Goal: Answer question/provide support: Share knowledge or assist other users

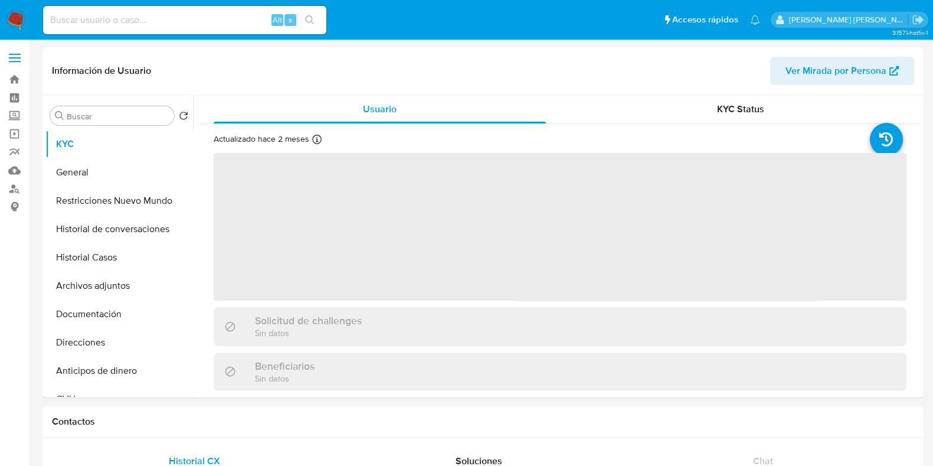
select select "10"
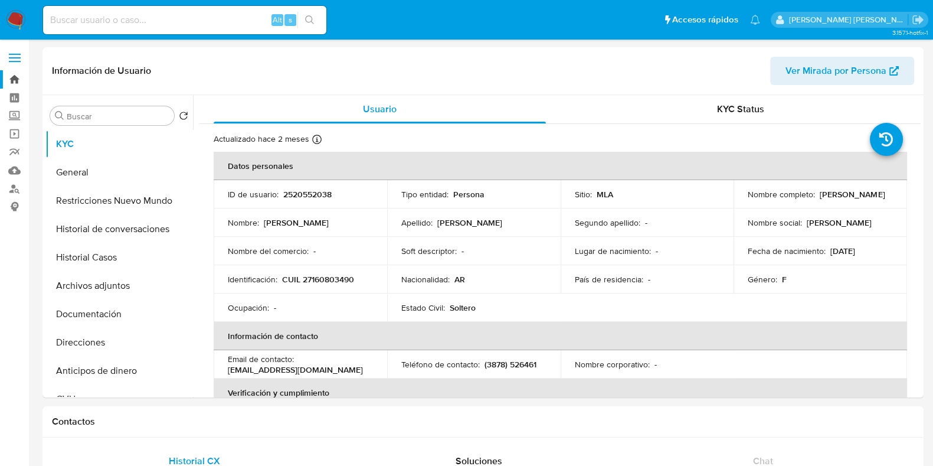
click at [15, 76] on link "Bandeja" at bounding box center [70, 79] width 140 height 18
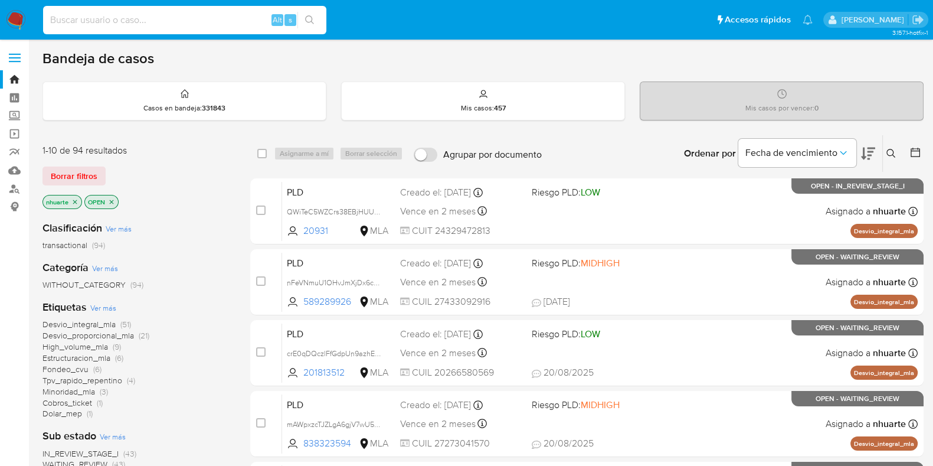
paste input "27221680"
type input "27221680"
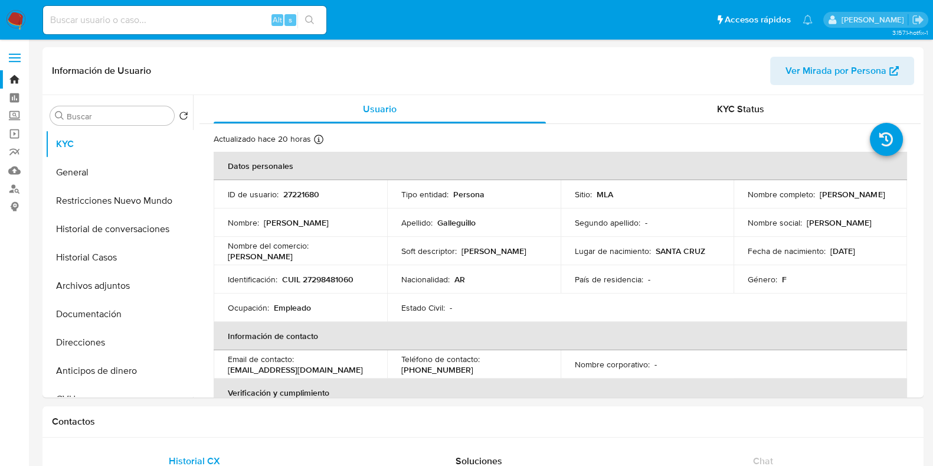
select select "10"
click at [130, 259] on button "Historial Casos" at bounding box center [114, 257] width 138 height 28
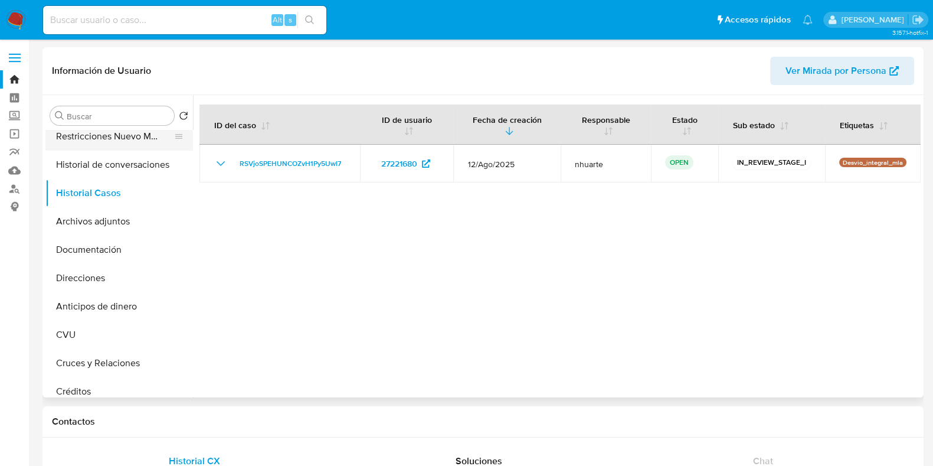
scroll to position [38, 0]
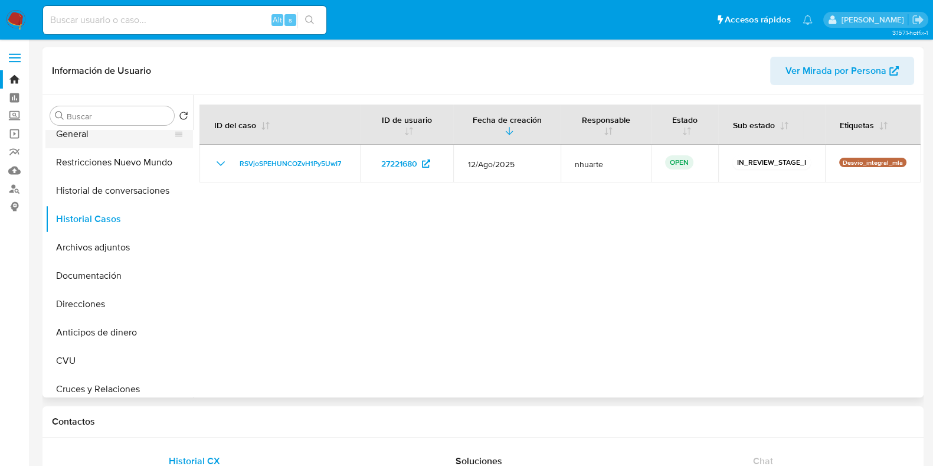
click at [120, 141] on button "General" at bounding box center [114, 134] width 138 height 28
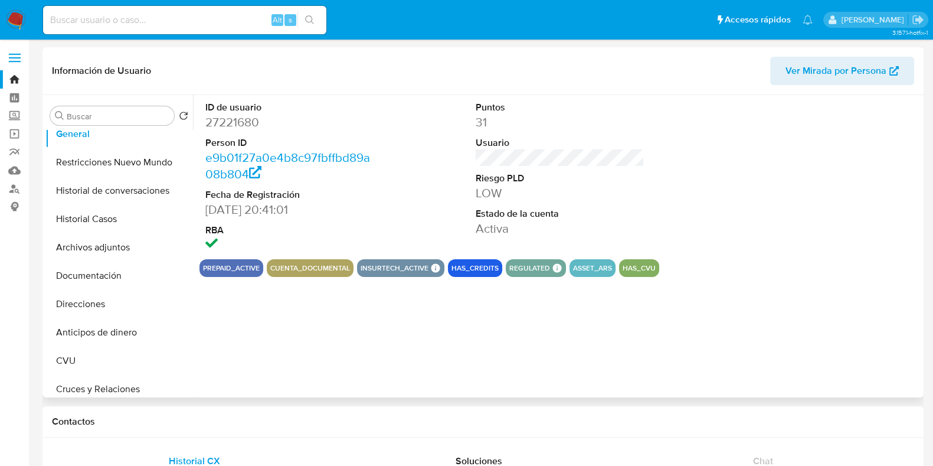
scroll to position [0, 0]
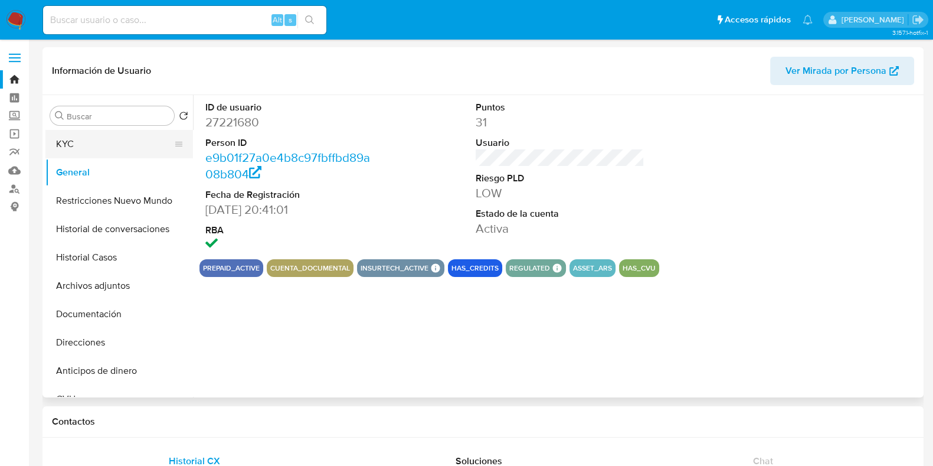
click at [103, 152] on button "KYC" at bounding box center [114, 144] width 138 height 28
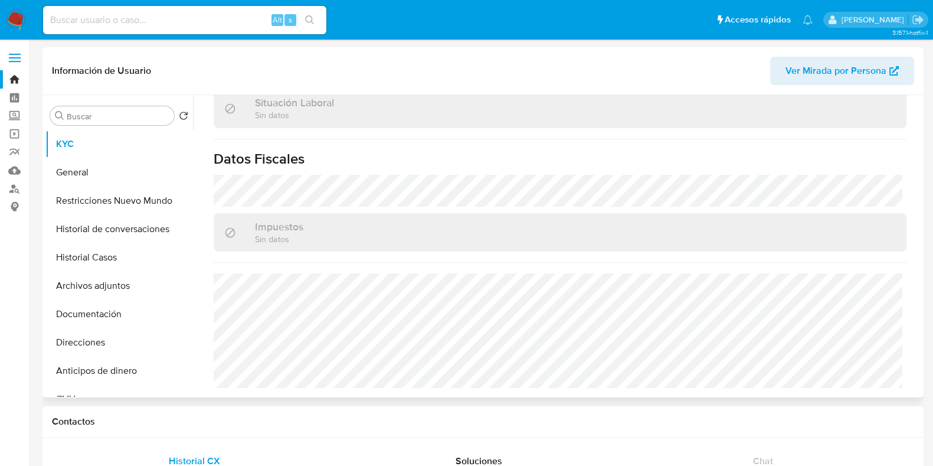
scroll to position [620, 0]
click at [134, 341] on button "Direcciones" at bounding box center [114, 342] width 138 height 28
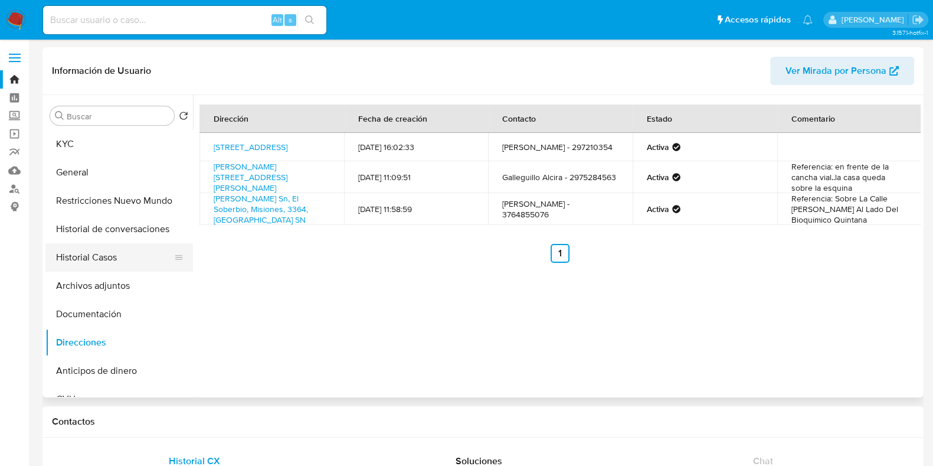
click at [113, 259] on button "Historial Casos" at bounding box center [114, 257] width 138 height 28
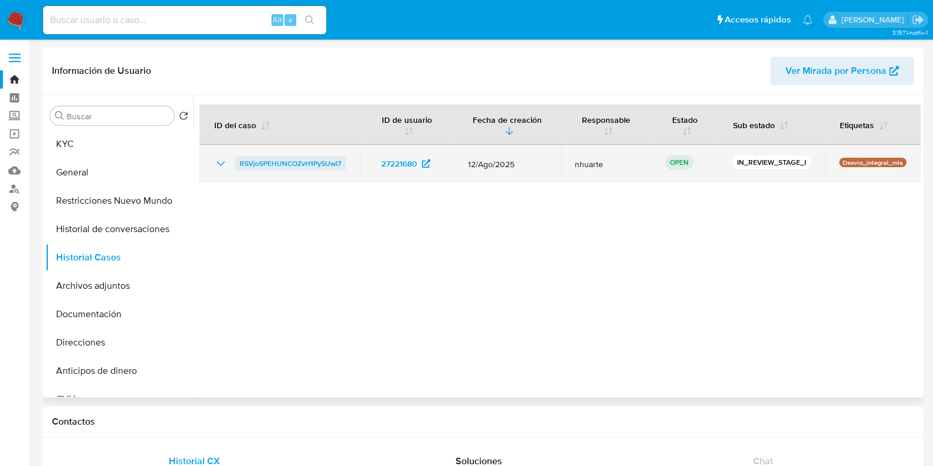
click at [313, 160] on span "RSVjoSPEHUNCOZvH1Py5UwI7" at bounding box center [291, 163] width 102 height 14
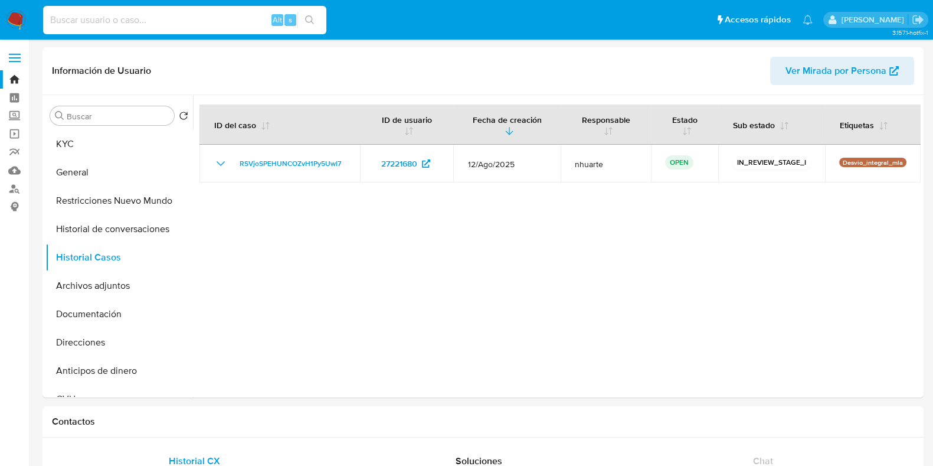
click at [97, 18] on input at bounding box center [184, 19] width 283 height 15
paste input "1499797066"
type input "1499797066"
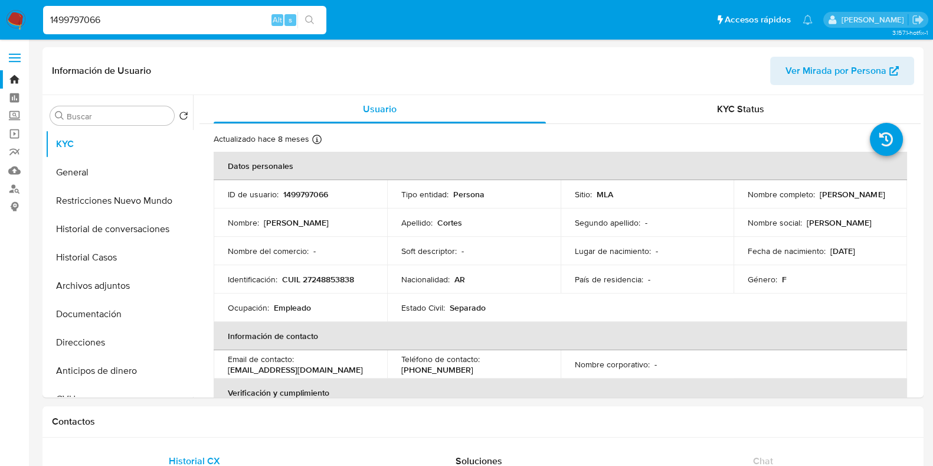
select select "10"
click at [112, 263] on button "Historial Casos" at bounding box center [114, 257] width 138 height 28
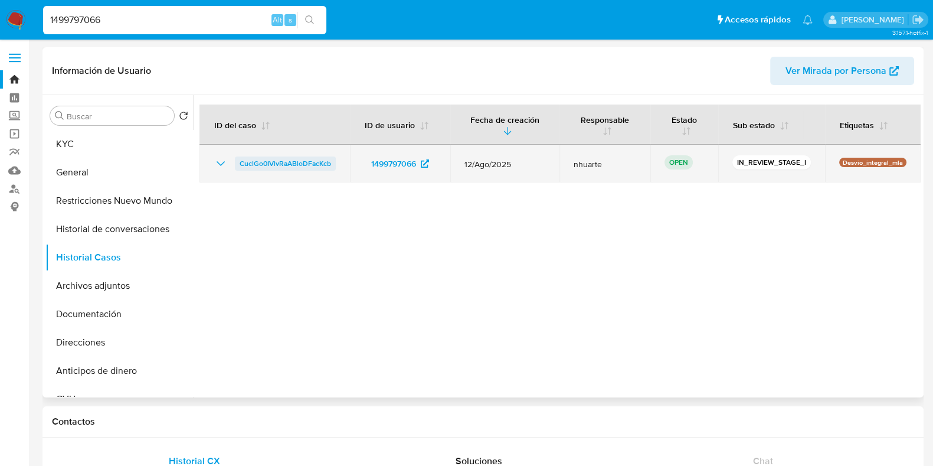
click at [275, 161] on span "CuclGo0IVlvRaABloDFacKcb" at bounding box center [285, 163] width 91 height 14
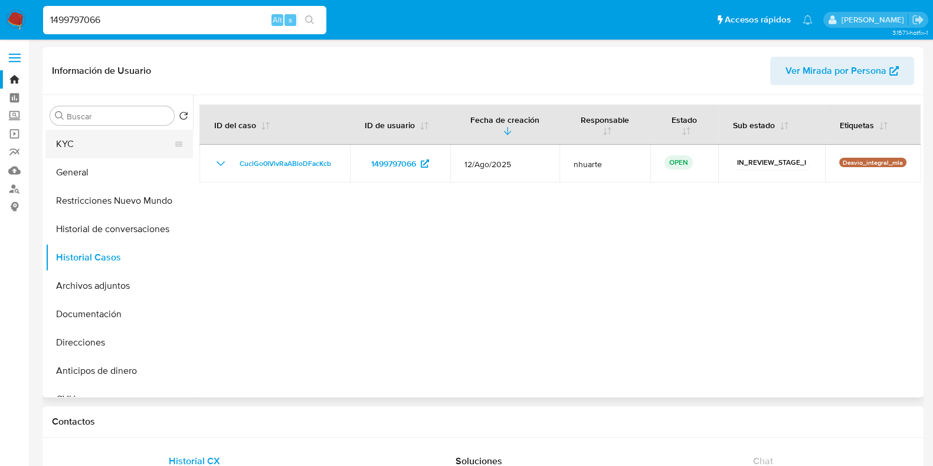
click at [79, 136] on button "KYC" at bounding box center [114, 144] width 138 height 28
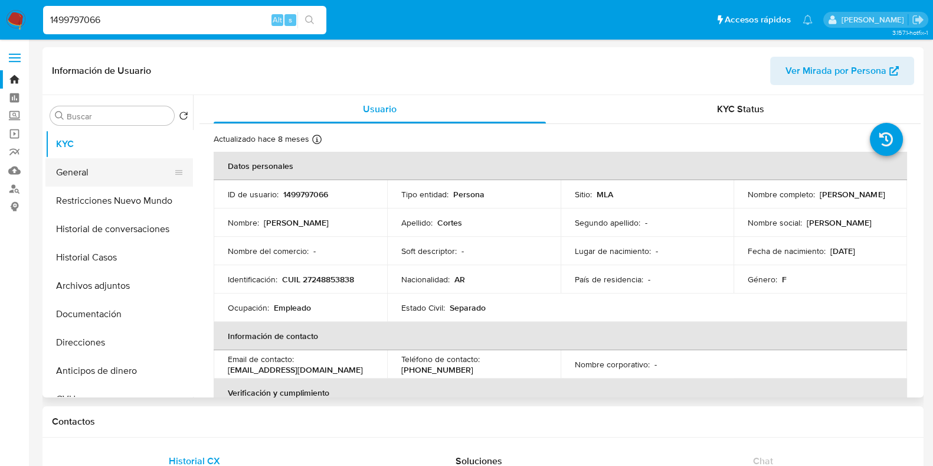
click at [118, 179] on button "General" at bounding box center [114, 172] width 138 height 28
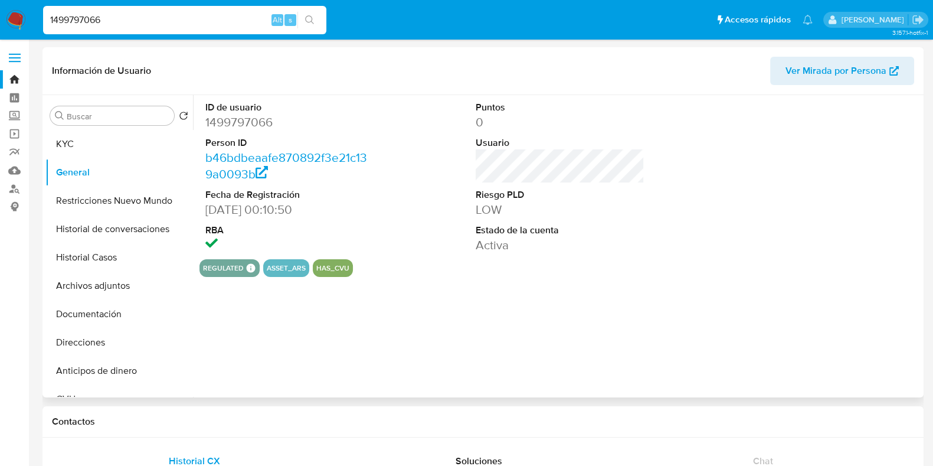
click at [235, 119] on dd "1499797066" at bounding box center [289, 122] width 169 height 17
copy dd "1499797066"
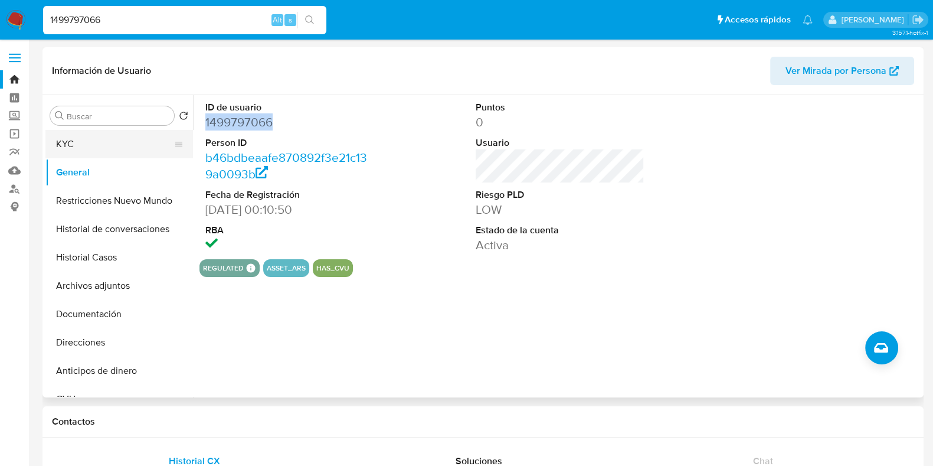
click at [105, 148] on button "KYC" at bounding box center [114, 144] width 138 height 28
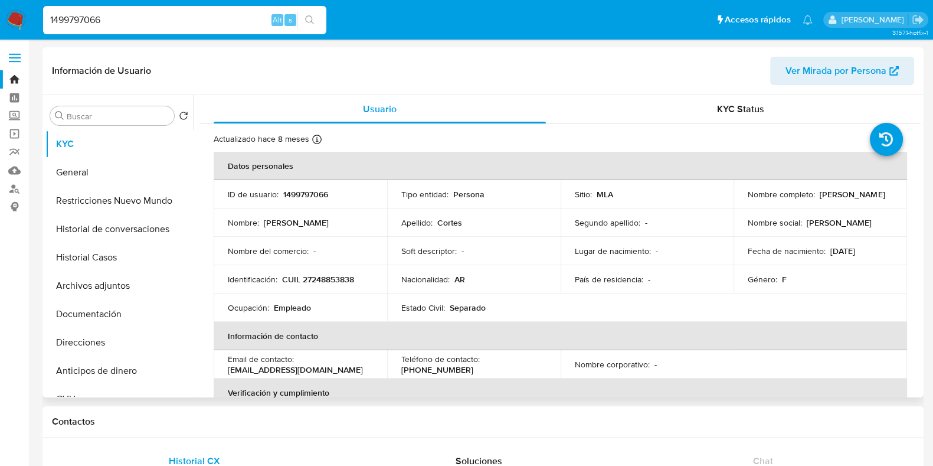
click at [315, 279] on p "CUIL 27248853838" at bounding box center [318, 279] width 72 height 11
copy p "27248853838"
click at [310, 191] on p "1499797066" at bounding box center [305, 194] width 45 height 11
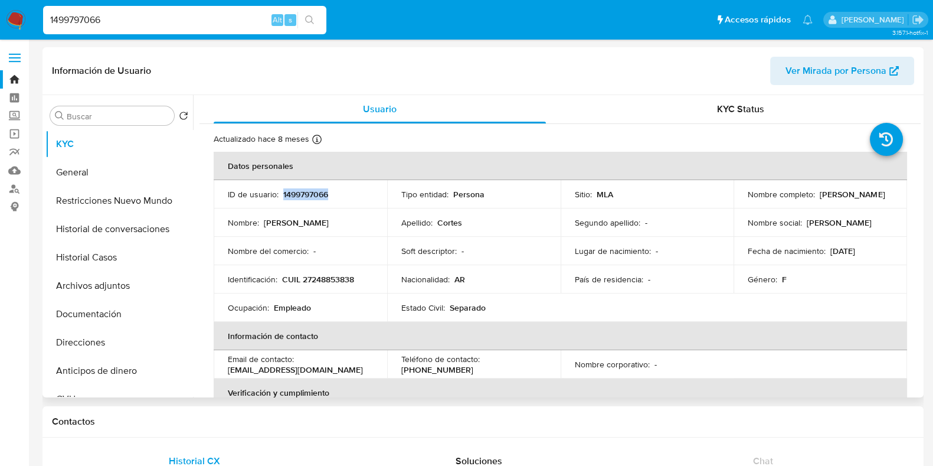
copy p "1499797066"
drag, startPoint x: 747, startPoint y: 197, endPoint x: 829, endPoint y: 197, distance: 82.1
click at [829, 197] on div "Nombre completo : Mara Veronica Cortes" at bounding box center [820, 194] width 145 height 11
copy p "Mara Veronica Cortes"
drag, startPoint x: 285, startPoint y: 280, endPoint x: 360, endPoint y: 280, distance: 75.6
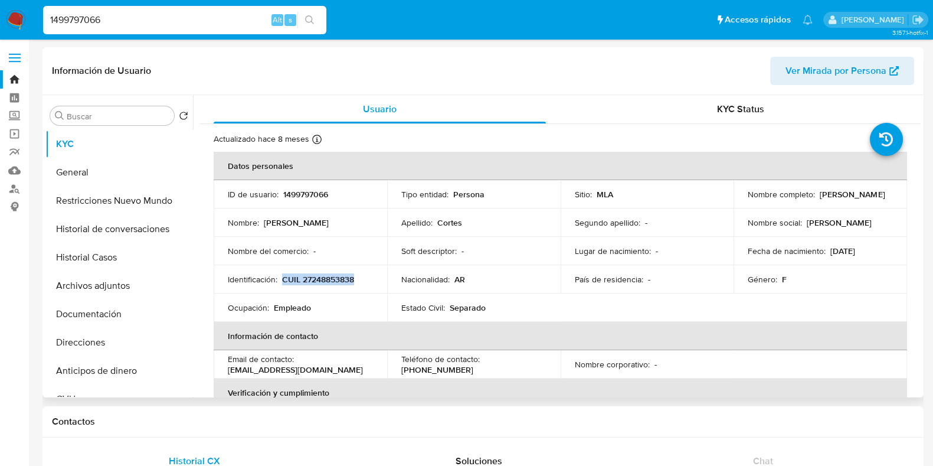
click at [360, 280] on div "Identificación : CUIL 27248853838" at bounding box center [300, 279] width 145 height 11
copy p "CUIL 27248853838"
click at [313, 270] on td "Identificación : CUIL 27248853838" at bounding box center [301, 279] width 174 height 28
click at [316, 278] on p "CUIL 27248853838" at bounding box center [318, 279] width 72 height 11
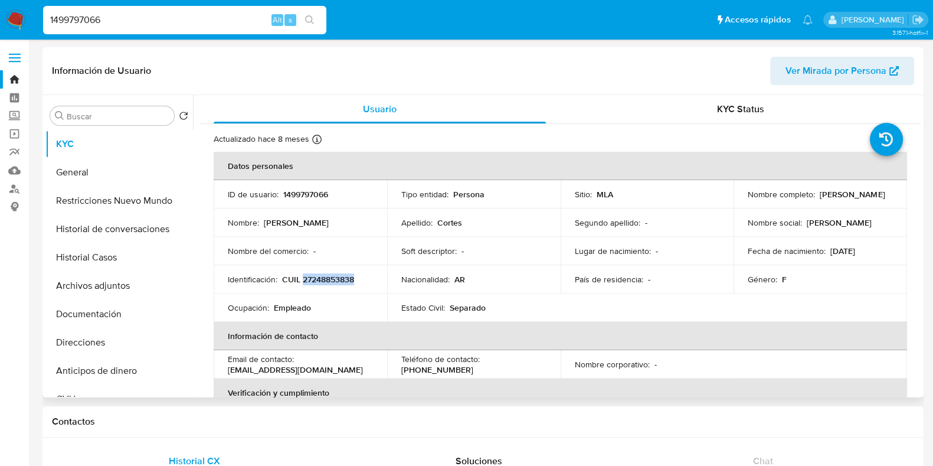
copy p "27248853838"
drag, startPoint x: 98, startPoint y: 14, endPoint x: 31, endPoint y: 14, distance: 66.7
click at [31, 14] on nav "Pausado Ver notificaciones 1499797066 Alt s Accesos rápidos Presiona las siguie…" at bounding box center [466, 20] width 933 height 40
paste input "04368431"
type input "1404368431"
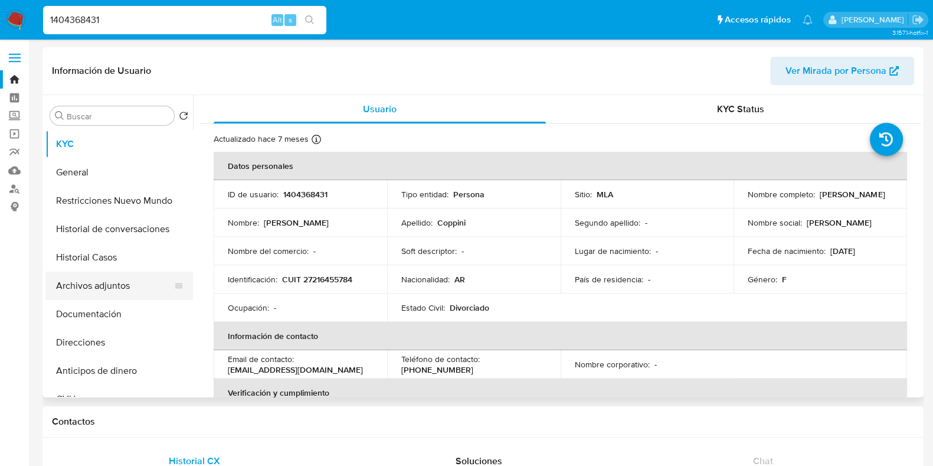
select select "10"
click at [296, 189] on p "1404368431" at bounding box center [305, 194] width 44 height 11
drag, startPoint x: 296, startPoint y: 188, endPoint x: 273, endPoint y: 210, distance: 32.1
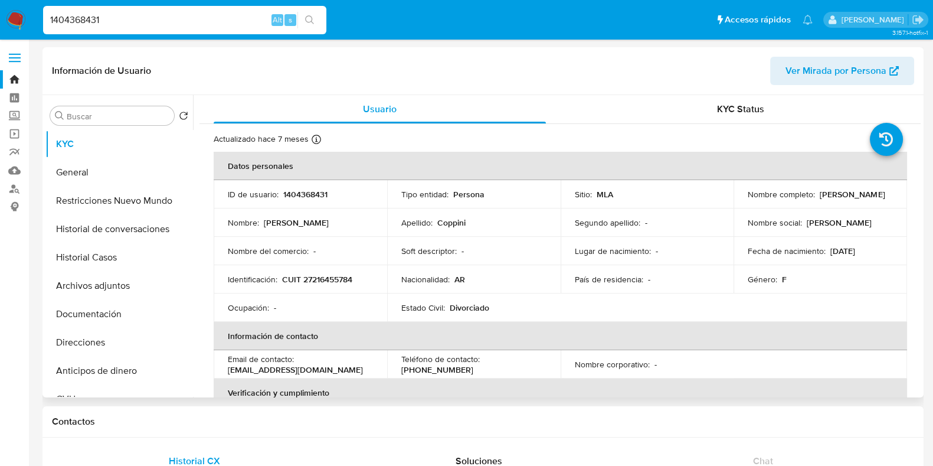
click at [273, 210] on td "Nombre : Mariana" at bounding box center [301, 222] width 174 height 28
click at [295, 196] on p "1404368431" at bounding box center [305, 194] width 44 height 11
copy p "1404368431"
click at [153, 259] on button "Historial Casos" at bounding box center [114, 257] width 138 height 28
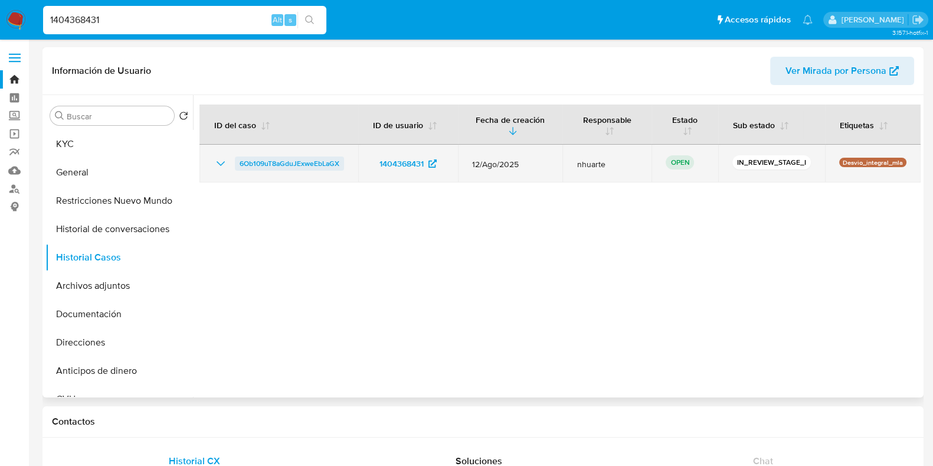
click at [305, 160] on span "6Ob109uT8aGduJExweEbLaGX" at bounding box center [290, 163] width 100 height 14
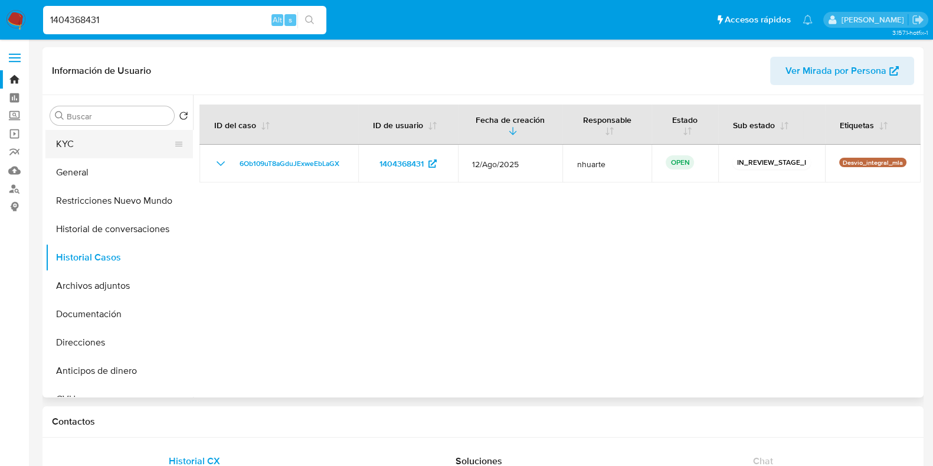
click at [129, 149] on button "KYC" at bounding box center [114, 144] width 138 height 28
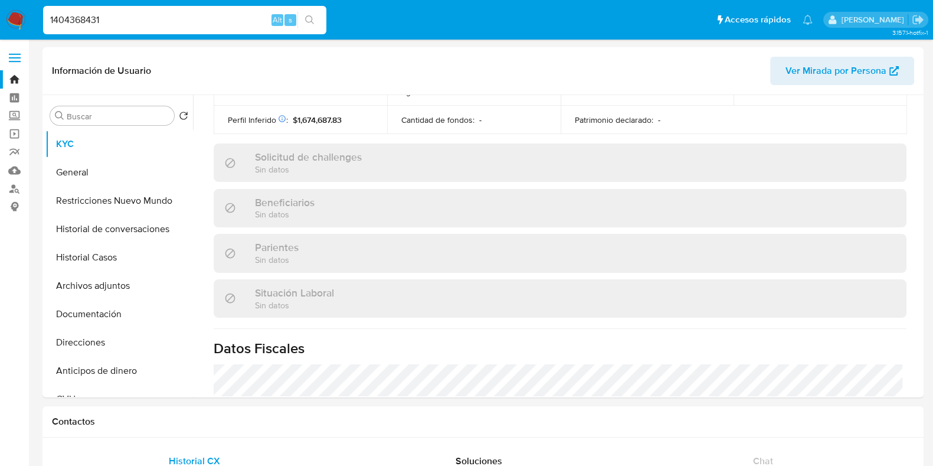
scroll to position [632, 0]
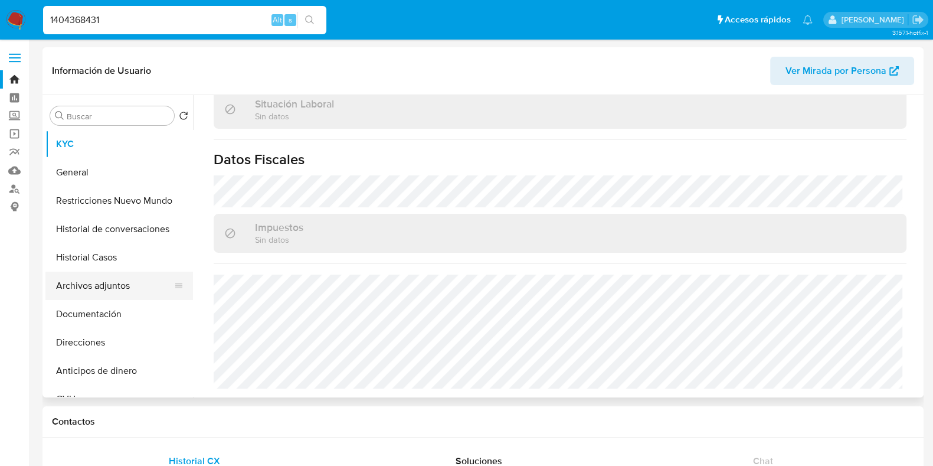
click at [100, 312] on button "Documentación" at bounding box center [119, 314] width 148 height 28
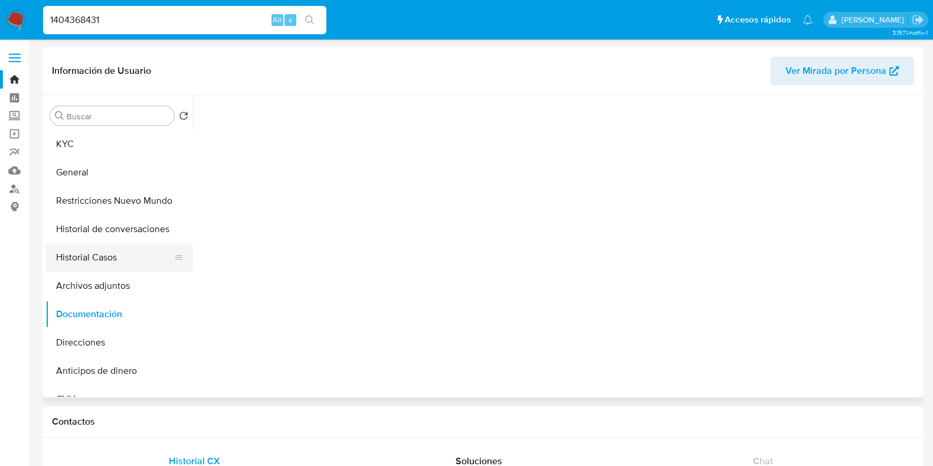
scroll to position [0, 0]
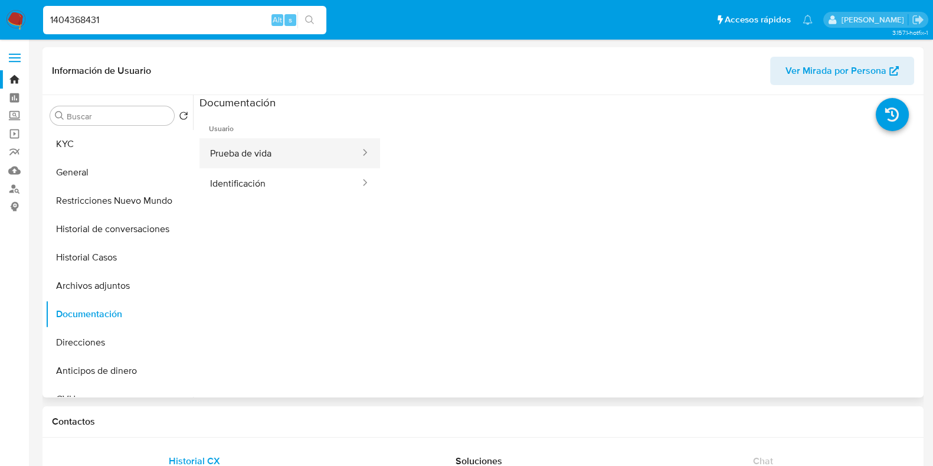
click at [278, 156] on button "Prueba de vida" at bounding box center [281, 153] width 162 height 30
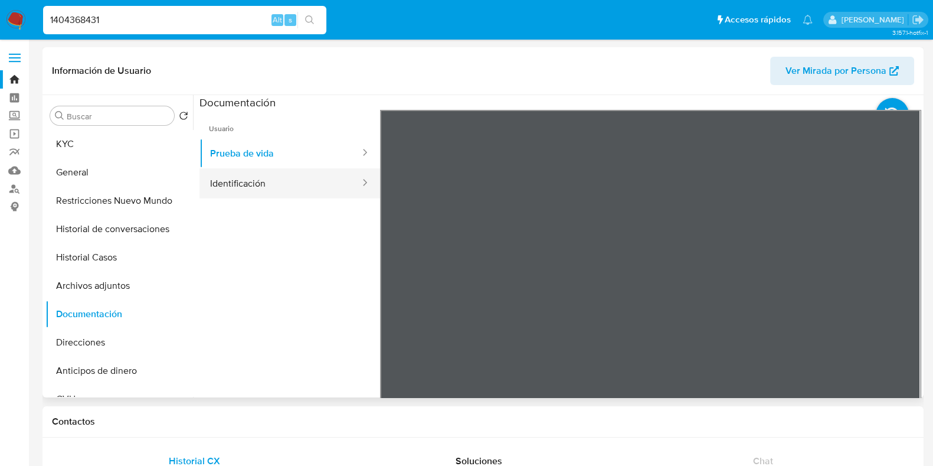
click at [289, 183] on button "Identificación" at bounding box center [281, 183] width 162 height 30
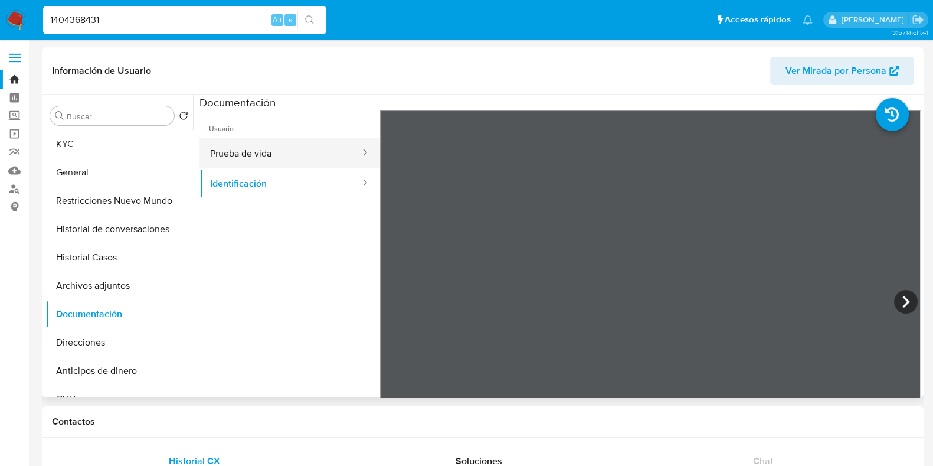
click at [248, 157] on button "Prueba de vida" at bounding box center [281, 153] width 162 height 30
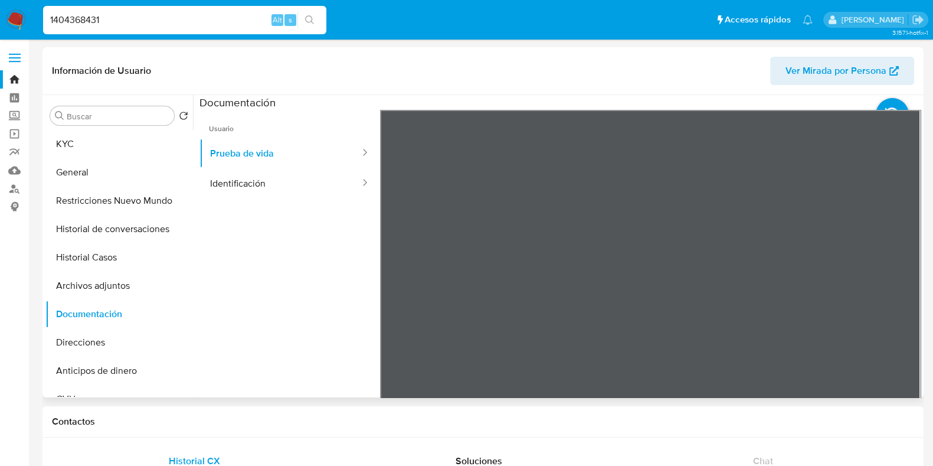
drag, startPoint x: 115, startPoint y: 340, endPoint x: 241, endPoint y: 306, distance: 130.2
click at [115, 341] on button "Direcciones" at bounding box center [119, 342] width 148 height 28
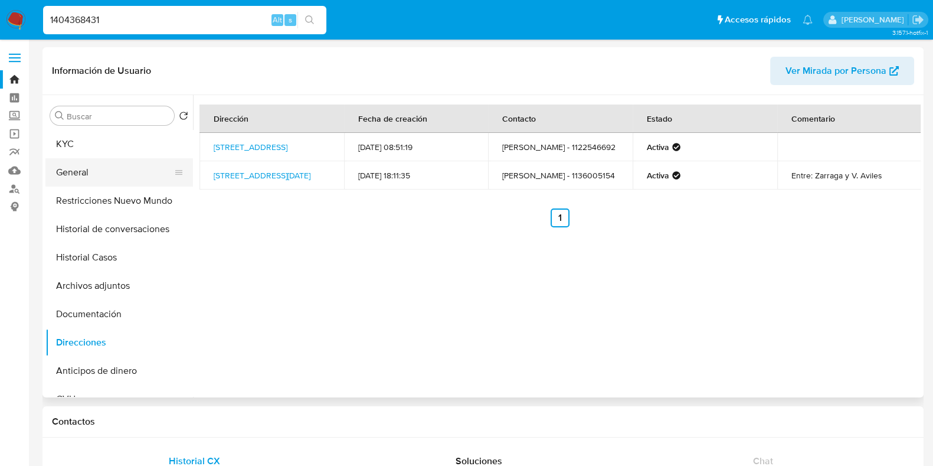
click at [117, 175] on button "General" at bounding box center [114, 172] width 138 height 28
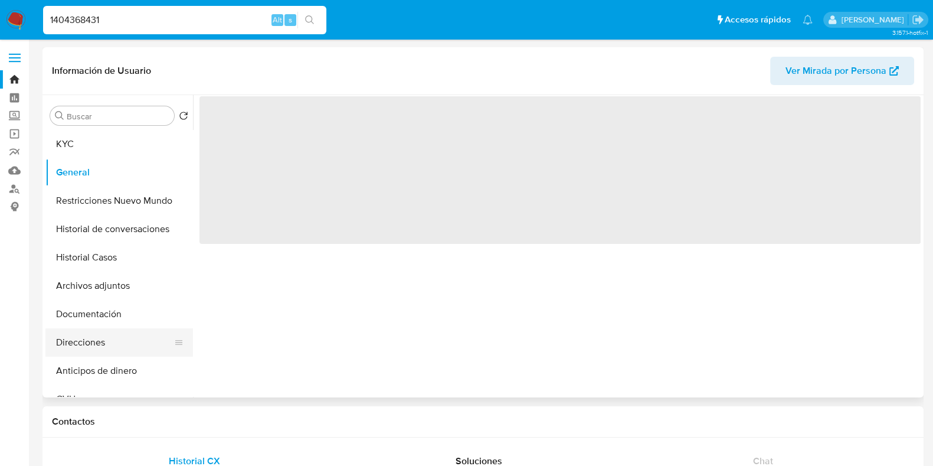
click at [112, 328] on button "Direcciones" at bounding box center [114, 342] width 138 height 28
click at [117, 309] on button "Documentación" at bounding box center [114, 314] width 138 height 28
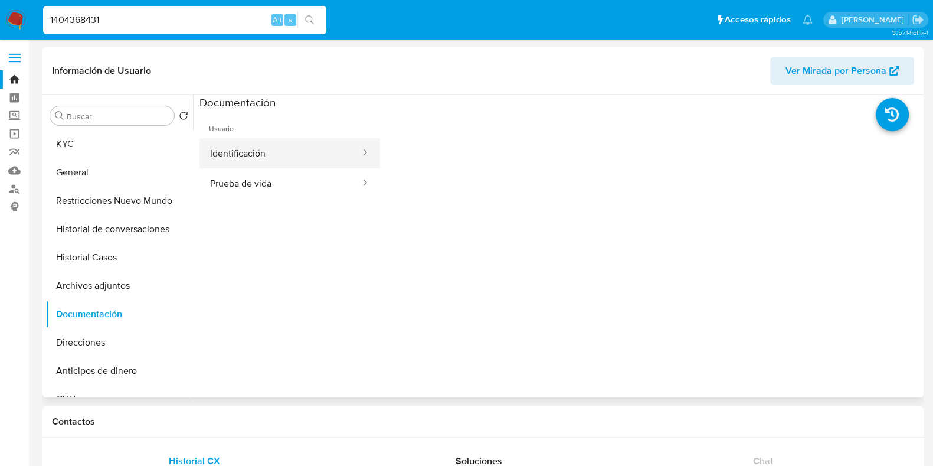
click at [228, 155] on button "Identificación" at bounding box center [281, 153] width 162 height 30
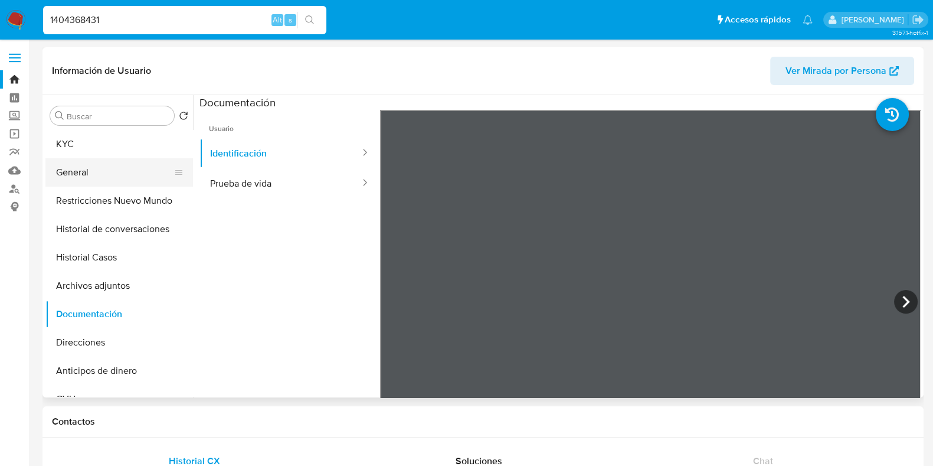
click at [100, 168] on button "General" at bounding box center [114, 172] width 138 height 28
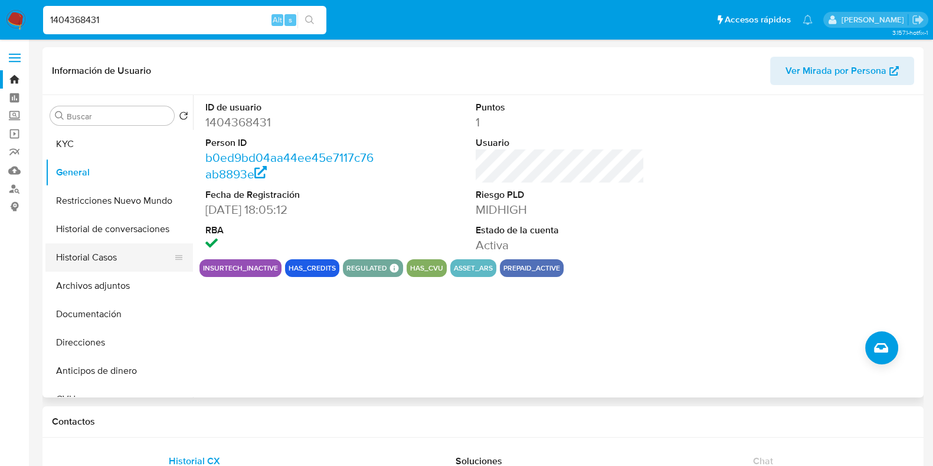
click at [94, 262] on button "Historial Casos" at bounding box center [114, 257] width 138 height 28
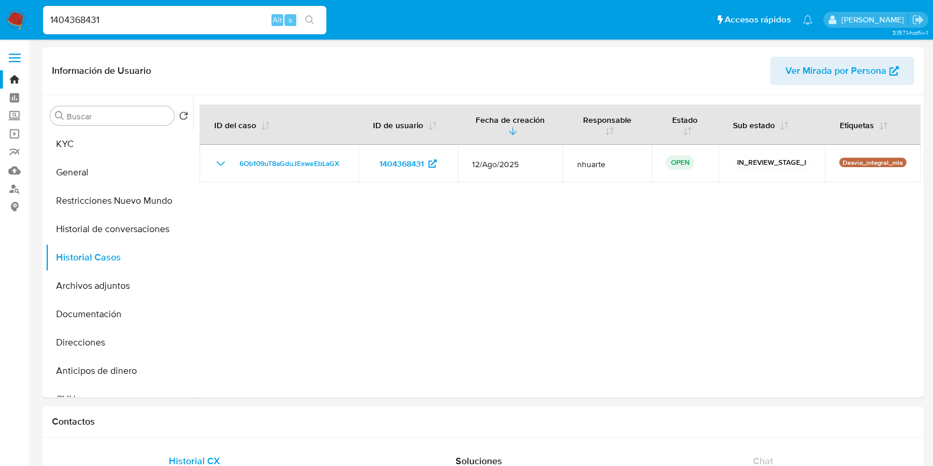
drag, startPoint x: 112, startPoint y: 17, endPoint x: 10, endPoint y: 25, distance: 101.8
click at [10, 25] on nav "Pausado Ver notificaciones 1404368431 Alt s Accesos rápidos Presiona las siguie…" at bounding box center [466, 20] width 933 height 40
paste input "209"
type input "20931"
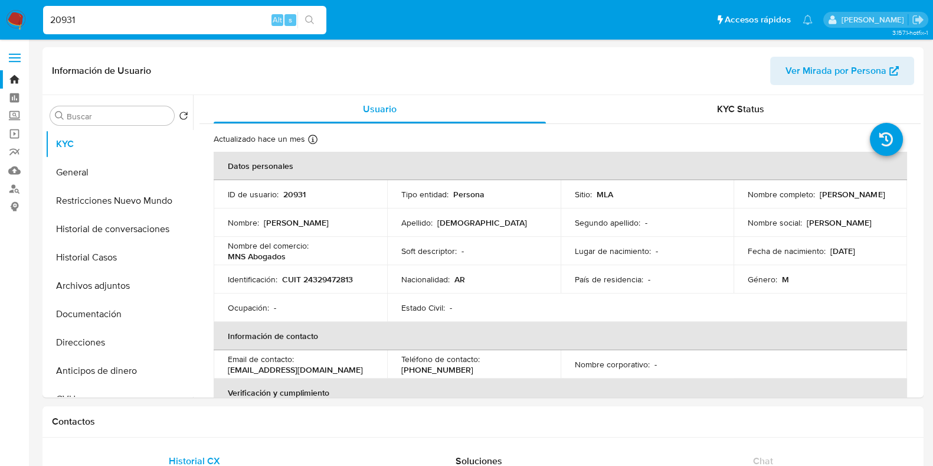
select select "10"
click at [123, 255] on button "Historial Casos" at bounding box center [114, 257] width 138 height 28
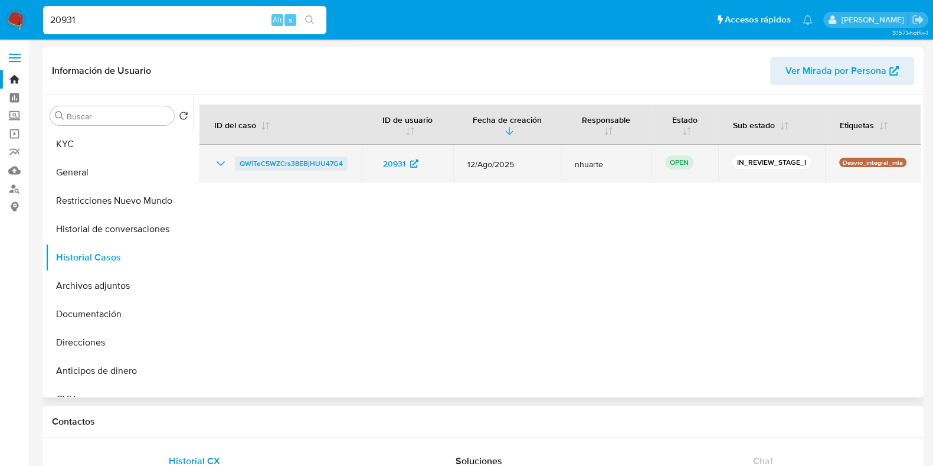
click at [316, 166] on span "QWiTeC5WZCrs38EBjHUU47G4" at bounding box center [291, 163] width 103 height 14
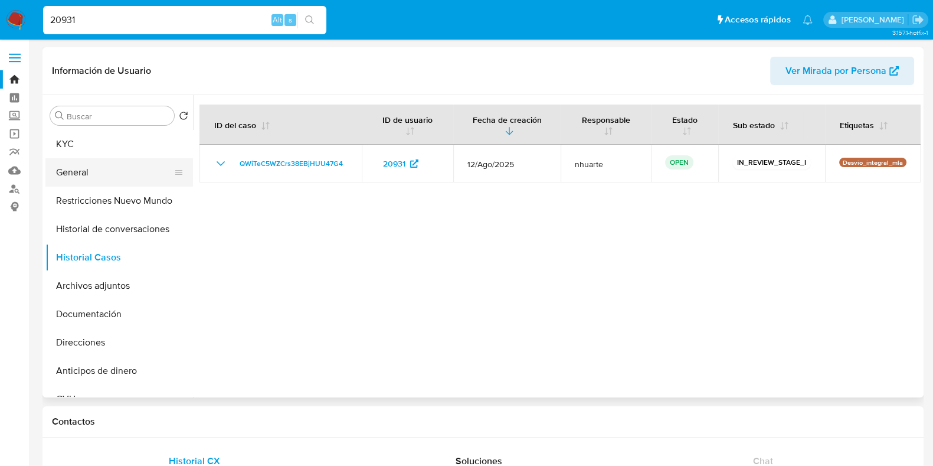
click at [113, 166] on button "General" at bounding box center [114, 172] width 138 height 28
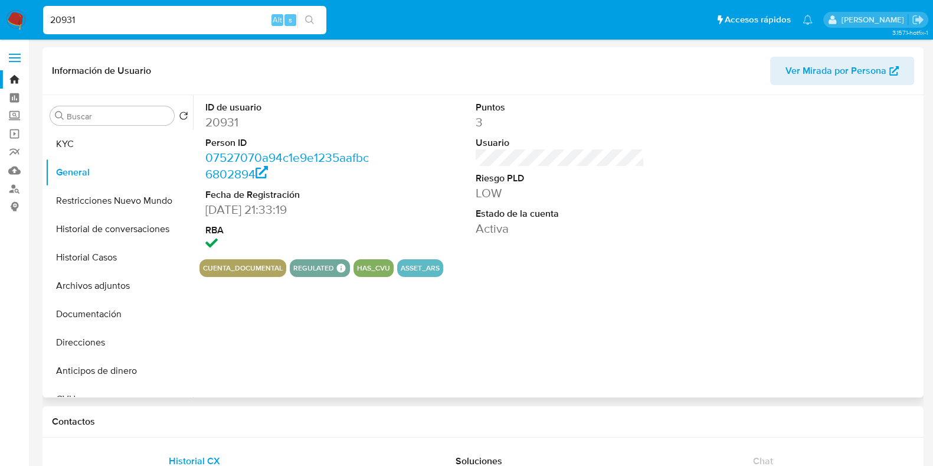
click at [231, 123] on dd "20931" at bounding box center [289, 122] width 169 height 17
copy dd "20931"
click at [97, 140] on button "KYC" at bounding box center [114, 144] width 138 height 28
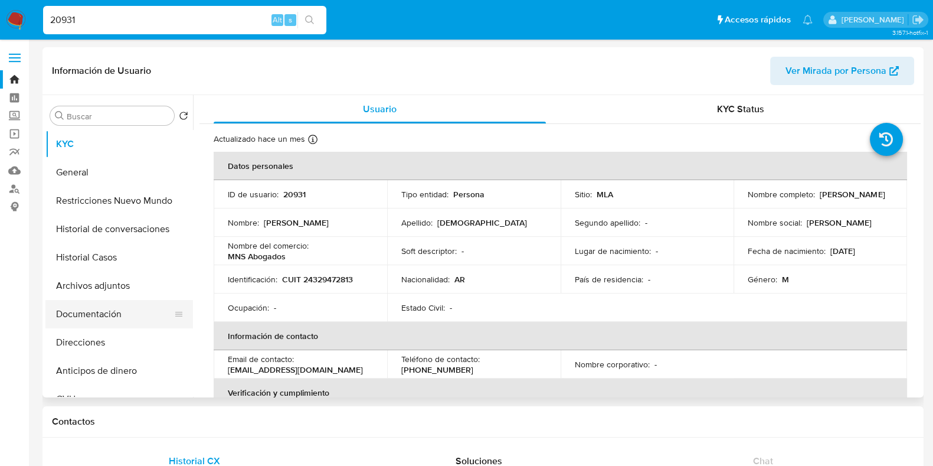
click at [84, 312] on button "Documentación" at bounding box center [114, 314] width 138 height 28
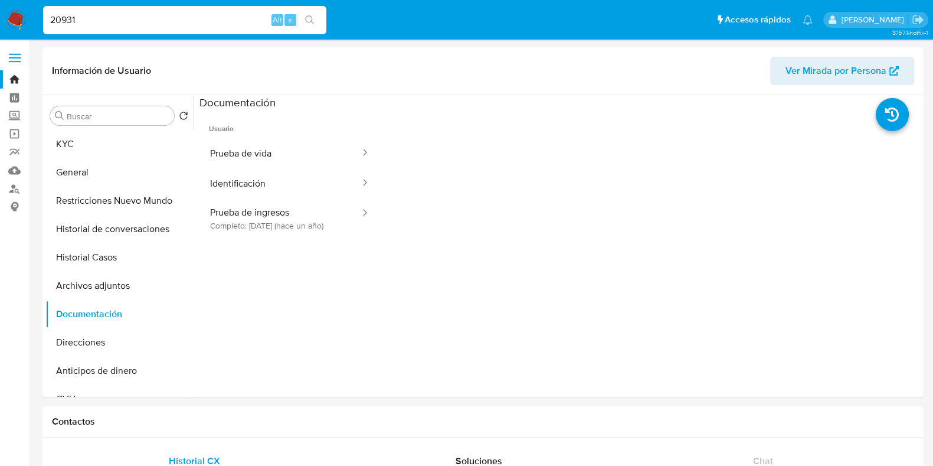
click at [254, 162] on button "Prueba de vida" at bounding box center [281, 153] width 162 height 30
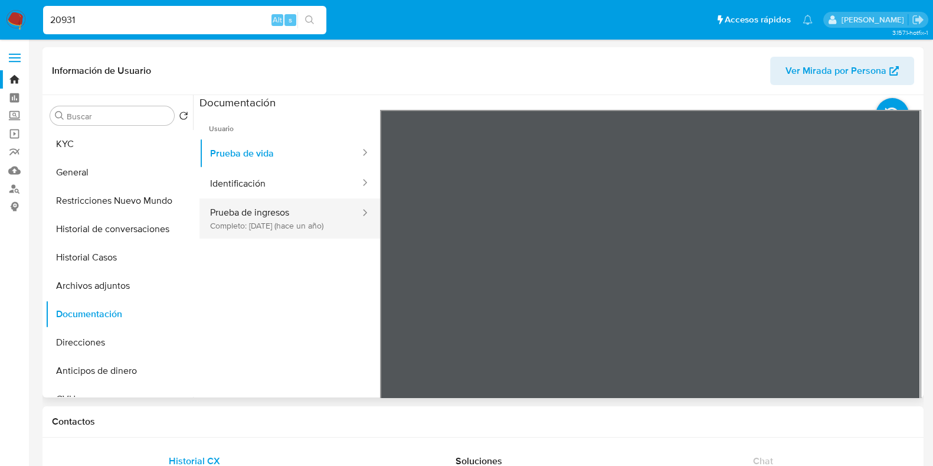
drag, startPoint x: 263, startPoint y: 231, endPoint x: 315, endPoint y: 233, distance: 51.4
click at [263, 231] on button "Prueba de ingresos Completo: 11/10/2024 (hace un año)" at bounding box center [281, 218] width 162 height 40
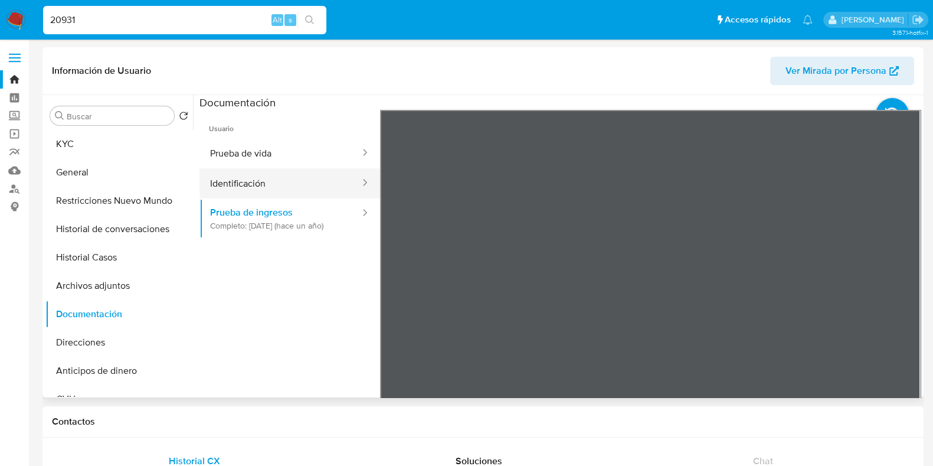
click at [263, 184] on button "Identificación" at bounding box center [281, 183] width 162 height 30
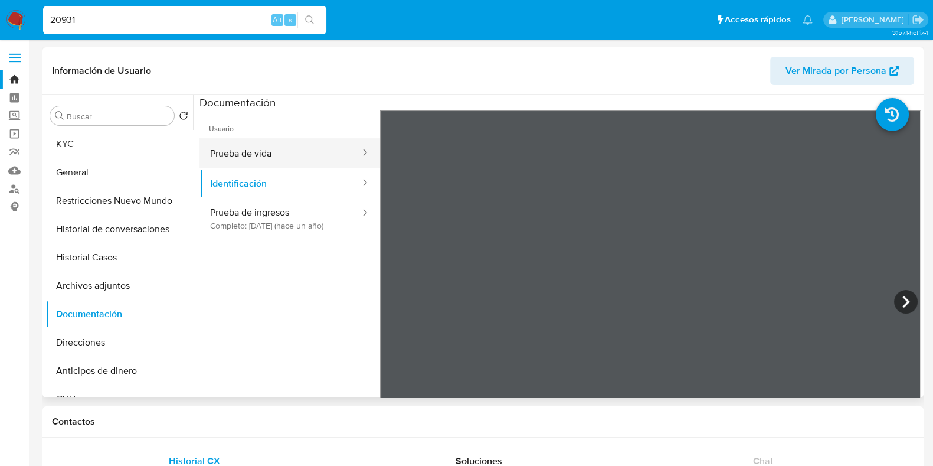
click at [233, 164] on button "Prueba de vida" at bounding box center [281, 153] width 162 height 30
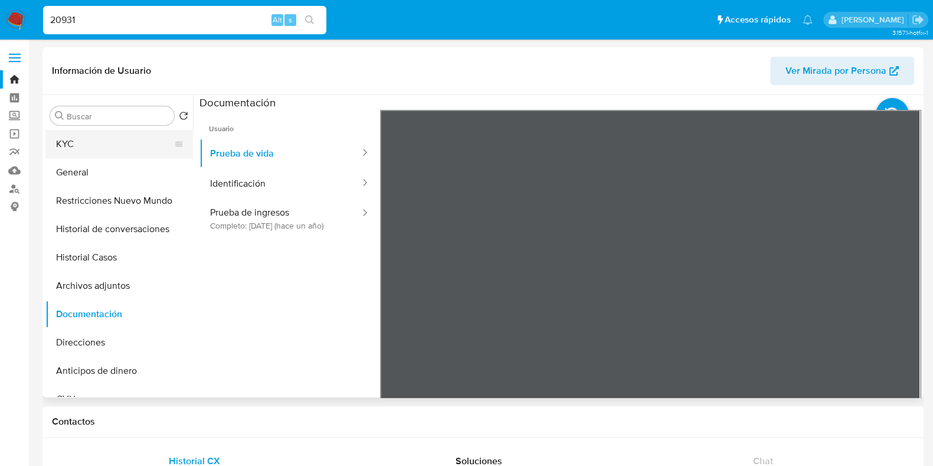
click at [71, 134] on button "KYC" at bounding box center [114, 144] width 138 height 28
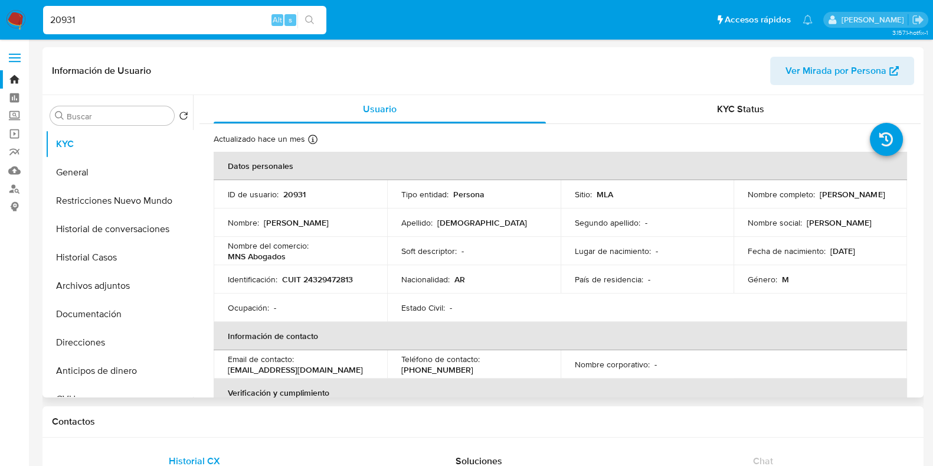
click at [310, 276] on p "CUIT 24329472813" at bounding box center [317, 279] width 71 height 11
copy p "24329472813"
click at [102, 336] on button "Direcciones" at bounding box center [114, 342] width 138 height 28
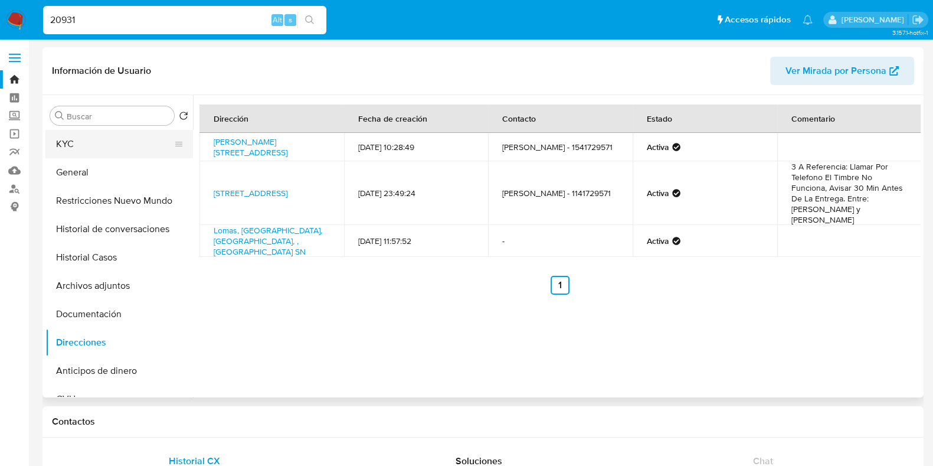
drag, startPoint x: 109, startPoint y: 140, endPoint x: 114, endPoint y: 145, distance: 7.5
click at [109, 140] on button "KYC" at bounding box center [114, 144] width 138 height 28
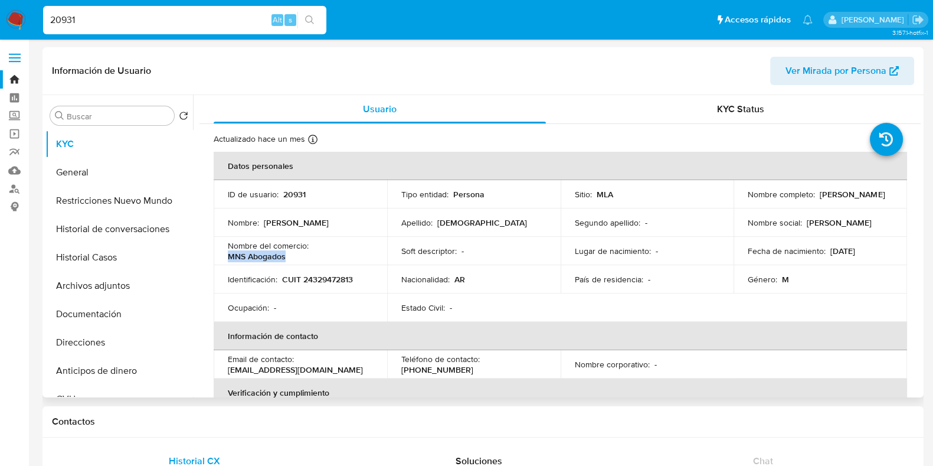
drag, startPoint x: 230, startPoint y: 253, endPoint x: 298, endPoint y: 253, distance: 67.3
click at [298, 253] on div "Nombre del comercio : MNS Abogados" at bounding box center [300, 250] width 145 height 21
click at [102, 339] on button "Direcciones" at bounding box center [114, 342] width 138 height 28
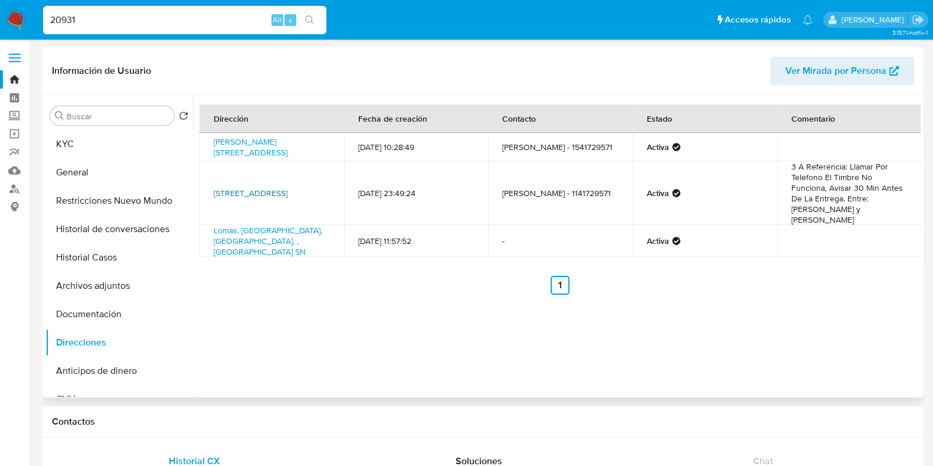
click at [232, 187] on link "Saenz 123, Lomas De Zamora, Buenos Aires, 1832, Argentina 123" at bounding box center [251, 193] width 74 height 12
click at [247, 149] on link "Juan Francisco Segui 4646, Capital Federal, Capital Federal, 1425, Argentina 46…" at bounding box center [251, 147] width 74 height 22
click at [242, 228] on link "Lomas, Lomas De Zamora, Buenos Aires, , Argentina SN" at bounding box center [268, 240] width 109 height 33
click at [103, 326] on button "Documentación" at bounding box center [114, 314] width 138 height 28
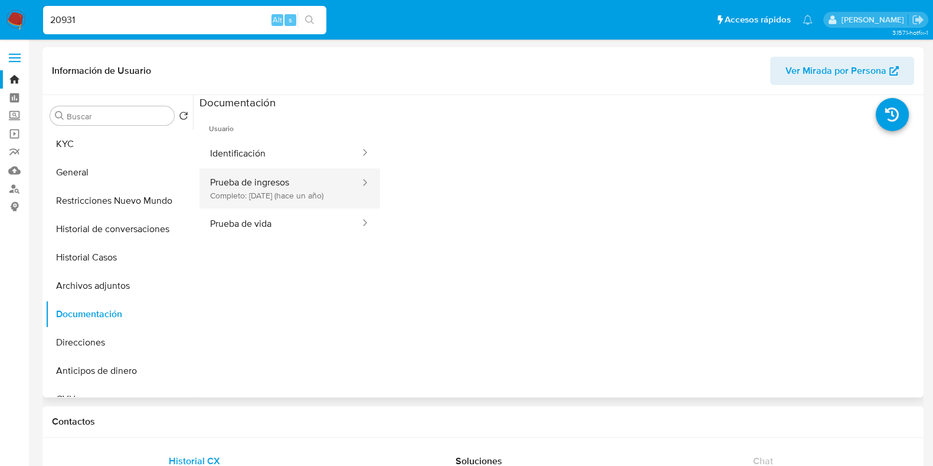
click at [274, 190] on button "Prueba de ingresos Completo: 11/10/2024 (hace un año)" at bounding box center [281, 188] width 162 height 40
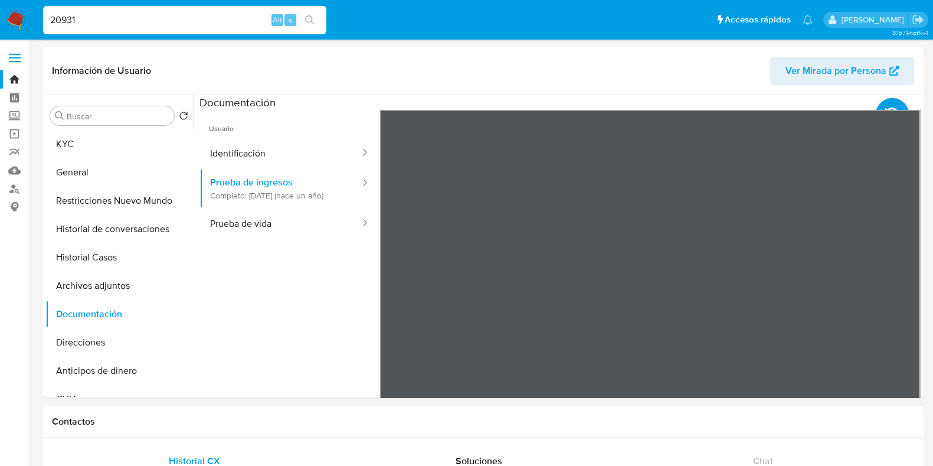
drag, startPoint x: 90, startPoint y: 20, endPoint x: 38, endPoint y: 19, distance: 51.4
click at [38, 19] on ul "Pausado Ver notificaciones 20931 Alt s Accesos rápidos Presiona las siguientes …" at bounding box center [428, 20] width 782 height 30
paste input "1176256755"
type input "1176256755"
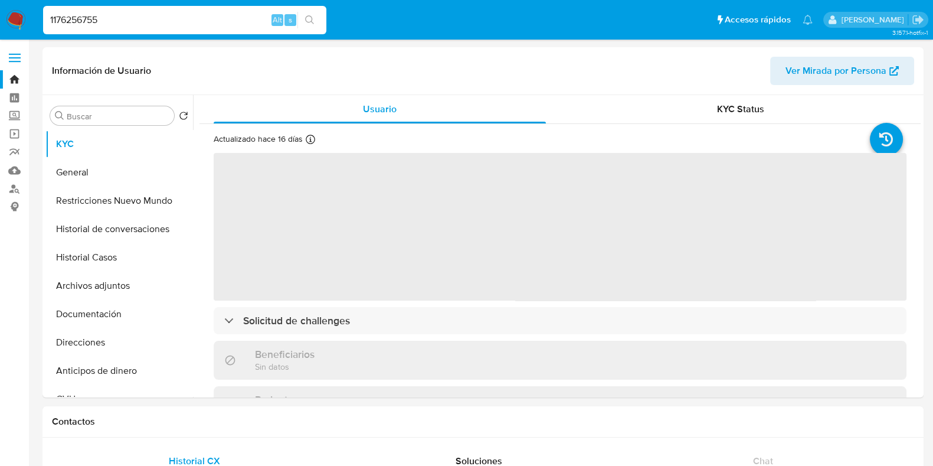
select select "10"
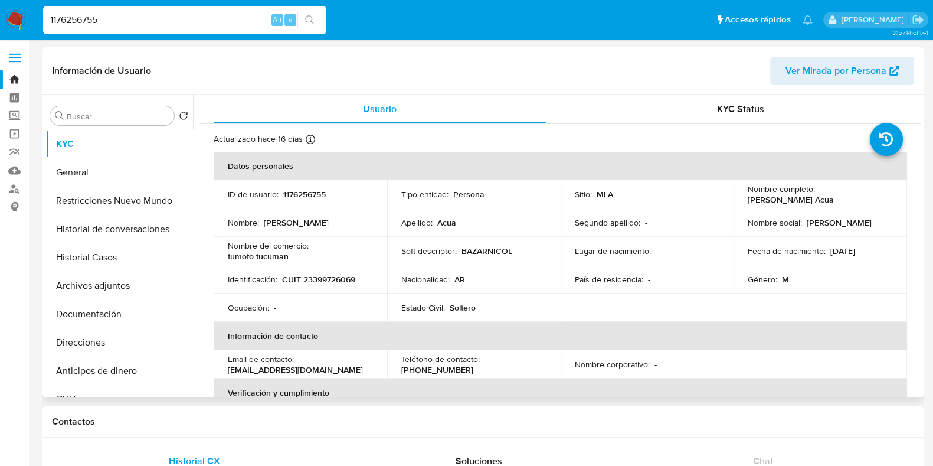
click at [298, 193] on p "1176256755" at bounding box center [304, 194] width 43 height 11
click at [106, 267] on button "Historial Casos" at bounding box center [114, 257] width 138 height 28
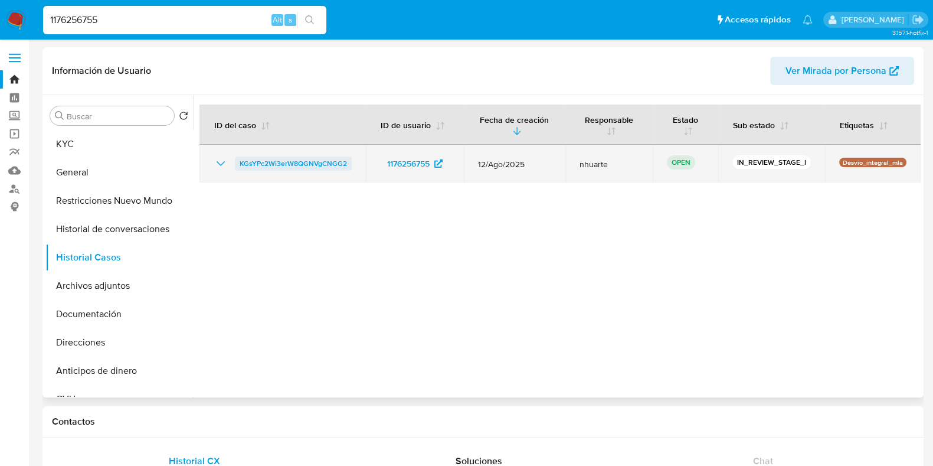
click at [309, 160] on span "KGsYPc2Wi3erW8QGNVgCNGG2" at bounding box center [293, 163] width 107 height 14
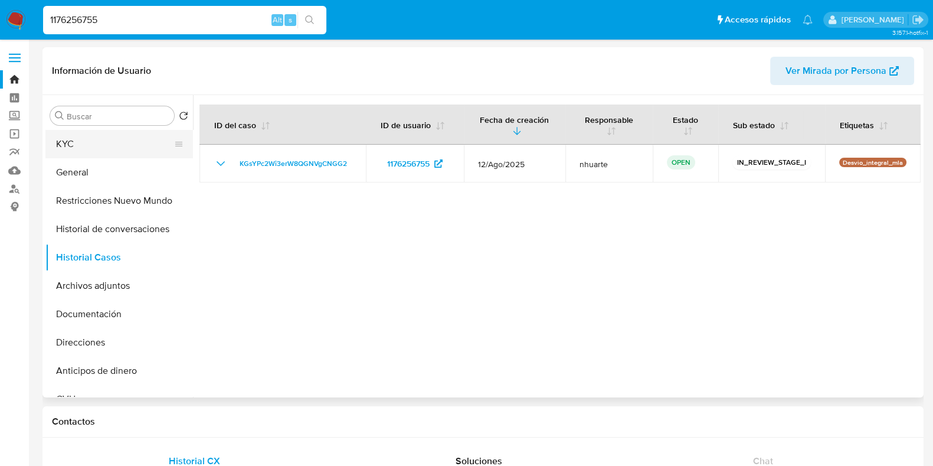
click at [98, 142] on button "KYC" at bounding box center [114, 144] width 138 height 28
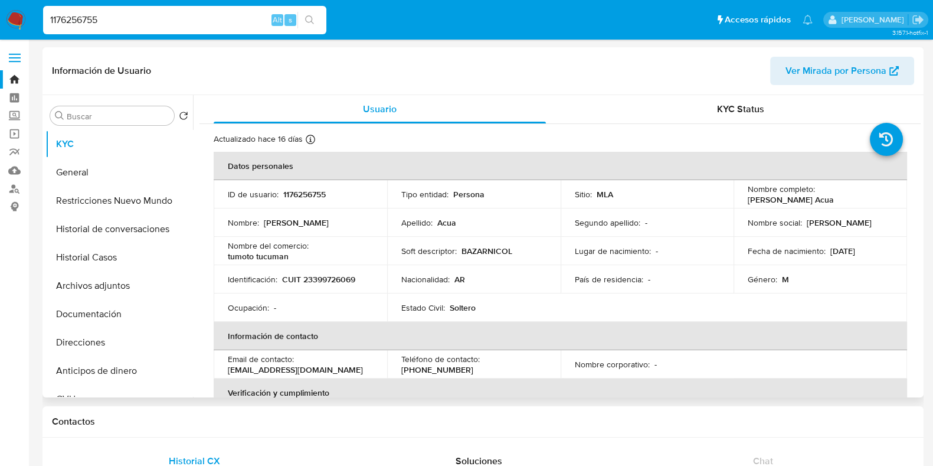
click at [339, 277] on p "CUIT 23399726069" at bounding box center [318, 279] width 73 height 11
click at [315, 274] on p "CUIT 23399726069" at bounding box center [318, 279] width 73 height 11
click at [313, 277] on p "CUIT 23399726069" at bounding box center [318, 279] width 73 height 11
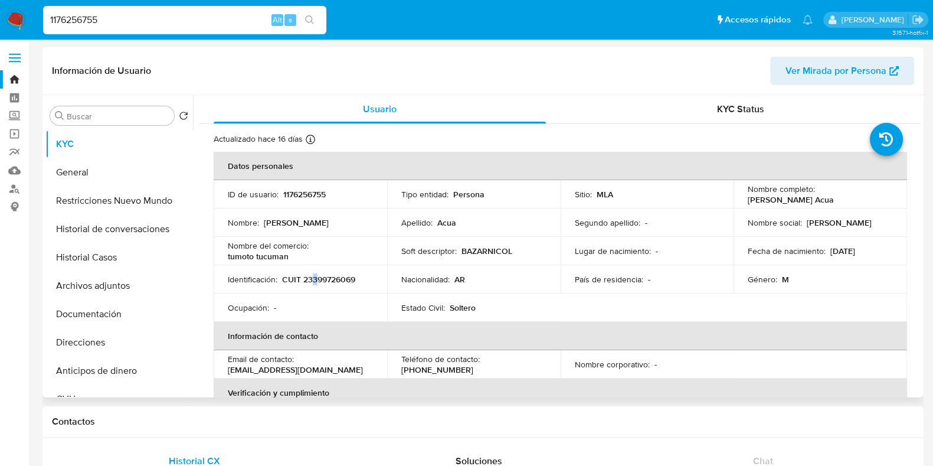
click at [313, 277] on p "CUIT 23399726069" at bounding box center [318, 279] width 73 height 11
drag, startPoint x: 313, startPoint y: 277, endPoint x: 299, endPoint y: 278, distance: 14.8
click at [298, 278] on p "CUIT 23399726069" at bounding box center [318, 279] width 73 height 11
drag, startPoint x: 303, startPoint y: 273, endPoint x: 368, endPoint y: 276, distance: 65.6
click at [368, 276] on div "Identificación : CUIT 23399726069" at bounding box center [300, 279] width 145 height 11
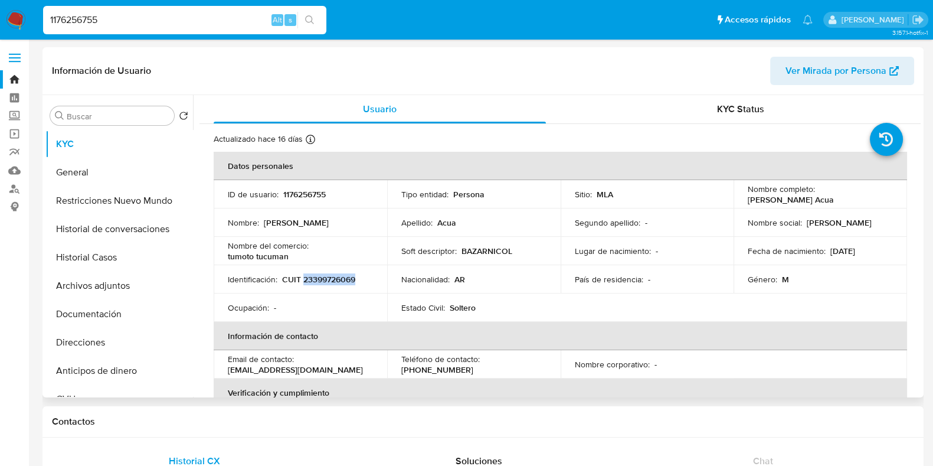
click at [879, 247] on div "Fecha de nacimiento : 04/08/1996" at bounding box center [820, 251] width 145 height 11
click at [885, 89] on div "Información de Usuario Ver Mirada por Persona" at bounding box center [483, 71] width 881 height 48
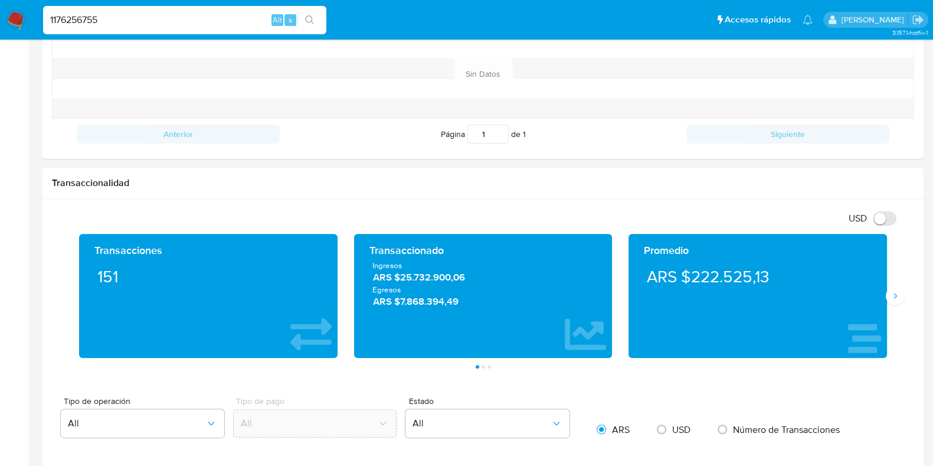
scroll to position [516, 0]
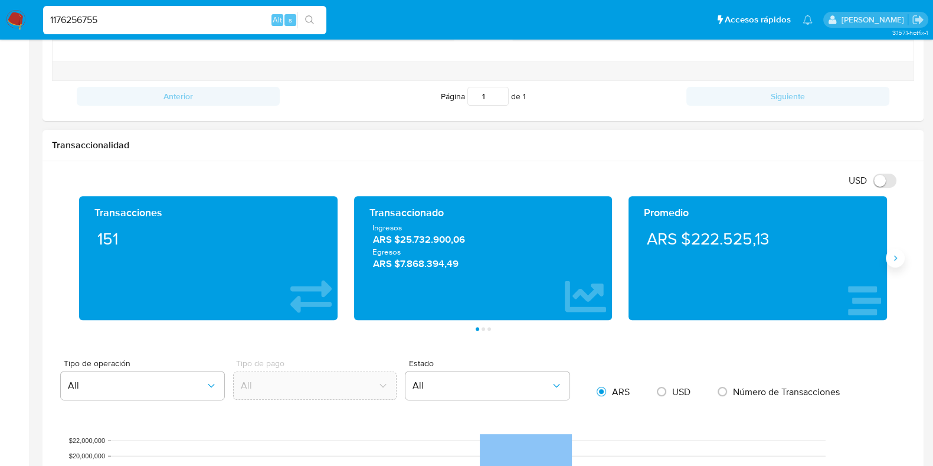
click at [890, 263] on button "Siguiente" at bounding box center [895, 258] width 19 height 19
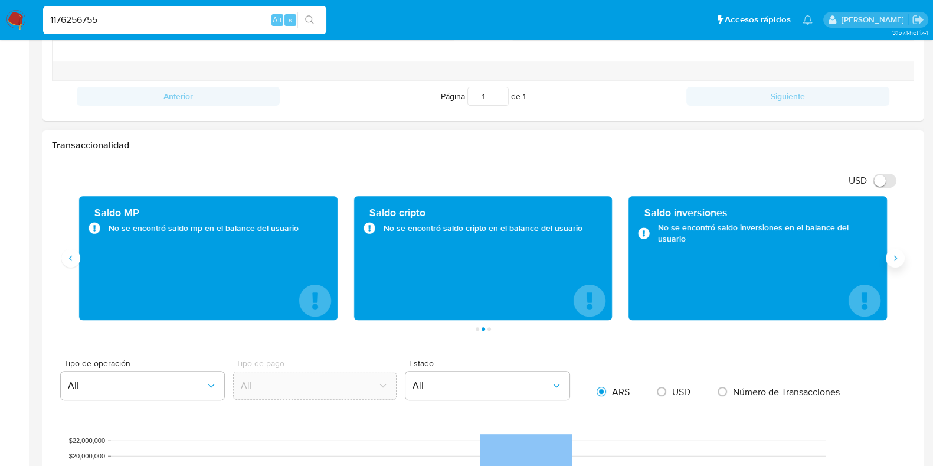
click at [894, 261] on button "Siguiente" at bounding box center [895, 258] width 19 height 19
click at [76, 259] on button "Anterior" at bounding box center [70, 258] width 19 height 19
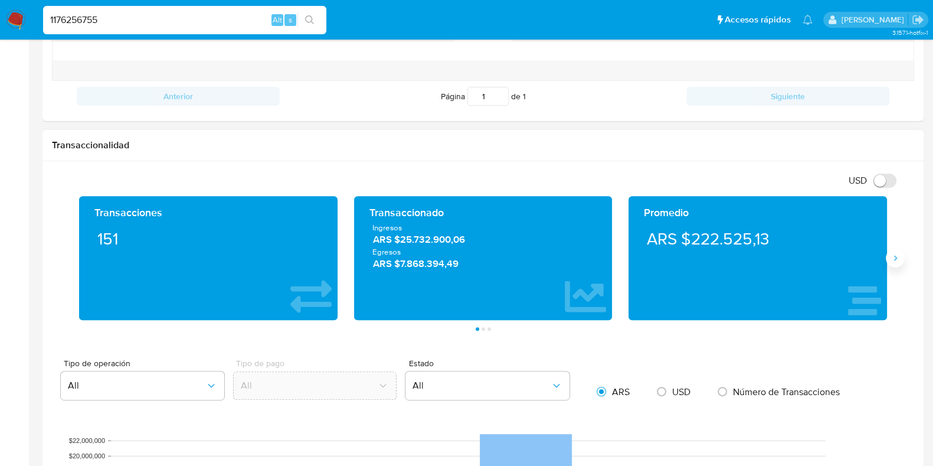
click at [891, 262] on button "Siguiente" at bounding box center [895, 258] width 19 height 19
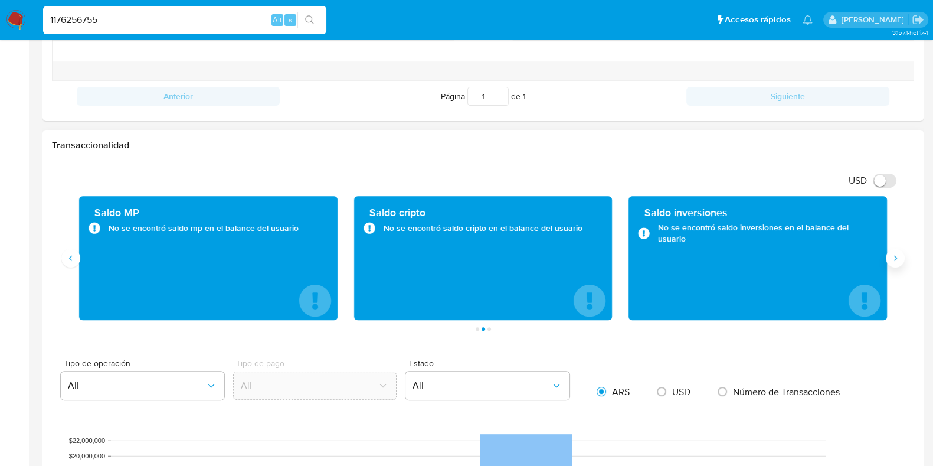
click at [891, 262] on button "Siguiente" at bounding box center [895, 258] width 19 height 19
click at [74, 267] on div "Saldo cripto No se encontró saldo cripto en el balance del usuario" at bounding box center [208, 258] width 275 height 124
click at [73, 260] on icon "Anterior" at bounding box center [70, 257] width 9 height 9
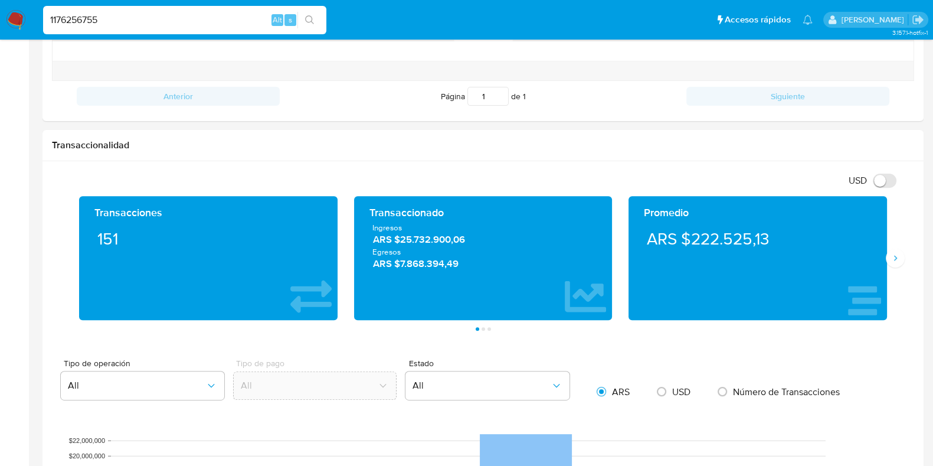
drag, startPoint x: 151, startPoint y: 17, endPoint x: 9, endPoint y: 22, distance: 141.8
click at [9, 22] on nav "Pausado Ver notificaciones 1176256755 Alt s Accesos rápidos Presiona las siguie…" at bounding box center [466, 20] width 933 height 40
paste input "2453948342"
type input "2453948342"
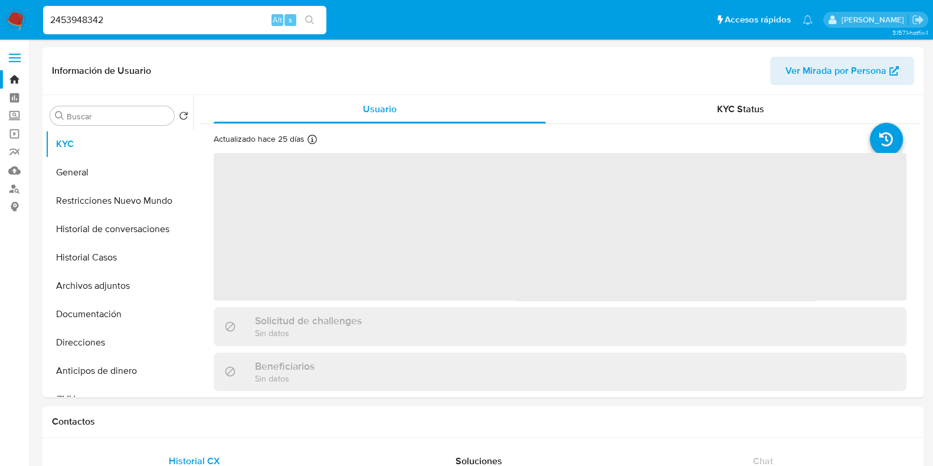
select select "10"
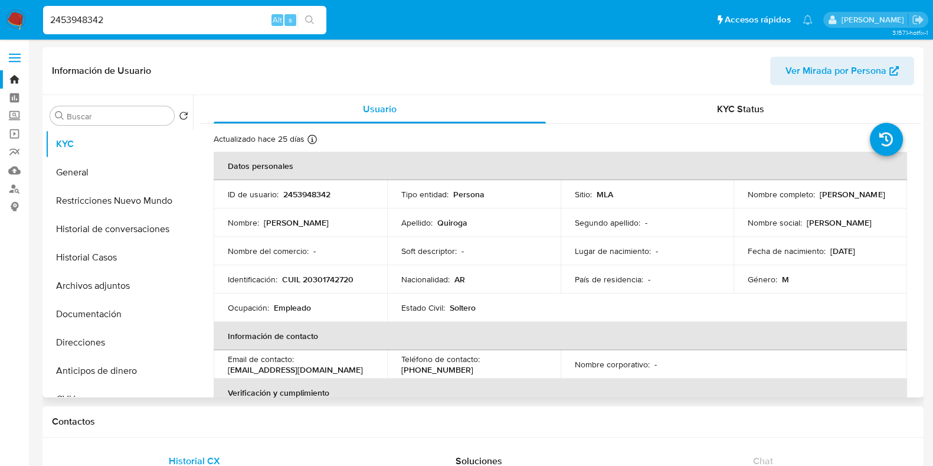
click at [17, 18] on img at bounding box center [16, 20] width 20 height 20
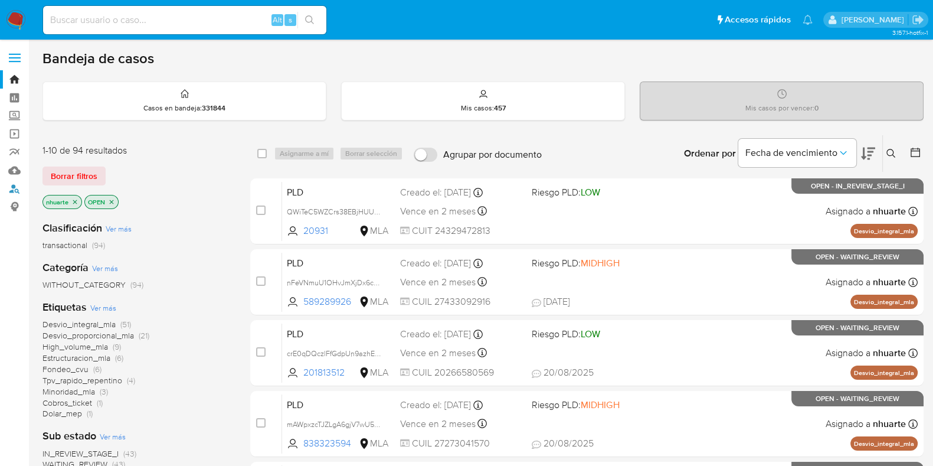
drag, startPoint x: 12, startPoint y: 187, endPoint x: 62, endPoint y: 187, distance: 50.2
click at [12, 187] on link "Buscador de personas" at bounding box center [70, 188] width 140 height 18
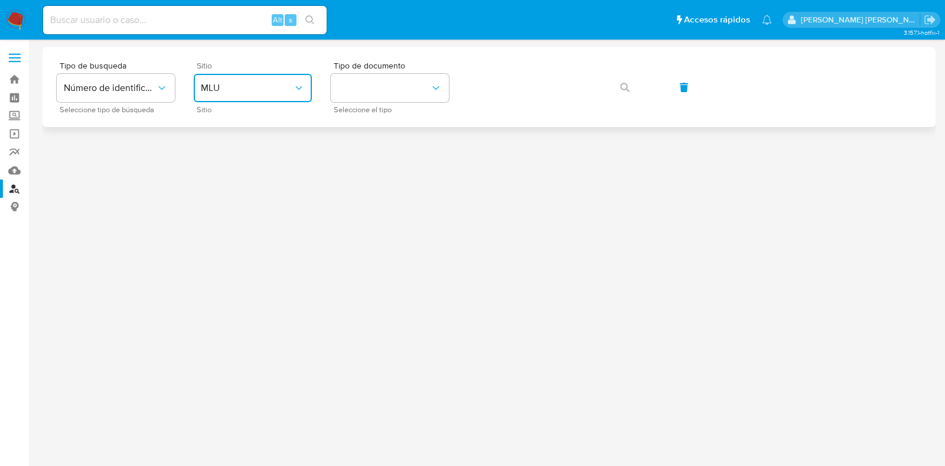
click at [302, 96] on button "MLU" at bounding box center [253, 88] width 118 height 28
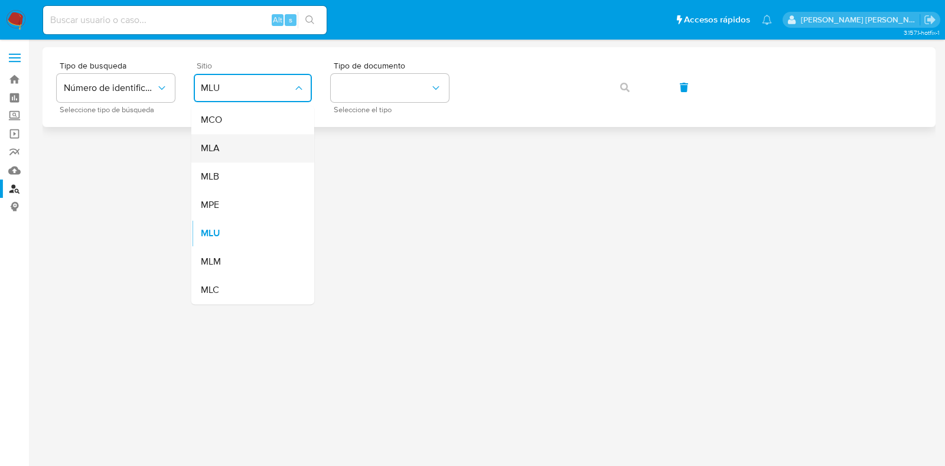
click at [261, 149] on div "MLA" at bounding box center [249, 148] width 97 height 28
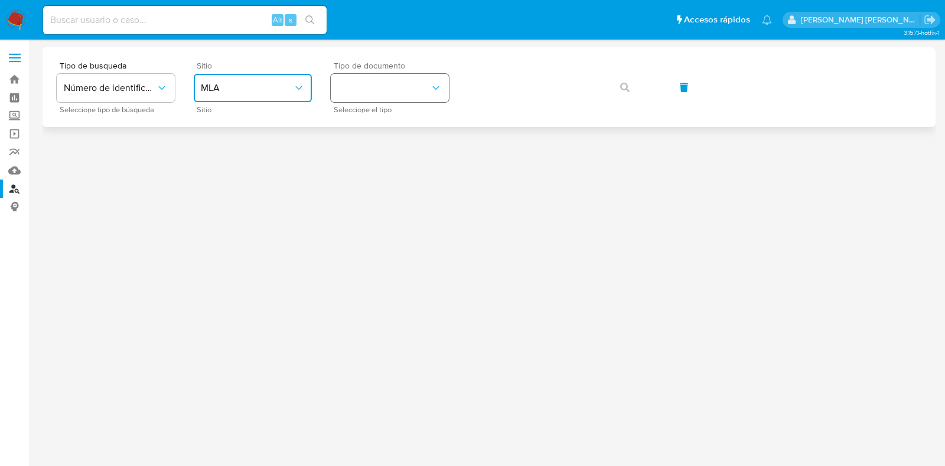
click at [378, 99] on button "identificationType" at bounding box center [390, 88] width 118 height 28
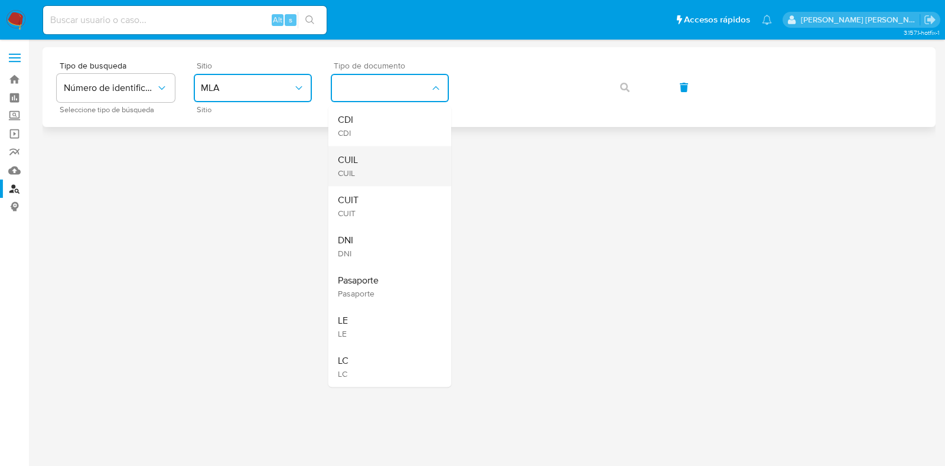
click at [368, 162] on div "CUIL CUIL" at bounding box center [386, 166] width 97 height 40
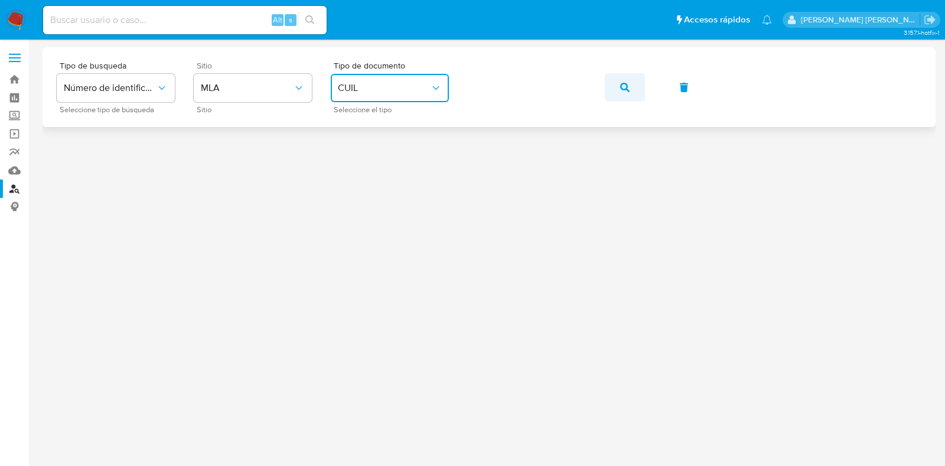
click at [630, 84] on button "button" at bounding box center [624, 87] width 40 height 28
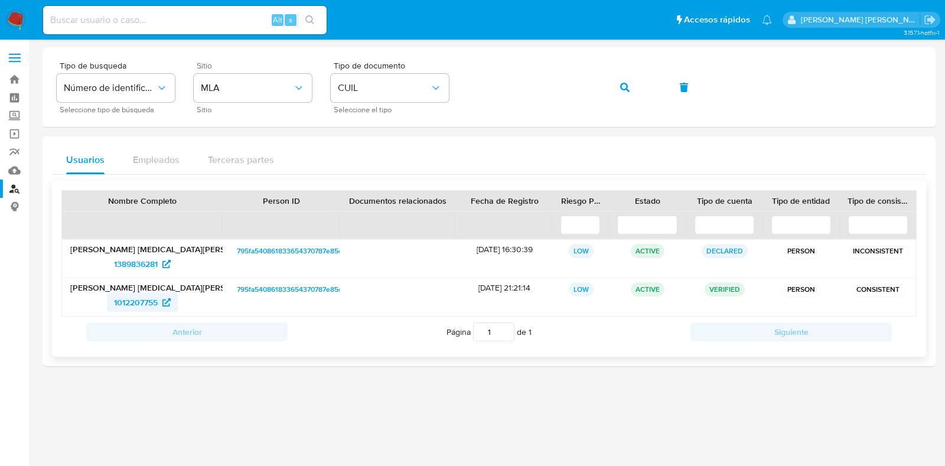
click at [158, 306] on span "1012207755" at bounding box center [136, 302] width 44 height 19
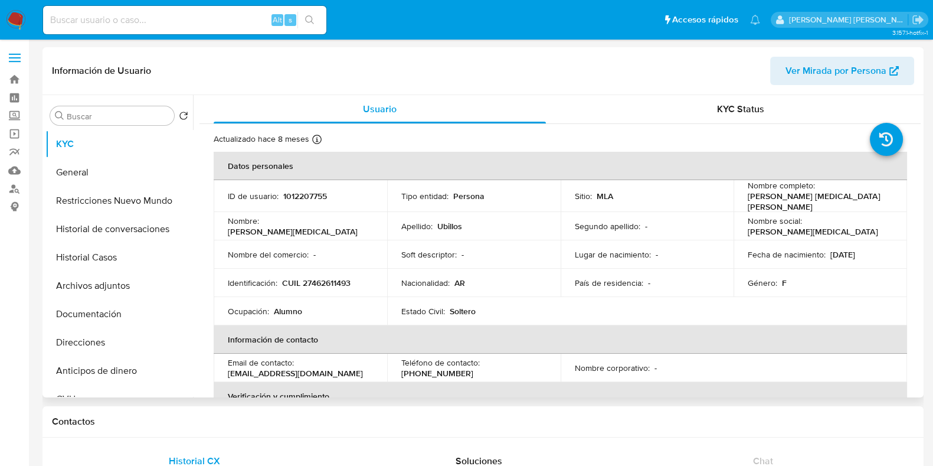
select select "10"
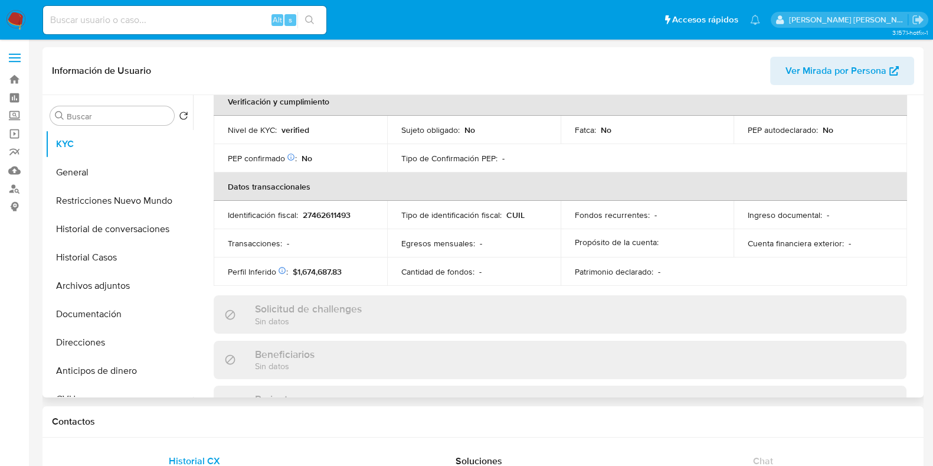
scroll to position [643, 0]
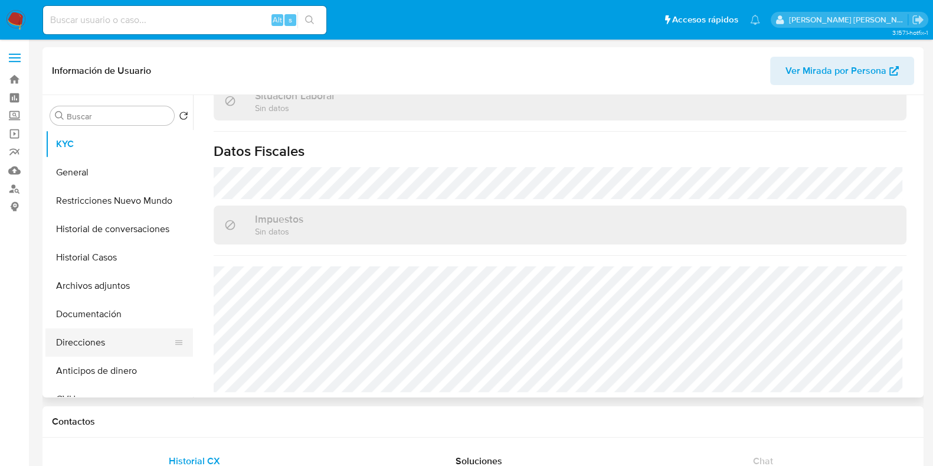
click at [102, 337] on button "Direcciones" at bounding box center [114, 342] width 138 height 28
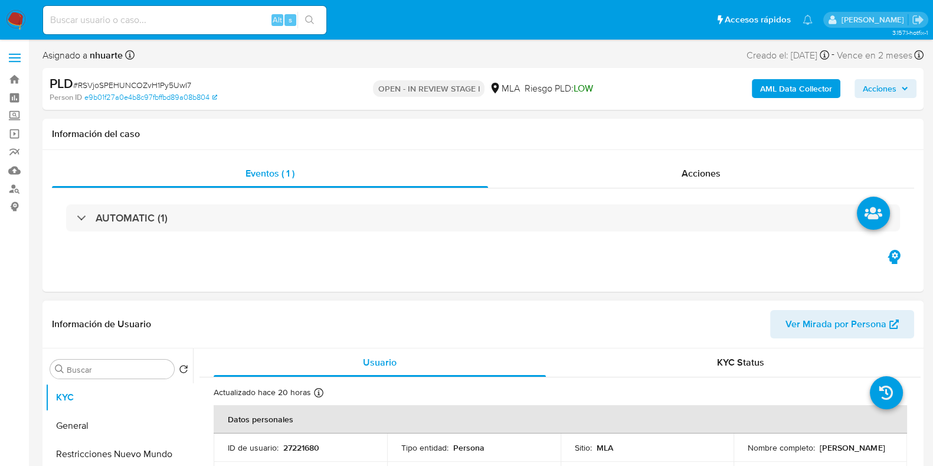
select select "10"
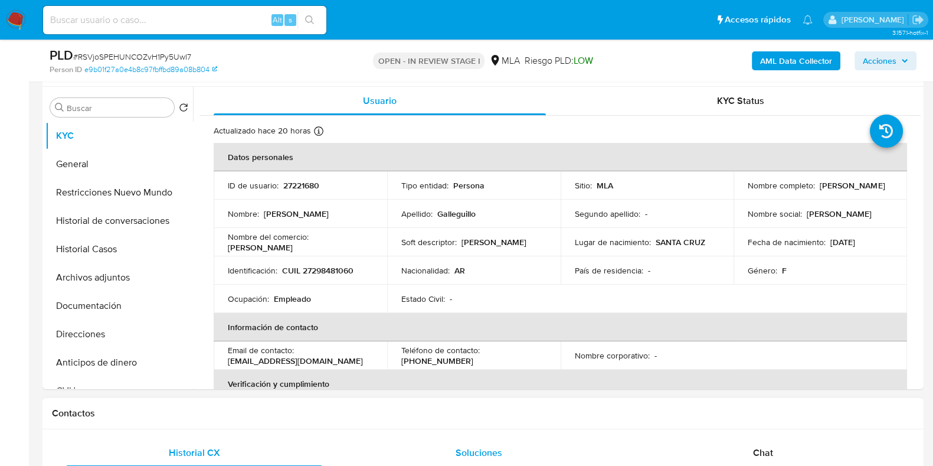
scroll to position [369, 0]
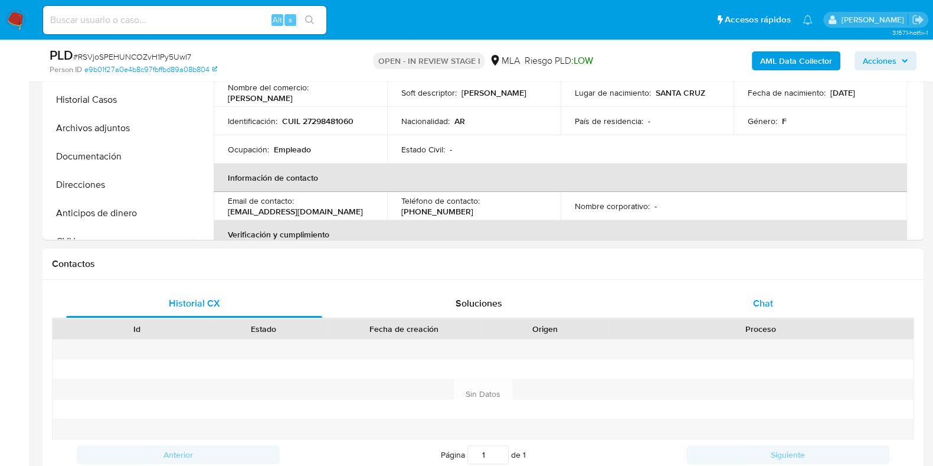
click at [765, 312] on div "Chat" at bounding box center [763, 303] width 256 height 28
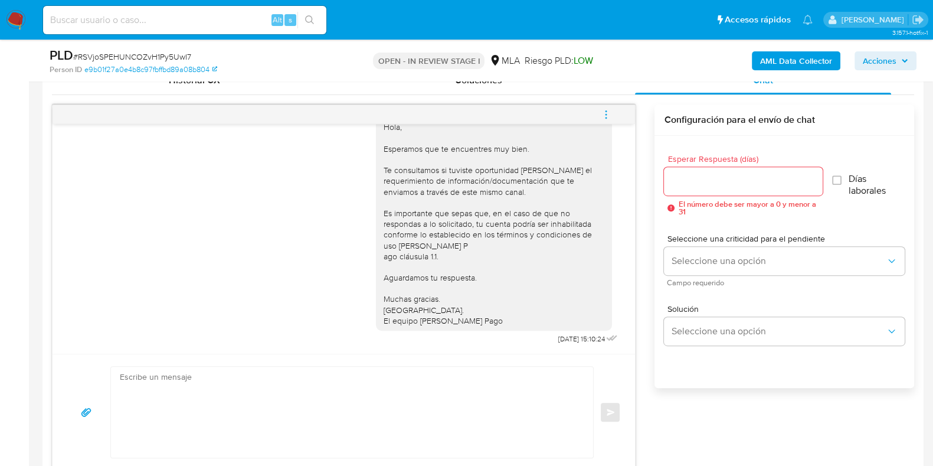
scroll to position [664, 0]
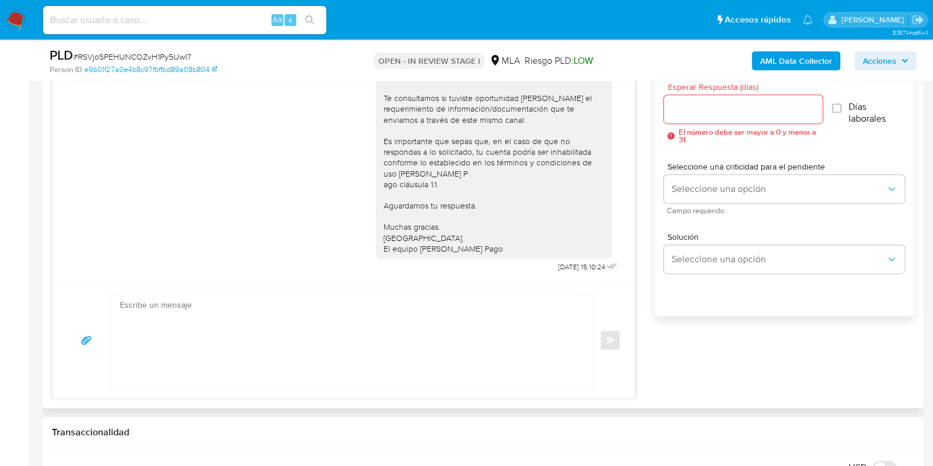
click at [362, 295] on textarea at bounding box center [349, 340] width 459 height 91
paste textarea "Hola,"
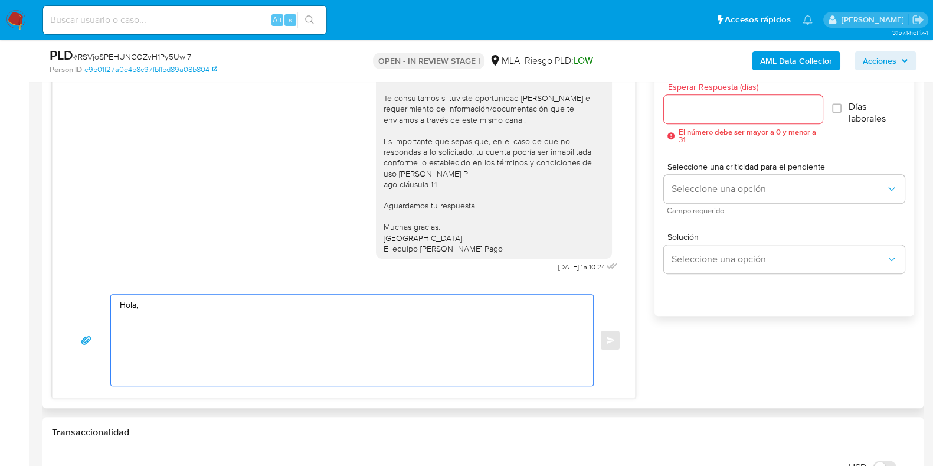
paste textarea "Te solicitamos que para cumplir con las regulaciones emitidas por la Unidad de …"
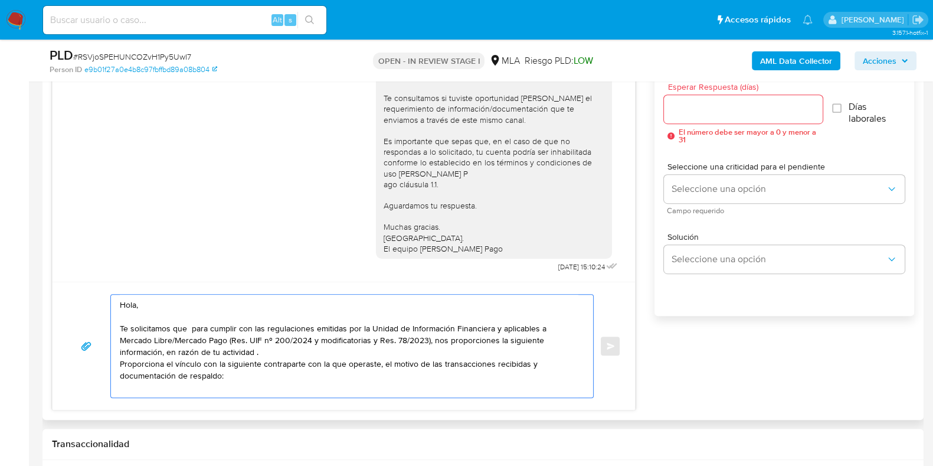
paste textarea "27462611493 Florencia Yasmin Ubillos 30716094789 name: Orbital Ingenieria Sas |…"
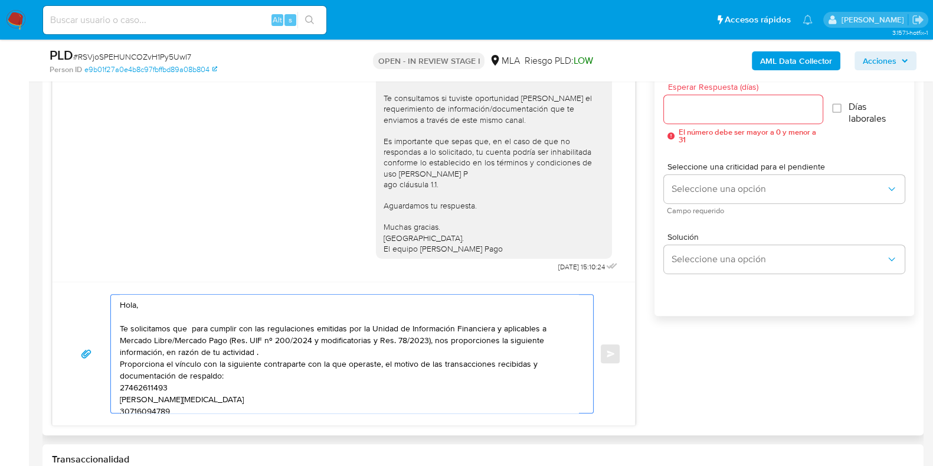
click at [186, 389] on textarea "Hola, Te solicitamos que para cumplir con las regulaciones emitidas por la Unid…" at bounding box center [349, 354] width 459 height 118
click at [177, 400] on textarea "Hola, Te solicitamos que para cumplir con las regulaciones emitidas por la Unid…" at bounding box center [349, 354] width 459 height 118
click at [185, 411] on div "Hola, Te solicitamos que para cumplir con las regulaciones emitidas por la Unid…" at bounding box center [351, 353] width 483 height 119
drag, startPoint x: 195, startPoint y: 396, endPoint x: 171, endPoint y: 396, distance: 23.6
click at [171, 396] on textarea "Hola, Te solicitamos que para cumplir con las regulaciones emitidas por la Unid…" at bounding box center [349, 354] width 459 height 118
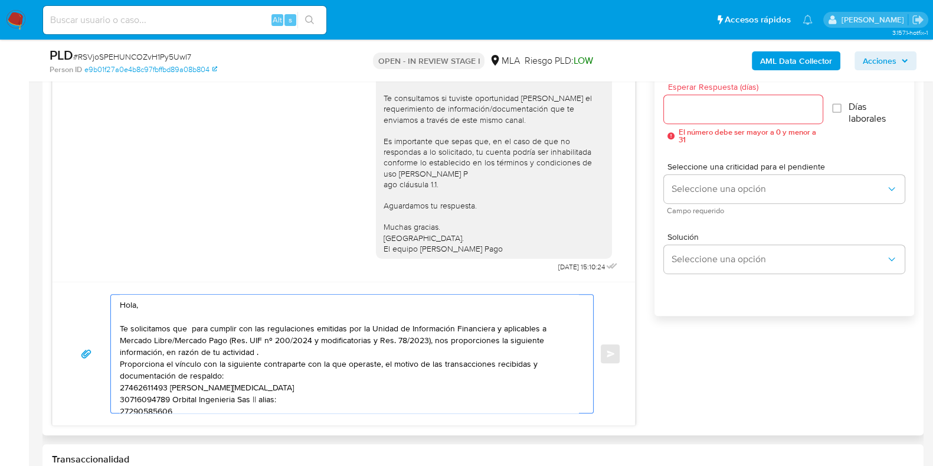
click at [180, 411] on textarea "Hola, Te solicitamos que para cumplir con las regulaciones emitidas por la Unid…" at bounding box center [349, 354] width 459 height 118
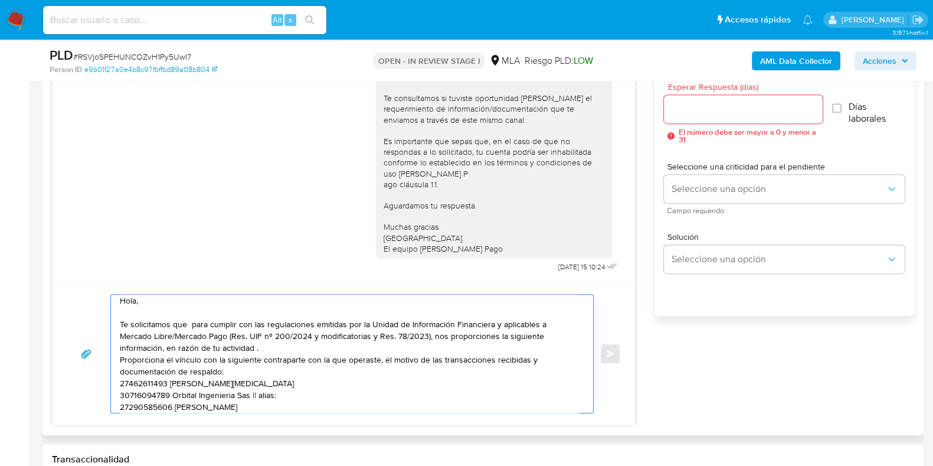
scroll to position [20, 0]
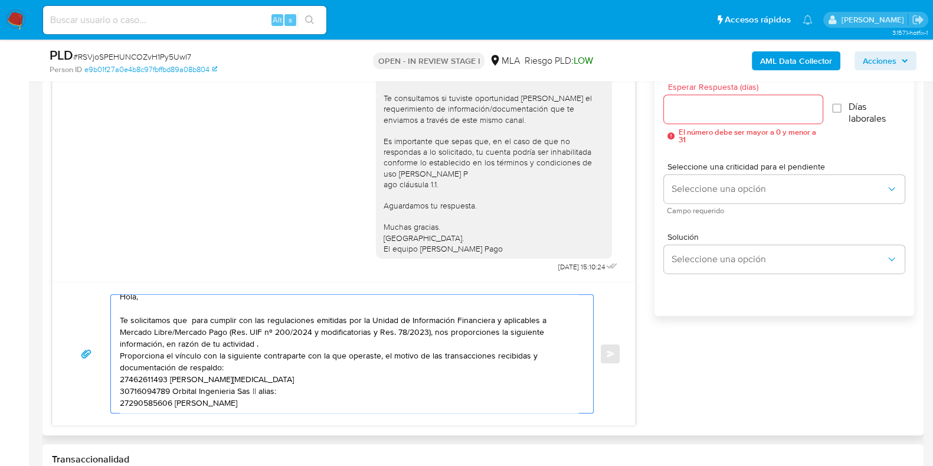
click at [273, 394] on textarea "Hola, Te solicitamos que para cumplir con las regulaciones emitidas por la Unid…" at bounding box center [349, 354] width 459 height 118
paste textarea "Quedamos aguardando por la información solicitada dentro de los próximos 2 días…"
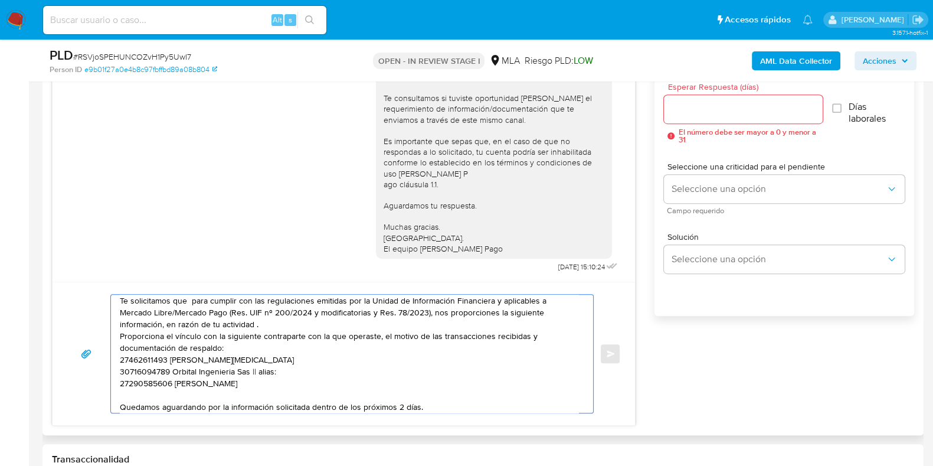
scroll to position [75, 0]
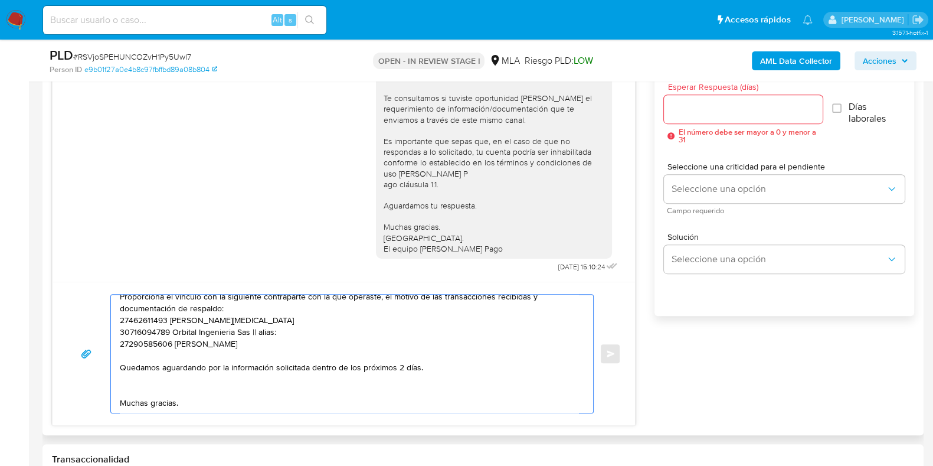
click at [276, 322] on textarea "Hola, Te solicitamos que para cumplir con las regulaciones emitidas por la Unid…" at bounding box center [349, 354] width 459 height 118
click at [121, 311] on textarea "Hola, Te solicitamos que para cumplir con las regulaciones emitidas por la Unid…" at bounding box center [349, 354] width 459 height 118
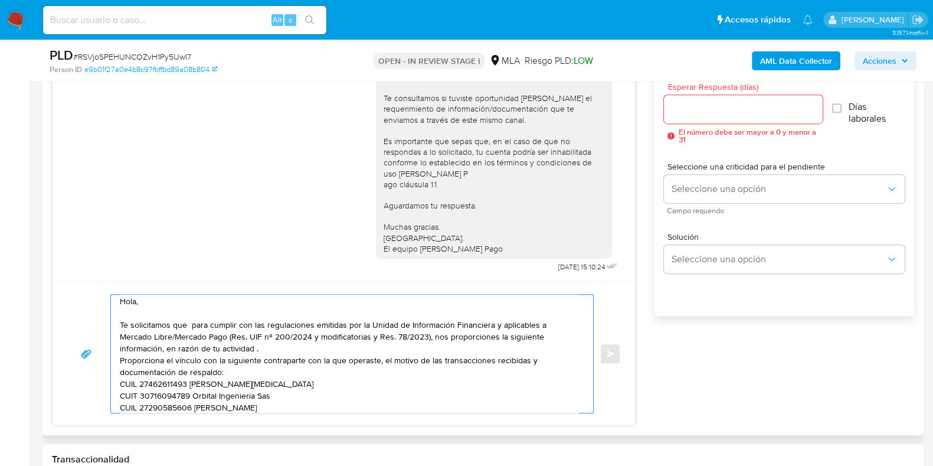
scroll to position [0, 0]
click at [120, 358] on textarea "Hola, Te solicitamos que para cumplir con las regulaciones emitidas por la Unid…" at bounding box center [349, 354] width 459 height 118
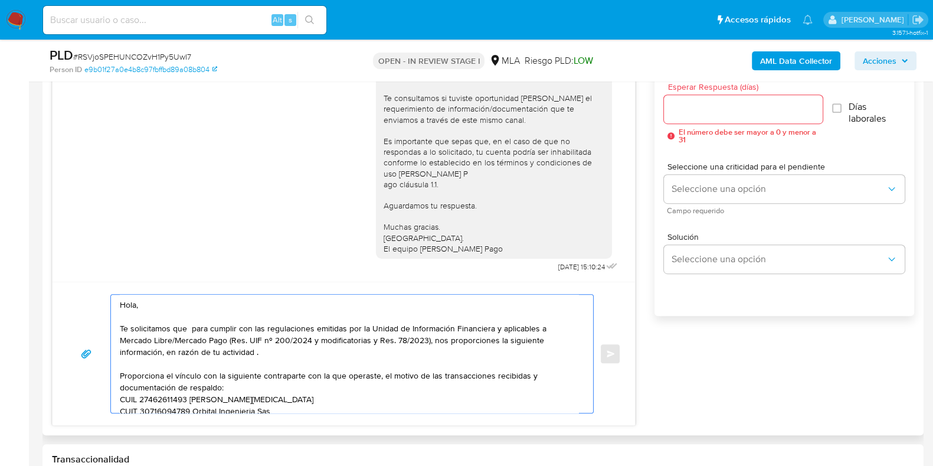
type textarea "Hola, Te solicitamos que para cumplir con las regulaciones emitidas por la Unid…"
click at [692, 102] on input "Esperar Respuesta (días)" at bounding box center [743, 109] width 158 height 15
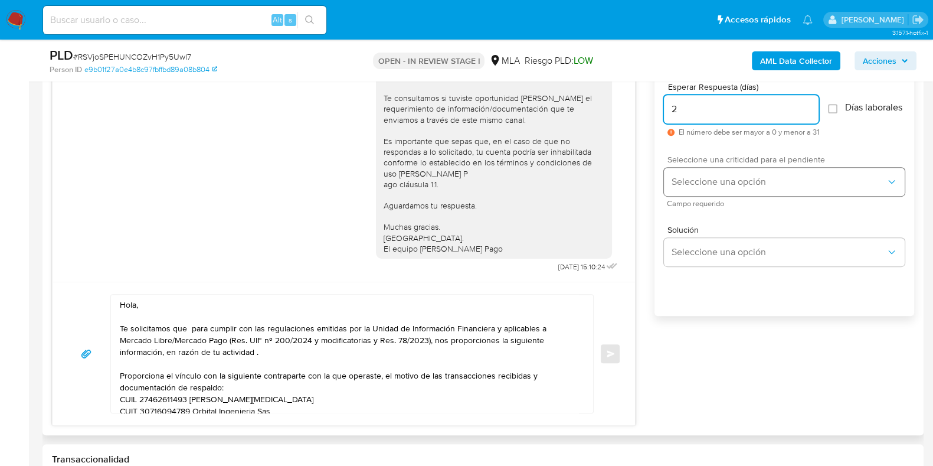
type input "2"
click at [679, 188] on span "Seleccione una opción" at bounding box center [778, 182] width 215 height 12
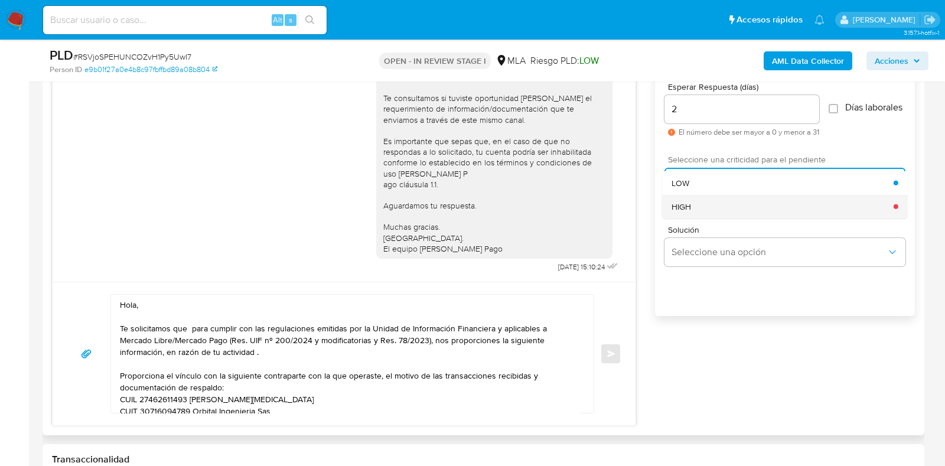
click at [685, 207] on span "HIGH" at bounding box center [680, 206] width 19 height 11
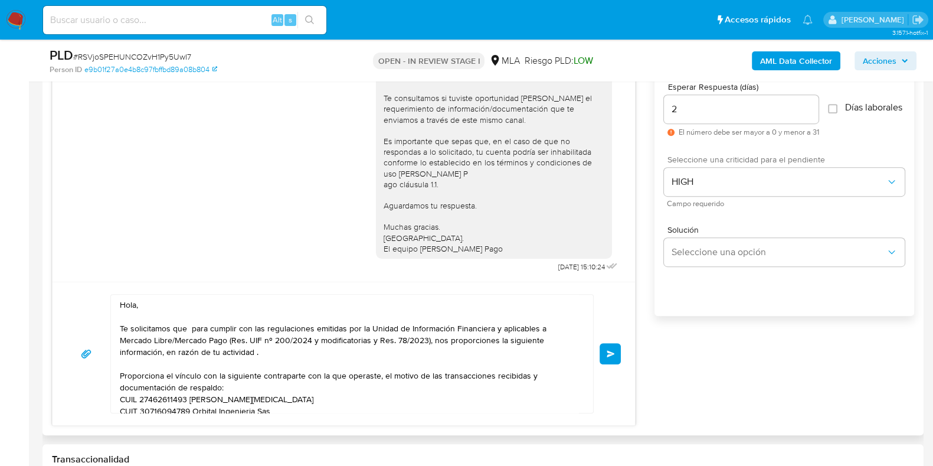
click at [610, 353] on span "Enviar" at bounding box center [611, 353] width 8 height 7
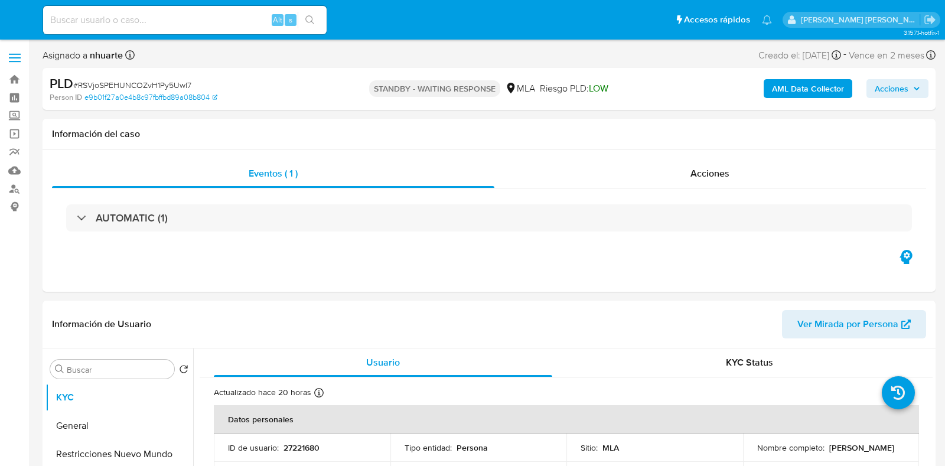
select select "10"
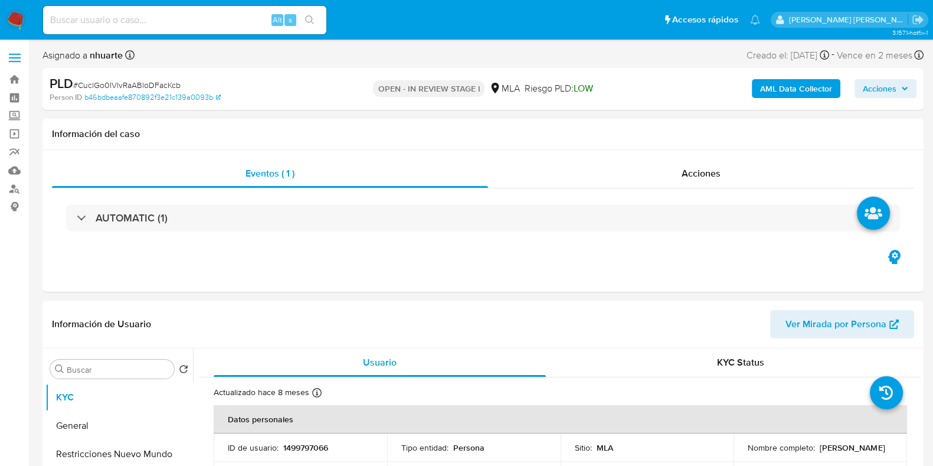
select select "10"
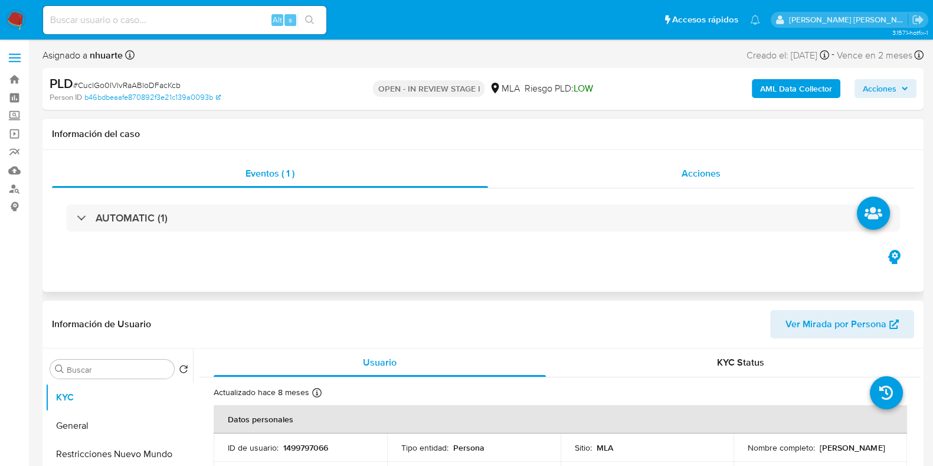
click at [702, 164] on div "Acciones" at bounding box center [701, 173] width 426 height 28
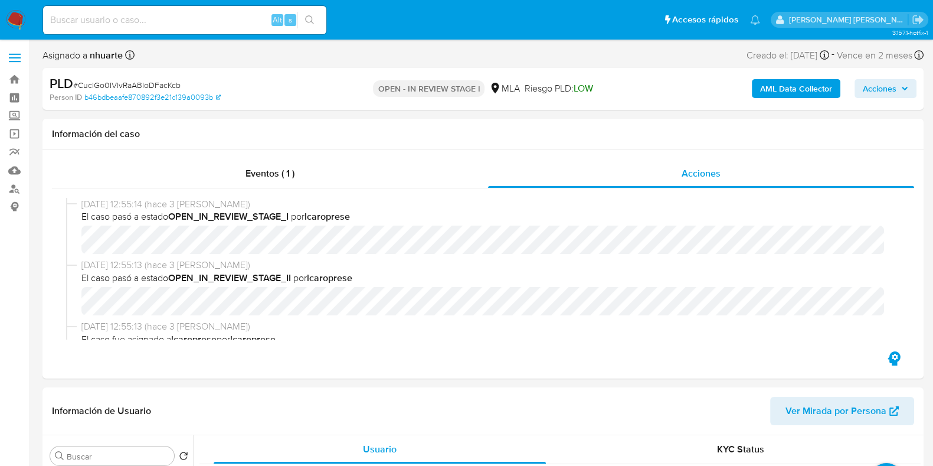
click at [769, 95] on b "AML Data Collector" at bounding box center [796, 88] width 72 height 19
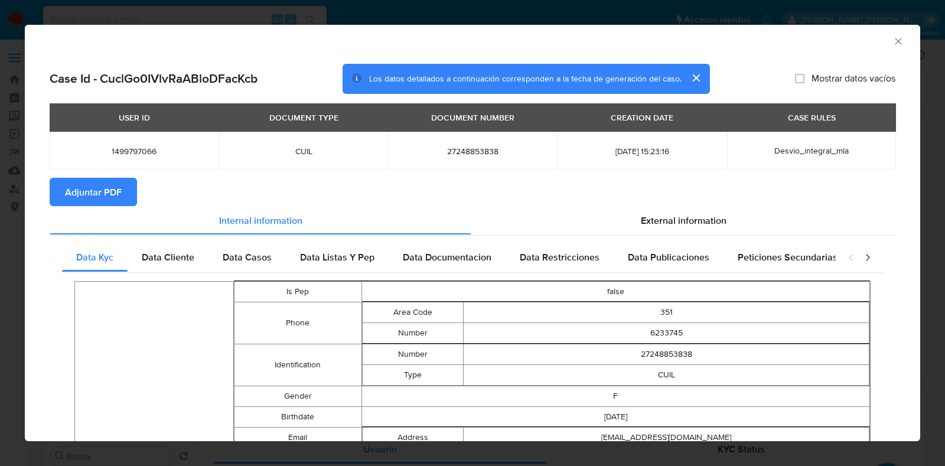
click at [130, 188] on button "Adjuntar PDF" at bounding box center [93, 192] width 87 height 28
click at [892, 43] on icon "Cerrar ventana" at bounding box center [898, 41] width 12 height 12
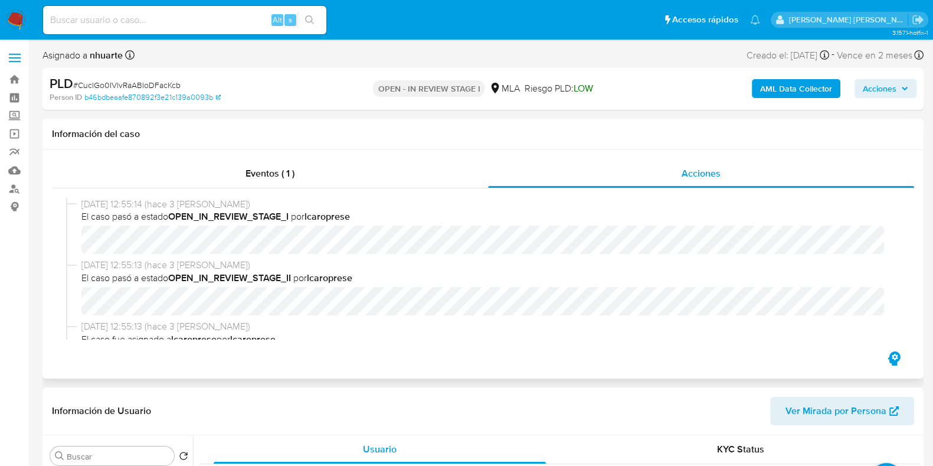
click at [283, 189] on div "26/08/2025 12:55:14 (hace 3 días) El caso pasó a estado OPEN_IN_REVIEW_STAGE_I …" at bounding box center [483, 268] width 862 height 161
click at [298, 175] on div "Eventos ( 1 )" at bounding box center [270, 173] width 436 height 28
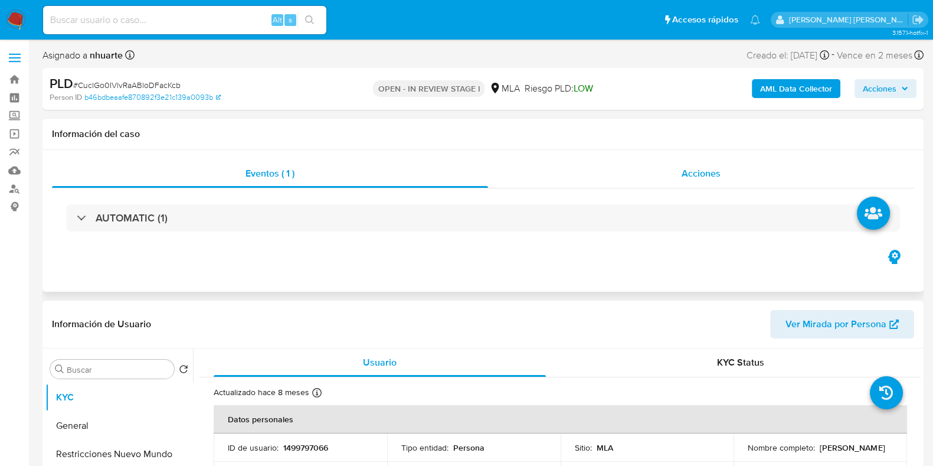
click at [691, 175] on span "Acciones" at bounding box center [701, 173] width 39 height 14
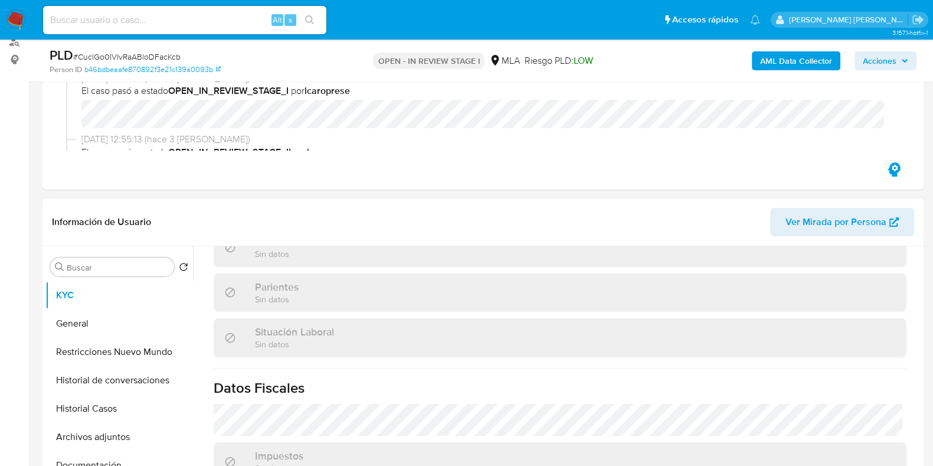
scroll to position [632, 0]
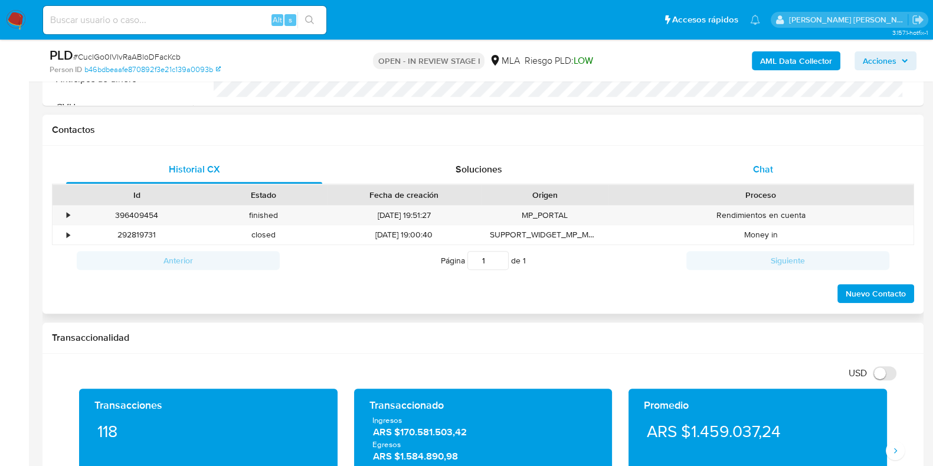
click at [759, 166] on span "Chat" at bounding box center [763, 169] width 20 height 14
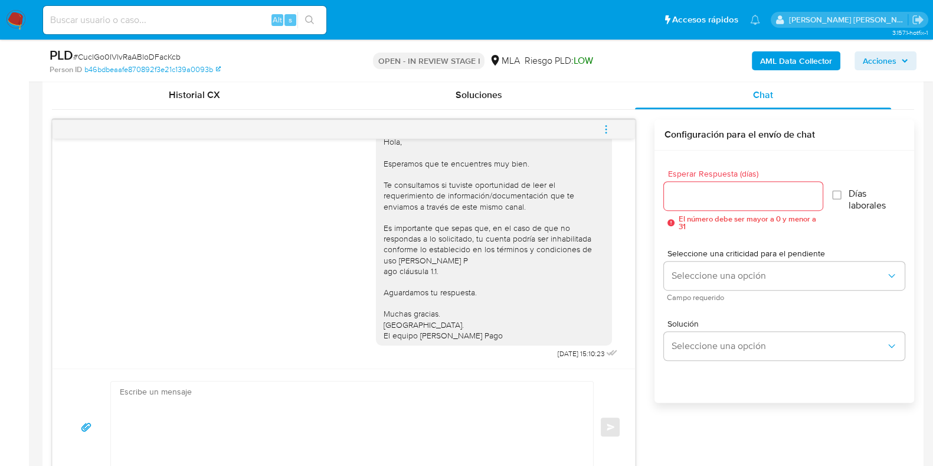
scroll to position [615, 0]
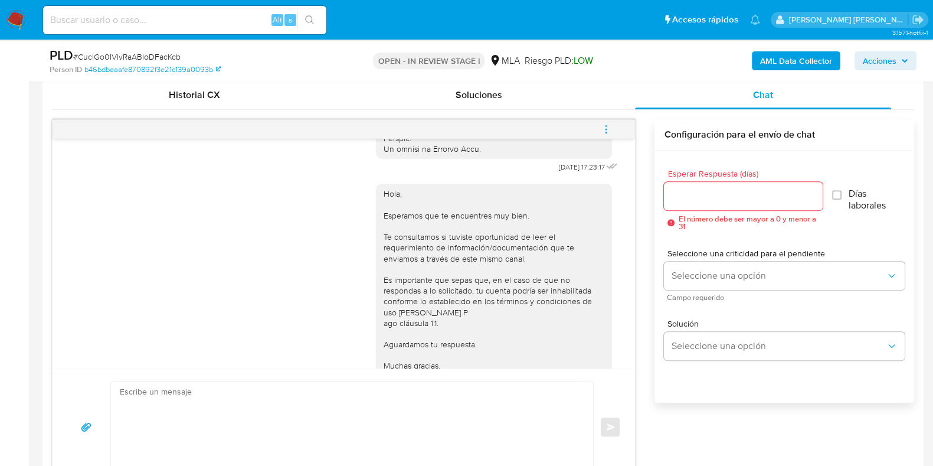
click at [604, 129] on icon "menu-action" at bounding box center [606, 129] width 11 height 11
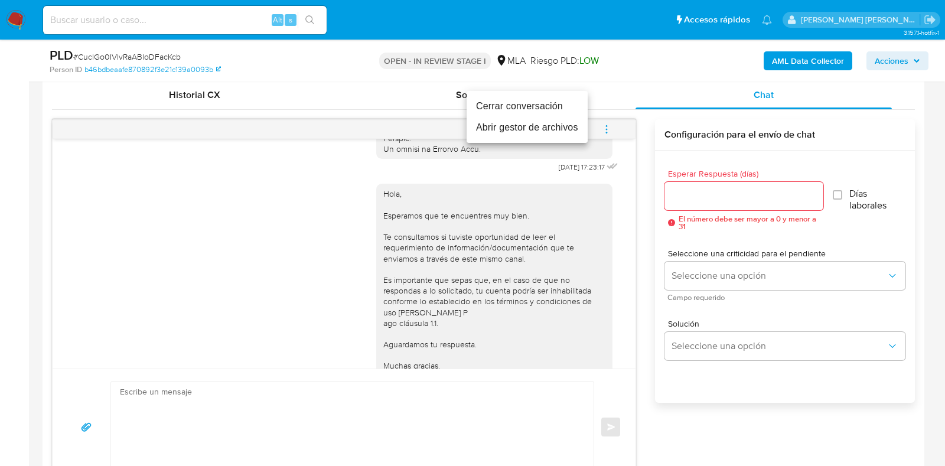
click at [547, 109] on li "Cerrar conversación" at bounding box center [526, 106] width 121 height 21
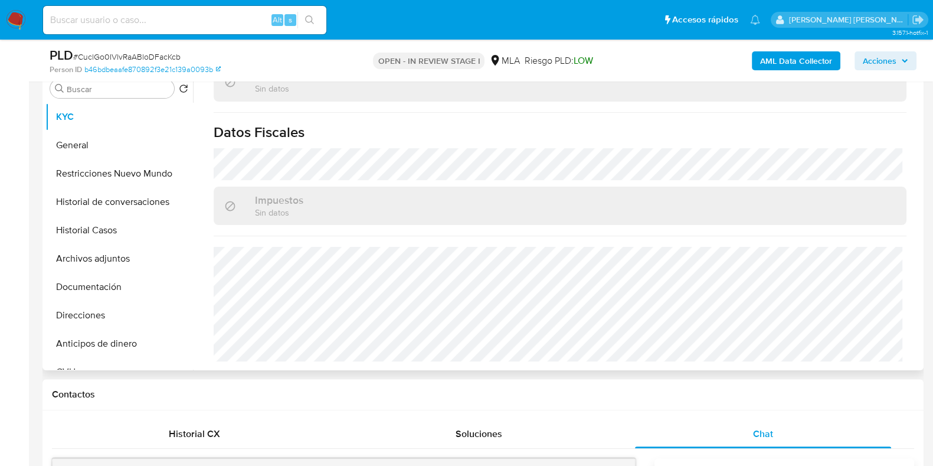
scroll to position [221, 0]
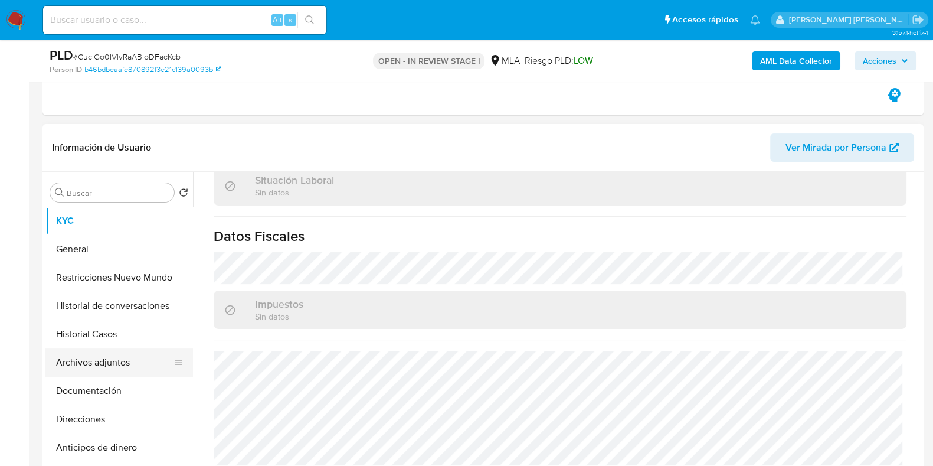
click at [111, 361] on button "Archivos adjuntos" at bounding box center [114, 362] width 138 height 28
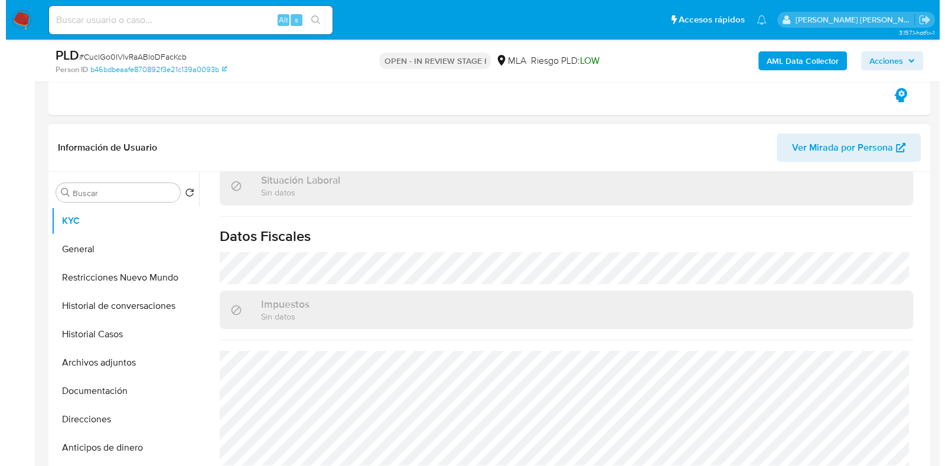
scroll to position [0, 0]
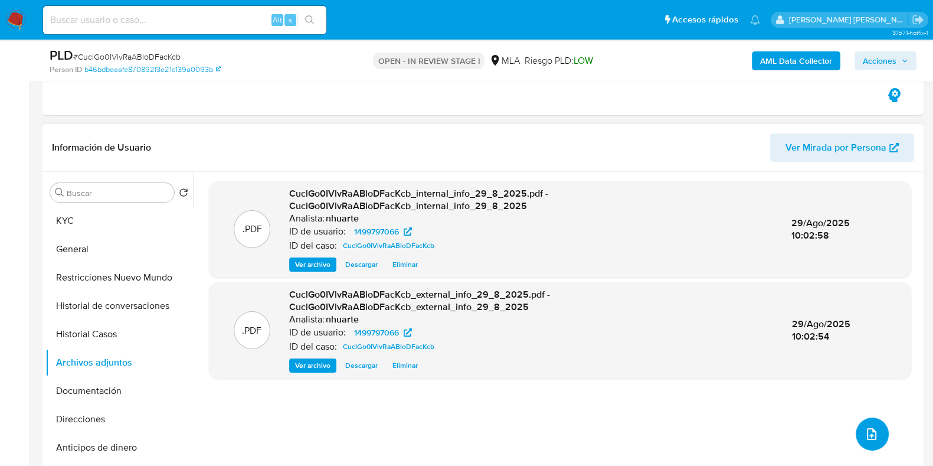
click at [872, 429] on icon "upload-file" at bounding box center [872, 434] width 14 height 14
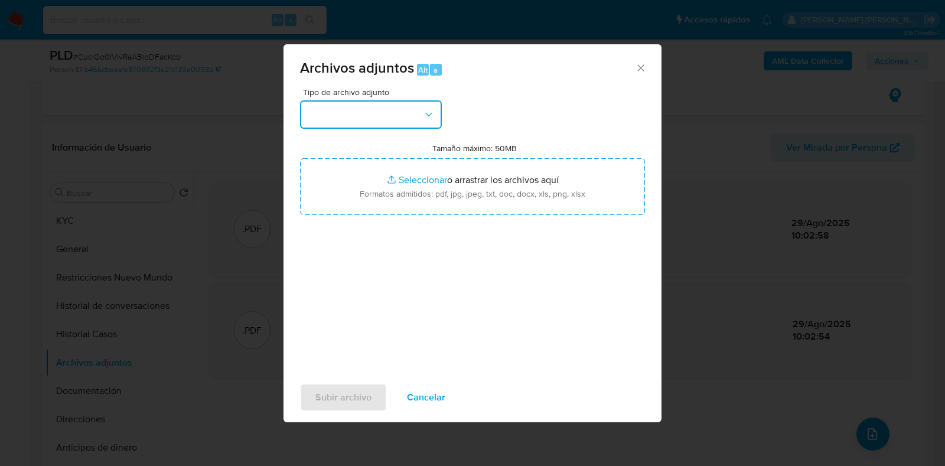
click at [430, 109] on icon "button" at bounding box center [429, 115] width 12 height 12
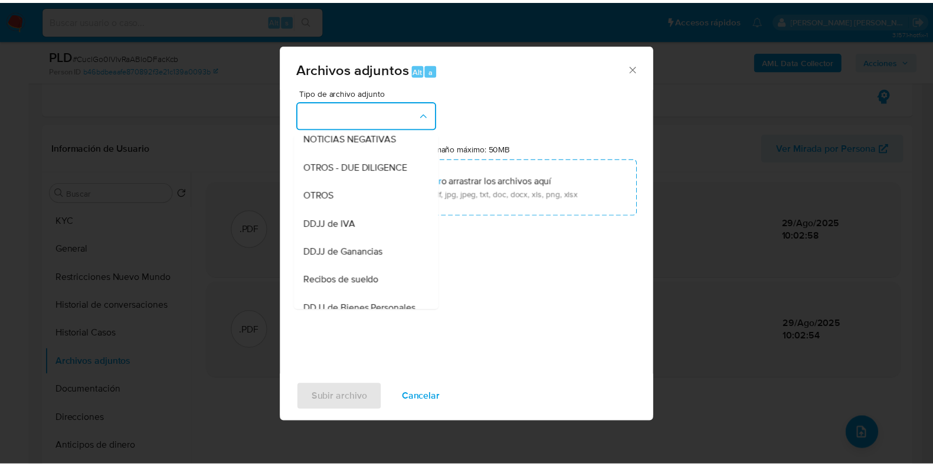
scroll to position [207, 0]
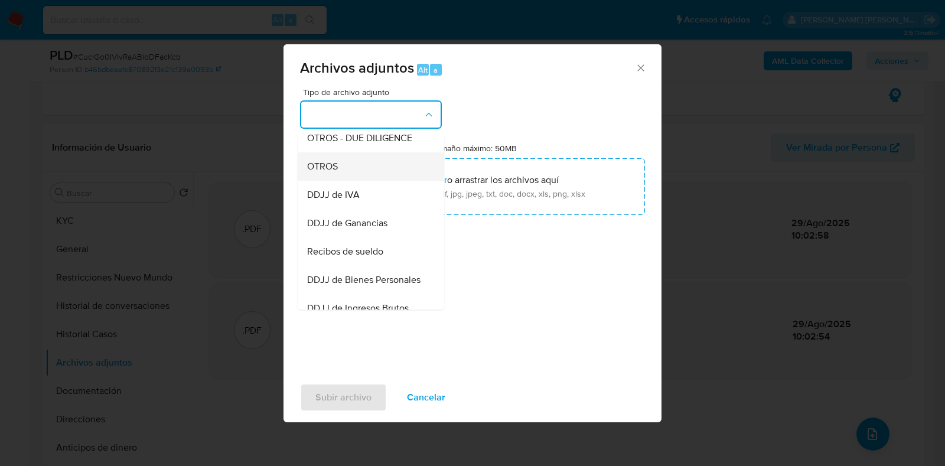
click at [372, 181] on div "OTROS" at bounding box center [367, 166] width 120 height 28
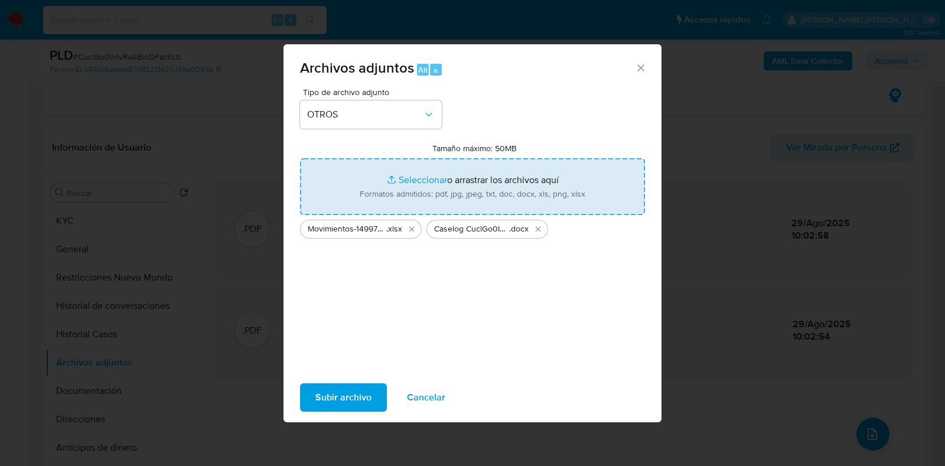
type input "C:\fakepath\NOSIS_Manager_InformeIndividual_27248853838_620658_20250829100553.p…"
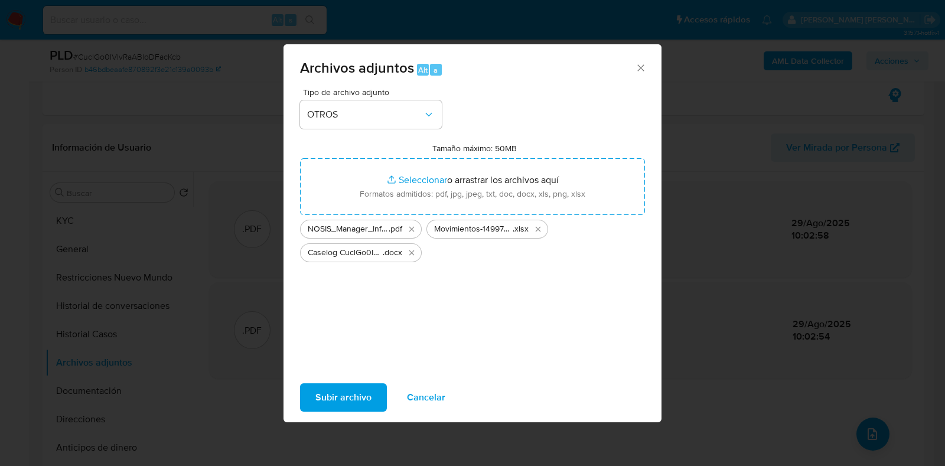
click at [374, 396] on button "Subir archivo" at bounding box center [343, 397] width 87 height 28
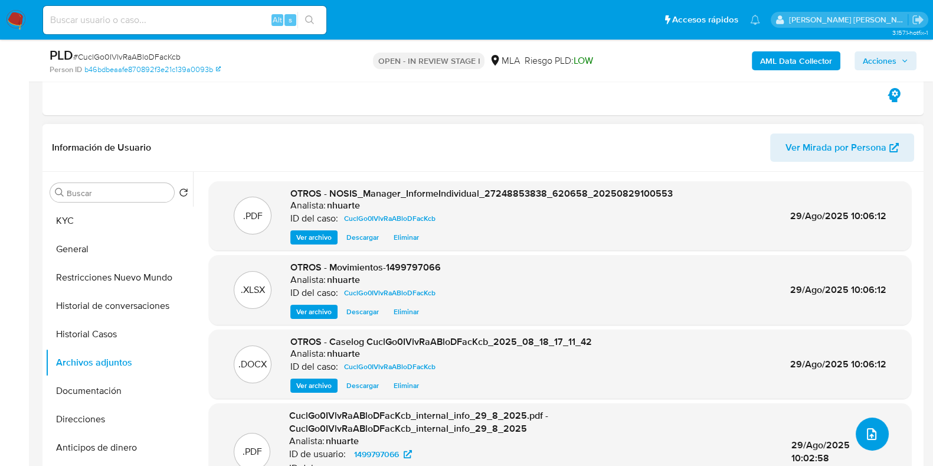
scroll to position [0, 0]
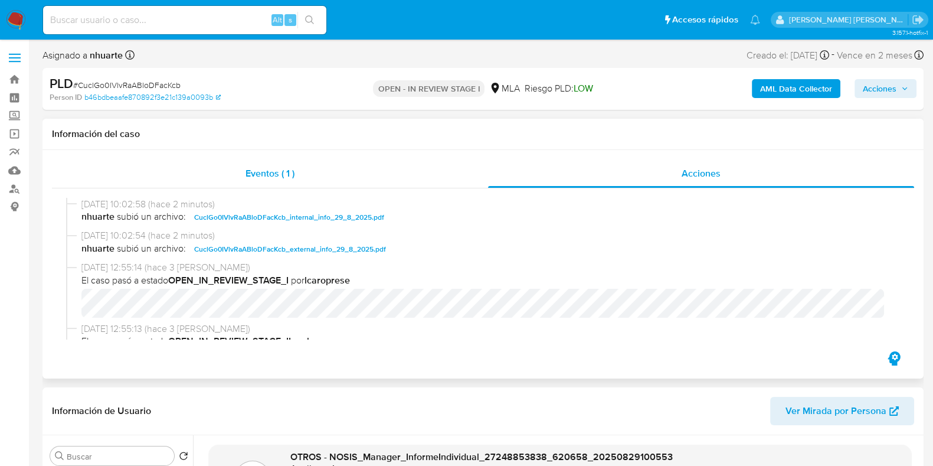
drag, startPoint x: 282, startPoint y: 171, endPoint x: 380, endPoint y: 172, distance: 97.4
click at [282, 171] on span "Eventos ( 1 )" at bounding box center [270, 173] width 49 height 14
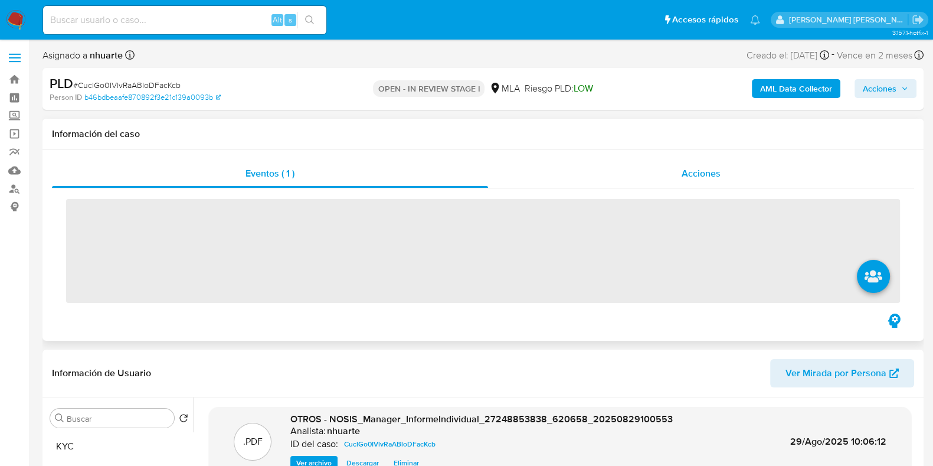
click at [688, 186] on div "Acciones" at bounding box center [701, 173] width 426 height 28
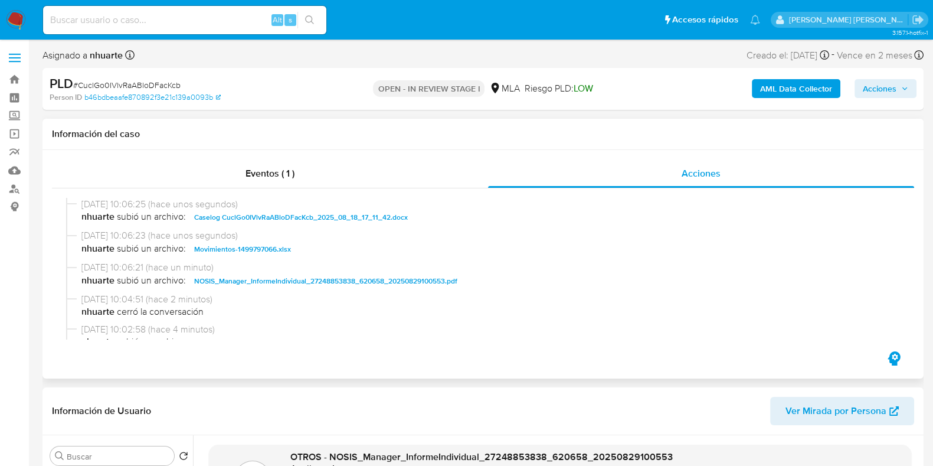
scroll to position [73, 0]
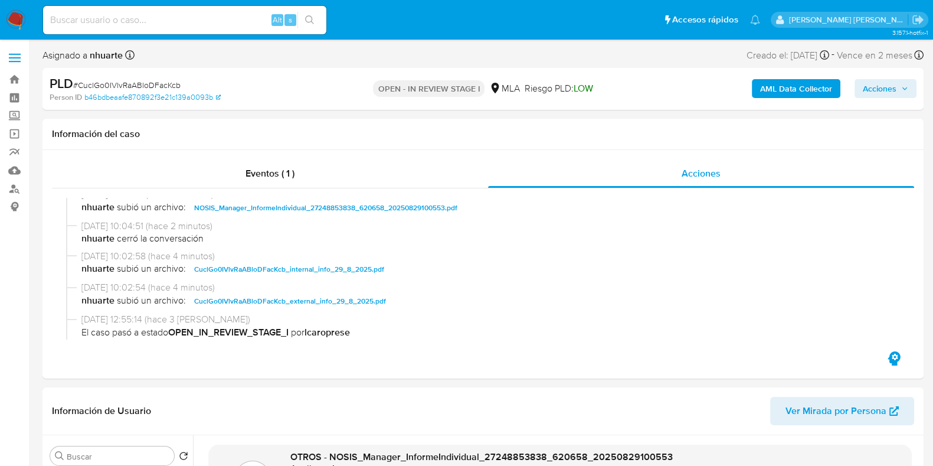
click at [877, 96] on span "Acciones" at bounding box center [880, 88] width 34 height 19
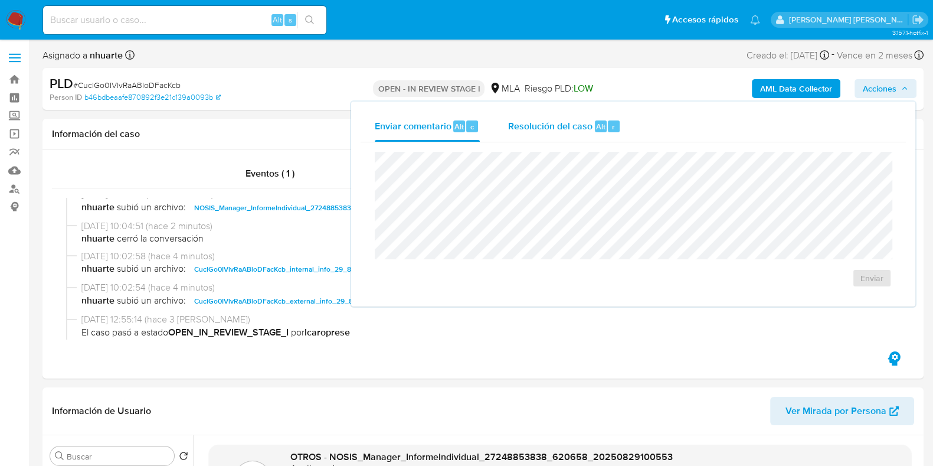
click at [558, 123] on span "Resolución del caso" at bounding box center [550, 126] width 84 height 14
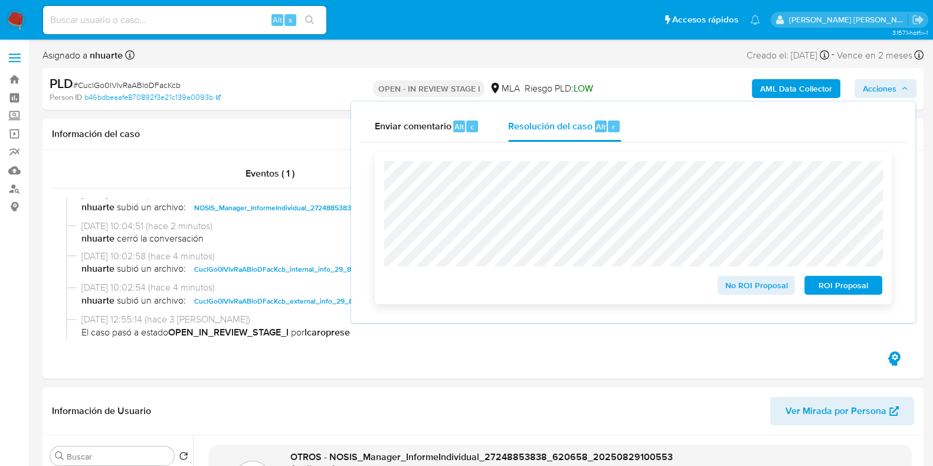
click at [732, 290] on span "No ROI Proposal" at bounding box center [756, 285] width 61 height 17
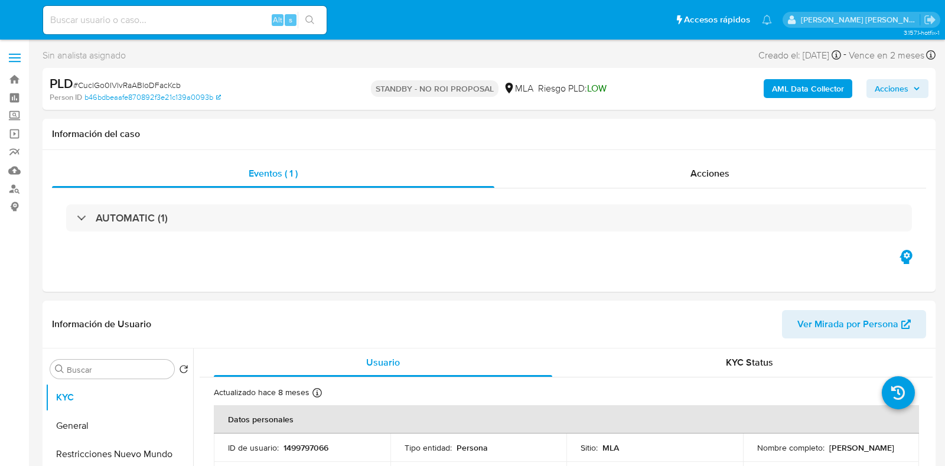
select select "10"
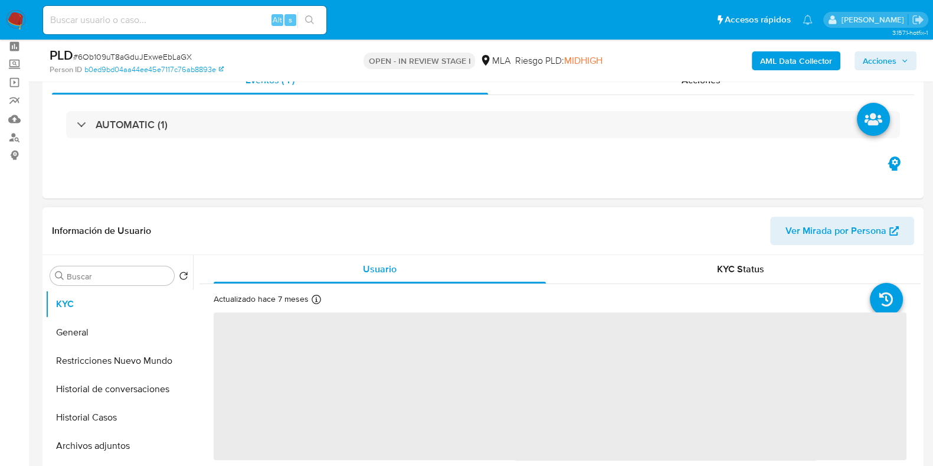
scroll to position [147, 0]
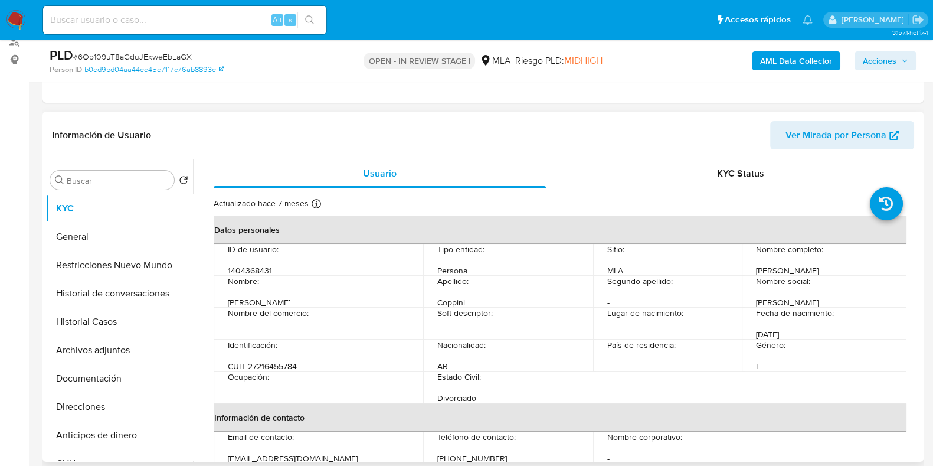
select select "10"
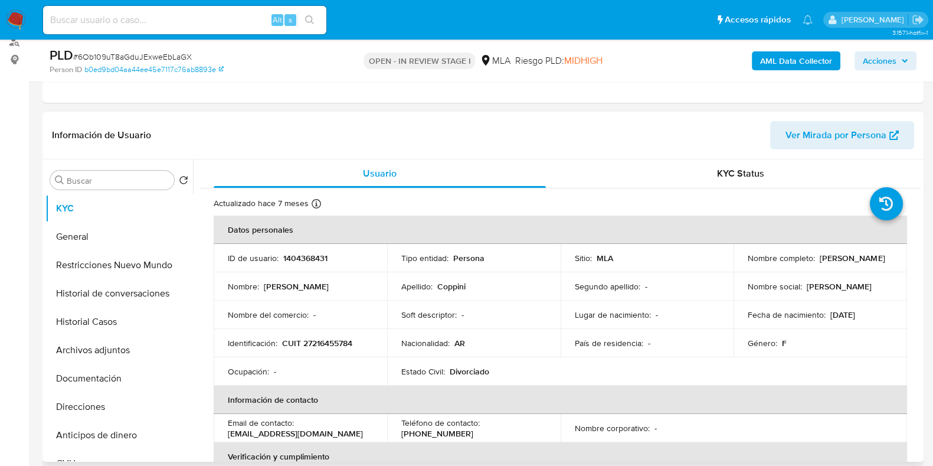
click at [321, 341] on p "CUIT 27216455784" at bounding box center [317, 343] width 70 height 11
copy p "27216455784"
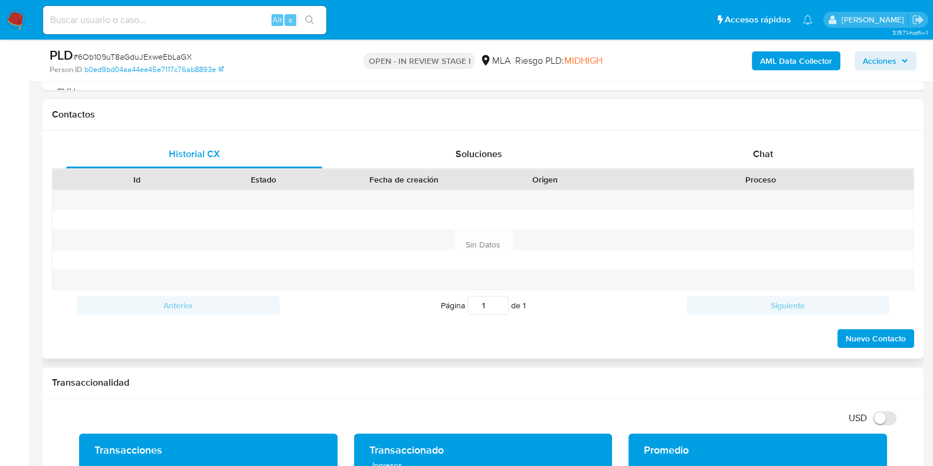
scroll to position [516, 0]
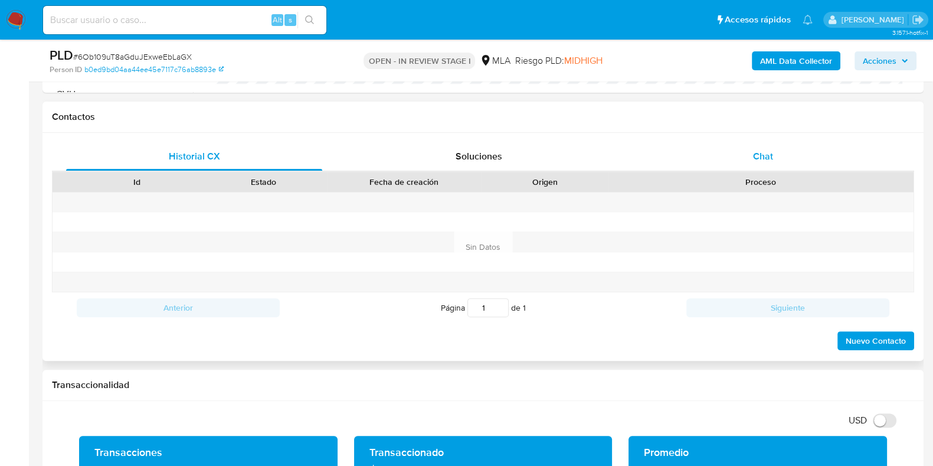
click at [754, 164] on div "Chat" at bounding box center [763, 156] width 256 height 28
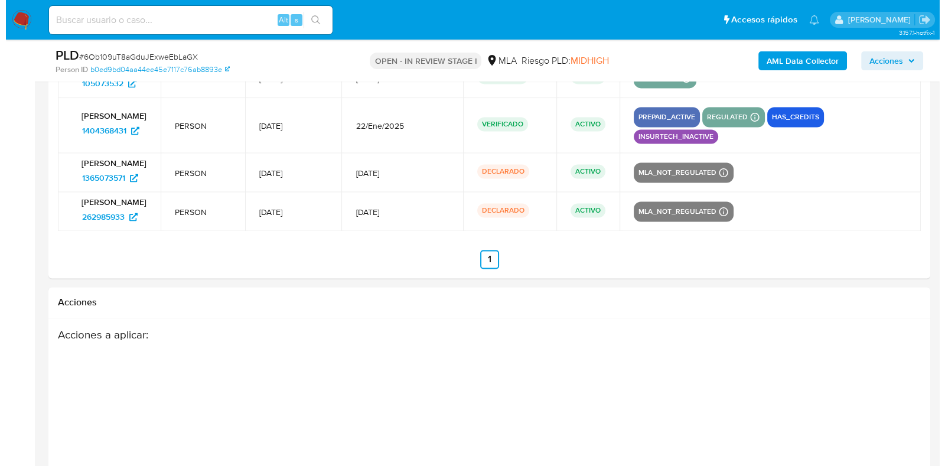
scroll to position [2217, 0]
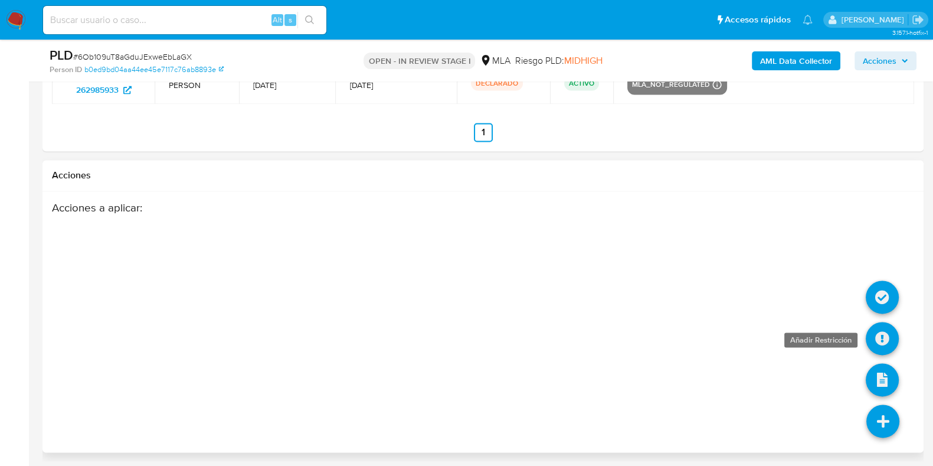
click at [874, 344] on icon at bounding box center [882, 338] width 33 height 33
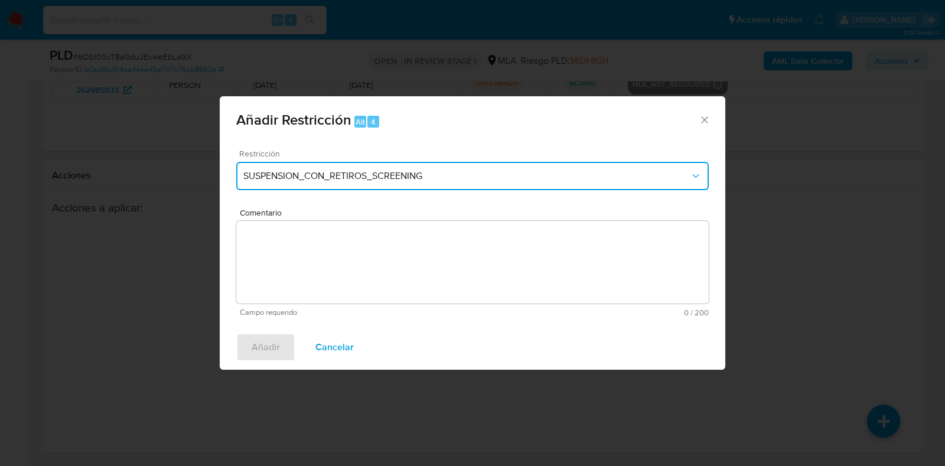
click at [375, 181] on span "SUSPENSION_CON_RETIROS_SCREENING" at bounding box center [466, 176] width 446 height 12
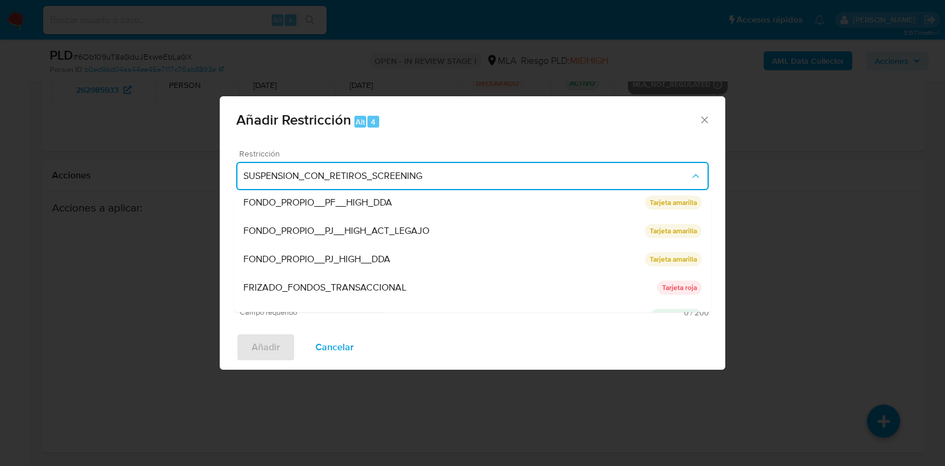
scroll to position [250, 0]
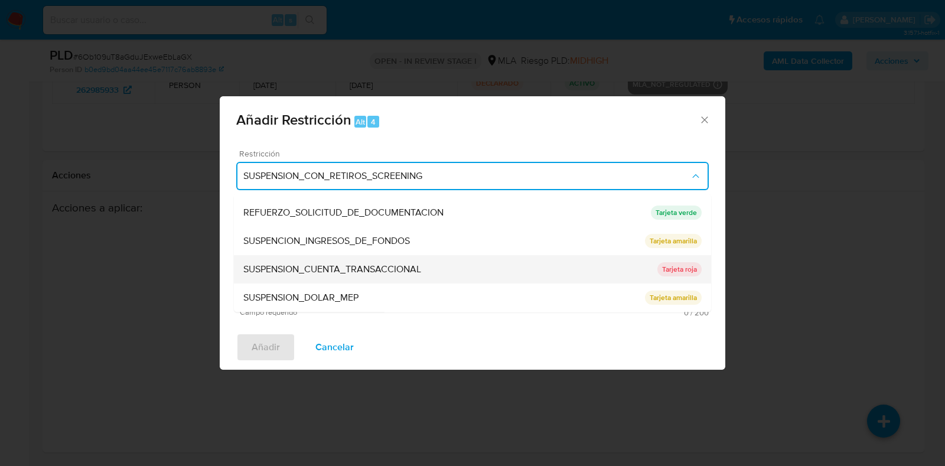
click at [368, 264] on span "SUSPENSION_CUENTA_TRANSACCIONAL" at bounding box center [332, 270] width 178 height 12
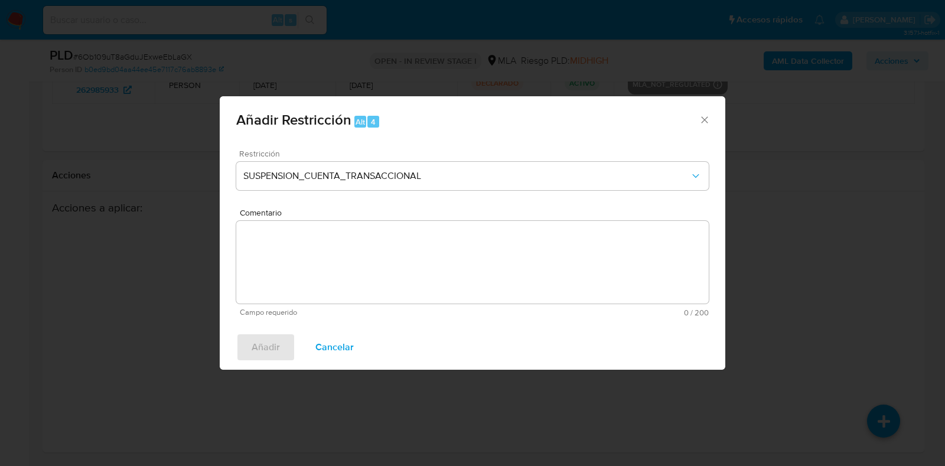
click at [368, 264] on textarea "Comentario" at bounding box center [472, 262] width 472 height 83
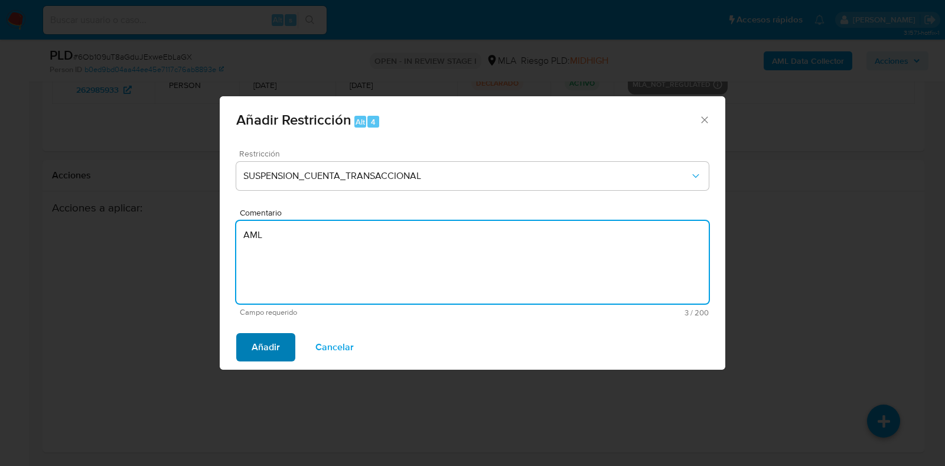
type textarea "AML"
click at [272, 340] on span "Añadir" at bounding box center [265, 347] width 28 height 26
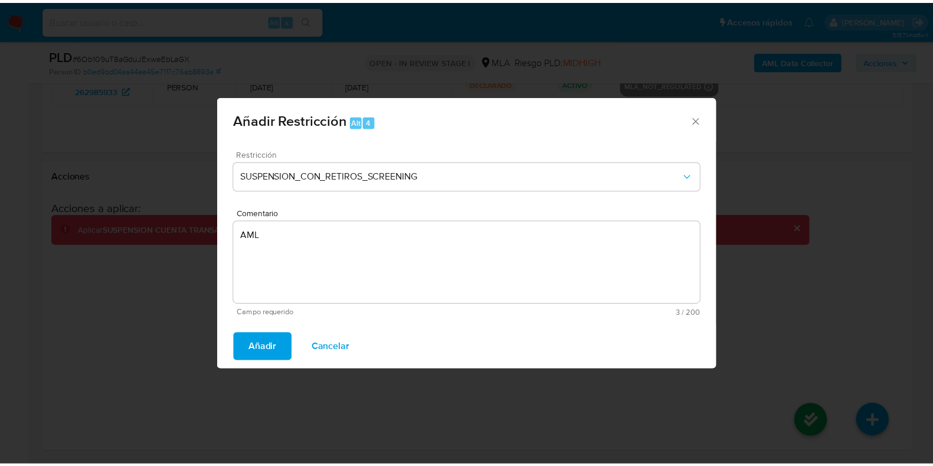
scroll to position [2190, 0]
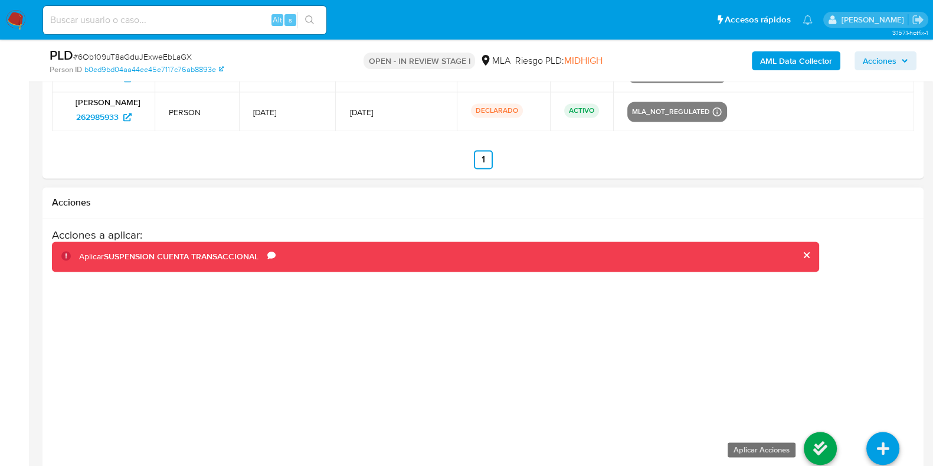
click at [810, 437] on icon at bounding box center [820, 448] width 33 height 33
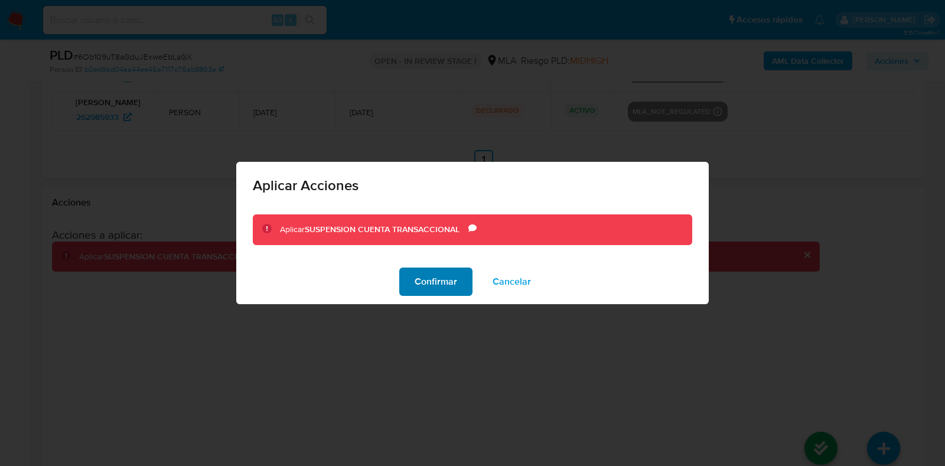
click at [468, 288] on button "Confirmar" at bounding box center [435, 281] width 73 height 28
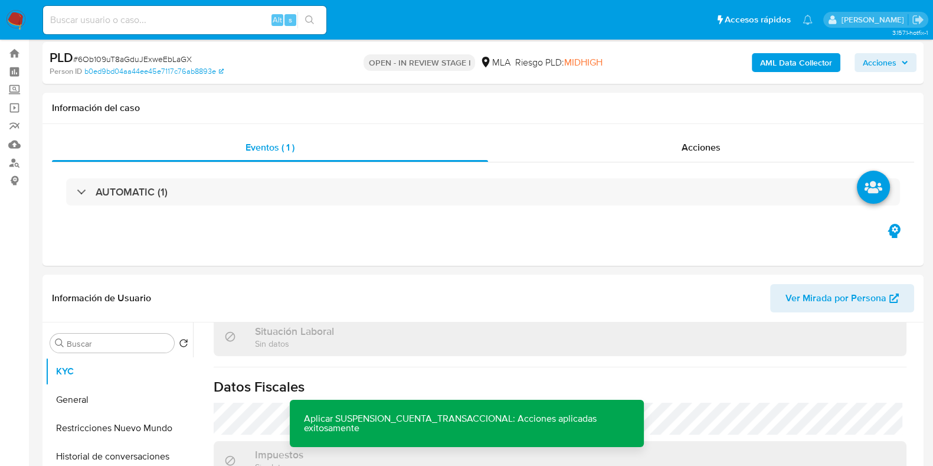
scroll to position [0, 0]
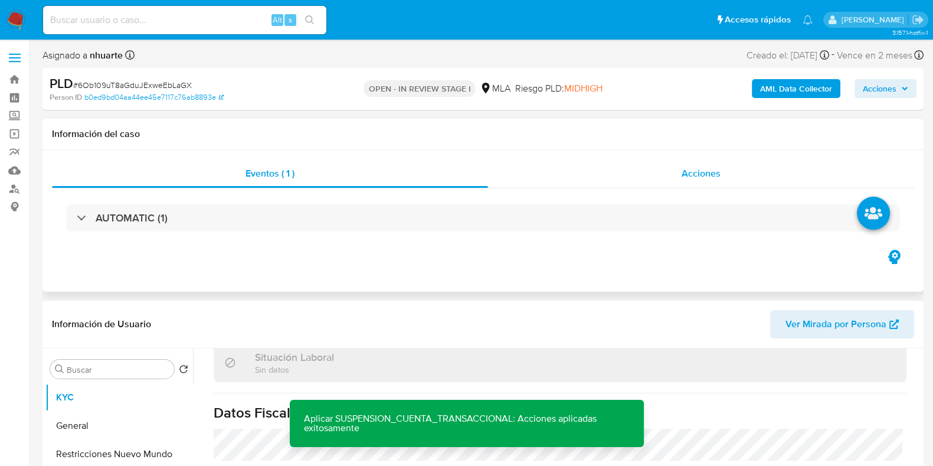
click at [698, 185] on div "Acciones" at bounding box center [701, 173] width 426 height 28
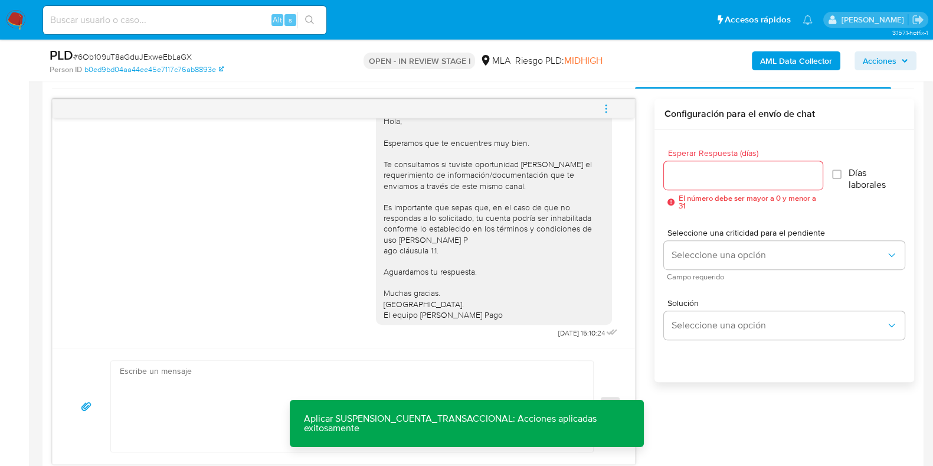
scroll to position [664, 0]
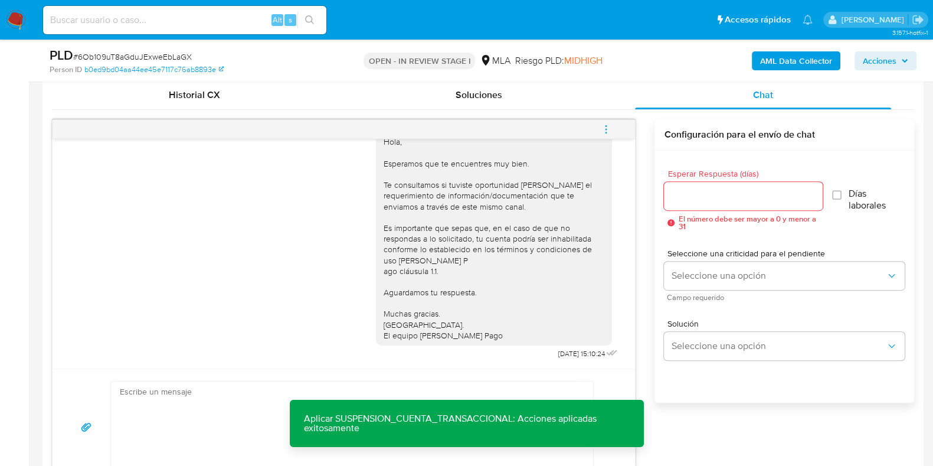
click at [608, 130] on icon "menu-action" at bounding box center [606, 129] width 11 height 11
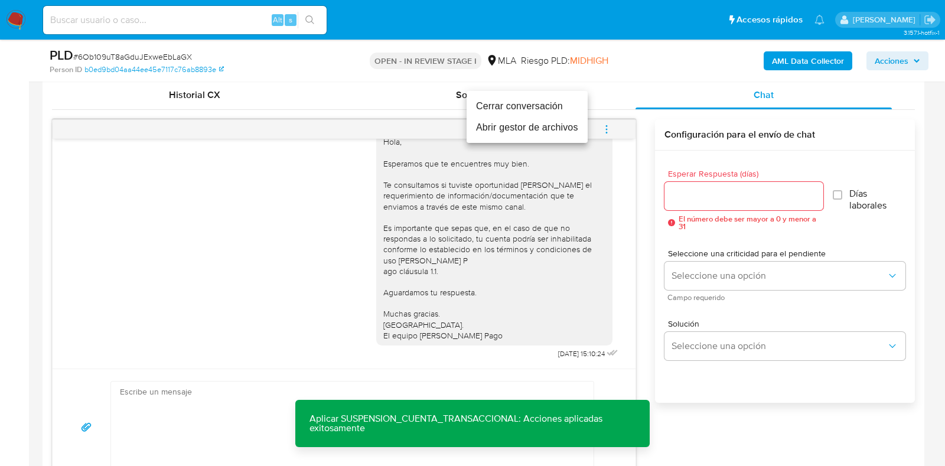
click at [558, 107] on li "Cerrar conversación" at bounding box center [526, 106] width 121 height 21
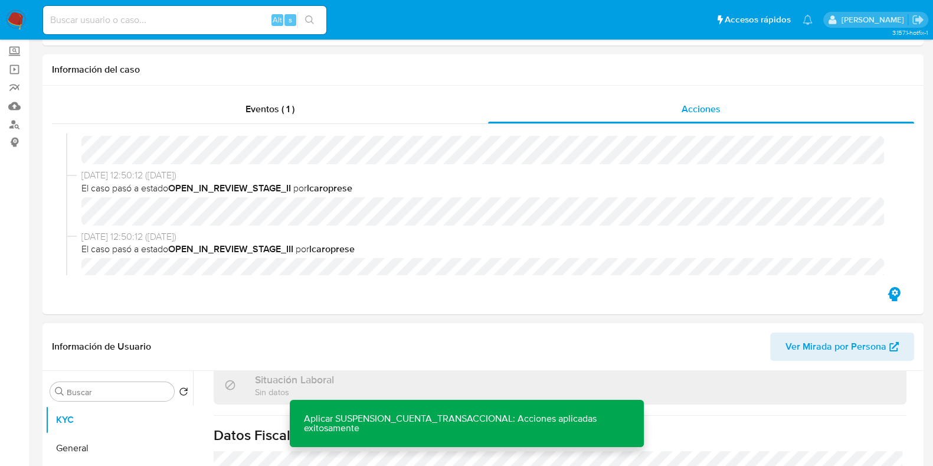
scroll to position [0, 0]
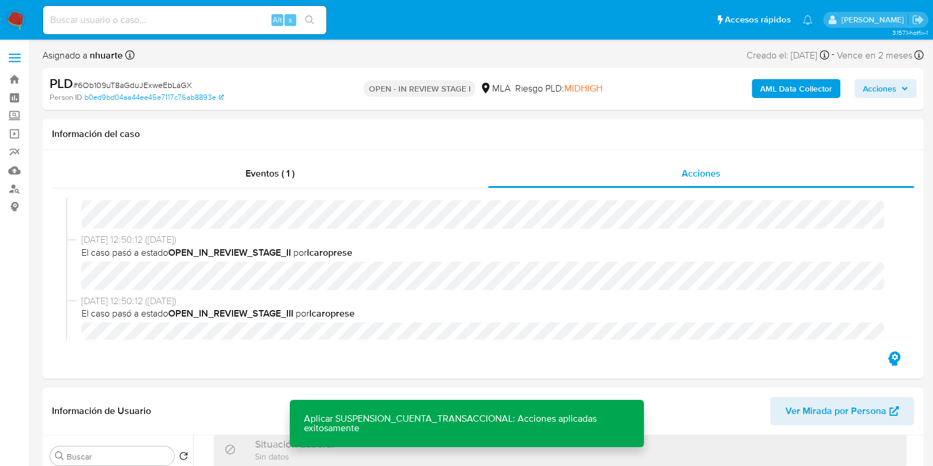
click at [789, 88] on b "AML Data Collector" at bounding box center [796, 88] width 72 height 19
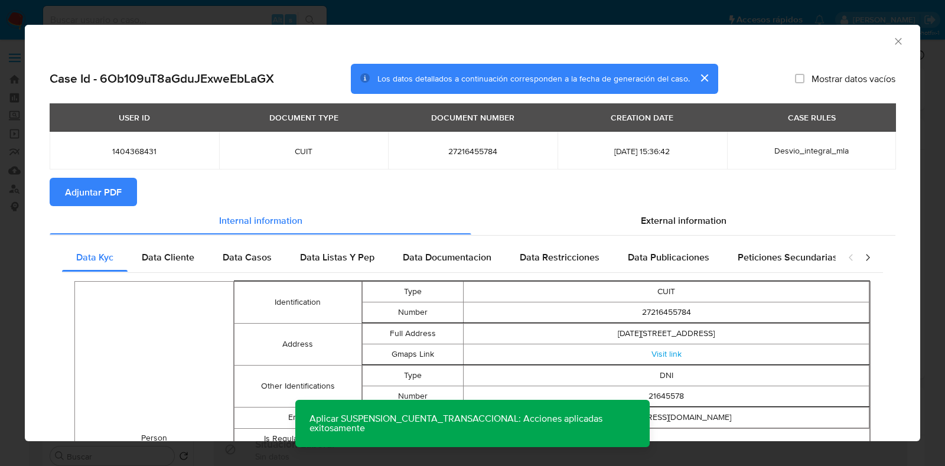
click at [107, 187] on span "Adjuntar PDF" at bounding box center [93, 192] width 57 height 26
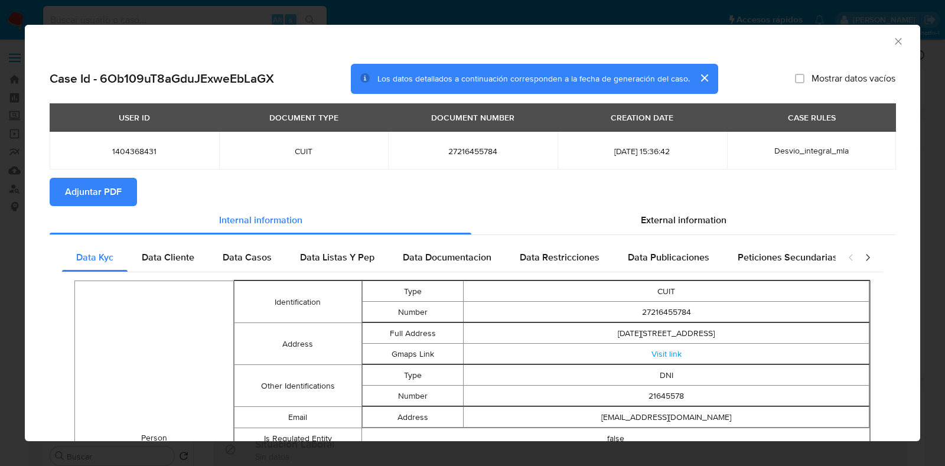
click at [892, 40] on icon "Cerrar ventana" at bounding box center [898, 41] width 12 height 12
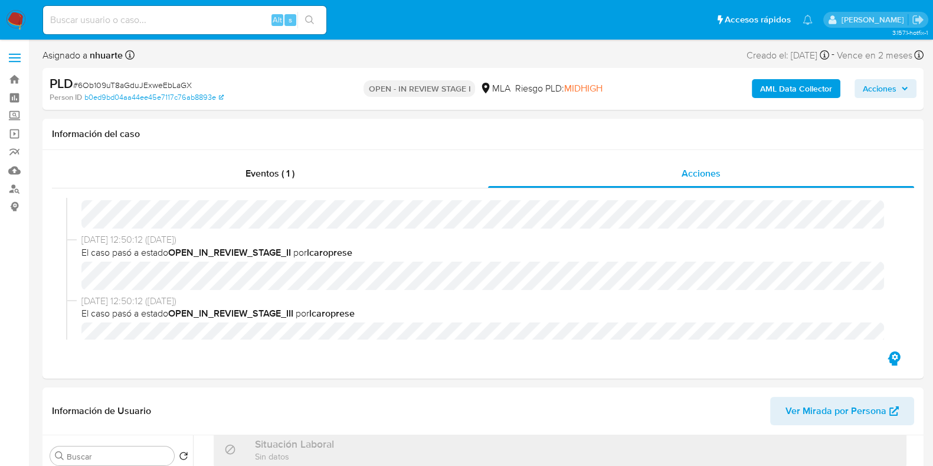
click at [794, 84] on b "AML Data Collector" at bounding box center [796, 88] width 72 height 19
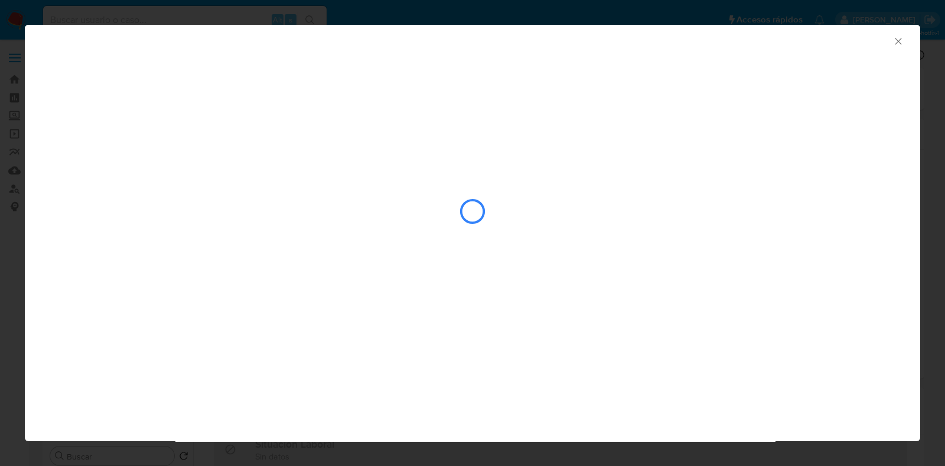
click at [900, 41] on icon "Cerrar ventana" at bounding box center [898, 41] width 12 height 12
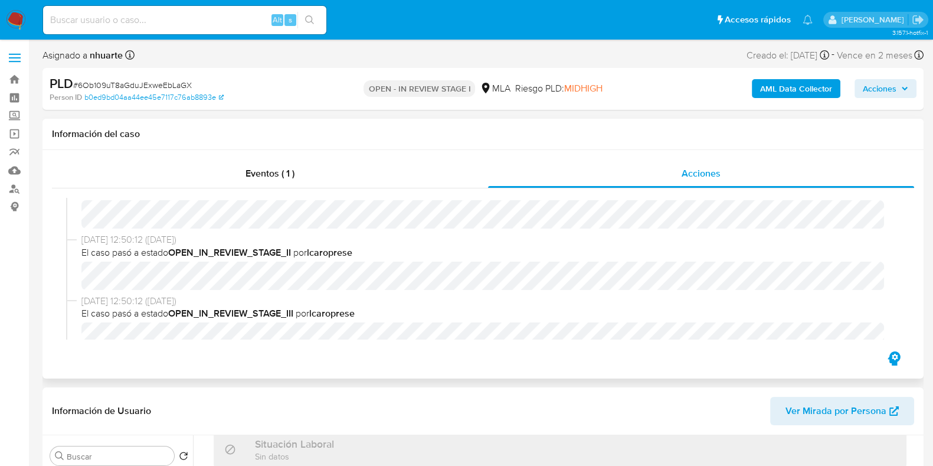
scroll to position [516, 0]
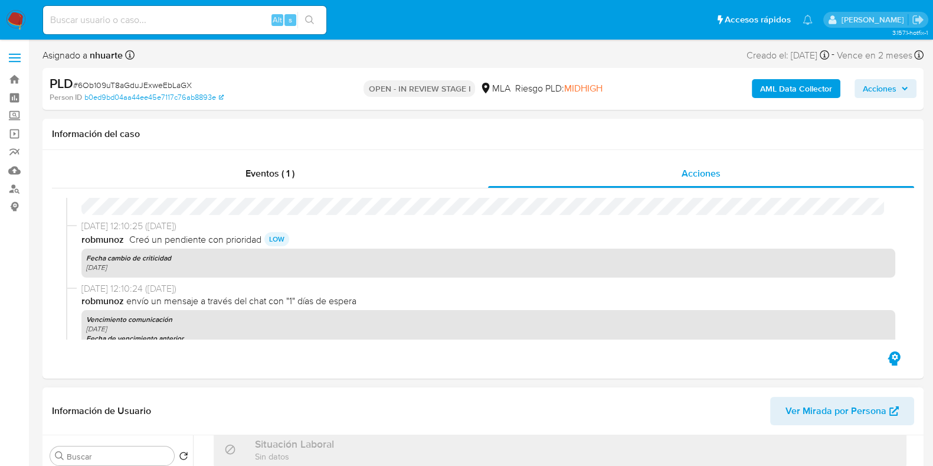
click at [816, 418] on span "Ver Mirada por Persona" at bounding box center [836, 411] width 101 height 28
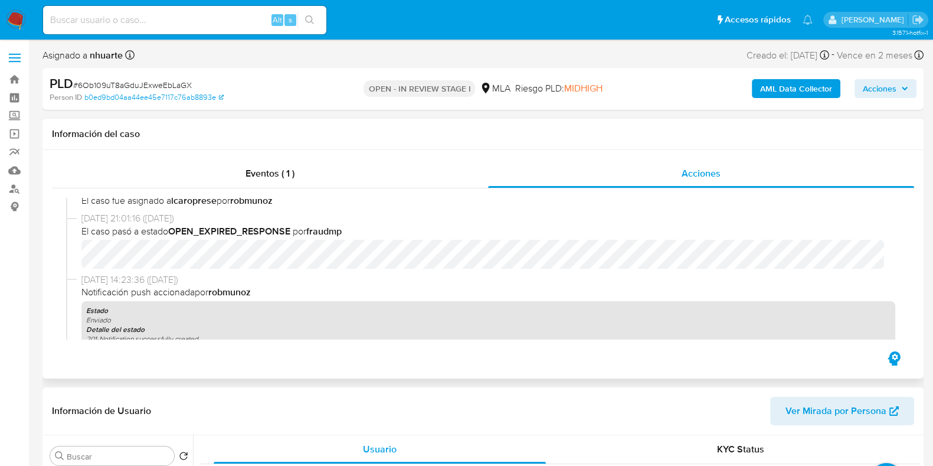
scroll to position [885, 0]
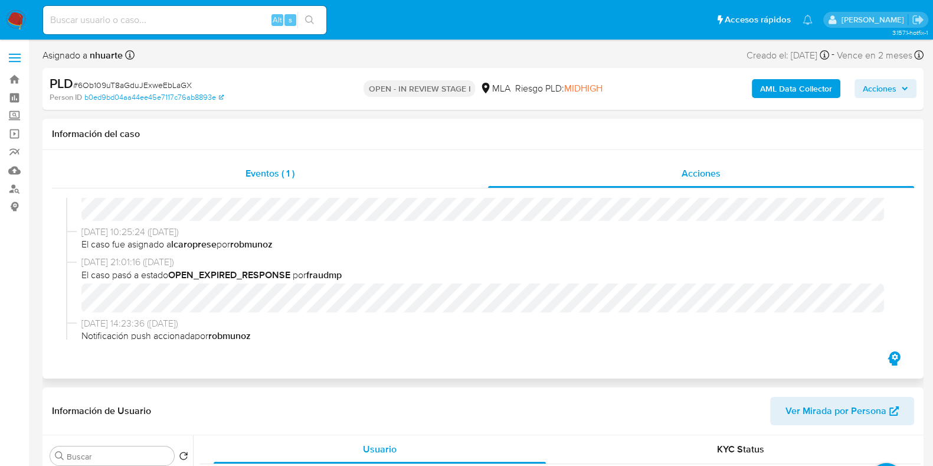
click at [272, 187] on div "Eventos ( 1 )" at bounding box center [270, 173] width 436 height 28
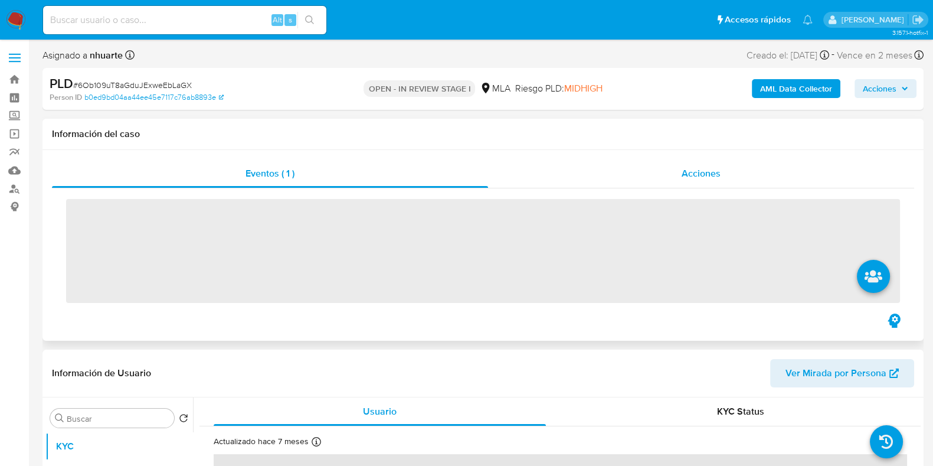
click at [747, 182] on div "Acciones" at bounding box center [701, 173] width 426 height 28
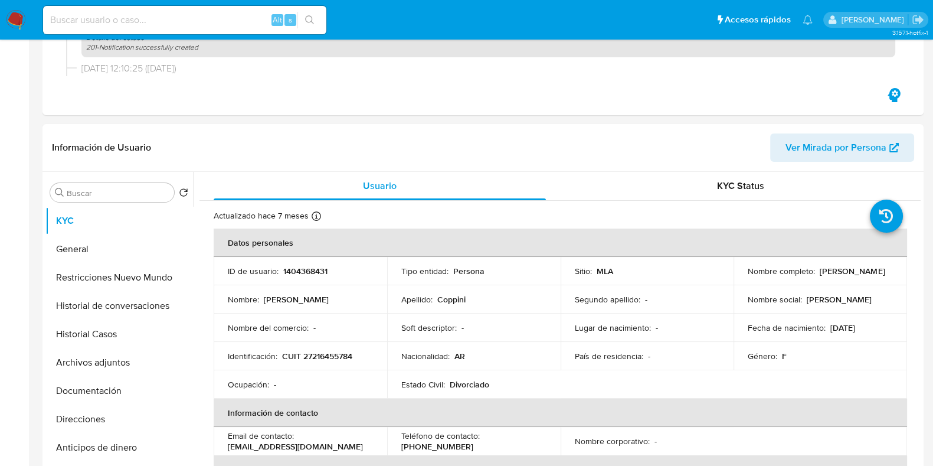
scroll to position [369, 0]
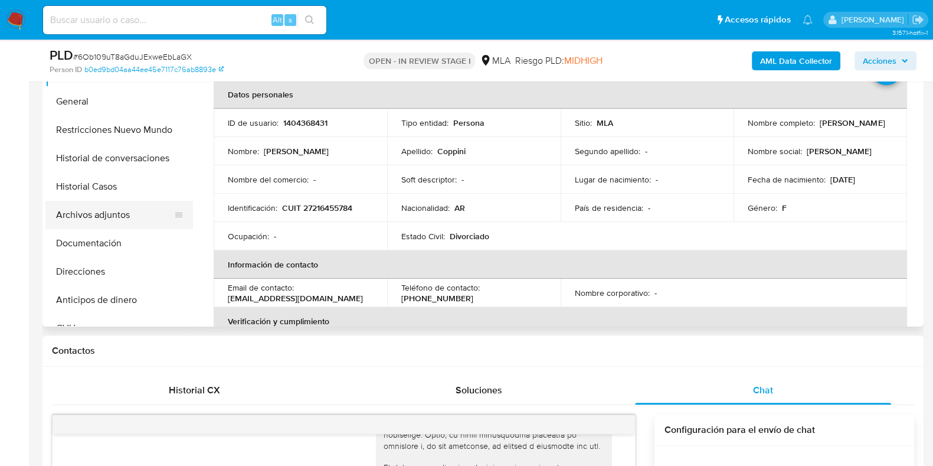
click at [135, 214] on button "Archivos adjuntos" at bounding box center [114, 215] width 138 height 28
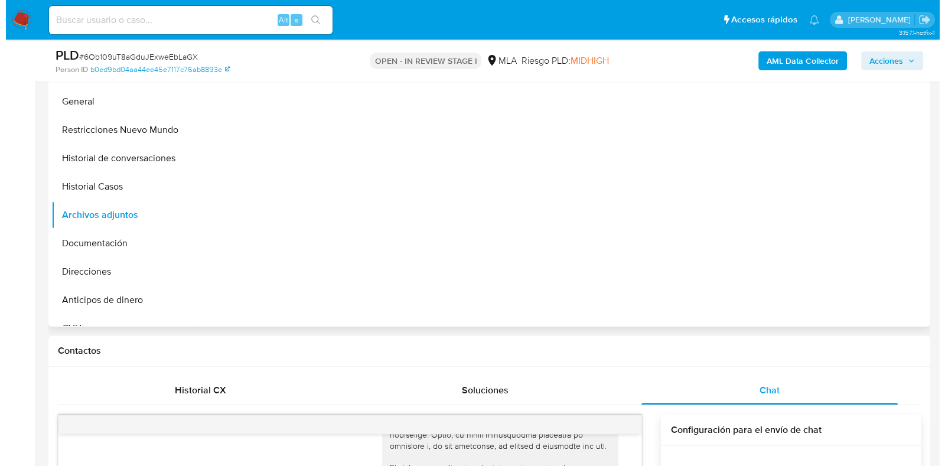
scroll to position [295, 0]
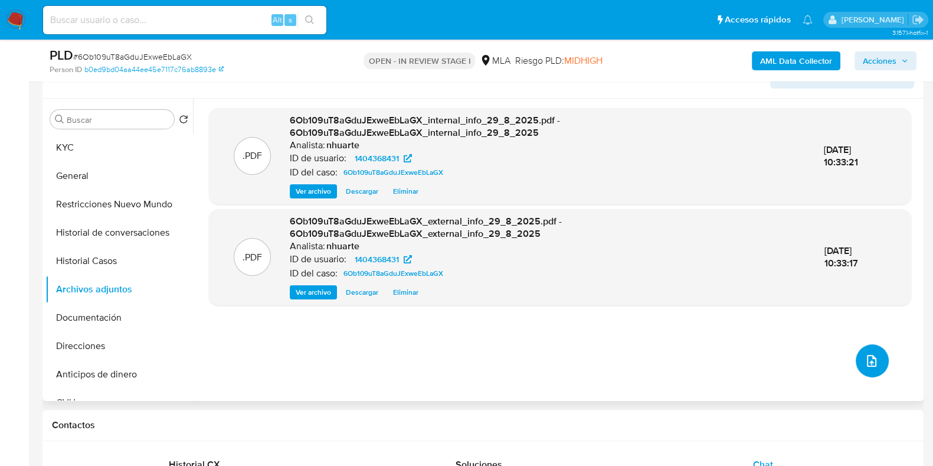
click at [867, 358] on icon "upload-file" at bounding box center [871, 361] width 9 height 12
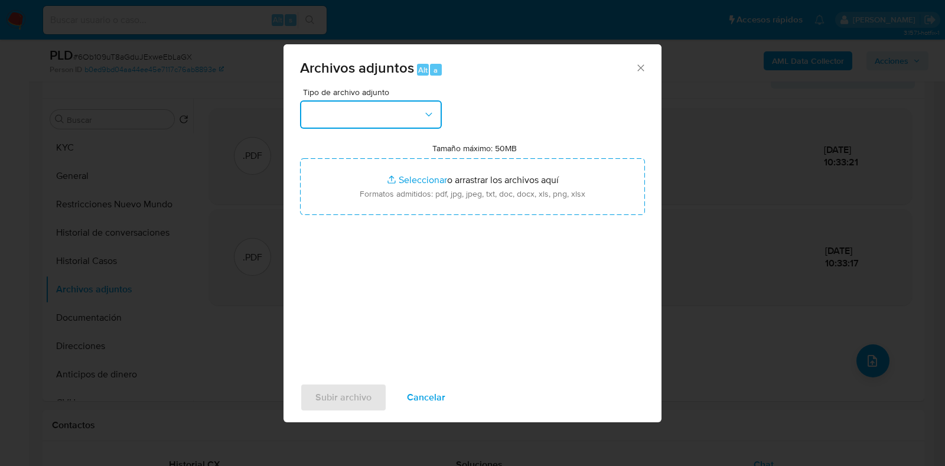
click at [434, 117] on icon "button" at bounding box center [429, 115] width 12 height 12
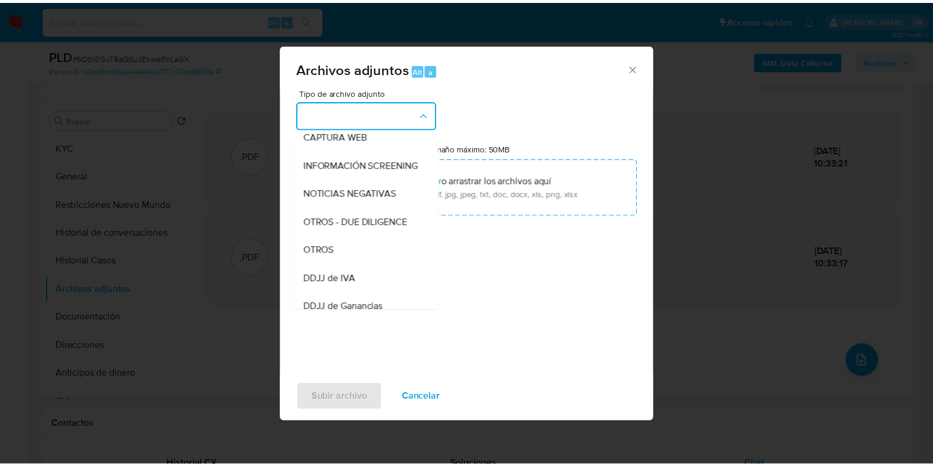
scroll to position [135, 0]
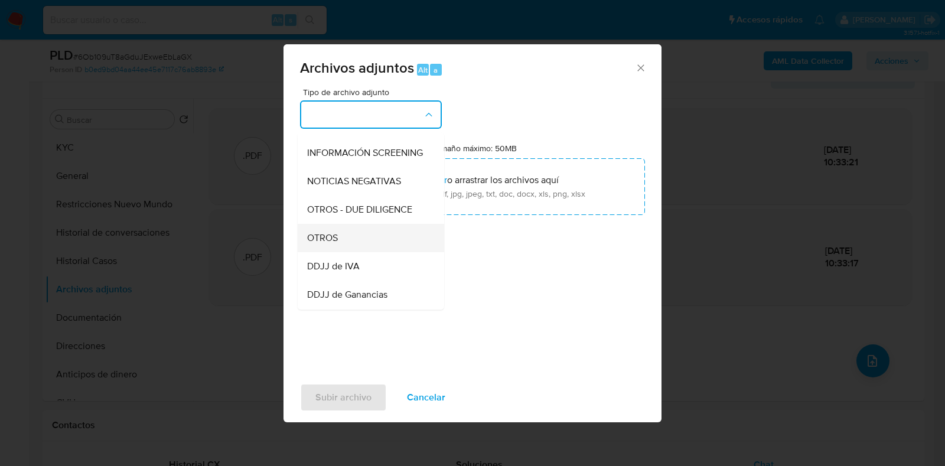
click at [379, 250] on div "OTROS" at bounding box center [367, 238] width 120 height 28
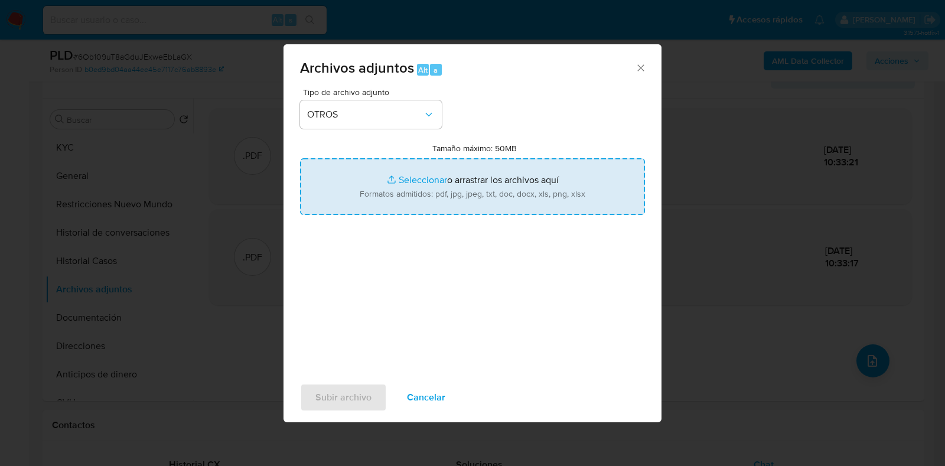
type input "C:\fakepath\Caselog 6Ob109uT8aGduJExweEbLaGX_2025_08_19_02_35_34.docx"
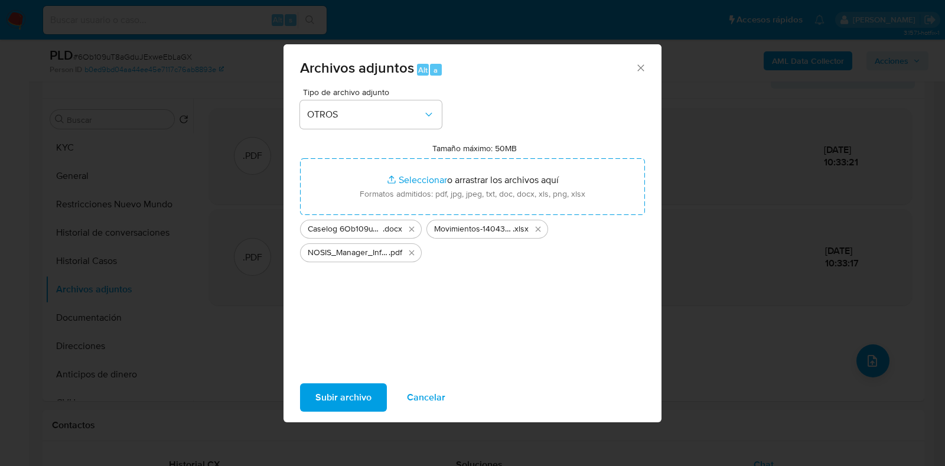
click at [366, 400] on span "Subir archivo" at bounding box center [343, 397] width 56 height 26
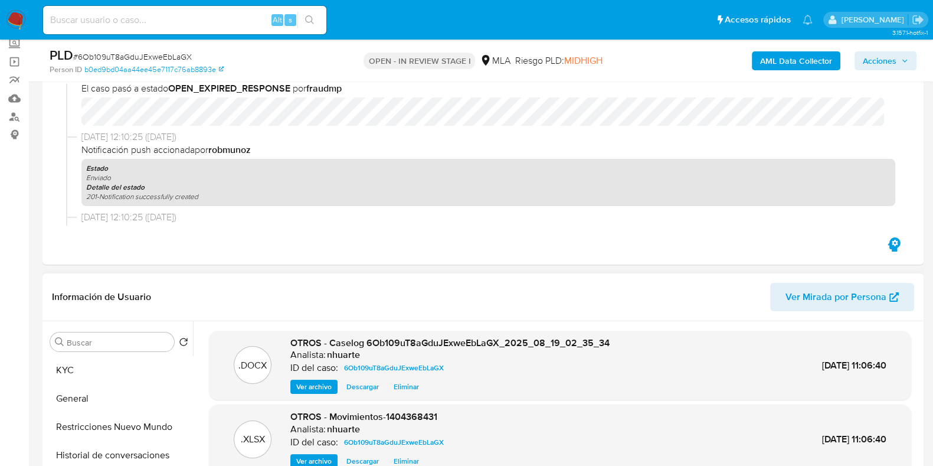
scroll to position [0, 0]
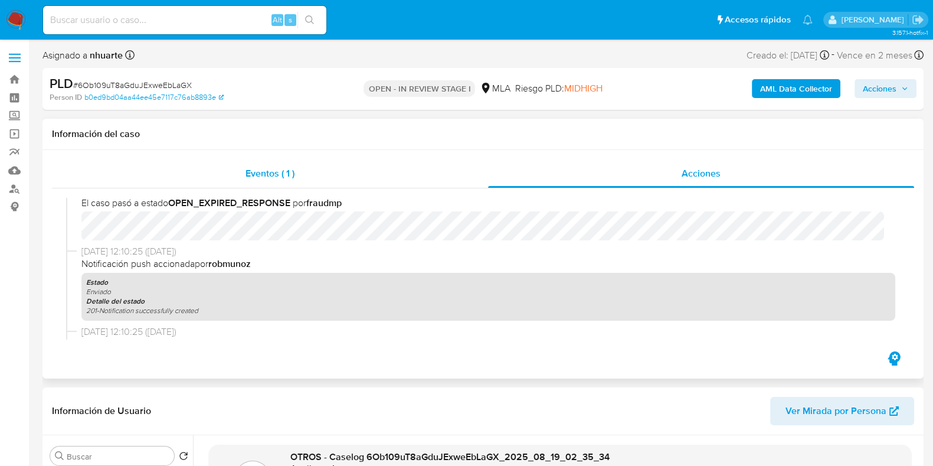
click at [280, 166] on div "Eventos ( 1 )" at bounding box center [270, 173] width 436 height 28
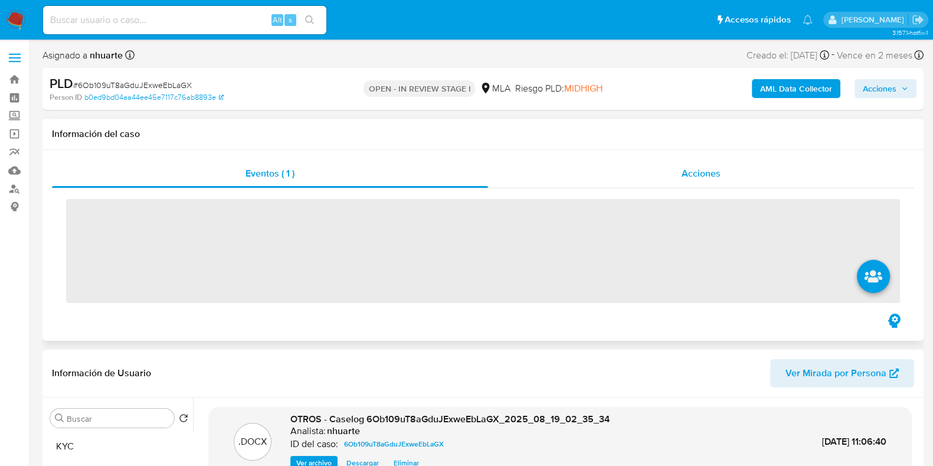
click at [715, 163] on div "Acciones" at bounding box center [701, 173] width 426 height 28
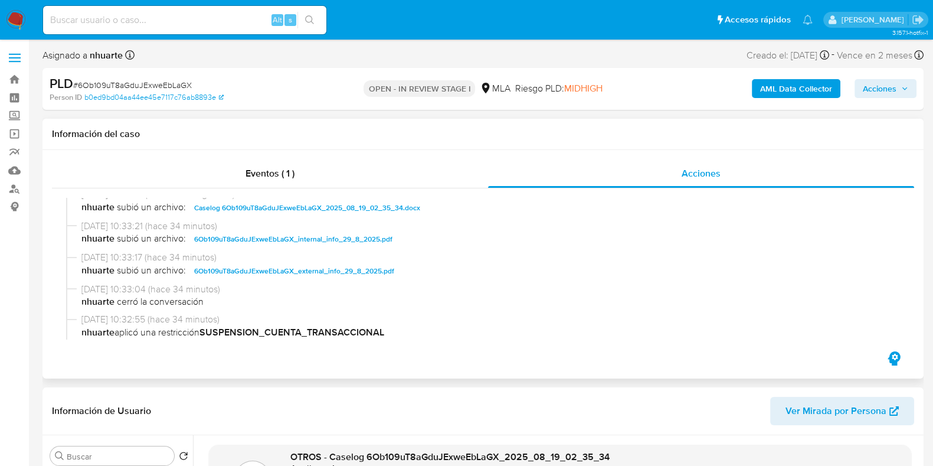
scroll to position [221, 0]
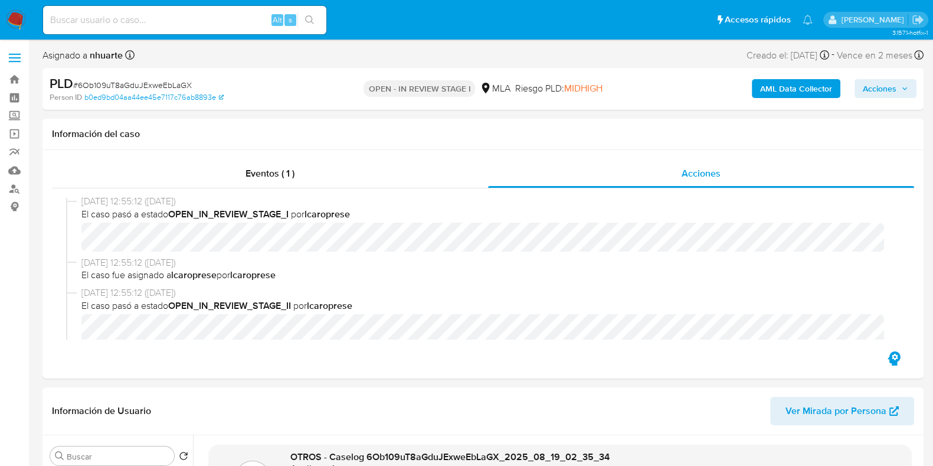
click at [862, 90] on button "Acciones" at bounding box center [886, 88] width 62 height 19
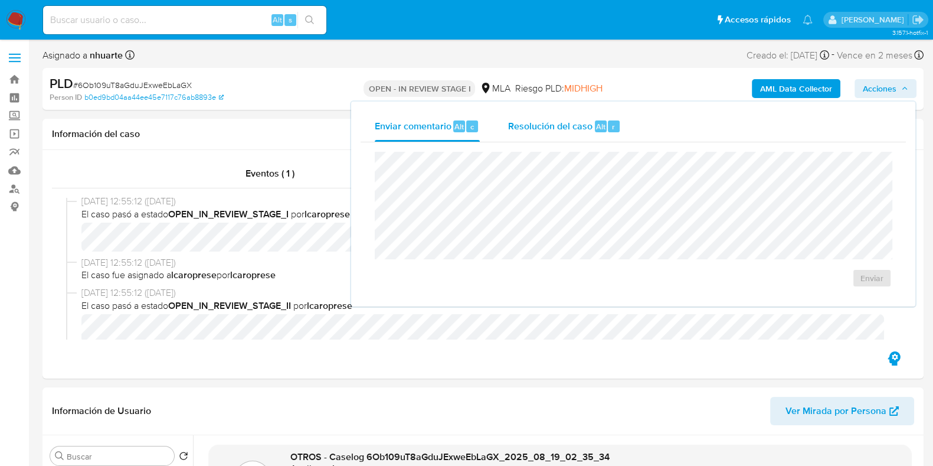
click at [536, 138] on div "Resolución del caso Alt r" at bounding box center [564, 126] width 113 height 31
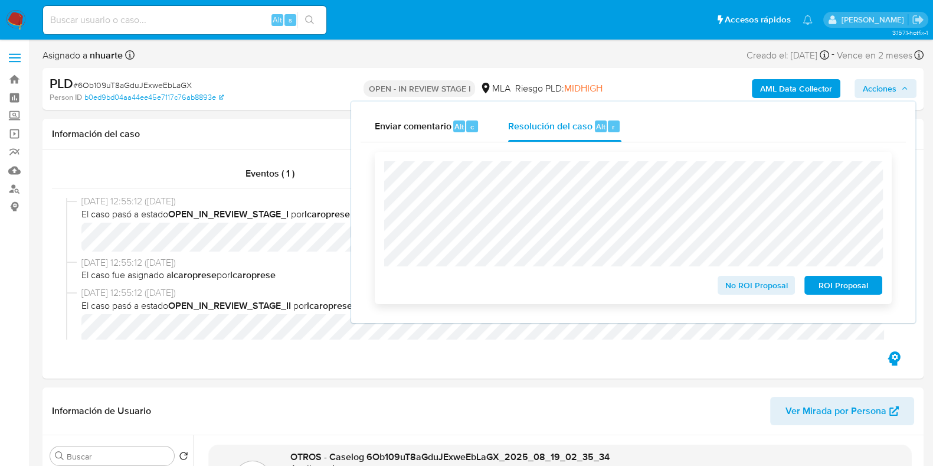
click at [851, 285] on span "ROI Proposal" at bounding box center [843, 285] width 61 height 17
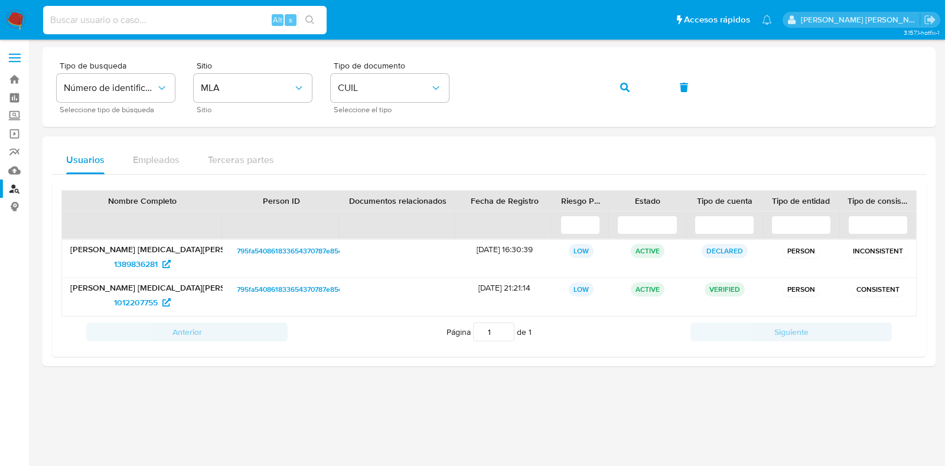
click at [170, 23] on input at bounding box center [184, 19] width 283 height 15
type input "R8a7dMZpidhkrNROZVH9X8CN"
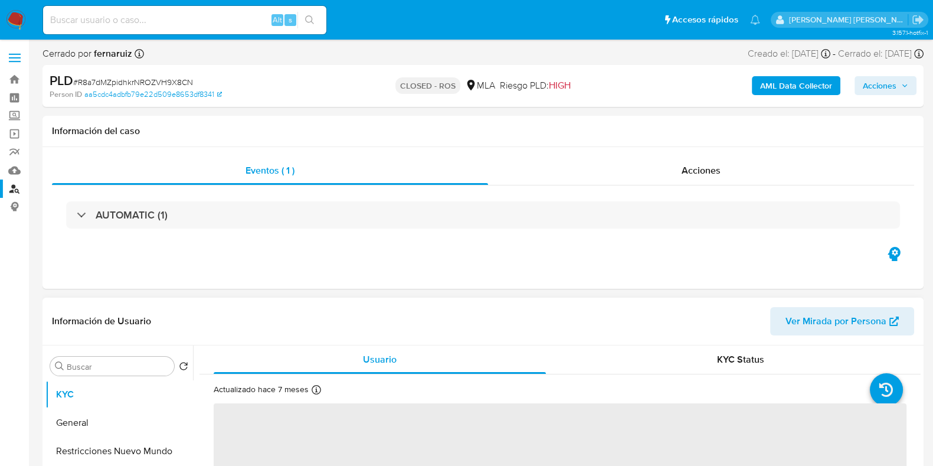
select select "10"
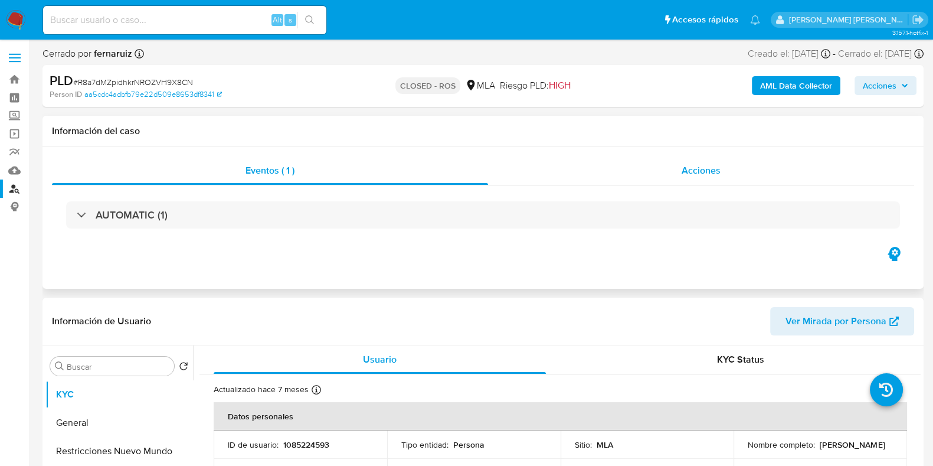
click at [696, 171] on span "Acciones" at bounding box center [701, 171] width 39 height 14
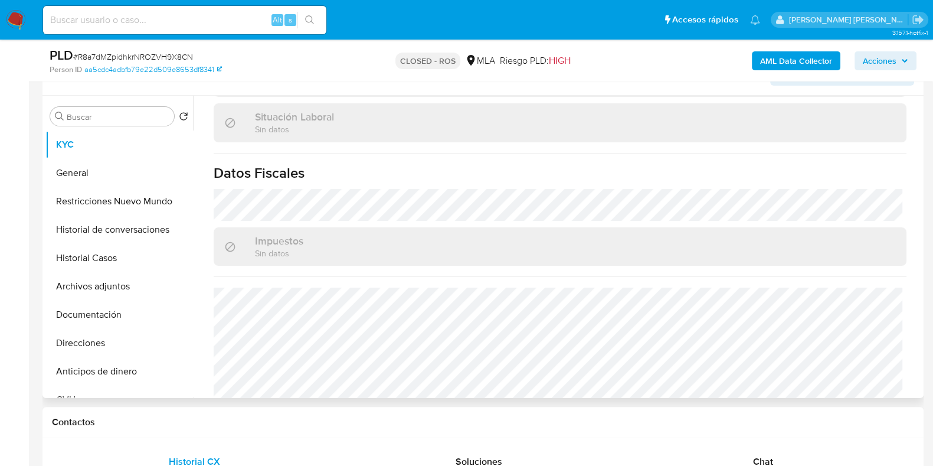
scroll to position [632, 0]
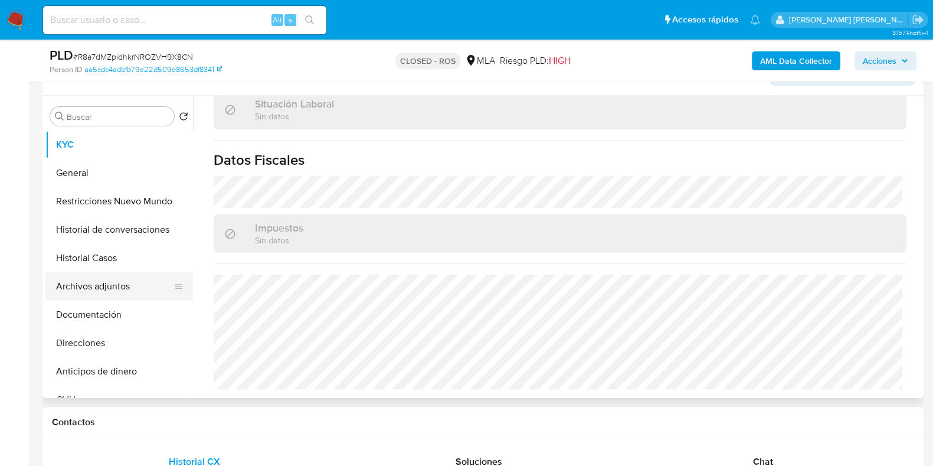
click at [111, 273] on button "Archivos adjuntos" at bounding box center [114, 286] width 138 height 28
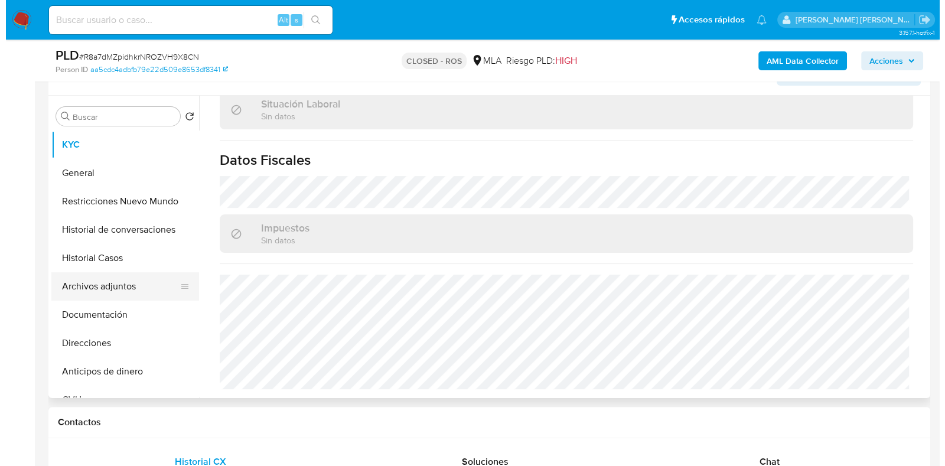
scroll to position [0, 0]
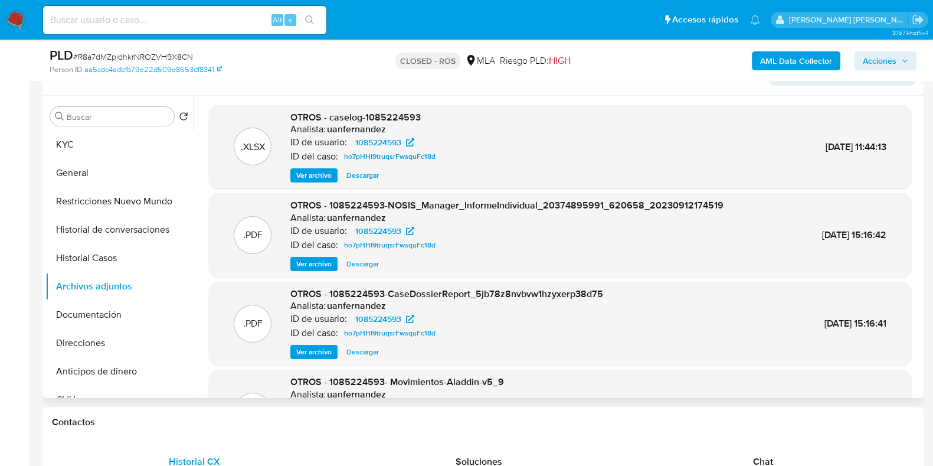
click at [326, 175] on span "Ver archivo" at bounding box center [313, 175] width 35 height 12
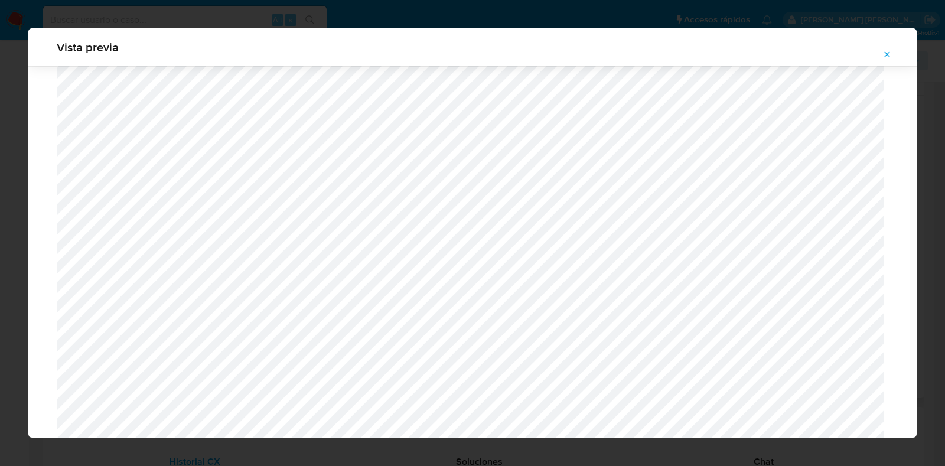
scroll to position [1305, 0]
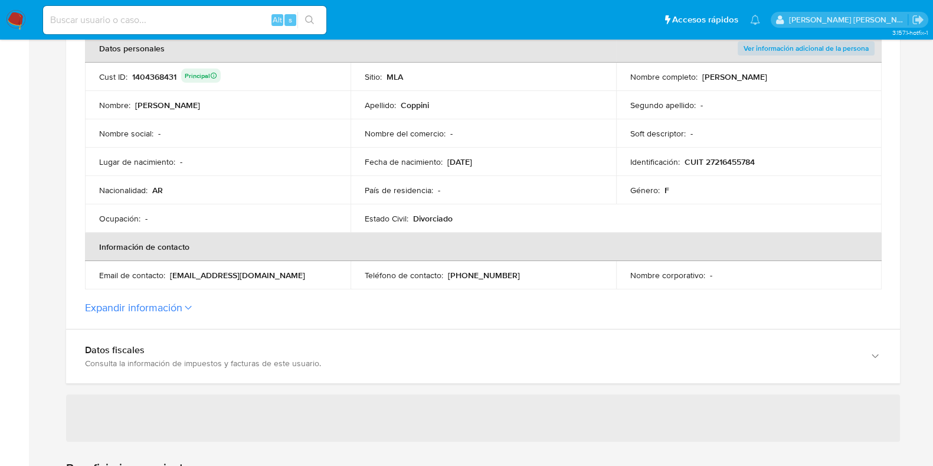
scroll to position [369, 0]
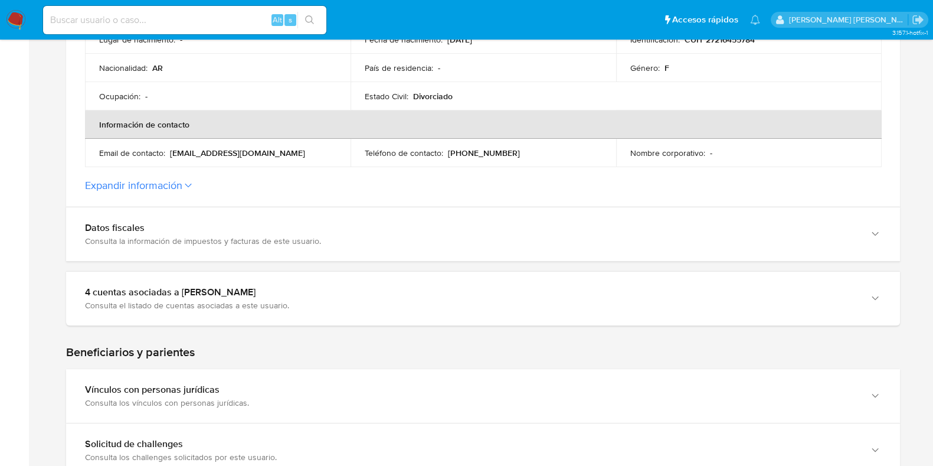
click at [139, 189] on button "Expandir información" at bounding box center [133, 185] width 97 height 13
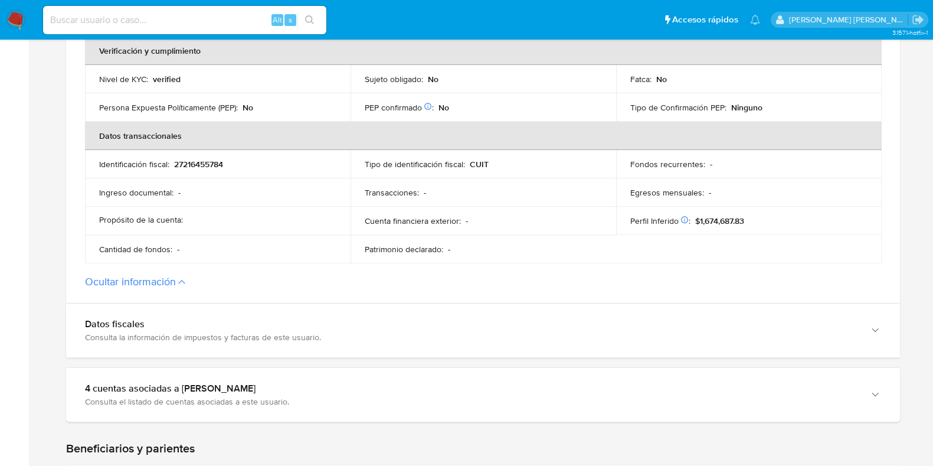
scroll to position [590, 0]
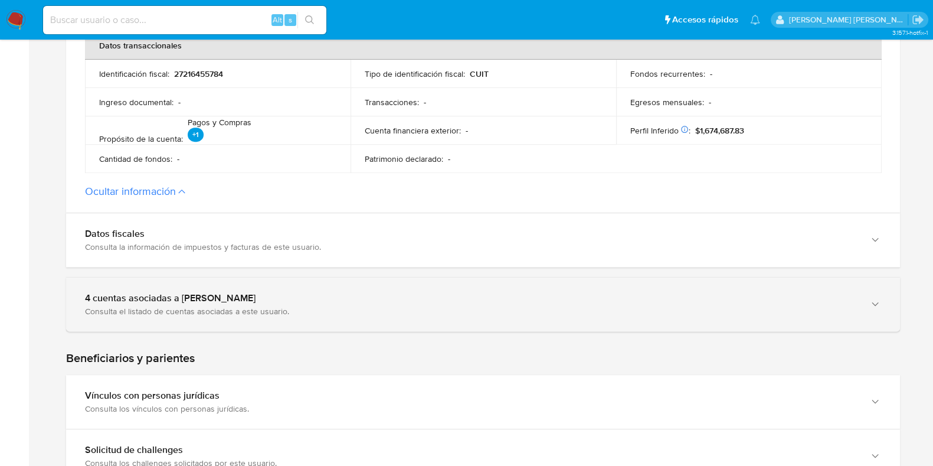
click at [139, 292] on div "4 cuentas asociadas a [PERSON_NAME]" at bounding box center [471, 298] width 773 height 12
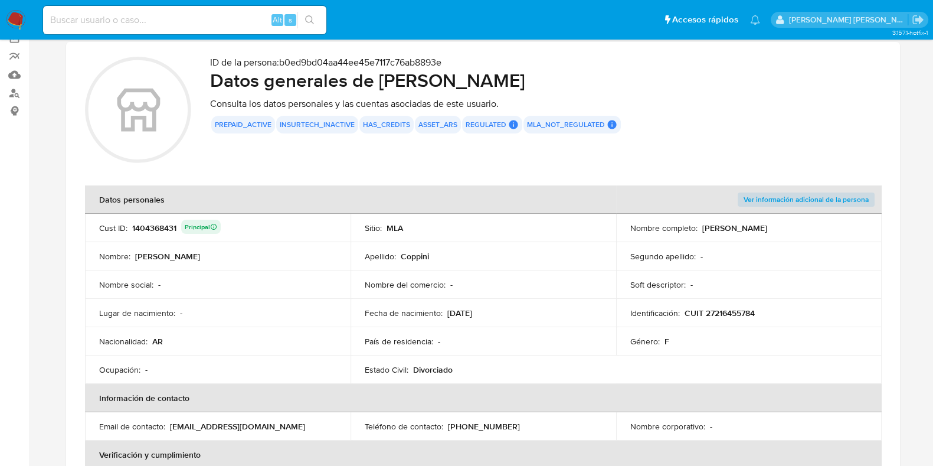
scroll to position [221, 0]
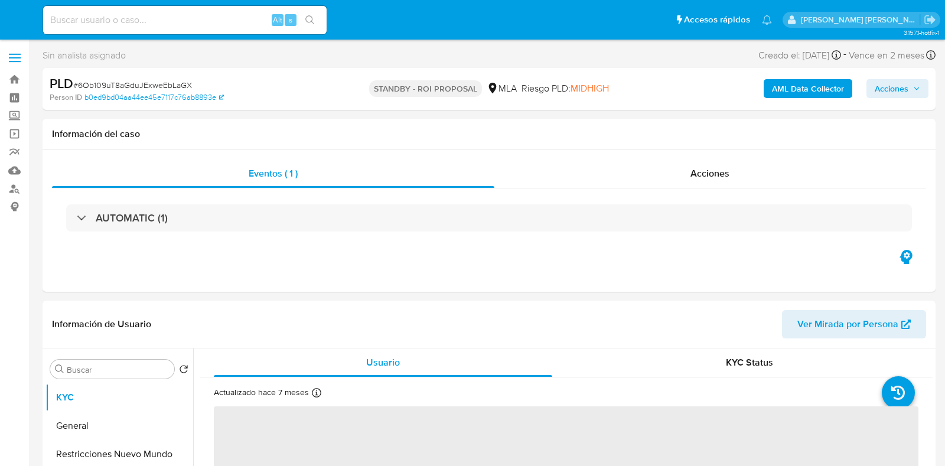
select select "10"
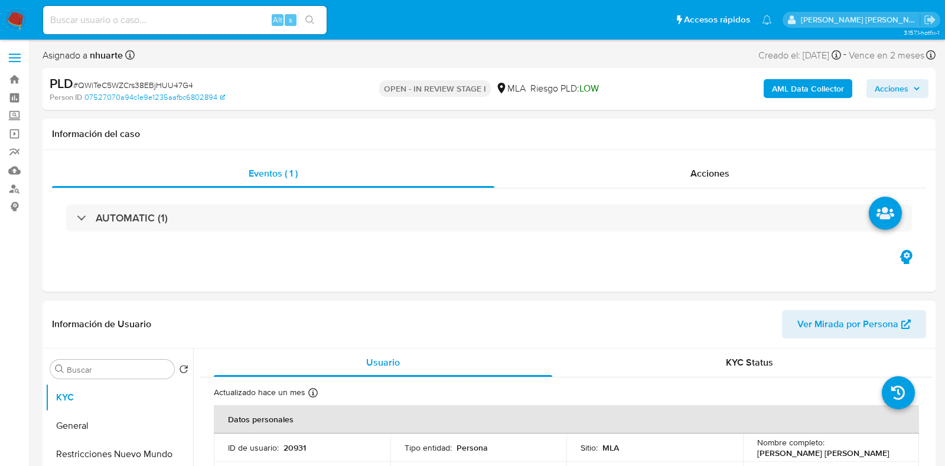
select select "10"
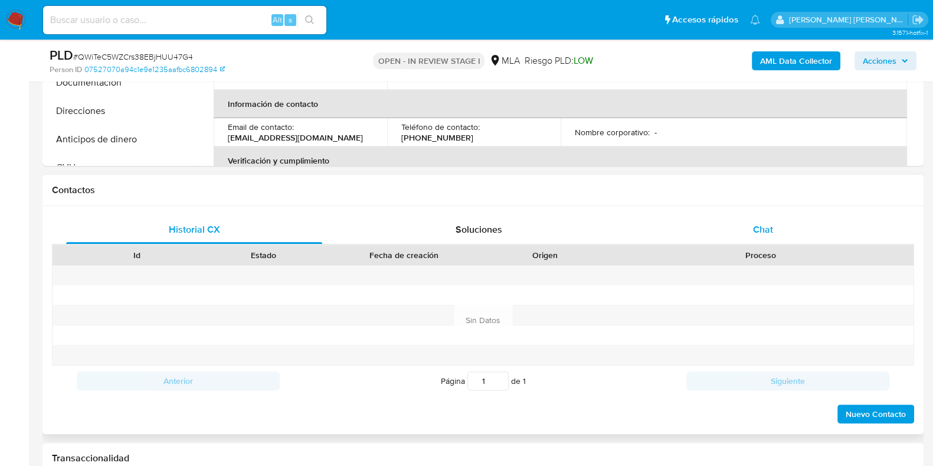
click at [750, 223] on div "Chat" at bounding box center [763, 229] width 256 height 28
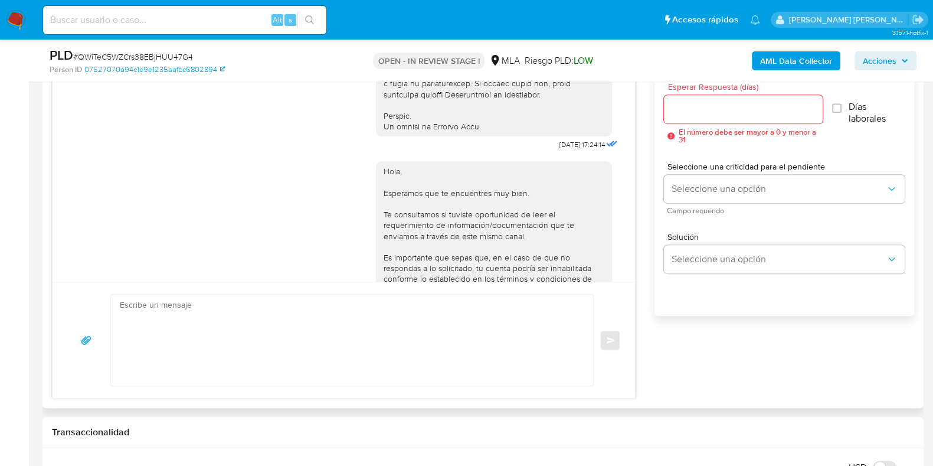
scroll to position [590, 0]
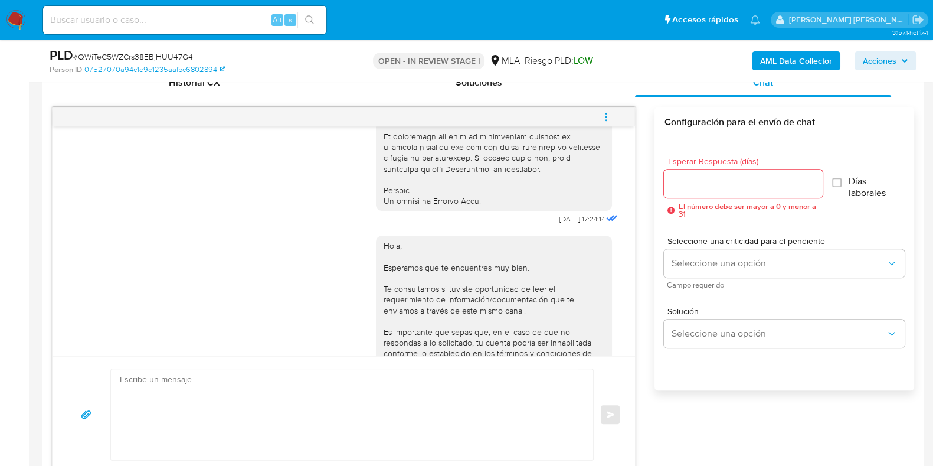
click at [611, 119] on icon "menu-action" at bounding box center [606, 117] width 11 height 11
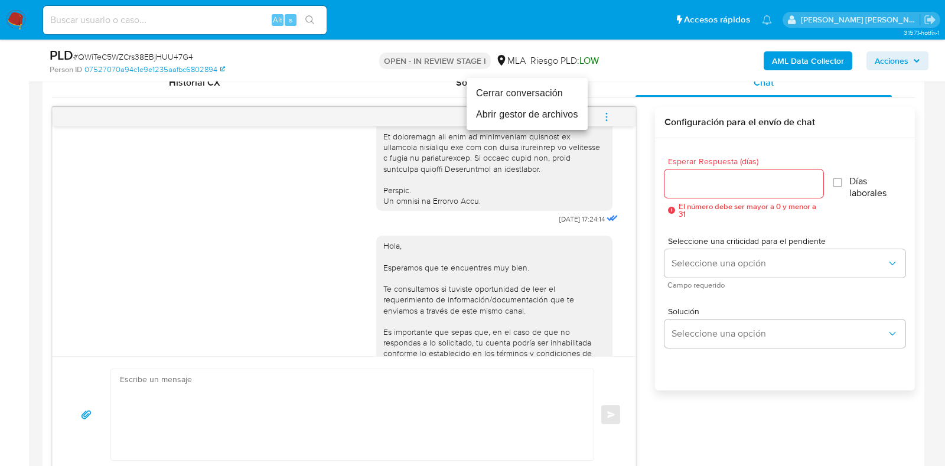
click at [543, 96] on li "Cerrar conversación" at bounding box center [526, 93] width 121 height 21
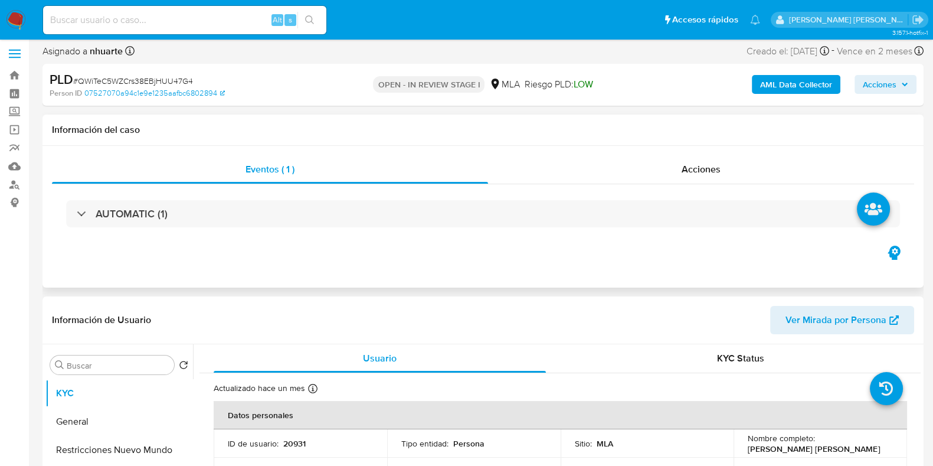
scroll to position [0, 0]
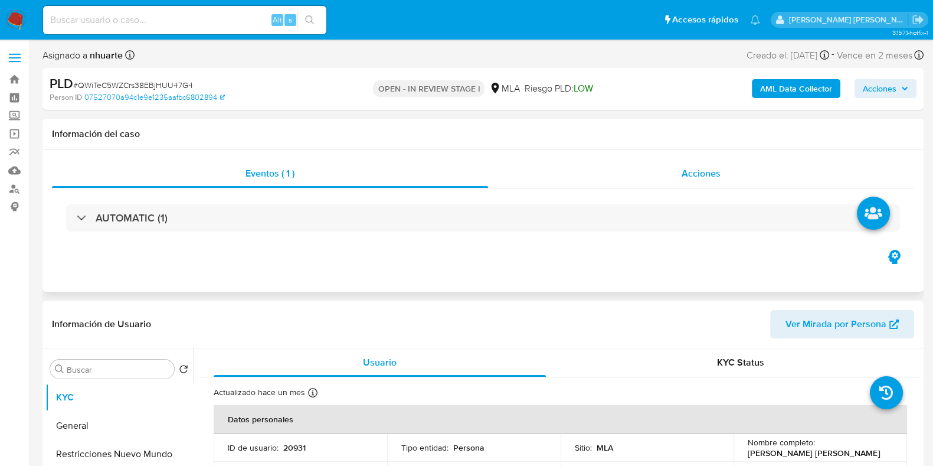
click at [707, 170] on span "Acciones" at bounding box center [701, 173] width 39 height 14
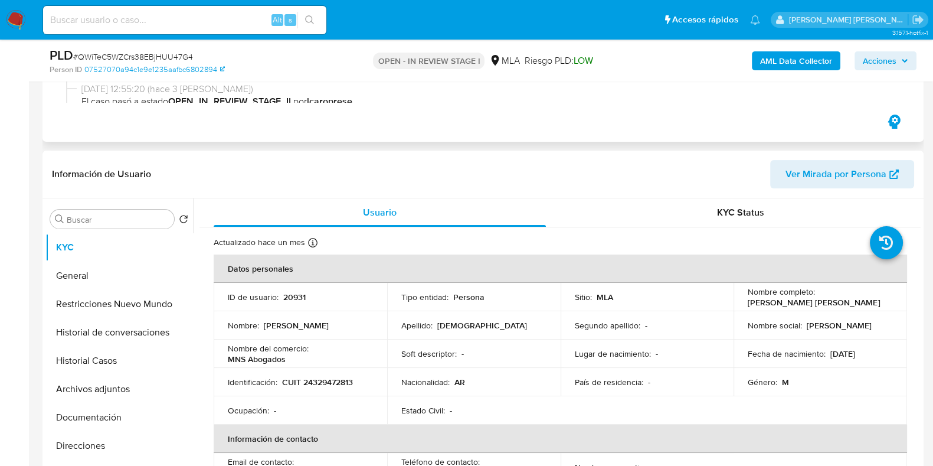
scroll to position [73, 0]
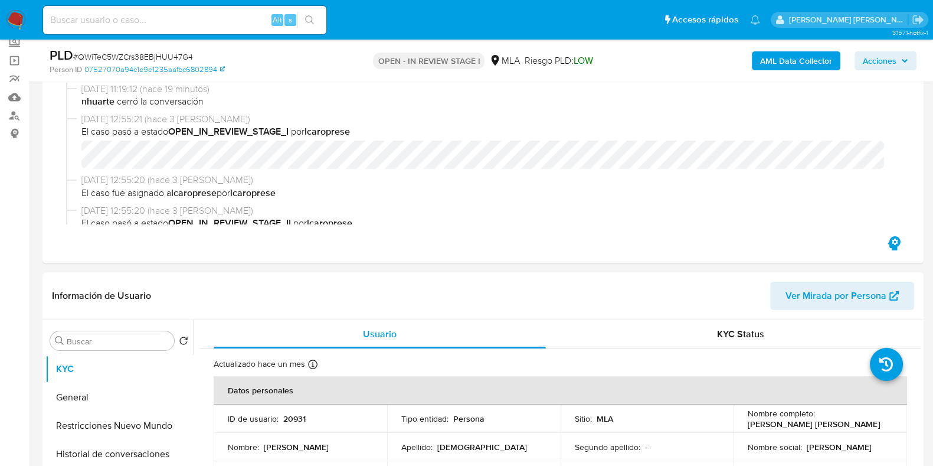
click at [800, 68] on b "AML Data Collector" at bounding box center [796, 60] width 72 height 19
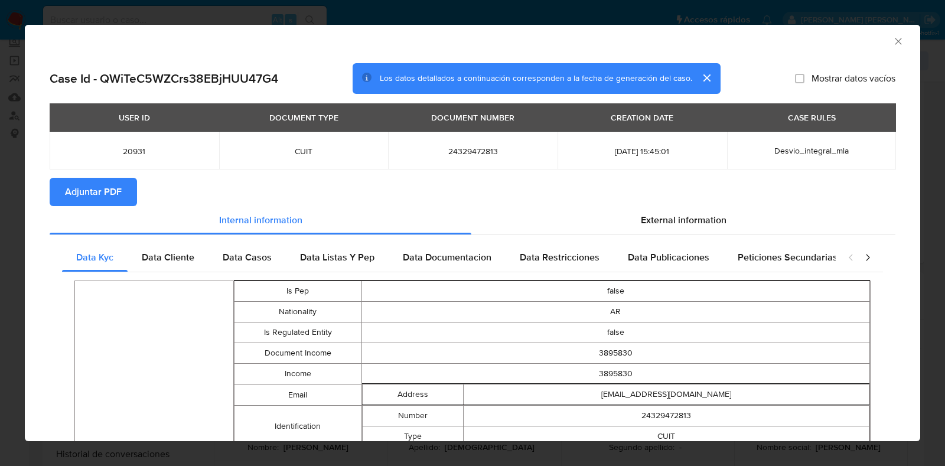
click at [107, 192] on span "Adjuntar PDF" at bounding box center [93, 192] width 57 height 26
click at [892, 41] on icon "Cerrar ventana" at bounding box center [898, 41] width 12 height 12
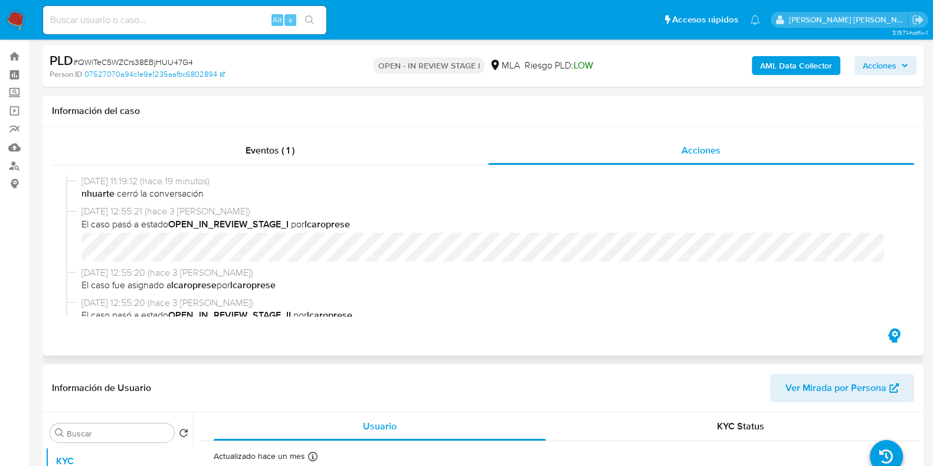
scroll to position [0, 0]
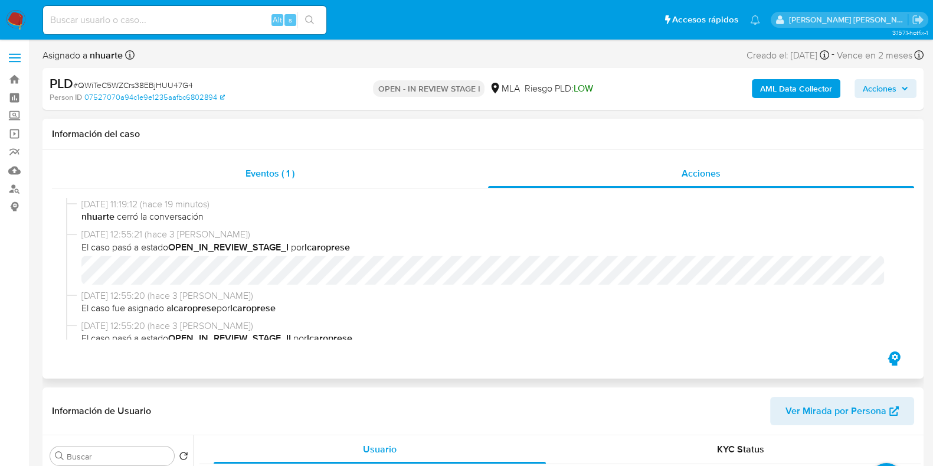
click at [248, 172] on span "Eventos ( 1 )" at bounding box center [270, 173] width 49 height 14
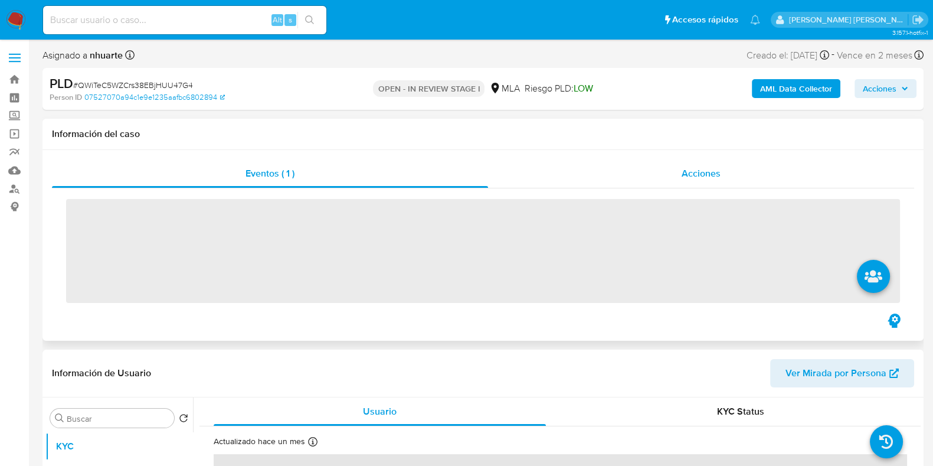
click at [722, 172] on div "Acciones" at bounding box center [701, 173] width 426 height 28
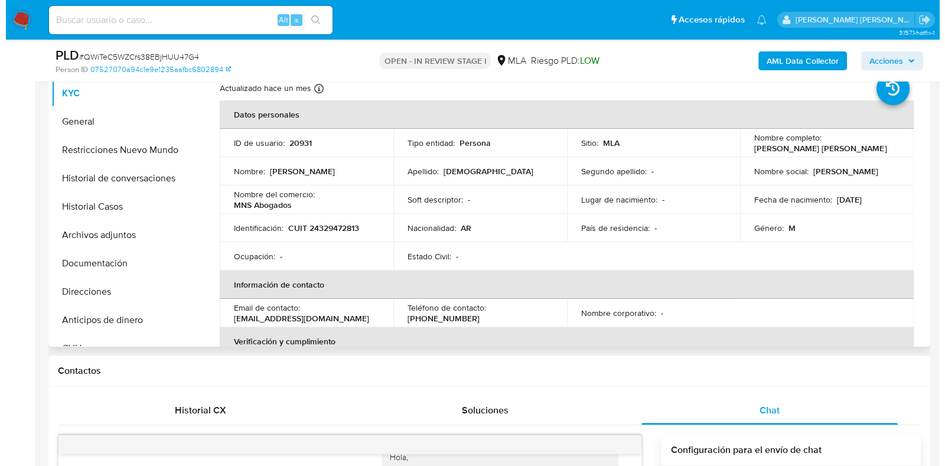
scroll to position [295, 0]
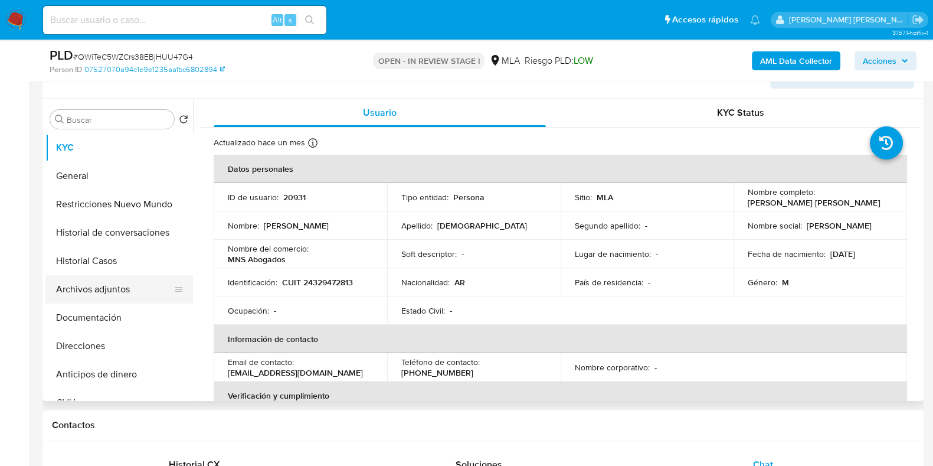
click at [119, 284] on button "Archivos adjuntos" at bounding box center [114, 289] width 138 height 28
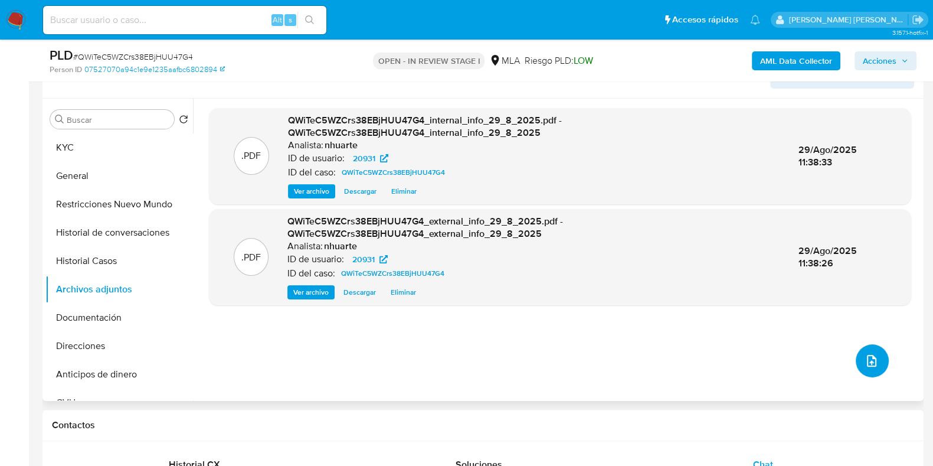
click at [873, 355] on icon "upload-file" at bounding box center [872, 361] width 14 height 14
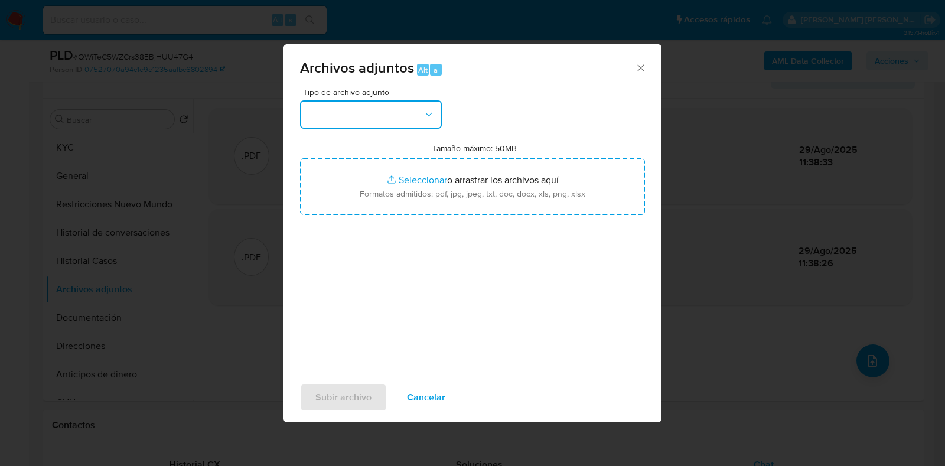
click at [434, 110] on button "button" at bounding box center [371, 114] width 142 height 28
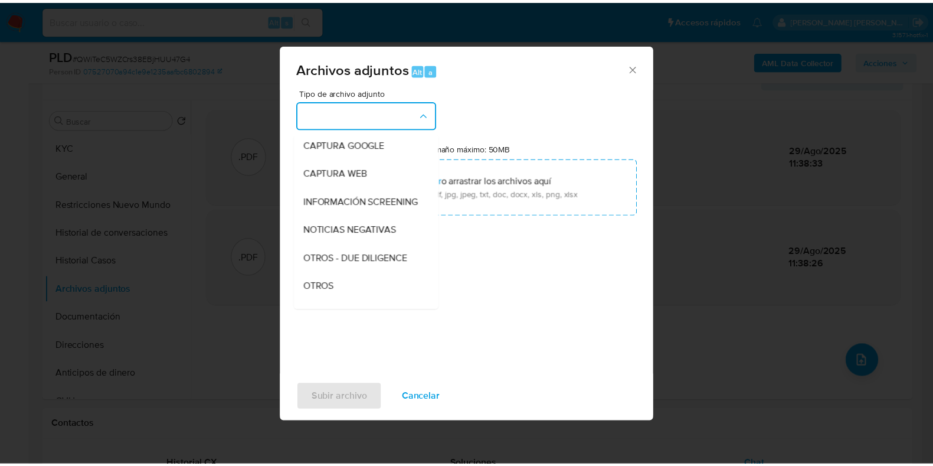
scroll to position [131, 0]
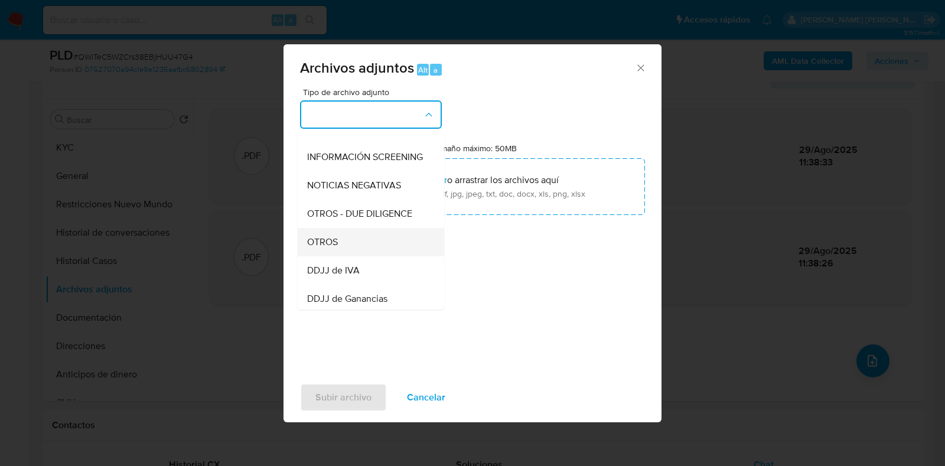
click at [364, 256] on div "OTROS" at bounding box center [367, 242] width 120 height 28
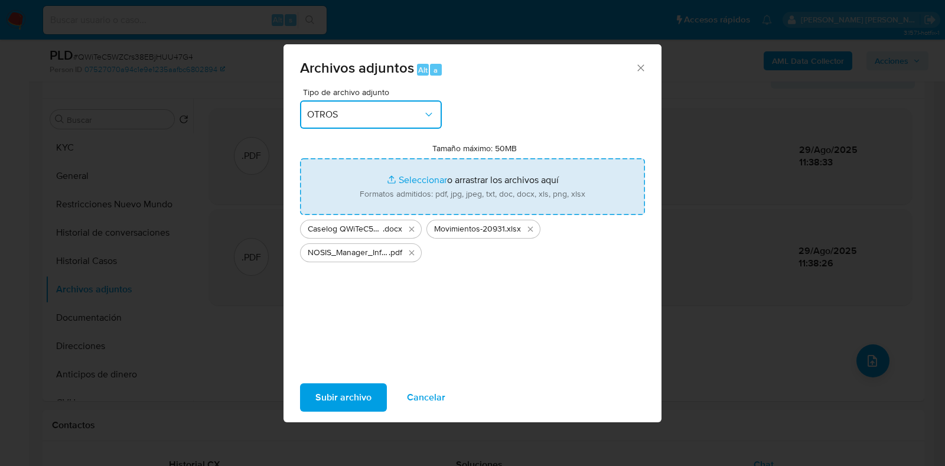
type input "C:\fakepath\Recibo haberes 9.2024.jpeg"
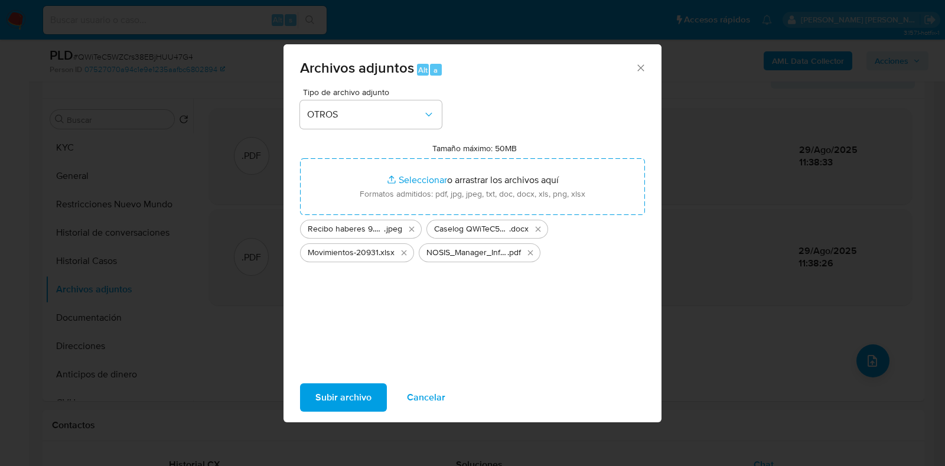
click at [351, 397] on span "Subir archivo" at bounding box center [343, 397] width 56 height 26
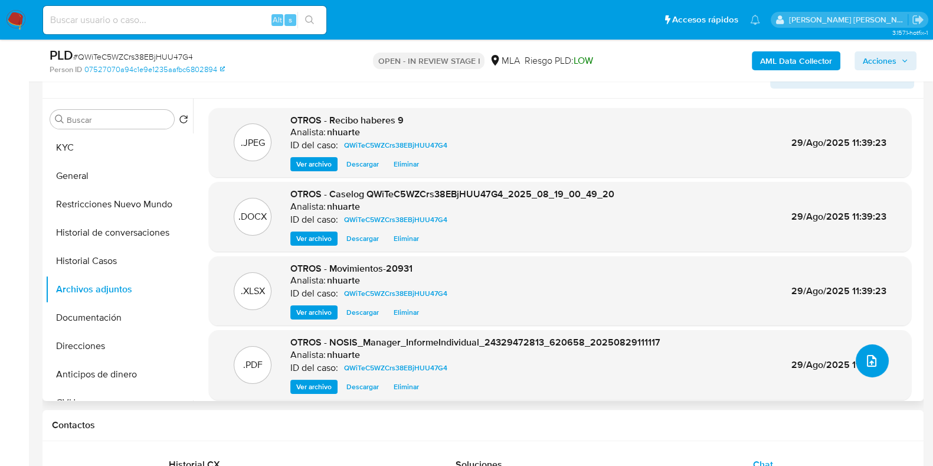
scroll to position [0, 0]
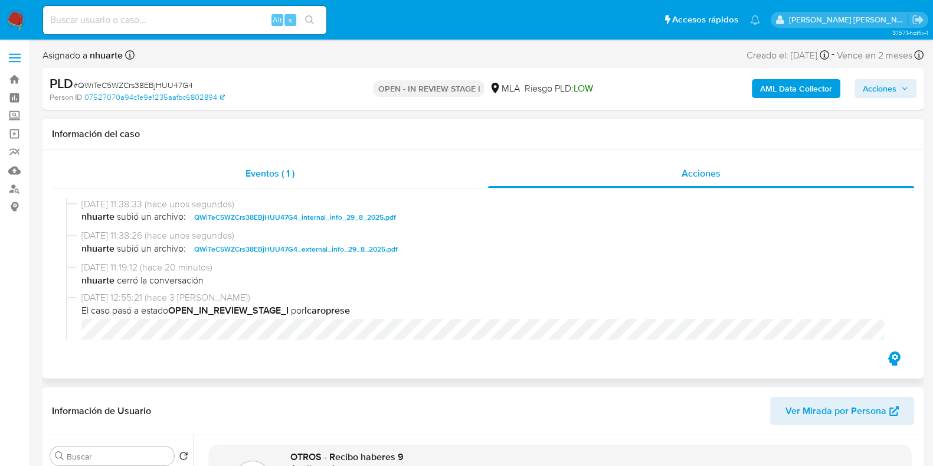
click at [277, 161] on div "Eventos ( 1 )" at bounding box center [270, 173] width 436 height 28
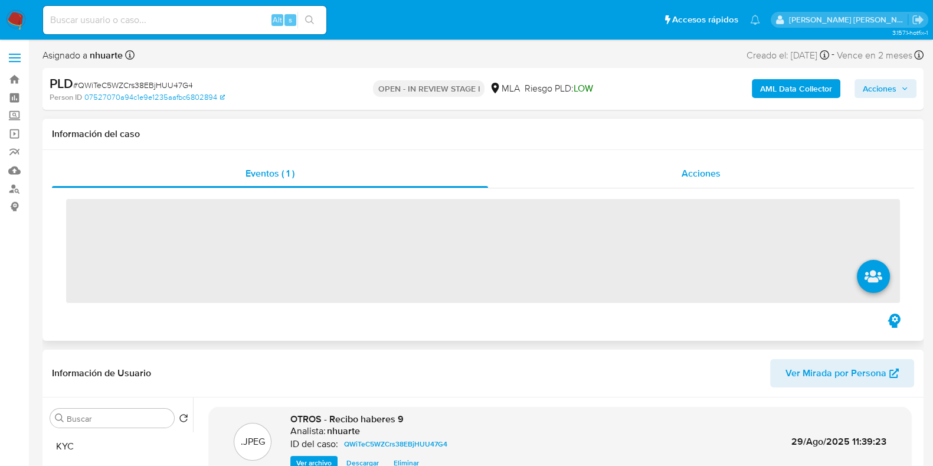
click at [717, 169] on span "Acciones" at bounding box center [701, 173] width 39 height 14
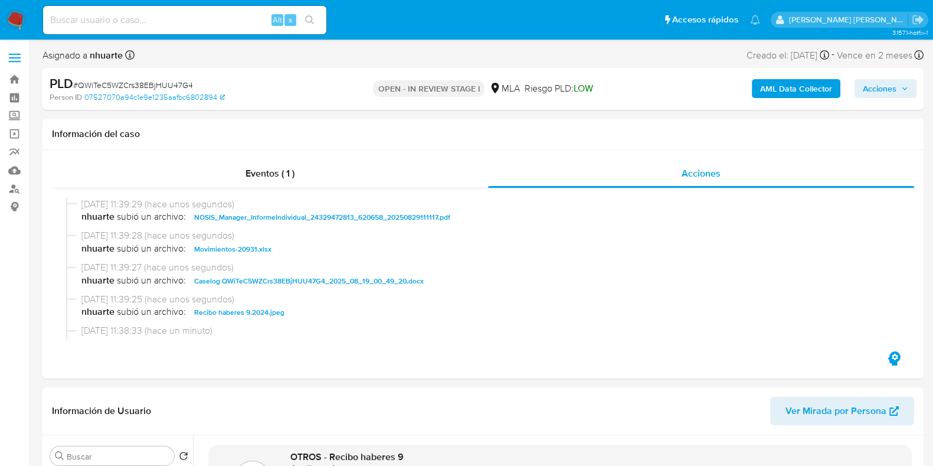
click at [903, 91] on icon "button" at bounding box center [904, 88] width 7 height 7
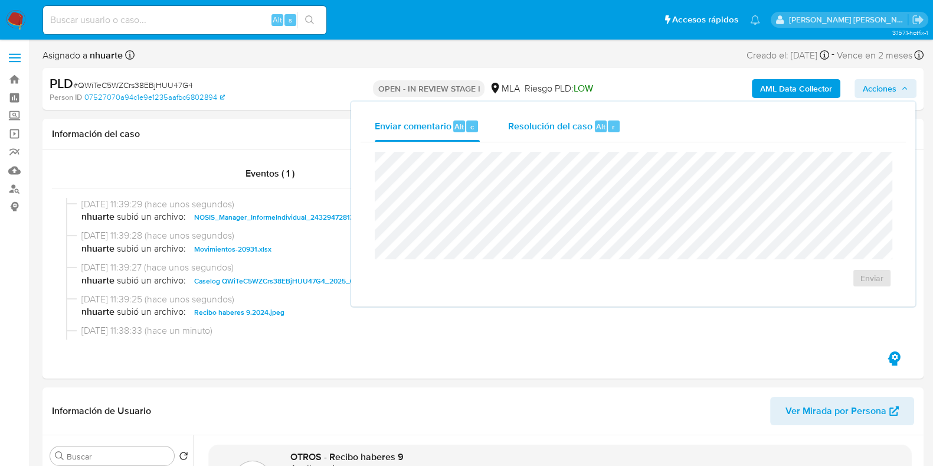
click at [581, 140] on div "Resolución del caso Alt r" at bounding box center [564, 126] width 113 height 31
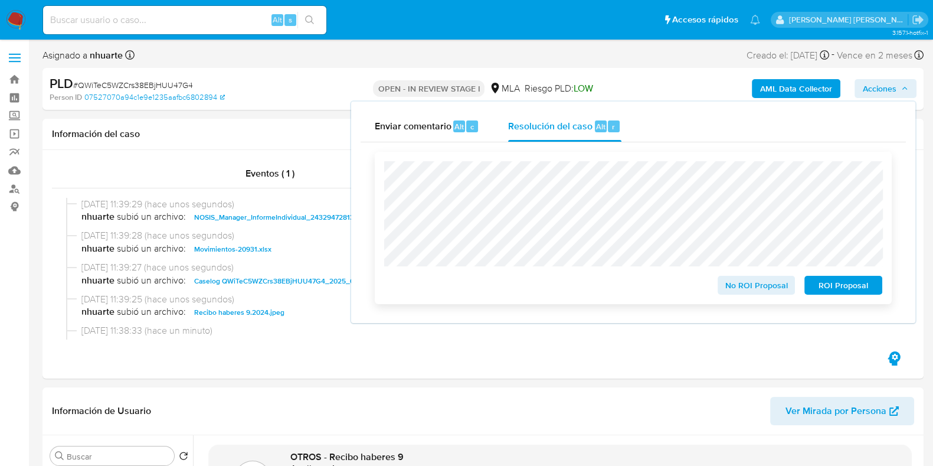
click at [777, 290] on span "No ROI Proposal" at bounding box center [756, 285] width 61 height 17
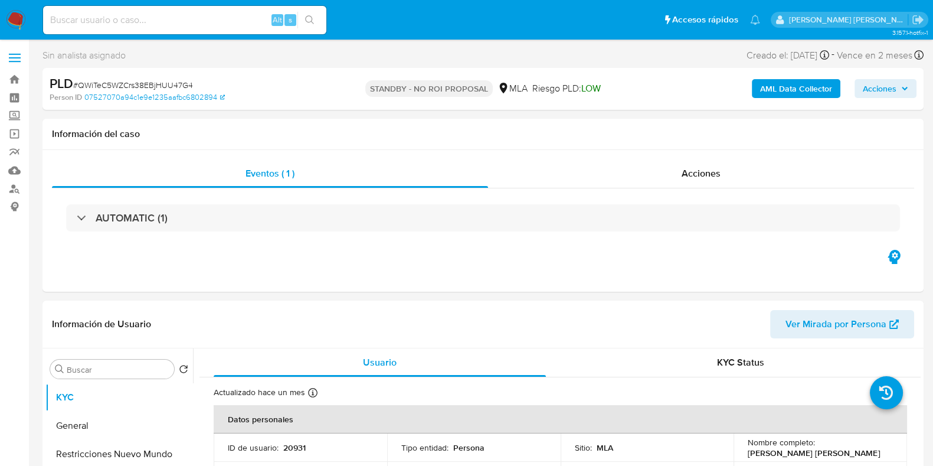
select select "10"
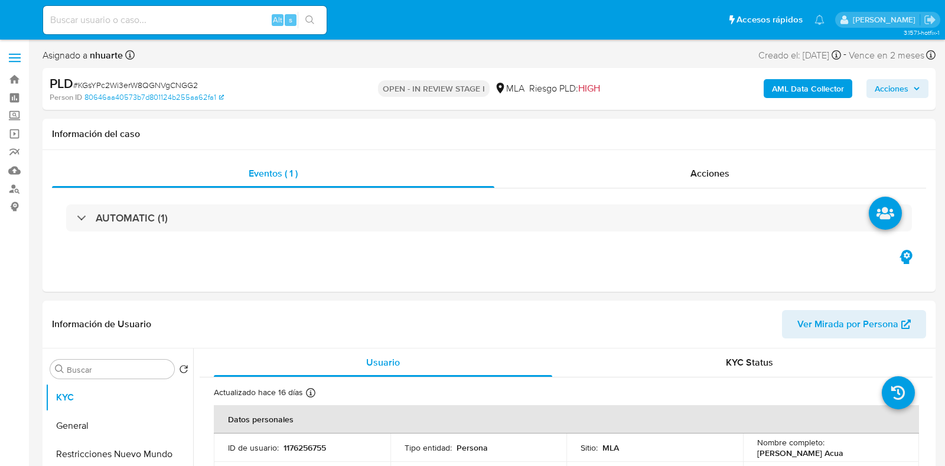
select select "10"
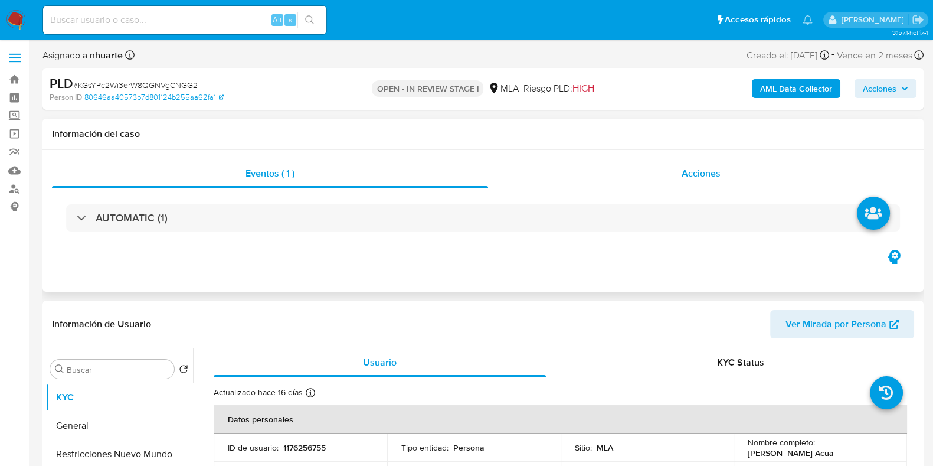
click at [718, 178] on span "Acciones" at bounding box center [701, 173] width 39 height 14
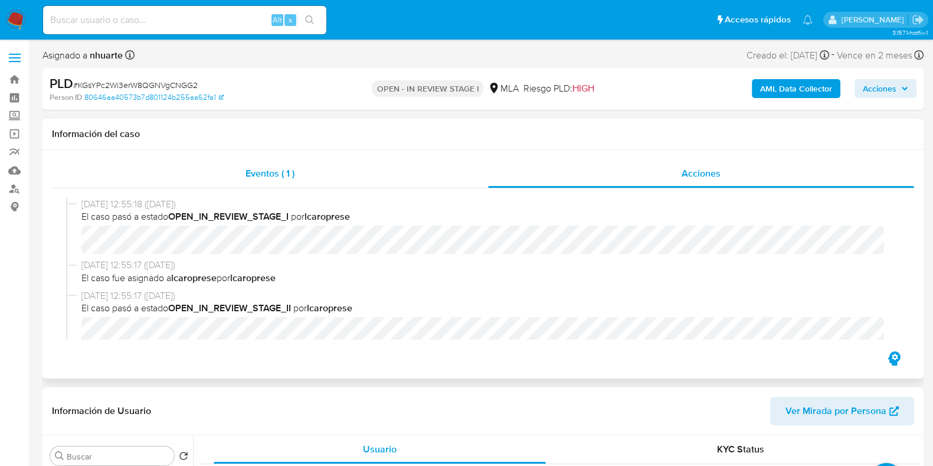
click at [268, 173] on span "Eventos ( 1 )" at bounding box center [270, 173] width 49 height 14
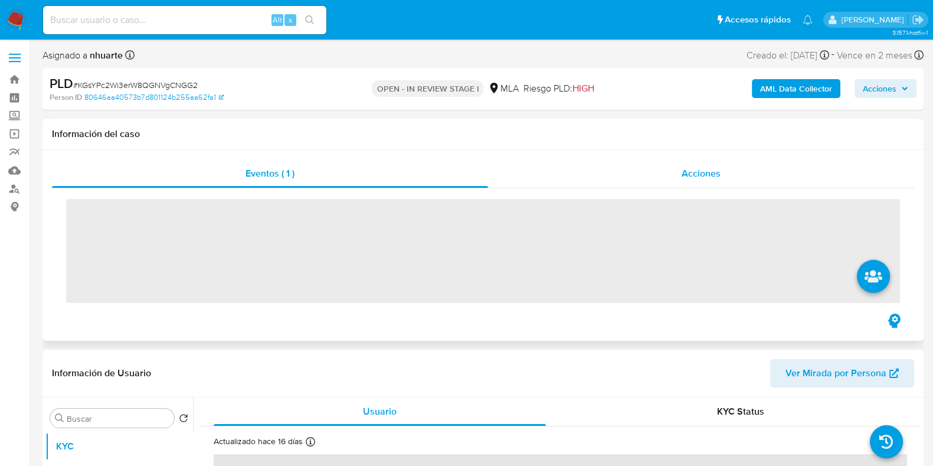
click at [694, 173] on span "Acciones" at bounding box center [701, 173] width 39 height 14
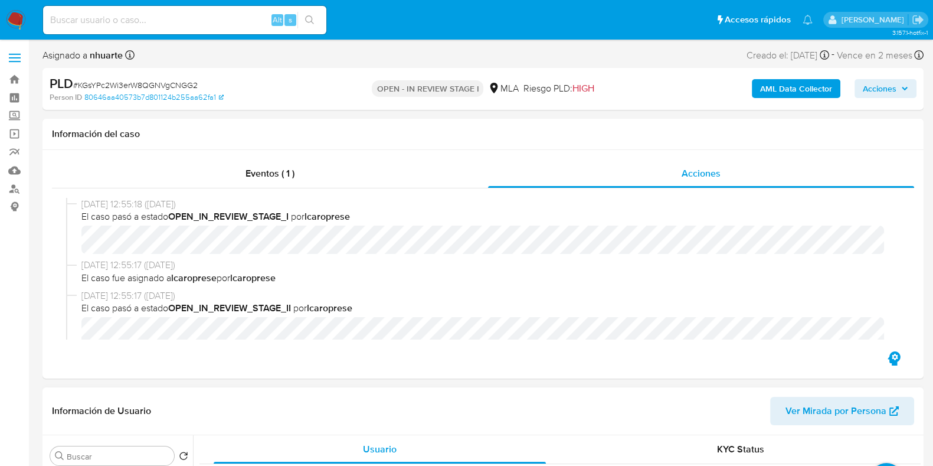
click at [193, 294] on span "[DATE] 12:55:17 ([DATE])" at bounding box center [488, 295] width 814 height 13
click at [871, 99] on div "AML Data Collector Acciones" at bounding box center [774, 89] width 286 height 28
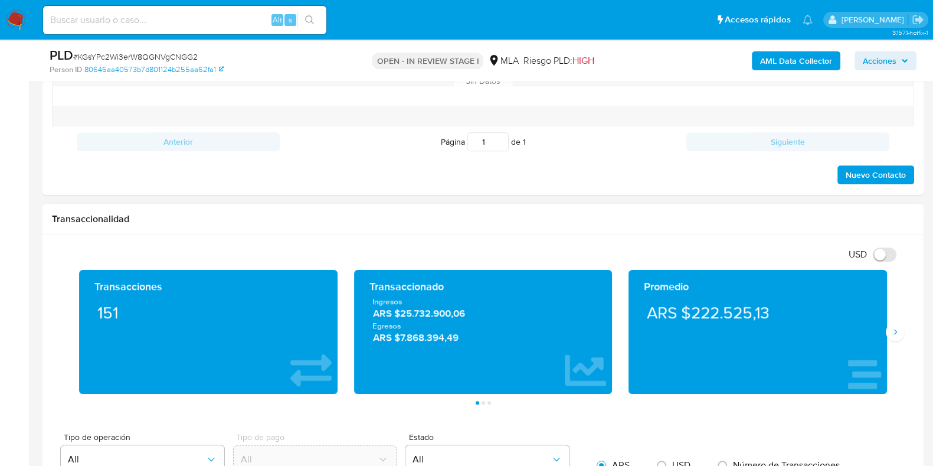
scroll to position [812, 0]
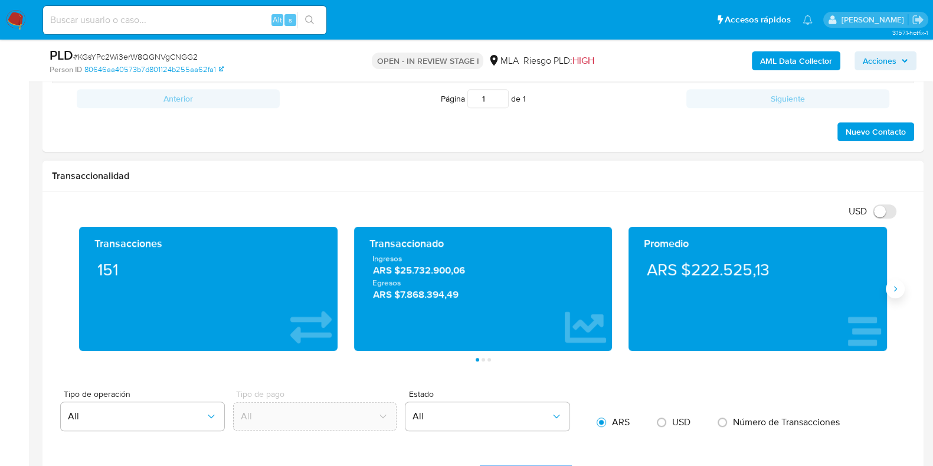
click at [896, 296] on button "Siguiente" at bounding box center [895, 288] width 19 height 19
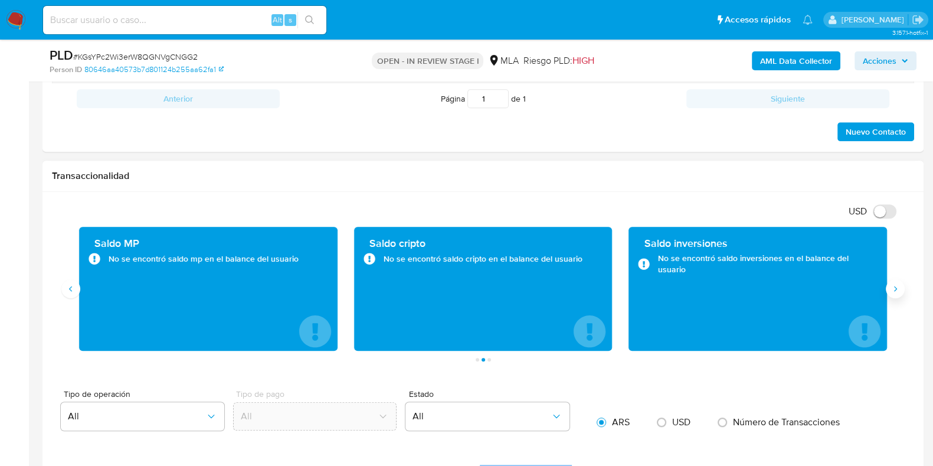
click at [896, 290] on icon "Siguiente" at bounding box center [895, 288] width 9 height 9
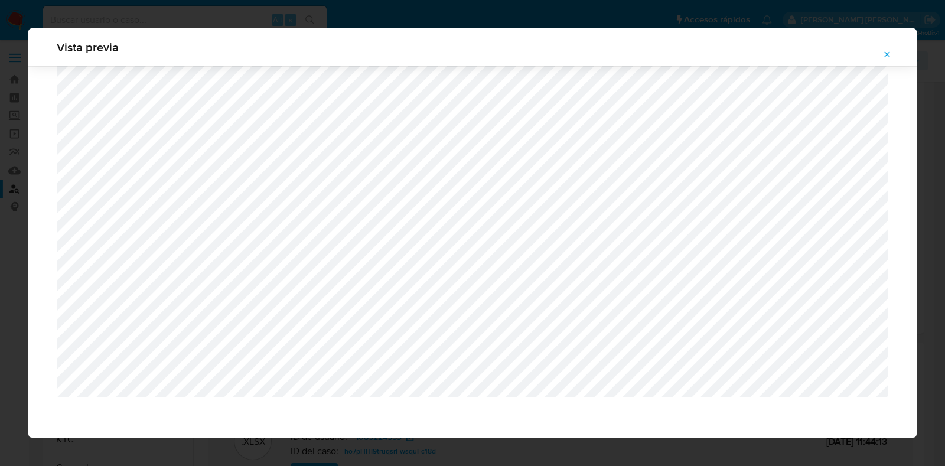
select select "10"
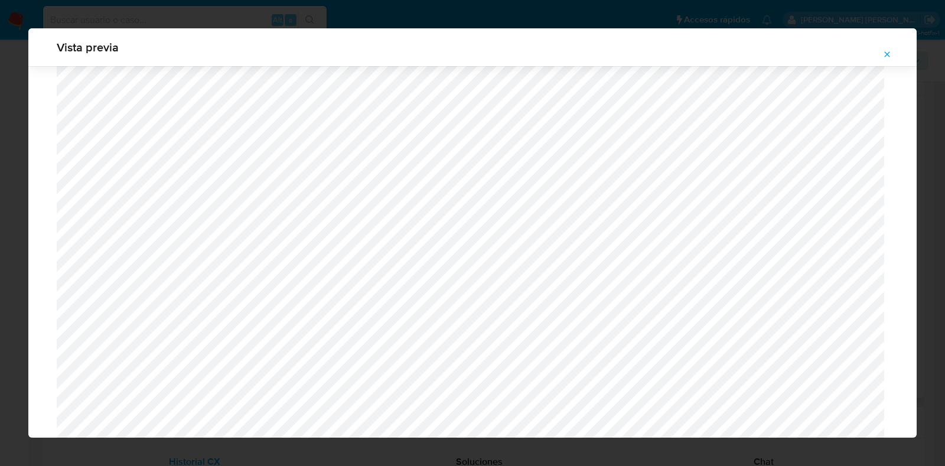
scroll to position [443, 0]
click at [884, 50] on icon "Attachment preview" at bounding box center [886, 54] width 9 height 9
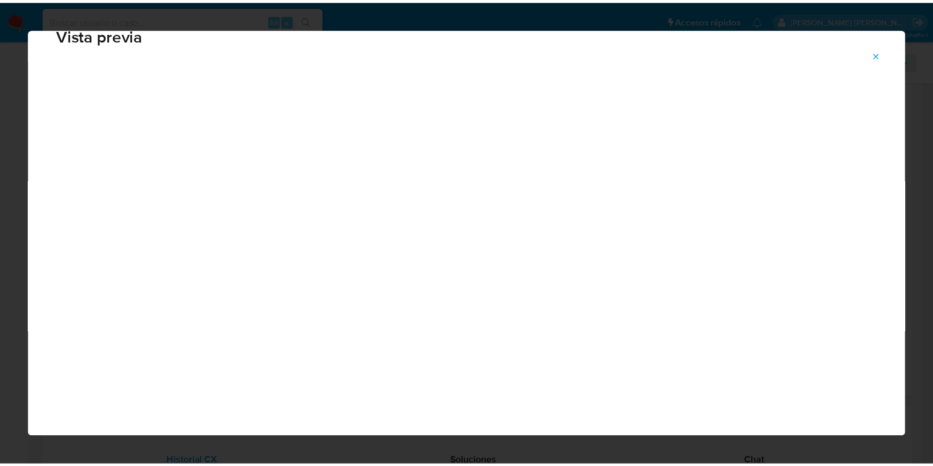
scroll to position [30, 0]
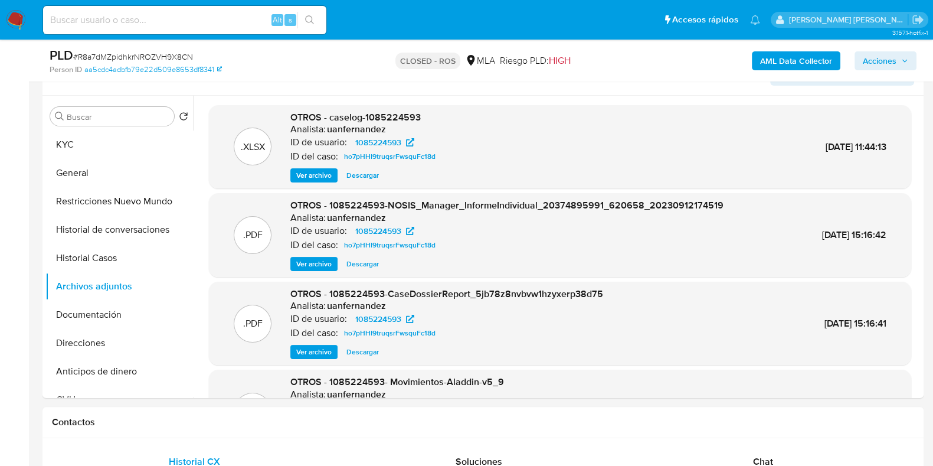
click at [208, 13] on input at bounding box center [184, 19] width 283 height 15
paste input "55FynKlhvlIhL34oojxAdfcC"
type input "55FynKlhvlIhL34oojxAdfcC"
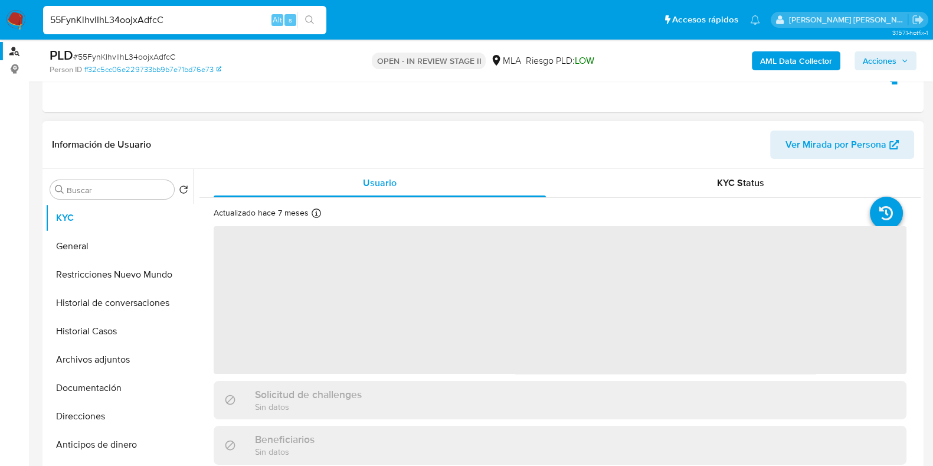
scroll to position [221, 0]
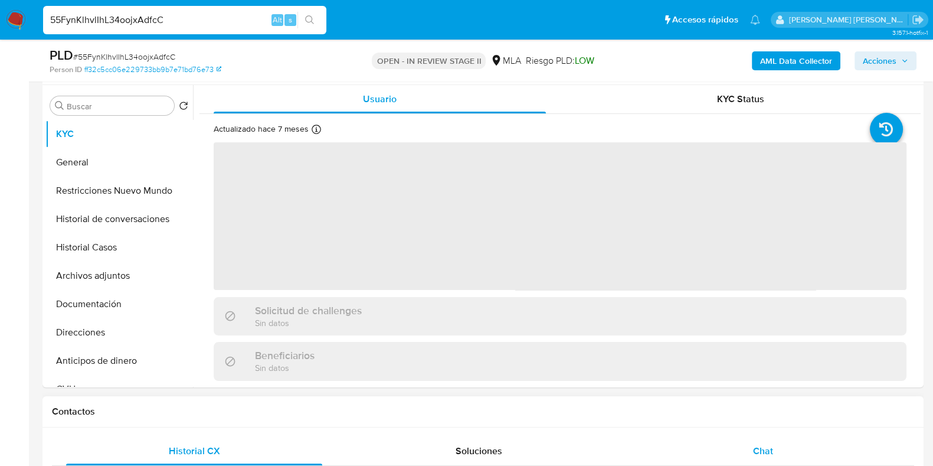
click at [767, 452] on span "Chat" at bounding box center [763, 451] width 20 height 14
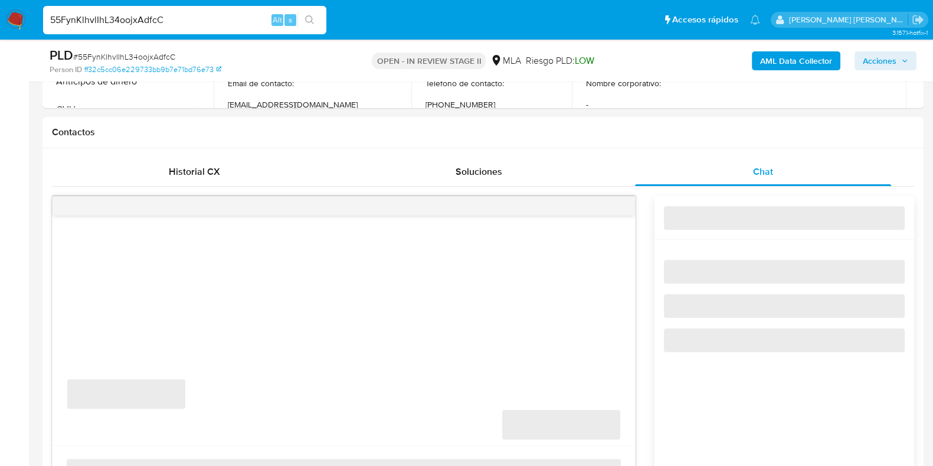
select select "10"
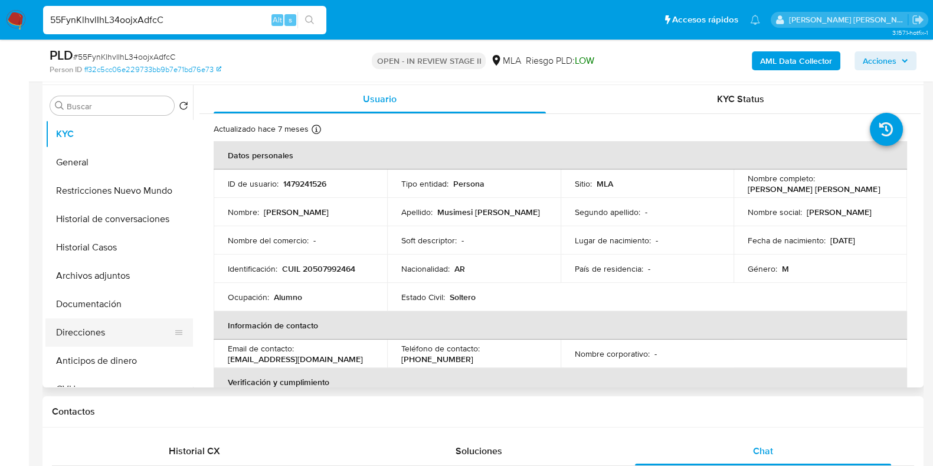
click at [109, 318] on button "Direcciones" at bounding box center [114, 332] width 138 height 28
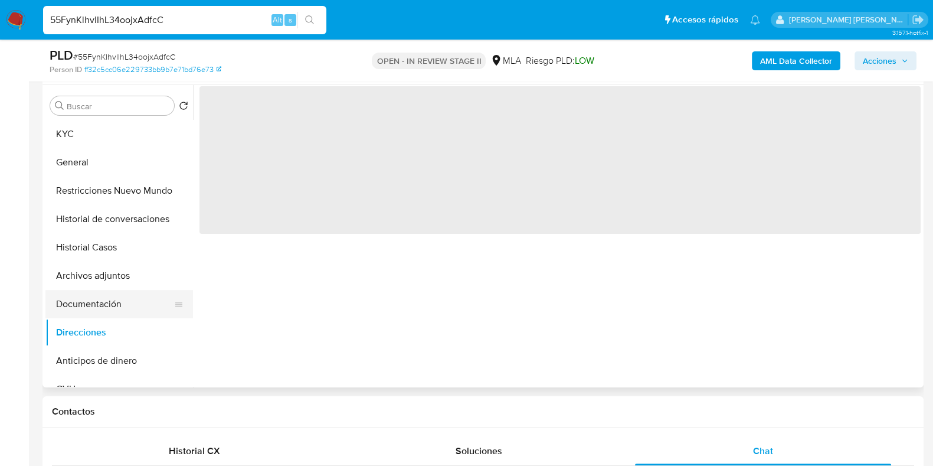
click at [115, 292] on button "Documentación" at bounding box center [114, 304] width 138 height 28
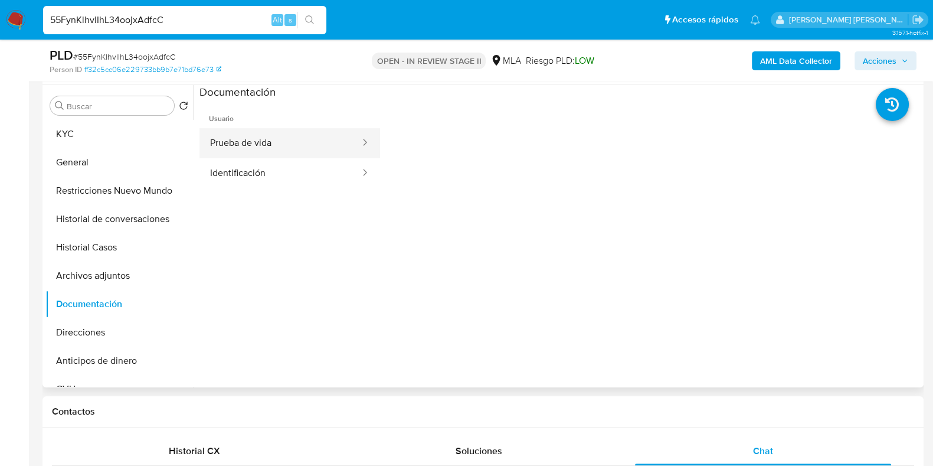
click at [292, 155] on button "Prueba de vida" at bounding box center [281, 143] width 162 height 30
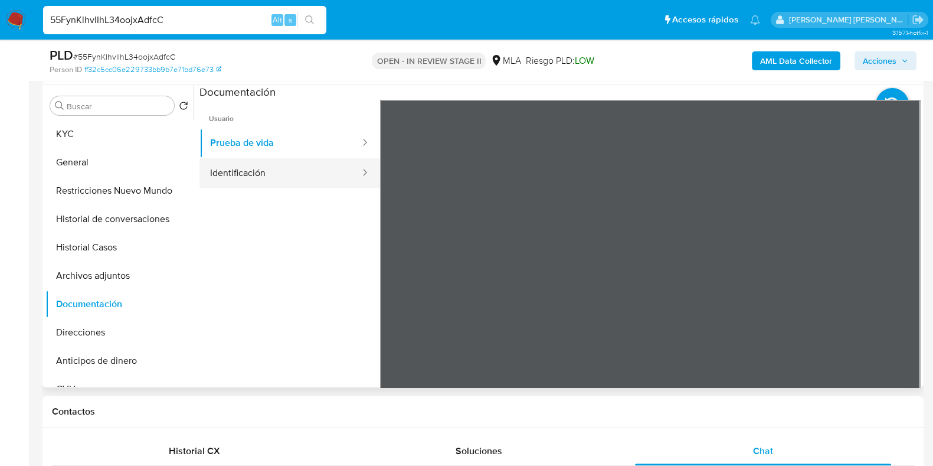
click at [282, 175] on button "Identificación" at bounding box center [281, 173] width 162 height 30
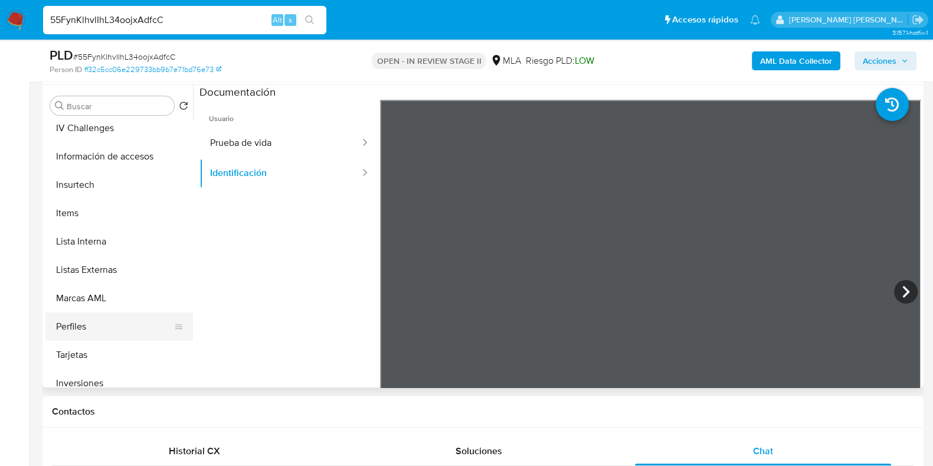
scroll to position [584, 0]
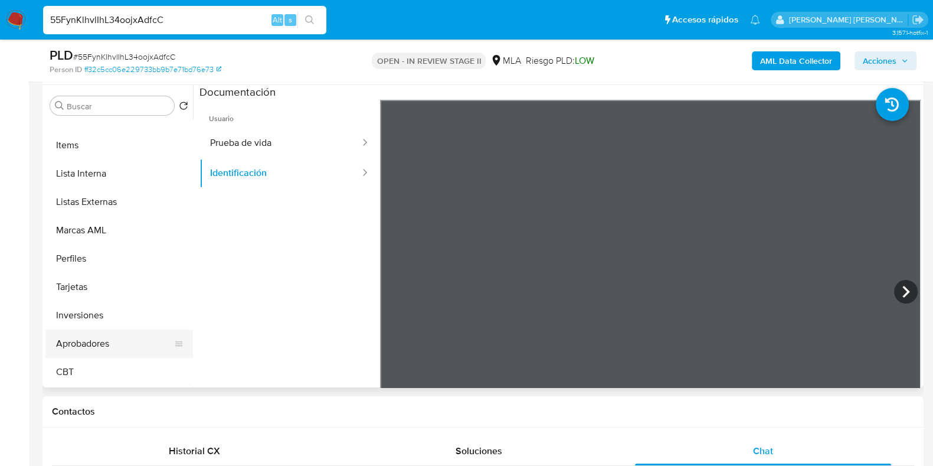
click at [112, 338] on button "Aprobadores" at bounding box center [114, 343] width 138 height 28
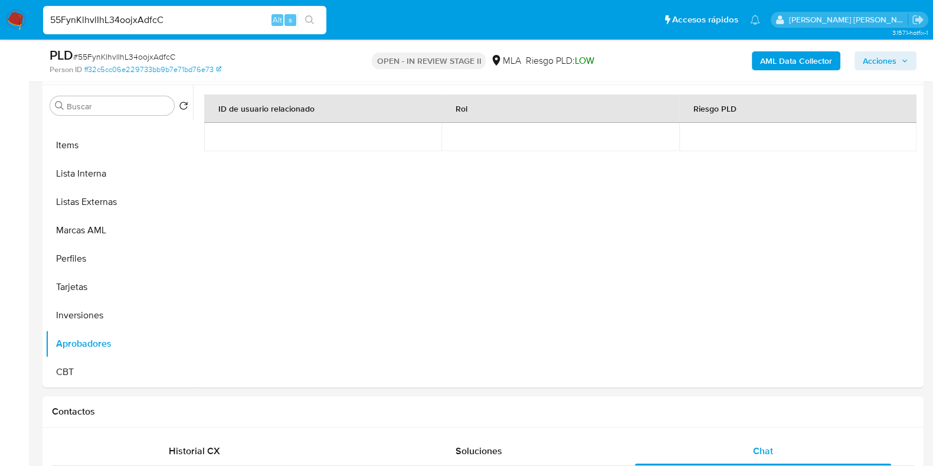
drag, startPoint x: 17, startPoint y: 16, endPoint x: 32, endPoint y: 11, distance: 16.1
click at [17, 16] on img at bounding box center [16, 20] width 20 height 20
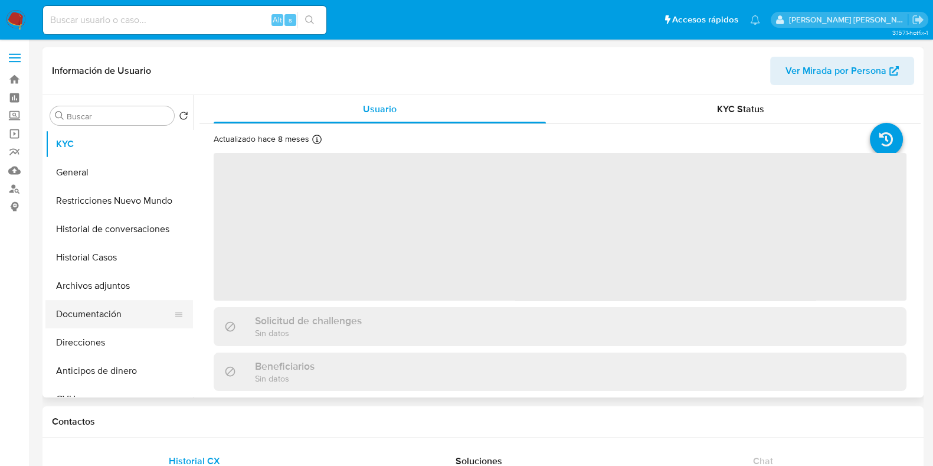
click at [124, 308] on button "Documentación" at bounding box center [114, 314] width 138 height 28
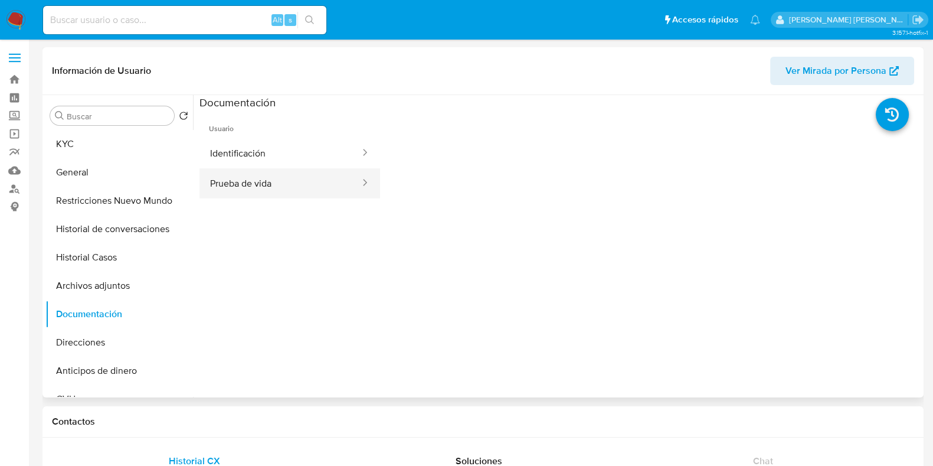
drag, startPoint x: 273, startPoint y: 143, endPoint x: 272, endPoint y: 183, distance: 40.2
click at [273, 144] on button "Identificación" at bounding box center [281, 153] width 162 height 30
select select "10"
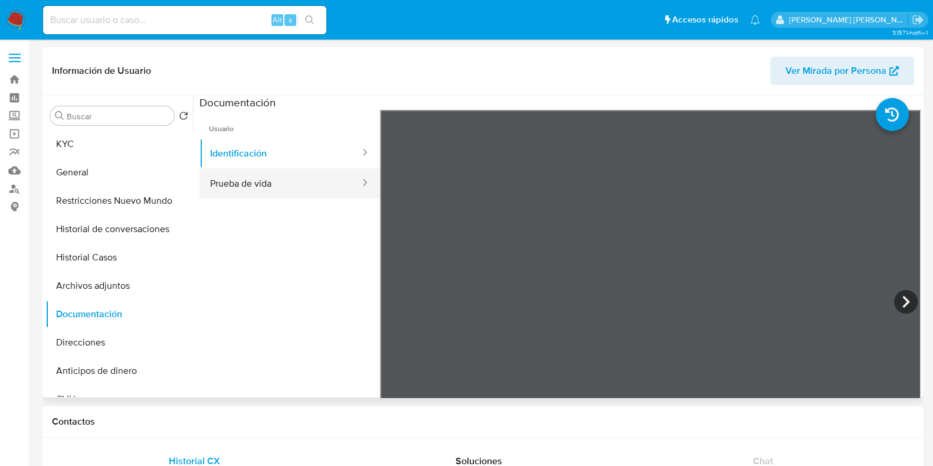
click at [292, 192] on button "Prueba de vida" at bounding box center [281, 183] width 162 height 30
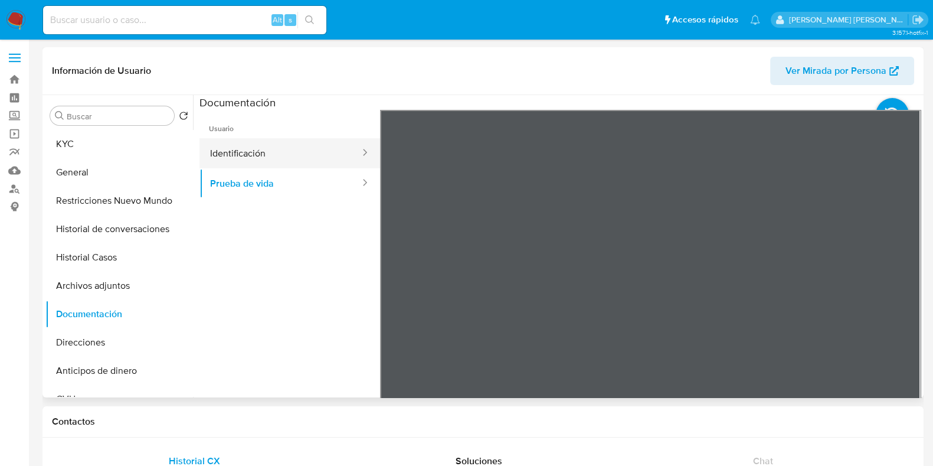
click at [217, 159] on button "Identificación" at bounding box center [281, 153] width 162 height 30
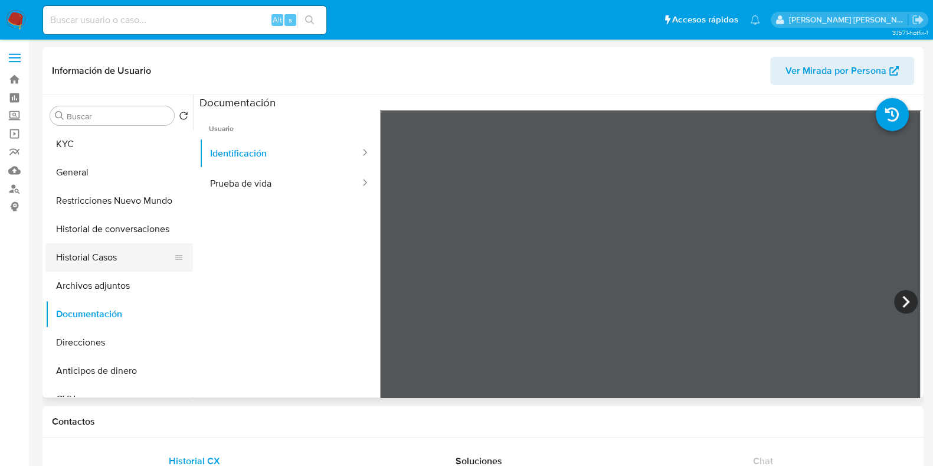
click at [125, 245] on button "Historial Casos" at bounding box center [114, 257] width 138 height 28
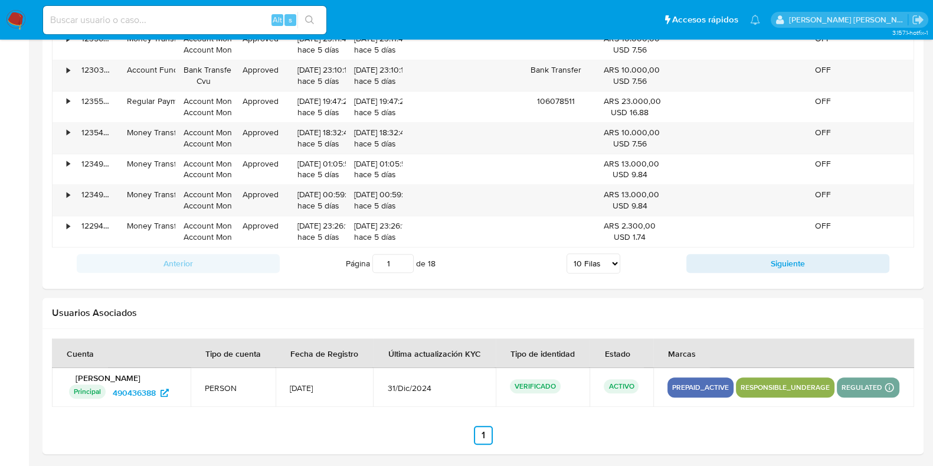
scroll to position [1337, 0]
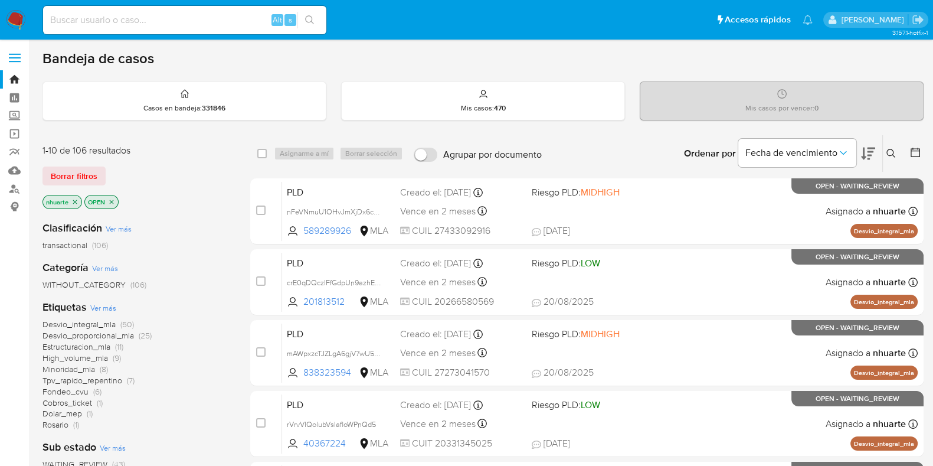
click at [92, 25] on input at bounding box center [184, 19] width 283 height 15
paste input "331006015"
type input "331006015"
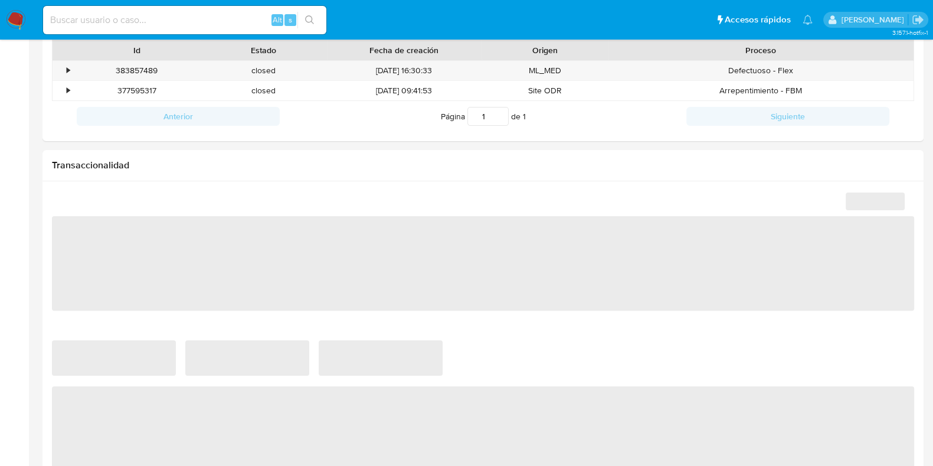
scroll to position [443, 0]
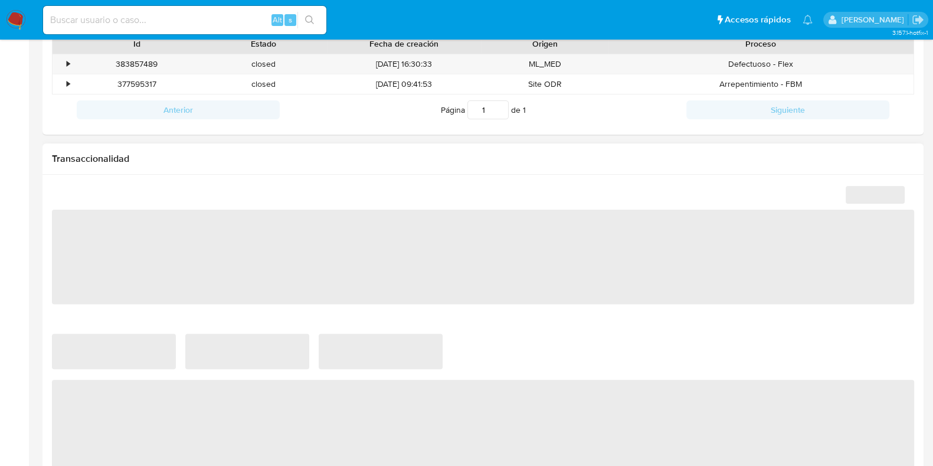
select select "10"
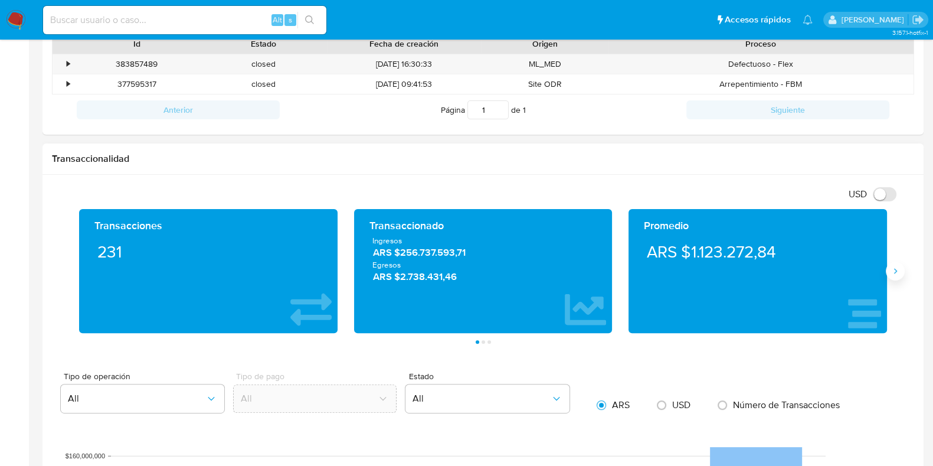
click at [894, 274] on icon "Siguiente" at bounding box center [895, 270] width 9 height 9
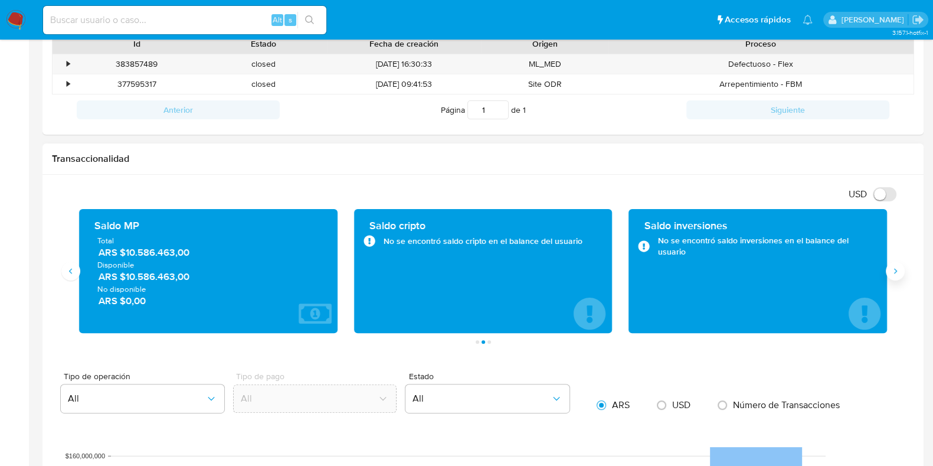
click at [894, 274] on icon "Siguiente" at bounding box center [895, 270] width 9 height 9
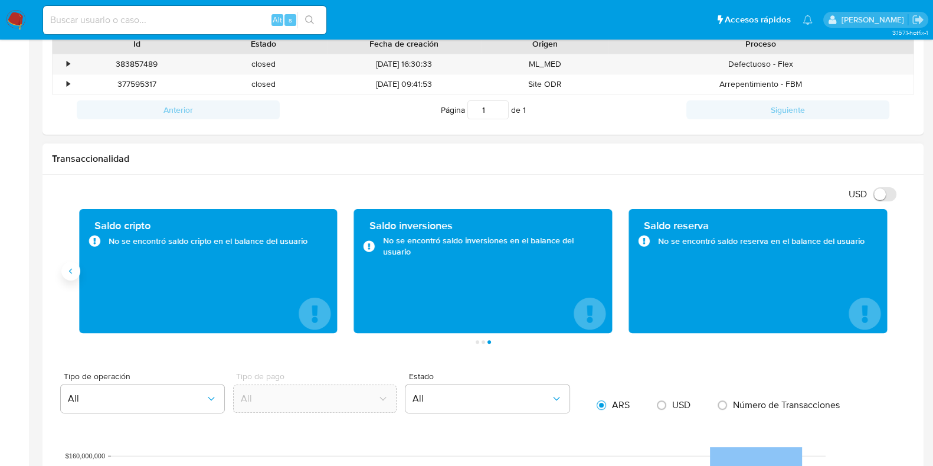
click at [71, 273] on icon "Anterior" at bounding box center [70, 271] width 3 height 5
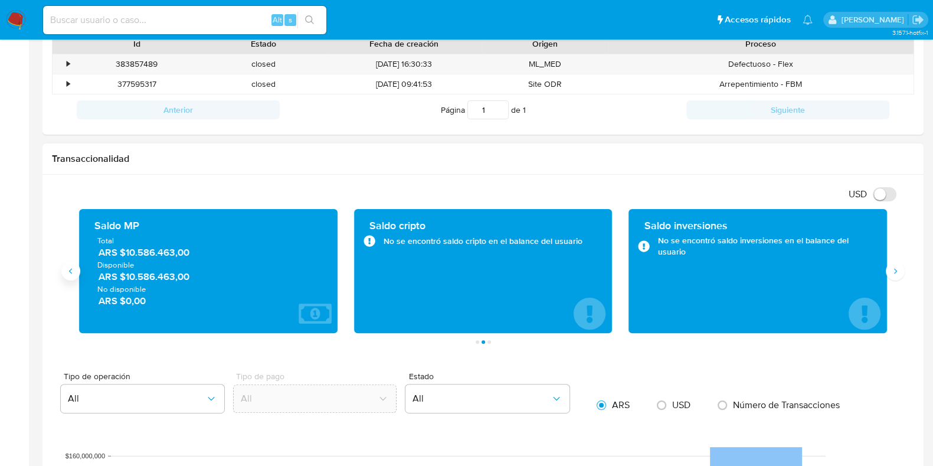
click at [71, 273] on icon "Anterior" at bounding box center [70, 271] width 3 height 5
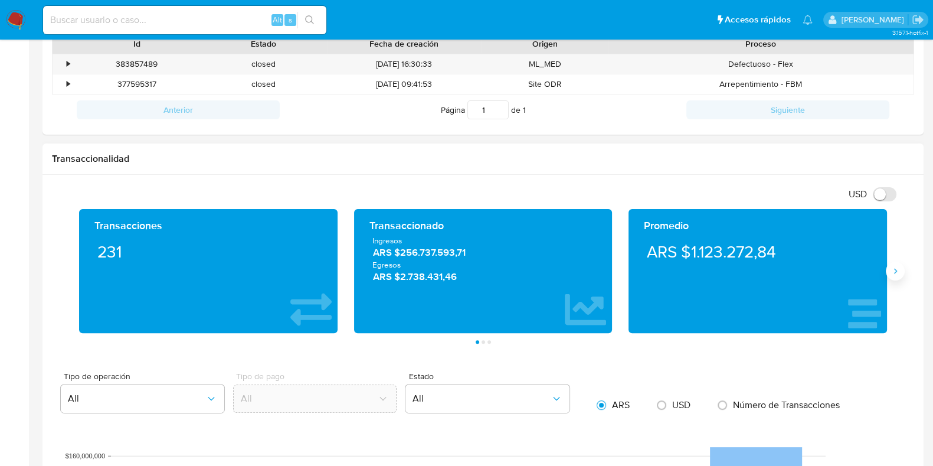
click at [894, 268] on icon "Siguiente" at bounding box center [895, 270] width 9 height 9
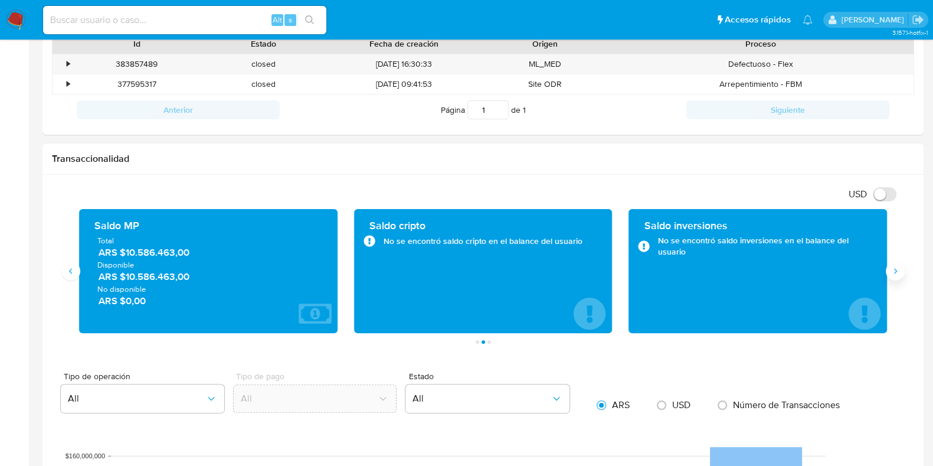
click at [894, 268] on icon "Siguiente" at bounding box center [895, 270] width 9 height 9
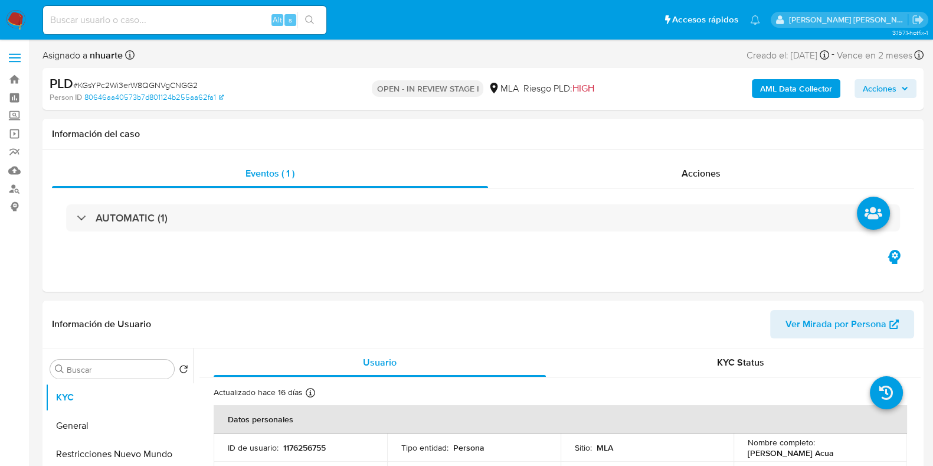
select select "10"
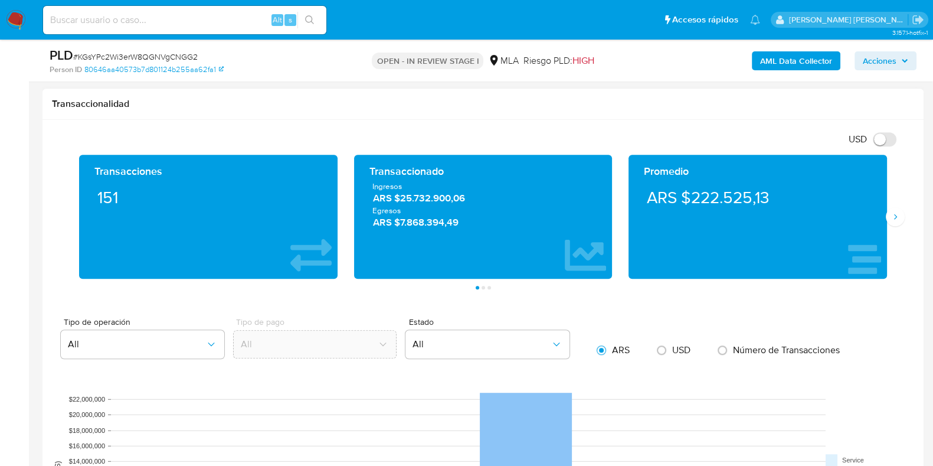
scroll to position [738, 0]
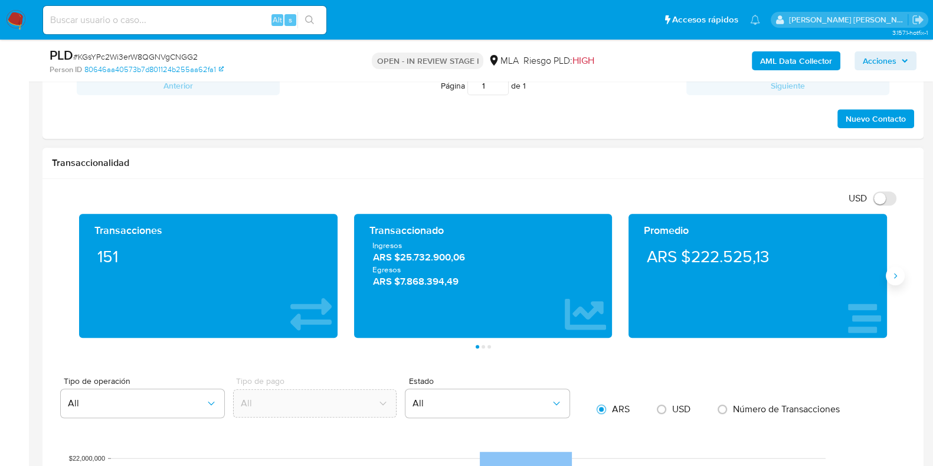
click at [897, 279] on icon "Siguiente" at bounding box center [895, 275] width 9 height 9
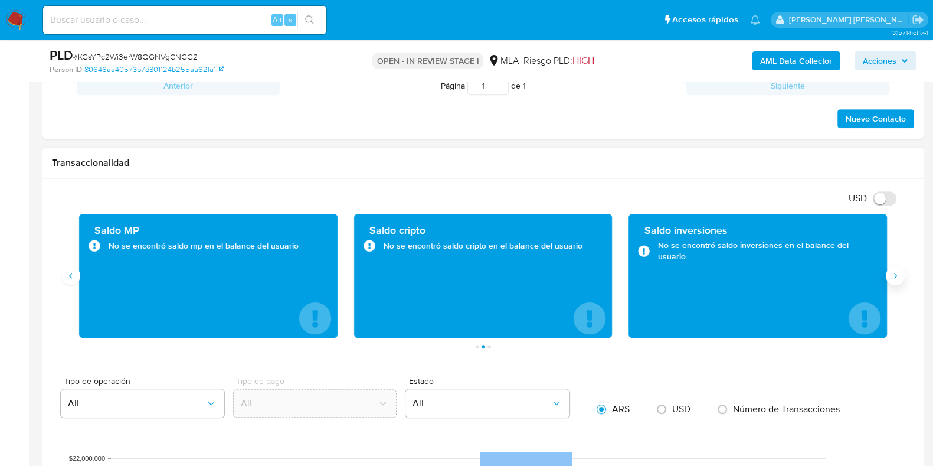
click at [897, 275] on icon "Siguiente" at bounding box center [895, 275] width 9 height 9
click at [65, 276] on button "Anterior" at bounding box center [70, 275] width 19 height 19
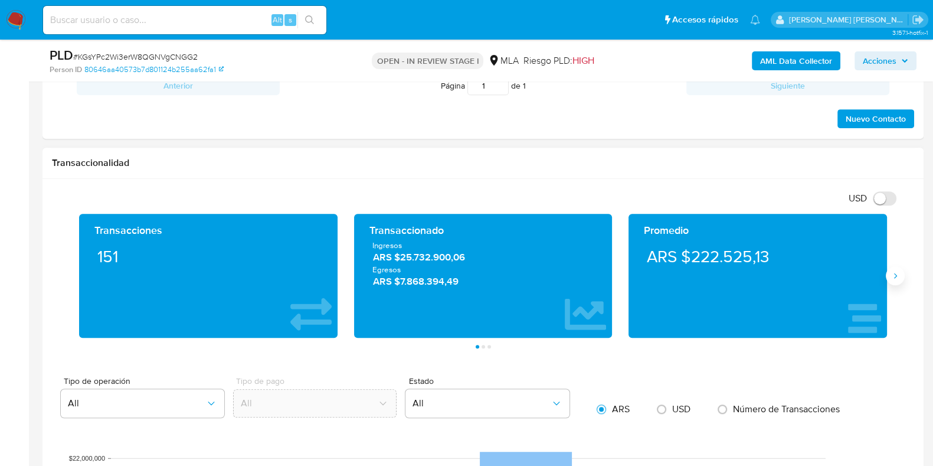
click at [902, 273] on button "Siguiente" at bounding box center [895, 275] width 19 height 19
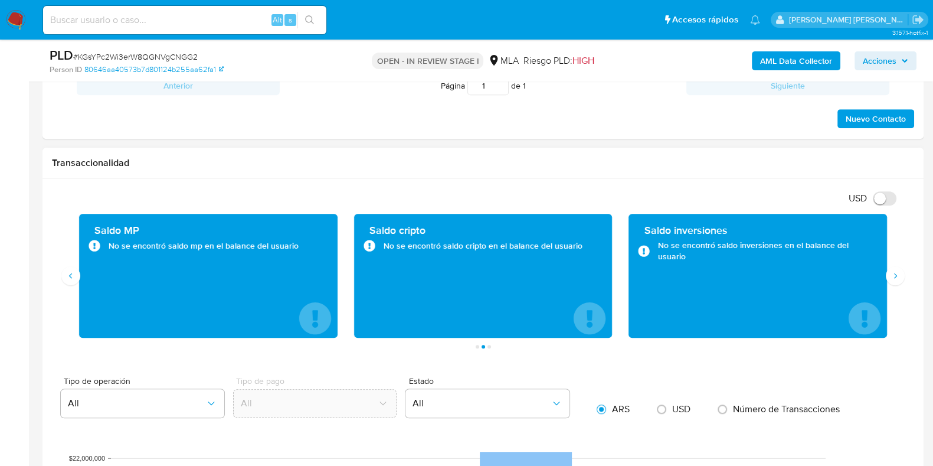
click at [239, 241] on div "No se encontró saldo mp en el balance del usuario" at bounding box center [209, 246] width 240 height 12
click at [327, 311] on icon "4 de 7" at bounding box center [315, 318] width 32 height 32
click at [222, 272] on div "Saldo MP No se encontró saldo mp en el balance del usuario" at bounding box center [209, 275] width 240 height 105
drag, startPoint x: 222, startPoint y: 272, endPoint x: 281, endPoint y: 318, distance: 75.2
click at [281, 318] on div "Saldo MP No se encontró saldo mp en el balance del usuario" at bounding box center [209, 275] width 240 height 105
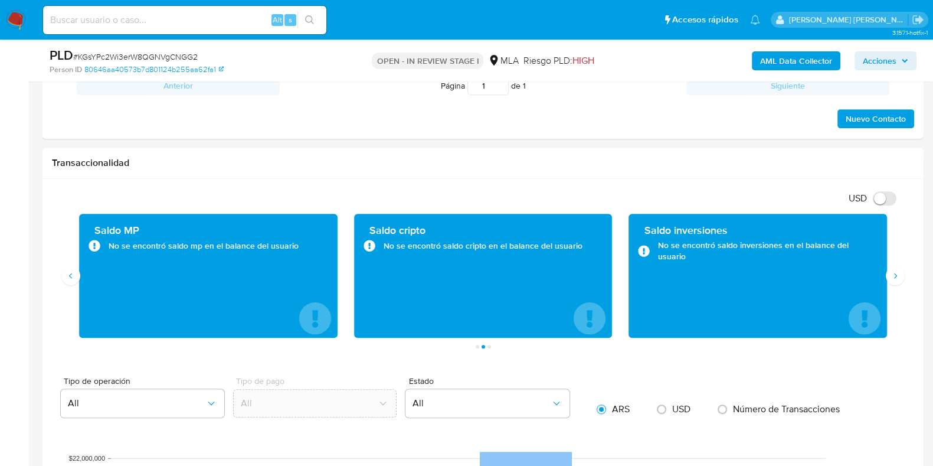
click at [99, 240] on icon "4 de 7" at bounding box center [95, 246] width 12 height 12
click at [94, 240] on icon "4 de 7" at bounding box center [94, 245] width 11 height 11
click at [93, 246] on icon "4 de 7" at bounding box center [94, 245] width 11 height 11
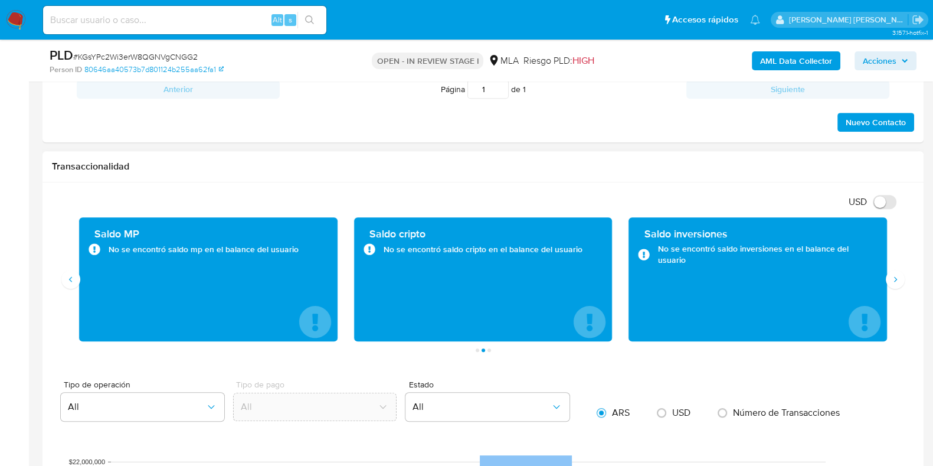
scroll to position [812, 0]
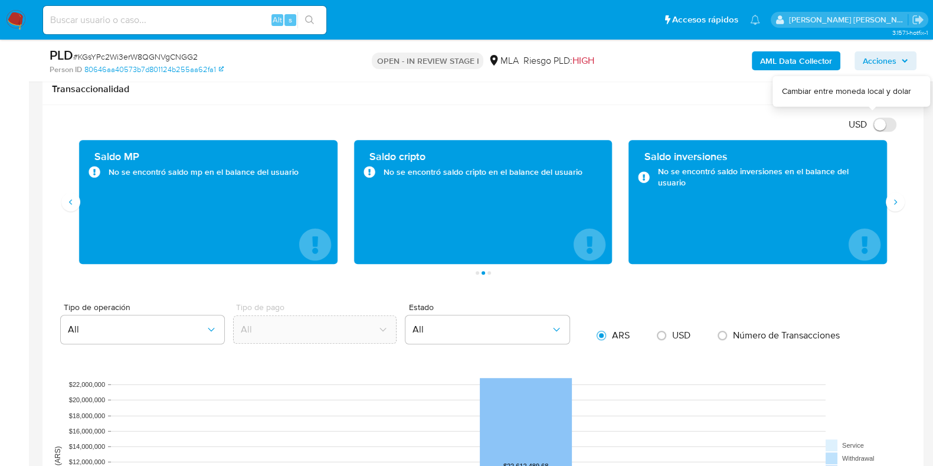
click at [891, 127] on input "USD" at bounding box center [885, 124] width 24 height 14
click at [894, 211] on div "Saldo inversiones No se encontró saldo inversiones en el balance del usuario" at bounding box center [757, 202] width 275 height 124
click at [75, 205] on button "Anterior" at bounding box center [70, 201] width 19 height 19
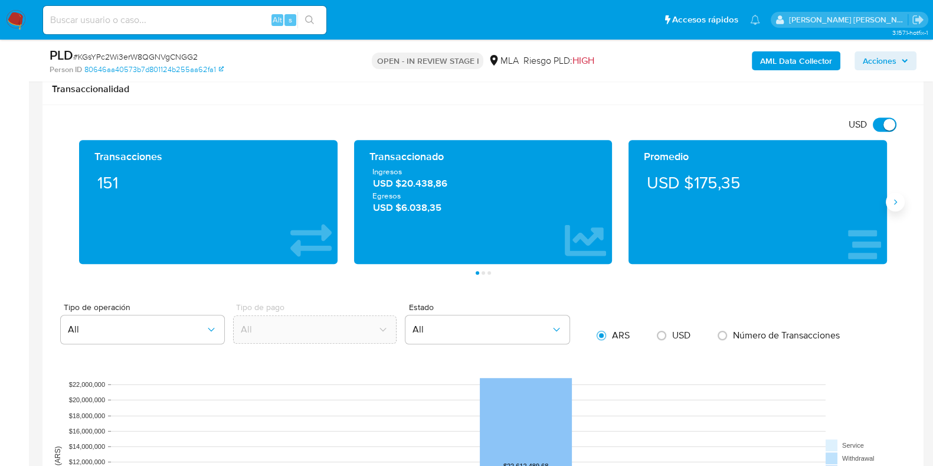
click at [897, 205] on button "Siguiente" at bounding box center [895, 201] width 19 height 19
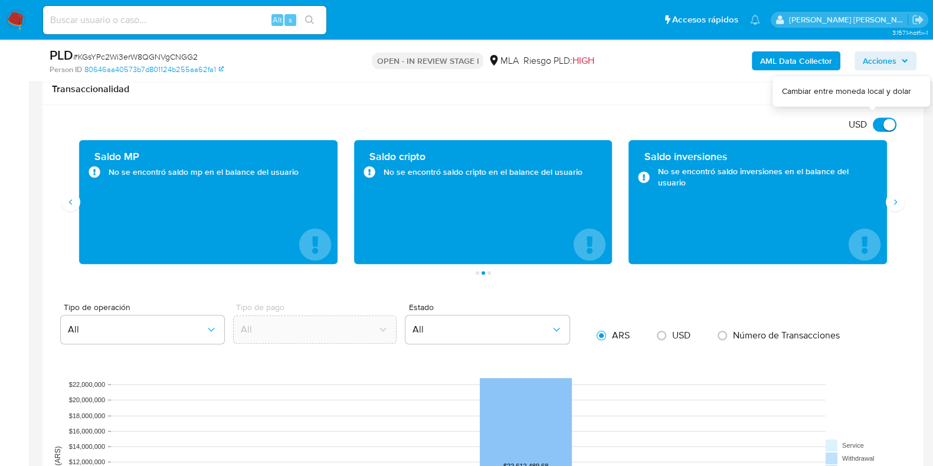
click at [878, 127] on input "USD" at bounding box center [885, 124] width 24 height 14
checkbox input "false"
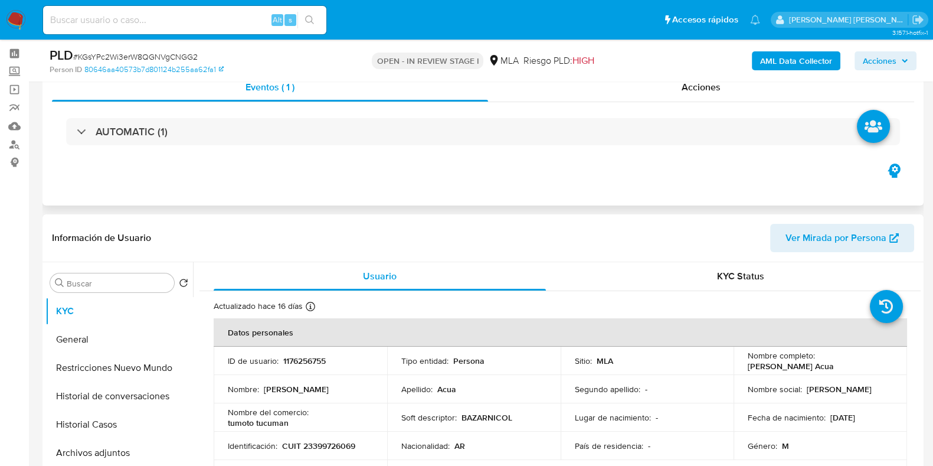
scroll to position [0, 0]
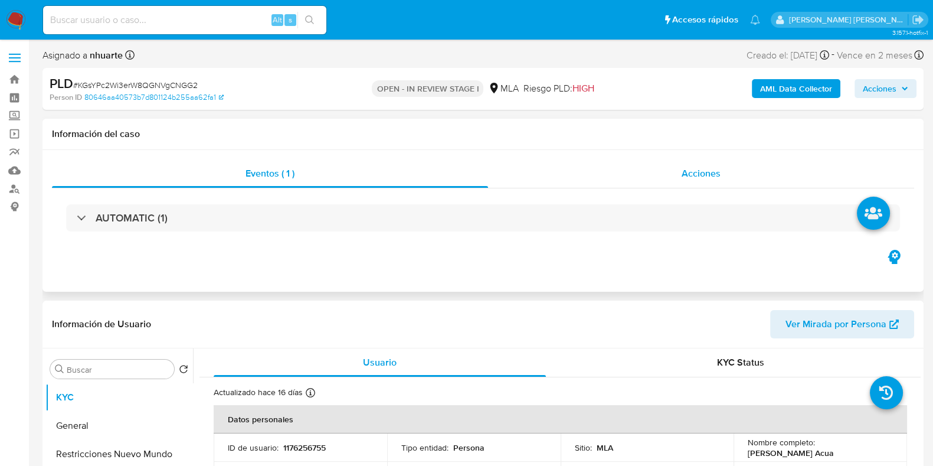
click at [702, 179] on span "Acciones" at bounding box center [701, 173] width 39 height 14
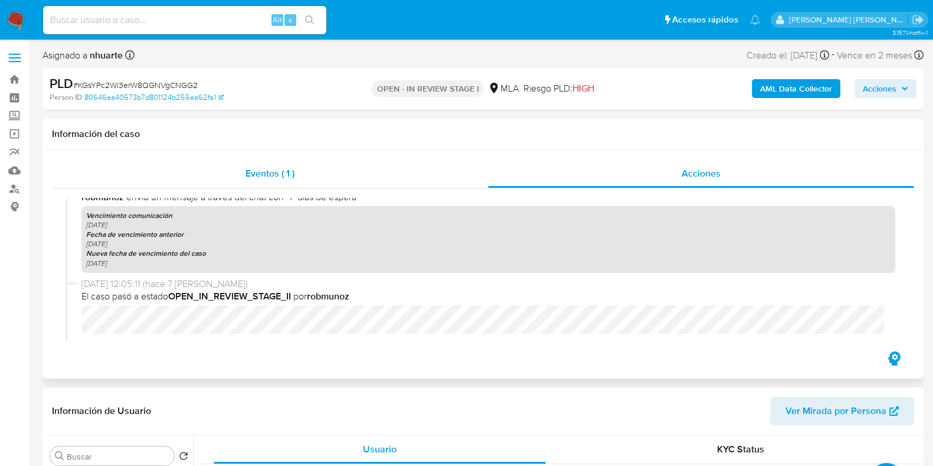
click at [286, 165] on div "Eventos ( 1 )" at bounding box center [270, 173] width 436 height 28
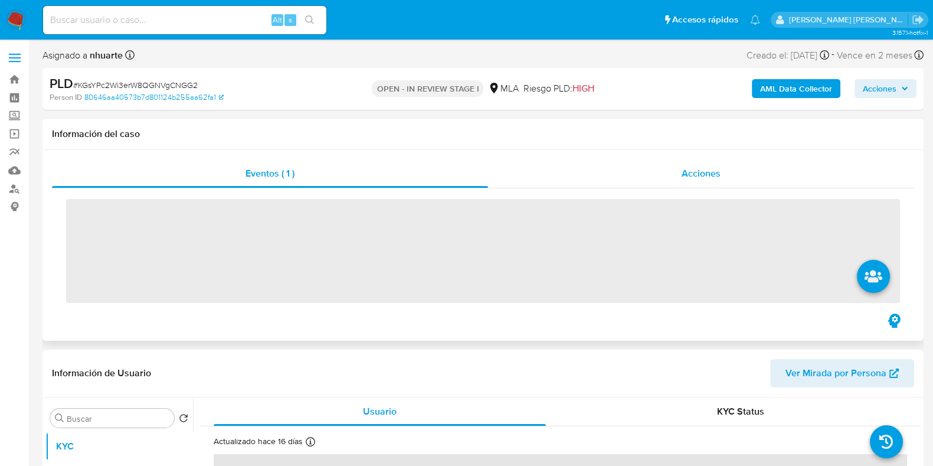
click at [691, 165] on div "Acciones" at bounding box center [701, 173] width 426 height 28
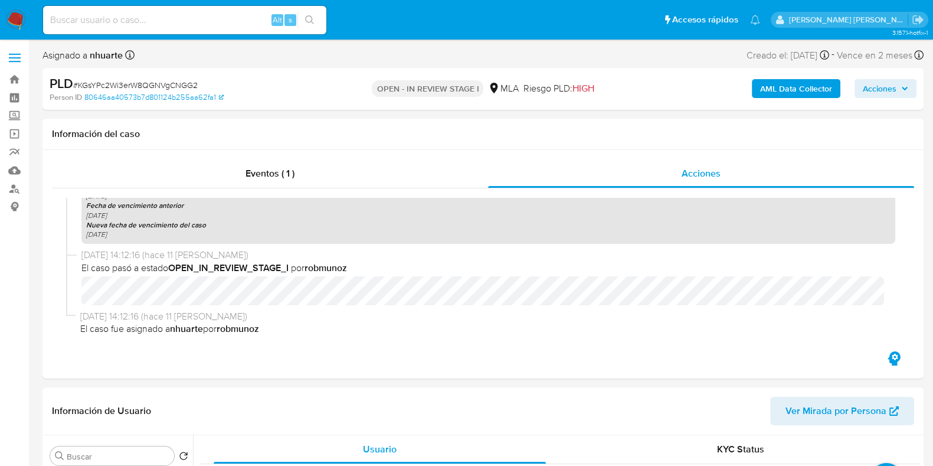
scroll to position [1227, 0]
click at [789, 84] on b "AML Data Collector" at bounding box center [796, 88] width 72 height 19
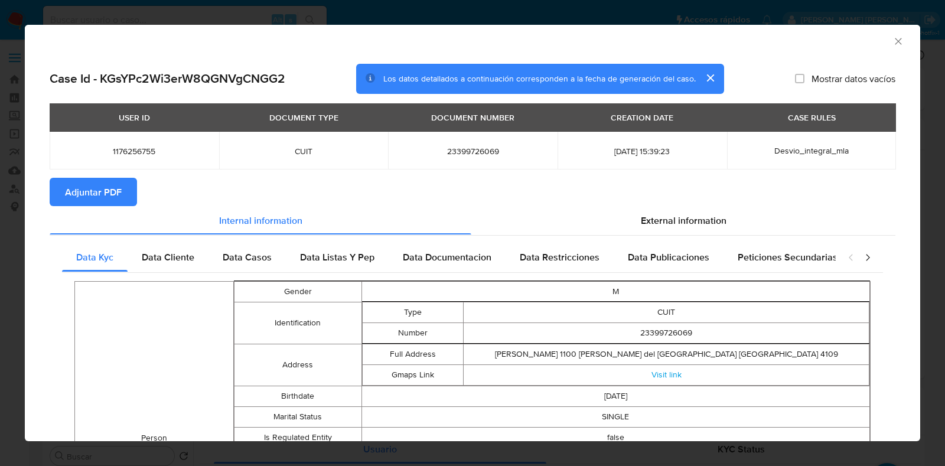
click at [119, 190] on span "Adjuntar PDF" at bounding box center [93, 192] width 57 height 26
click at [892, 43] on icon "Cerrar ventana" at bounding box center [898, 41] width 12 height 12
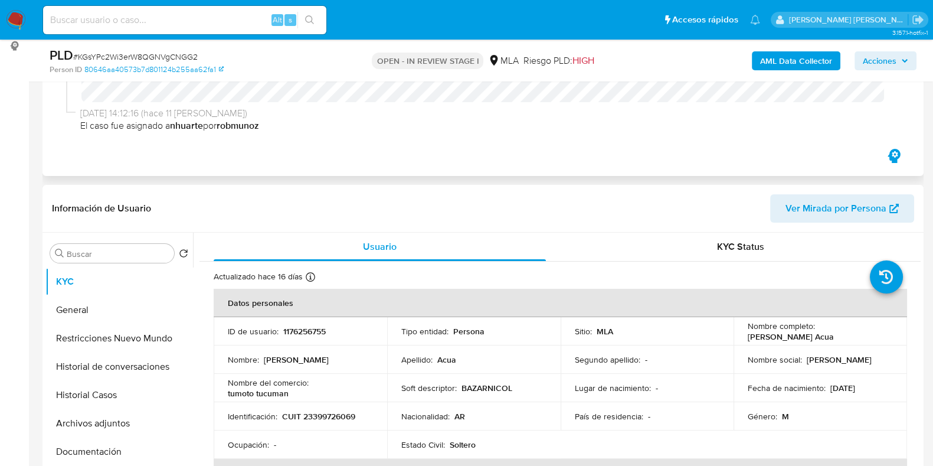
scroll to position [0, 0]
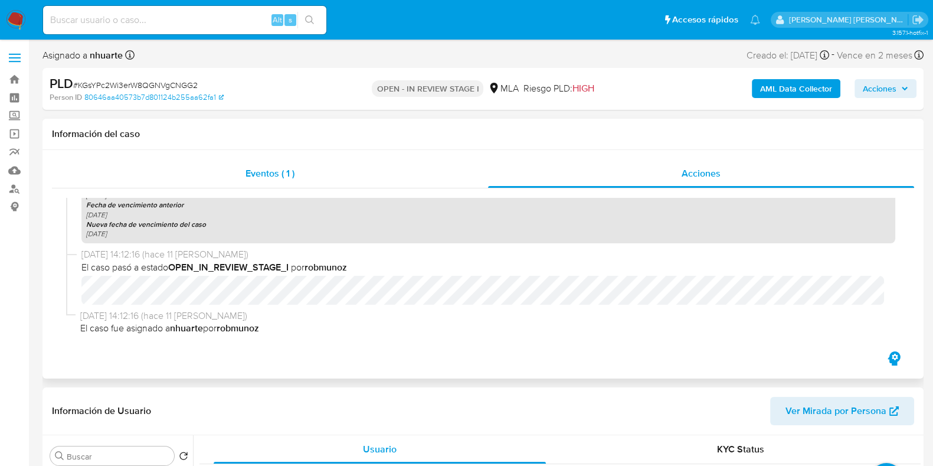
click at [283, 172] on span "Eventos ( 1 )" at bounding box center [270, 173] width 49 height 14
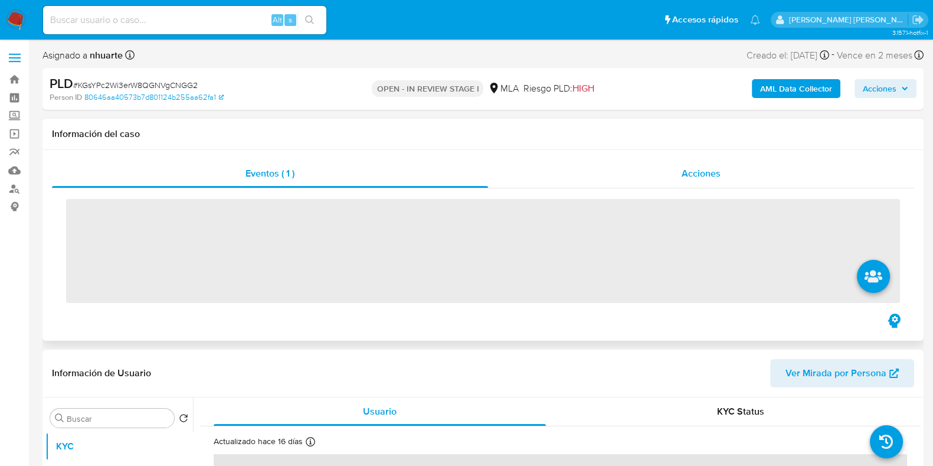
click at [714, 172] on span "Acciones" at bounding box center [701, 173] width 39 height 14
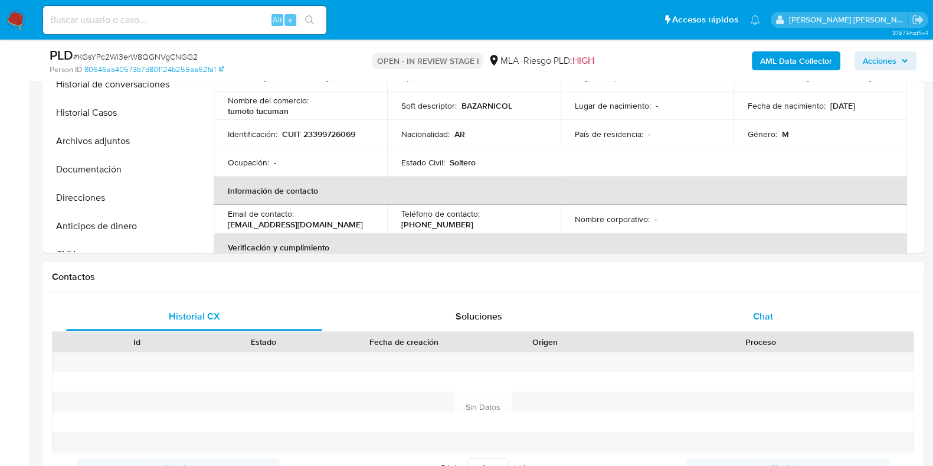
click at [780, 305] on div "Chat" at bounding box center [763, 316] width 256 height 28
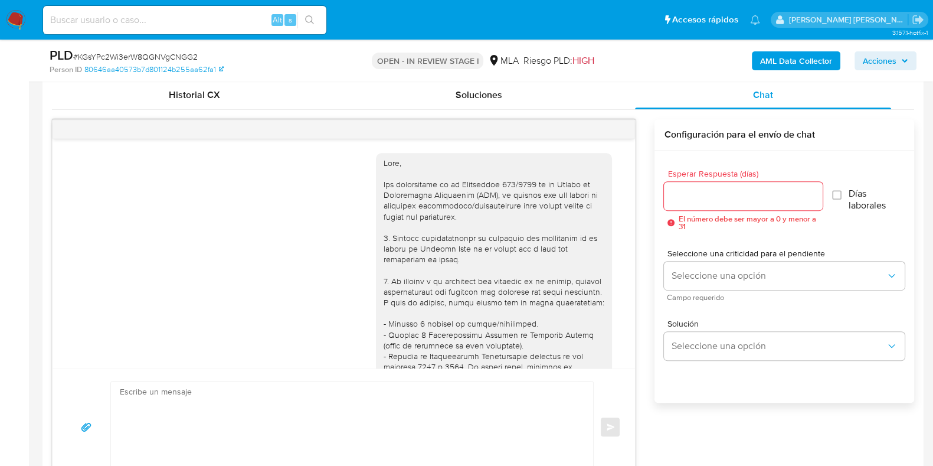
scroll to position [698, 0]
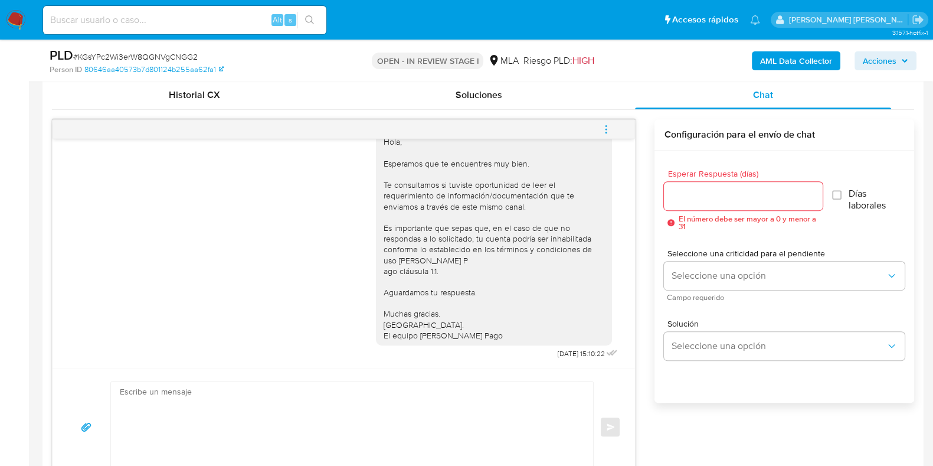
click at [612, 127] on button "menu-action" at bounding box center [606, 129] width 39 height 28
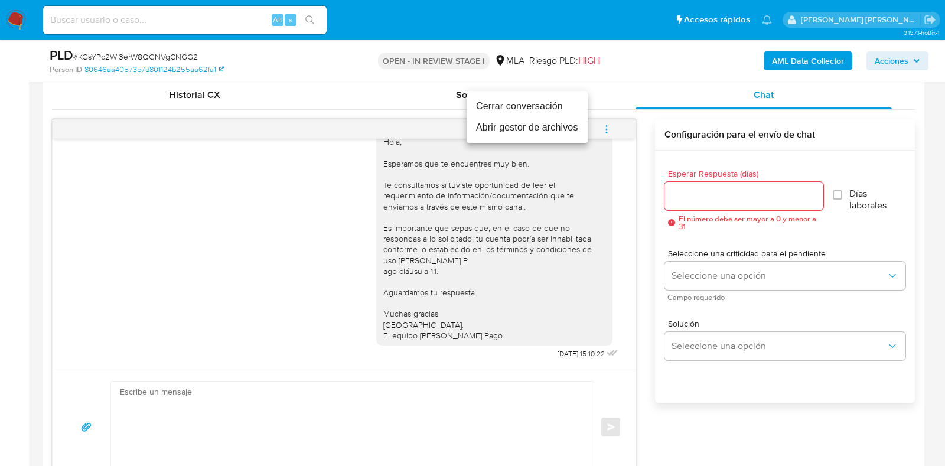
click at [543, 100] on li "Cerrar conversación" at bounding box center [526, 106] width 121 height 21
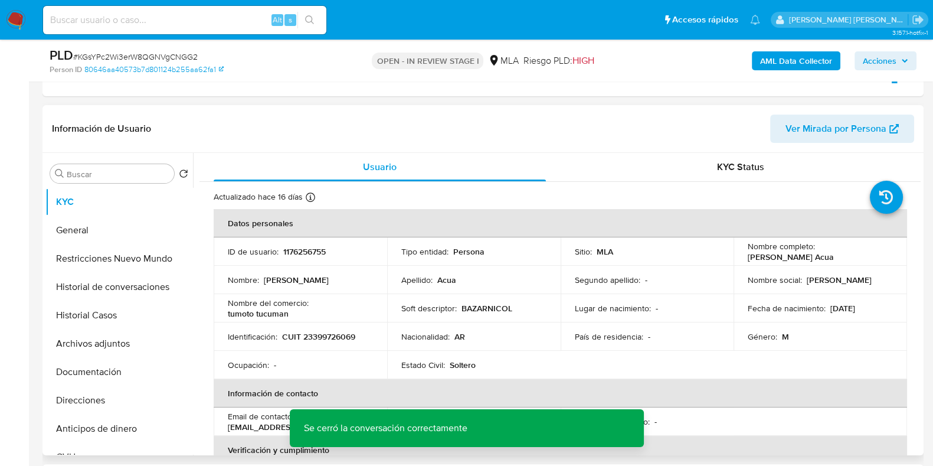
scroll to position [221, 0]
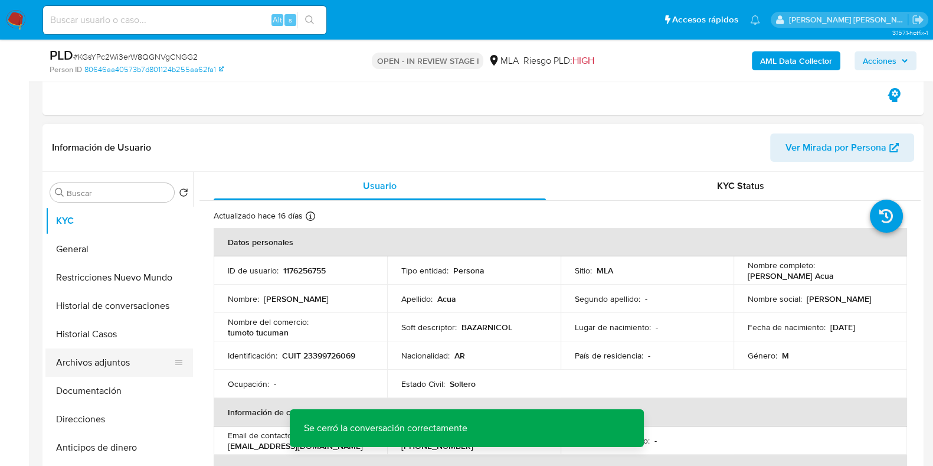
click at [117, 356] on button "Archivos adjuntos" at bounding box center [114, 362] width 138 height 28
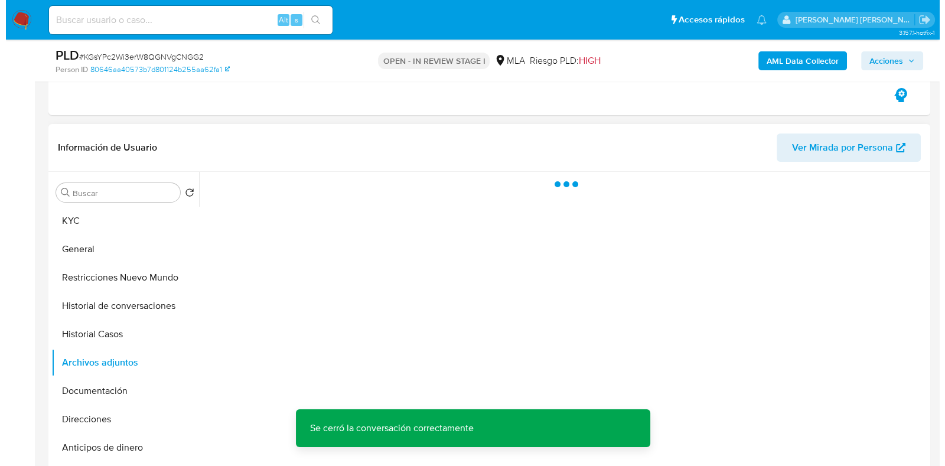
scroll to position [295, 0]
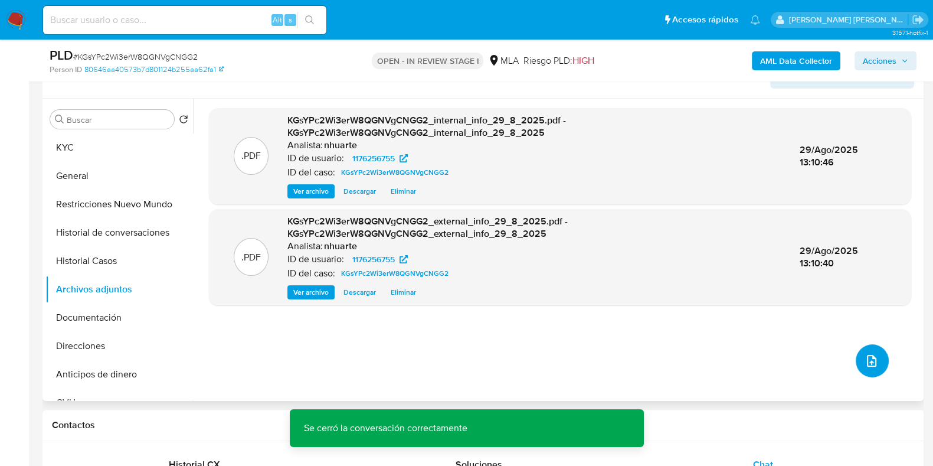
click at [857, 360] on button "upload-file" at bounding box center [872, 360] width 33 height 33
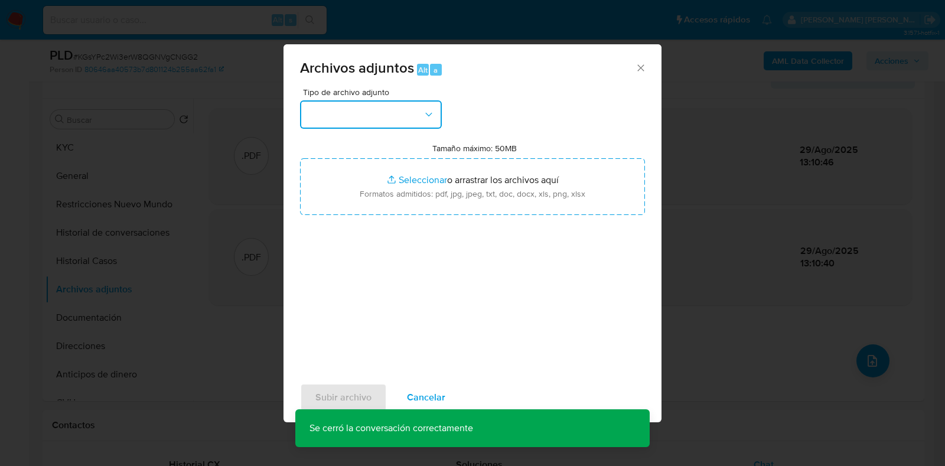
click at [433, 122] on button "button" at bounding box center [371, 114] width 142 height 28
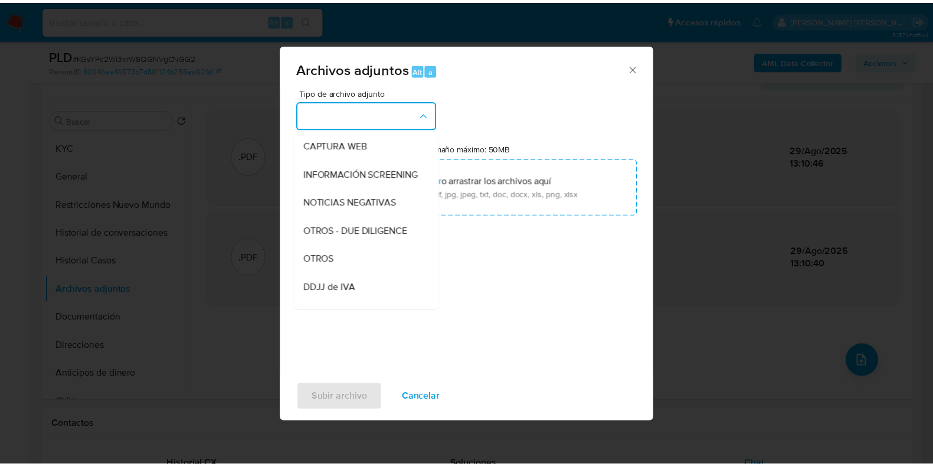
scroll to position [129, 0]
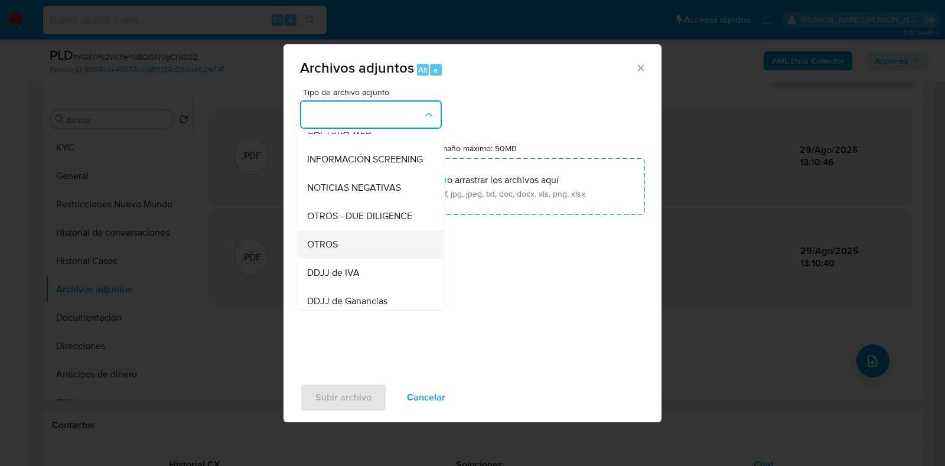
click at [369, 243] on div "OTROS" at bounding box center [367, 244] width 120 height 28
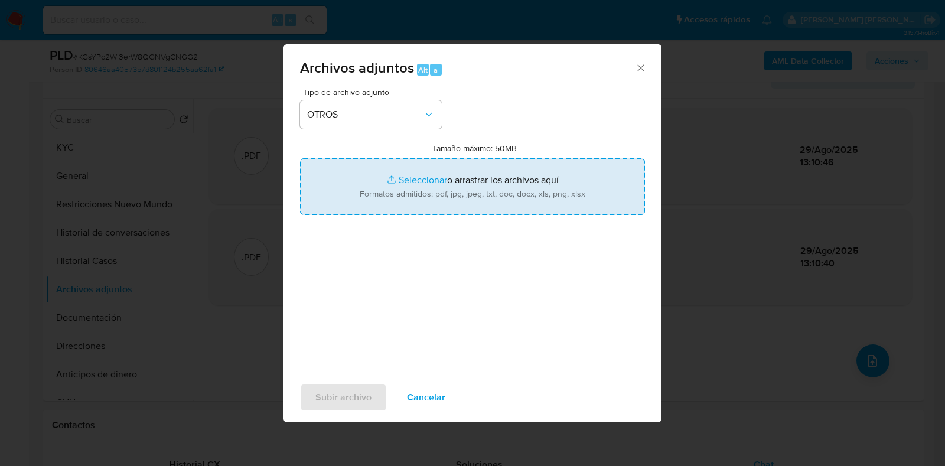
type input "C:\fakepath\Caselog KGsYPc2Wi3erW8QGNVgCNGG2_2025_08_18_18_34_16.docx"
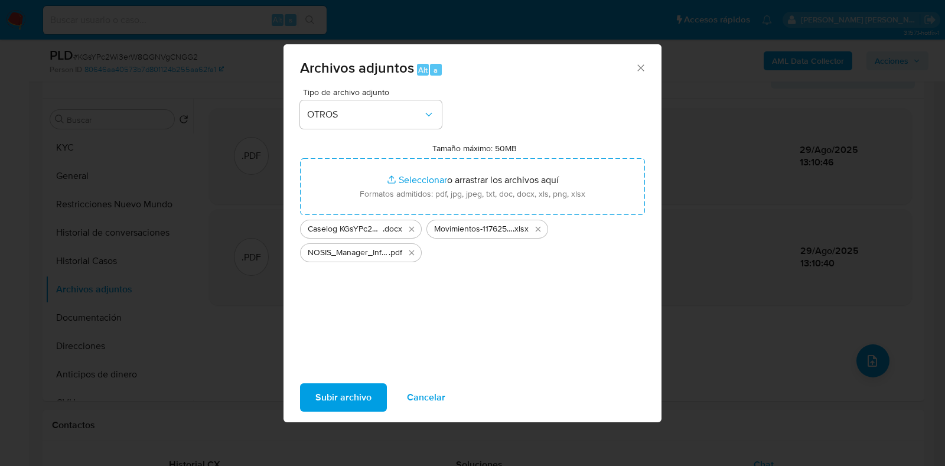
click at [357, 391] on span "Subir archivo" at bounding box center [343, 397] width 56 height 26
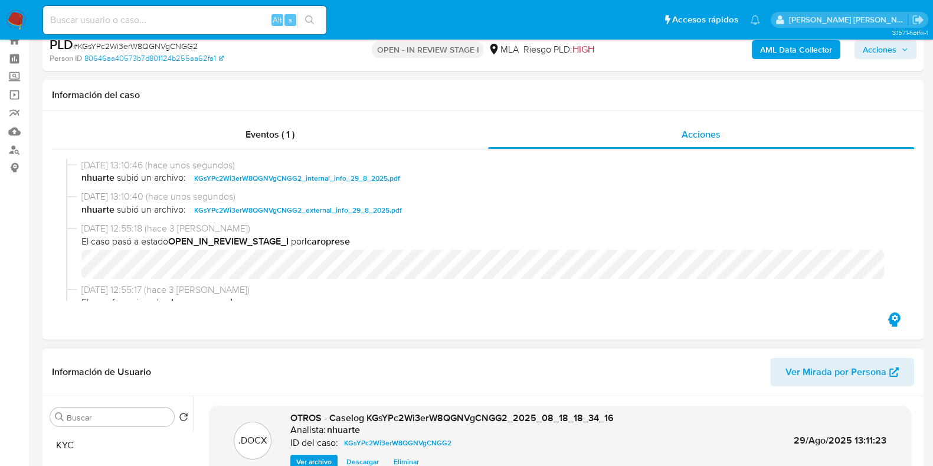
scroll to position [0, 0]
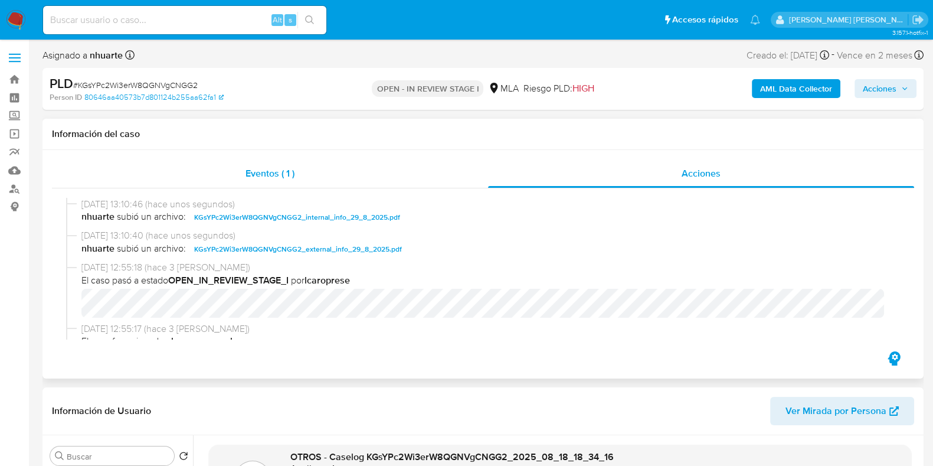
click at [308, 186] on div "Eventos ( 1 )" at bounding box center [270, 173] width 436 height 28
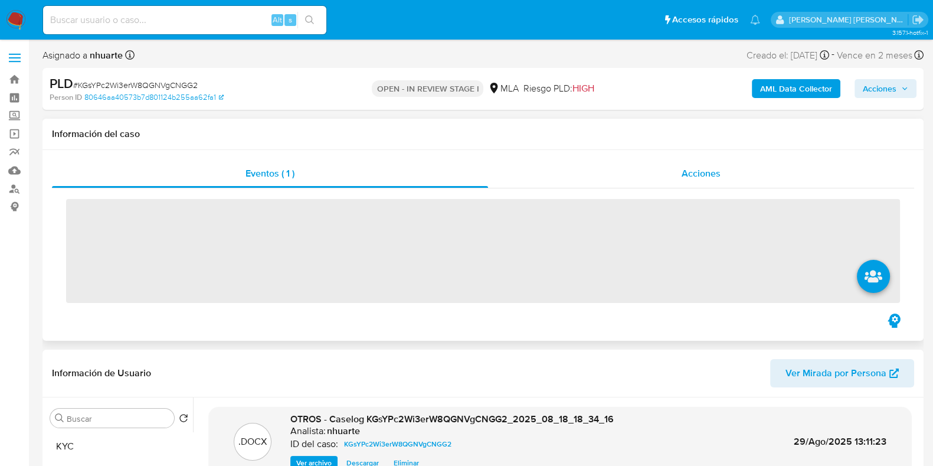
click at [714, 171] on span "Acciones" at bounding box center [701, 173] width 39 height 14
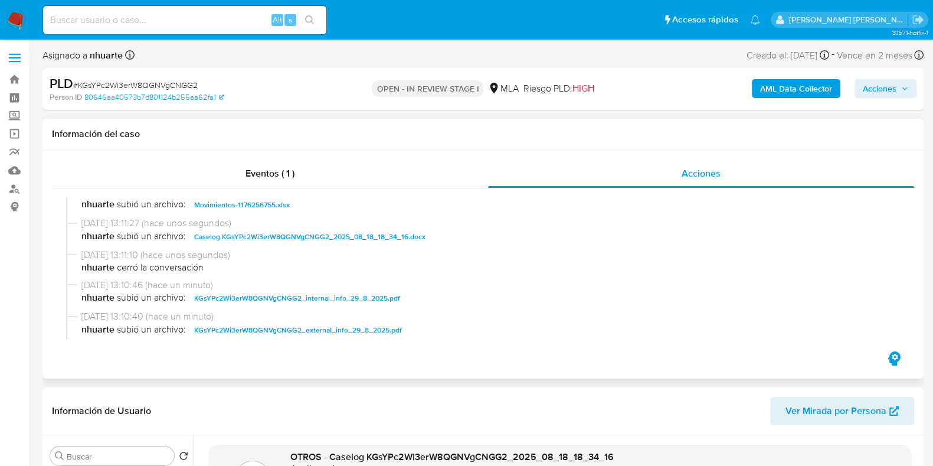
scroll to position [73, 0]
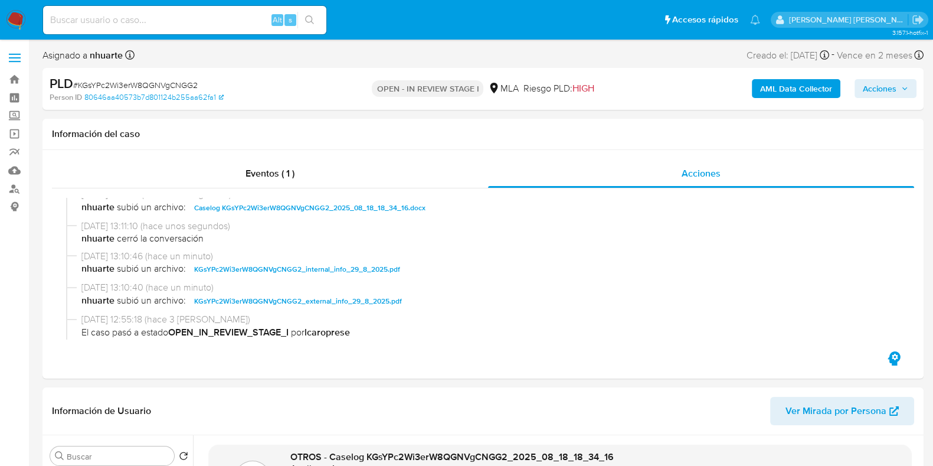
click at [887, 88] on span "Acciones" at bounding box center [880, 88] width 34 height 19
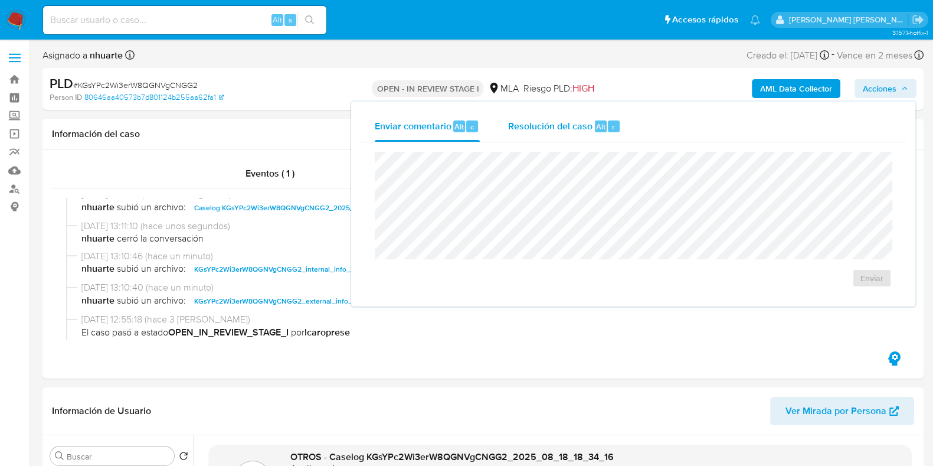
click at [585, 122] on span "Resolución del caso" at bounding box center [550, 126] width 84 height 14
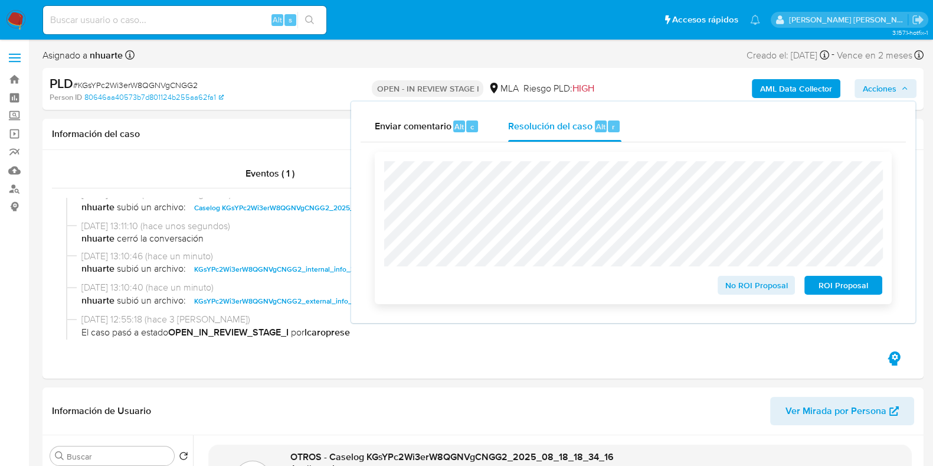
click at [749, 284] on span "No ROI Proposal" at bounding box center [756, 285] width 61 height 17
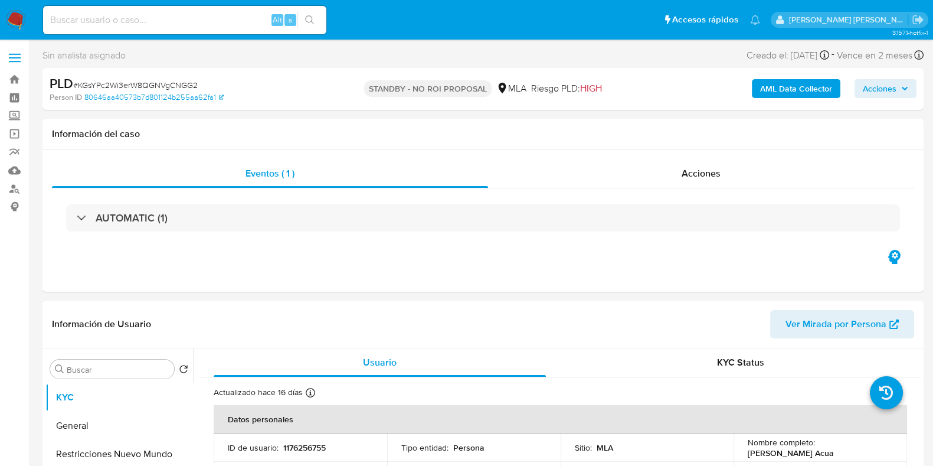
select select "10"
drag, startPoint x: 711, startPoint y: 174, endPoint x: 376, endPoint y: 7, distance: 374.6
click at [711, 173] on span "Acciones" at bounding box center [701, 173] width 39 height 14
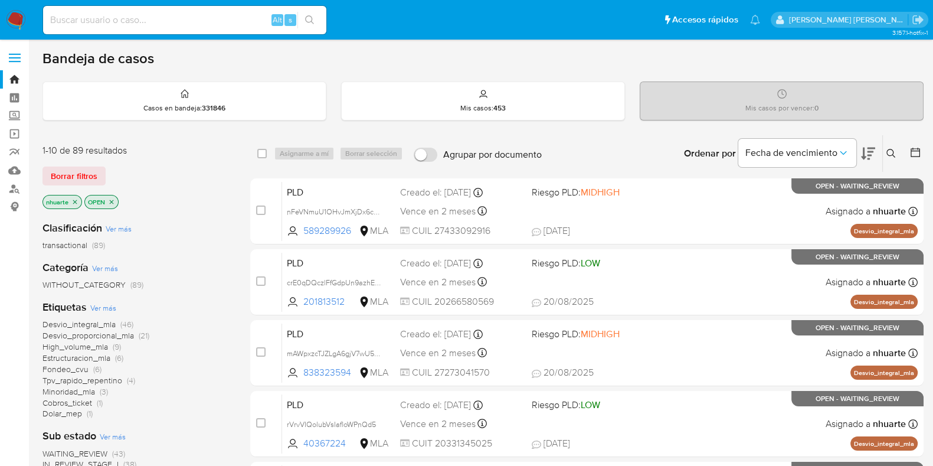
click at [73, 201] on icon "close-filter" at bounding box center [74, 201] width 7 height 7
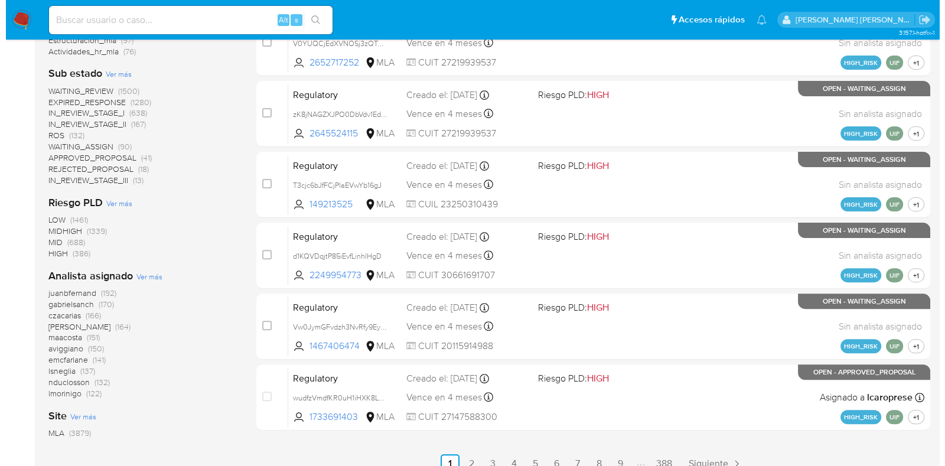
scroll to position [487, 0]
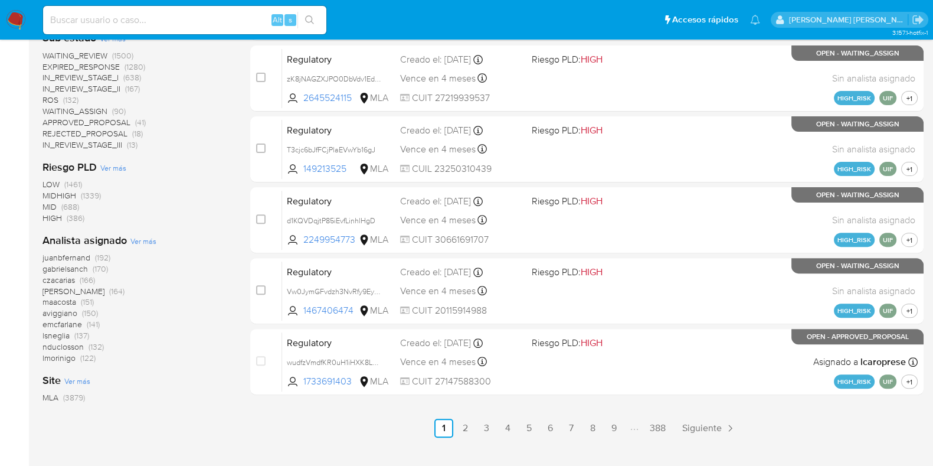
click at [143, 239] on span "Ver más" at bounding box center [143, 241] width 26 height 11
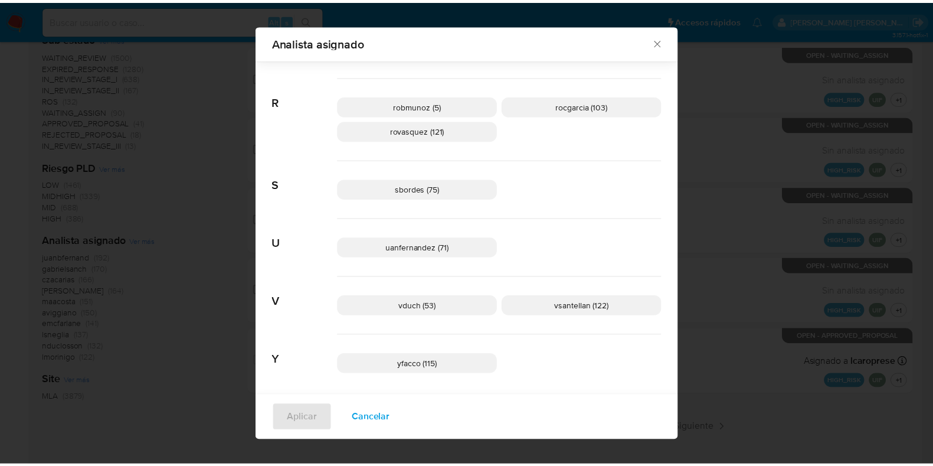
scroll to position [897, 0]
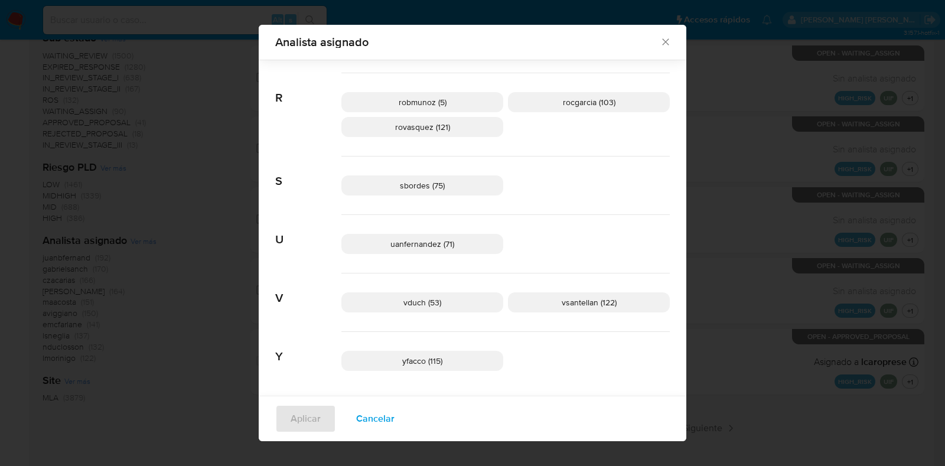
click at [662, 43] on icon "Cerrar" at bounding box center [665, 42] width 6 height 6
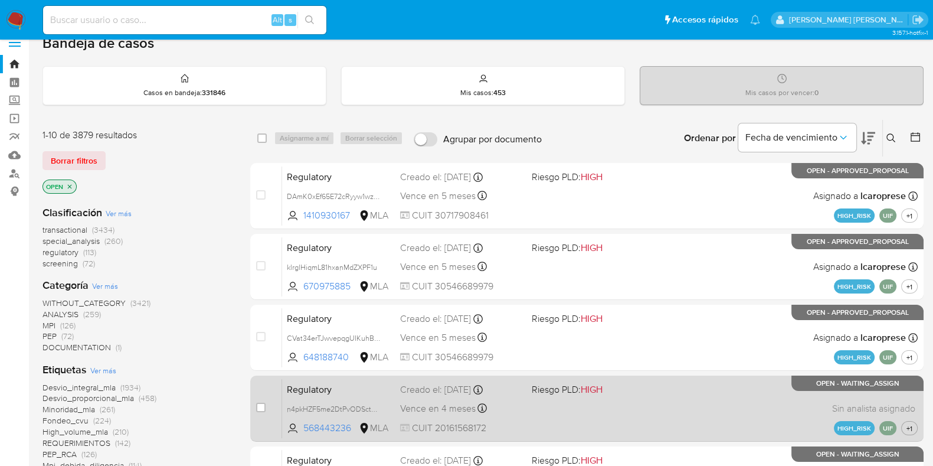
scroll to position [0, 0]
